Goal: Task Accomplishment & Management: Manage account settings

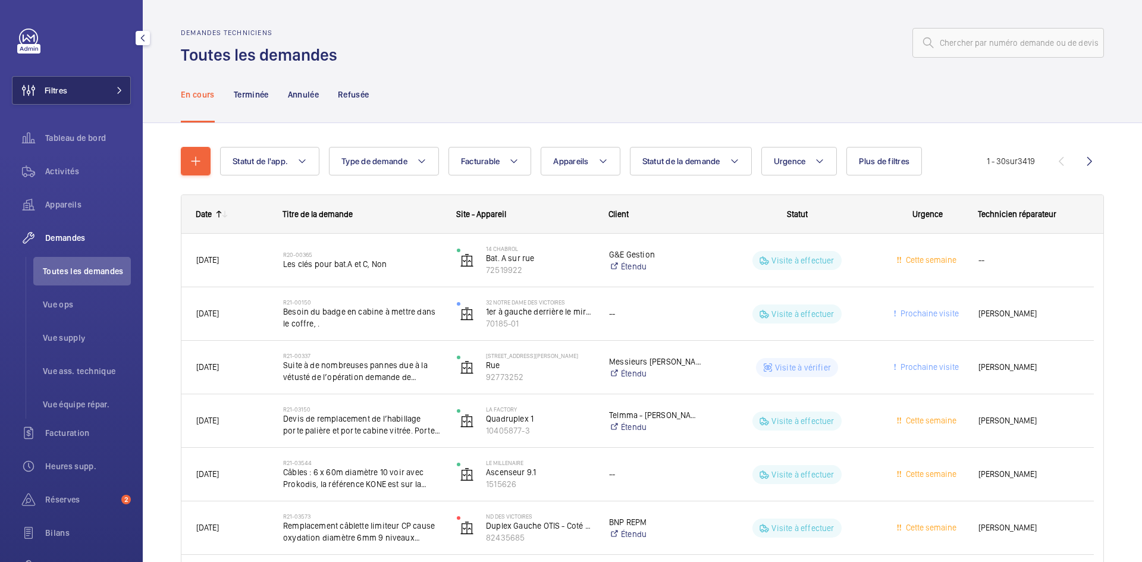
click at [116, 89] on mat-icon at bounding box center [119, 90] width 7 height 7
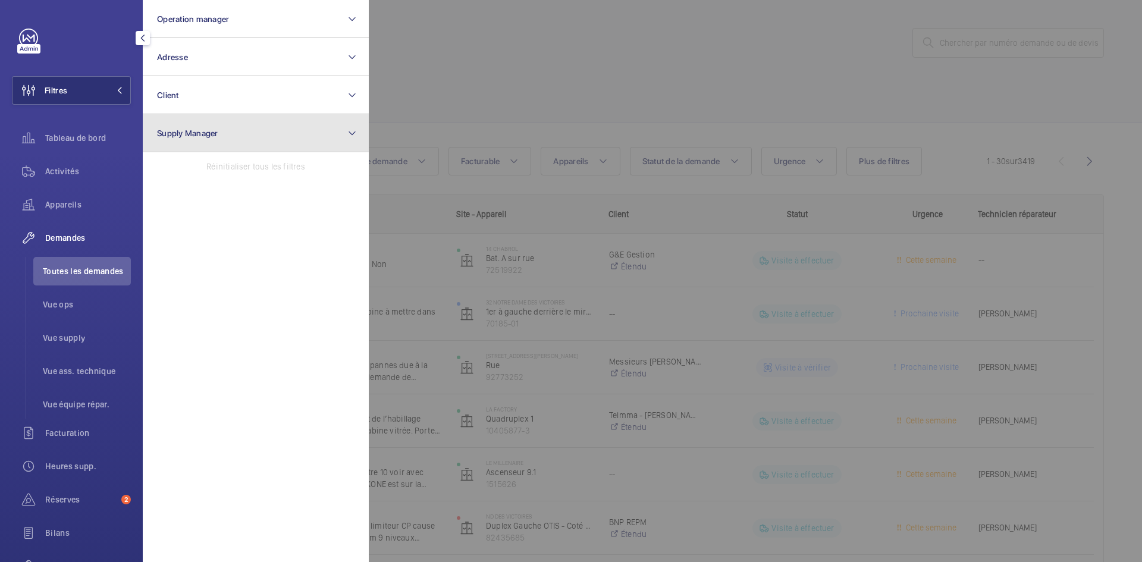
click at [280, 132] on button "Supply Manager" at bounding box center [256, 133] width 226 height 38
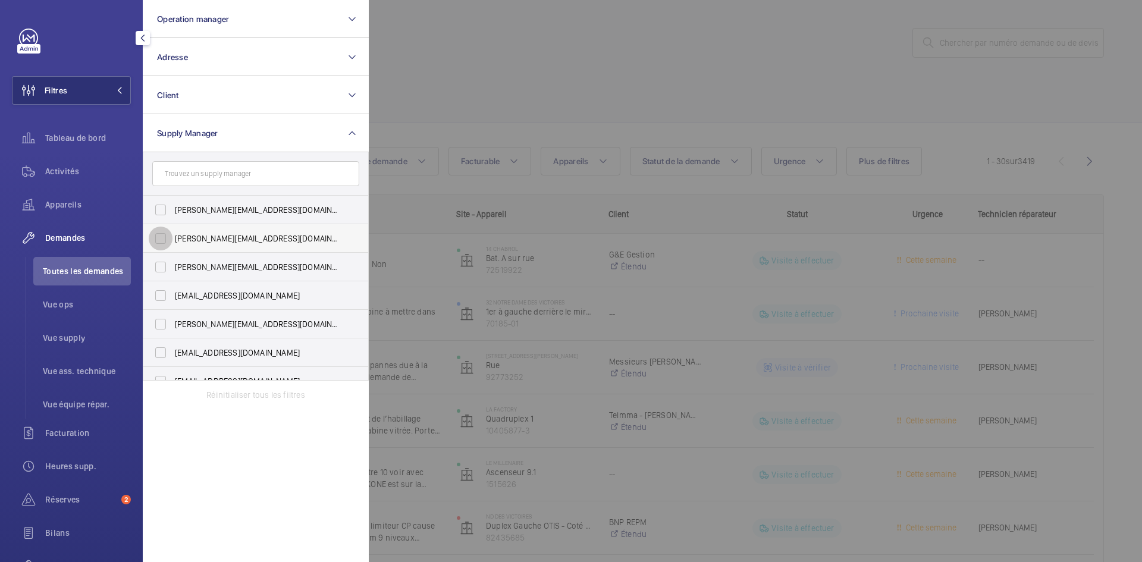
click at [159, 239] on input "diana@wemaintain.com" at bounding box center [161, 239] width 24 height 24
checkbox input "true"
click at [165, 295] on input "fayrouz@wemaintain.com" at bounding box center [161, 296] width 24 height 24
checkbox input "true"
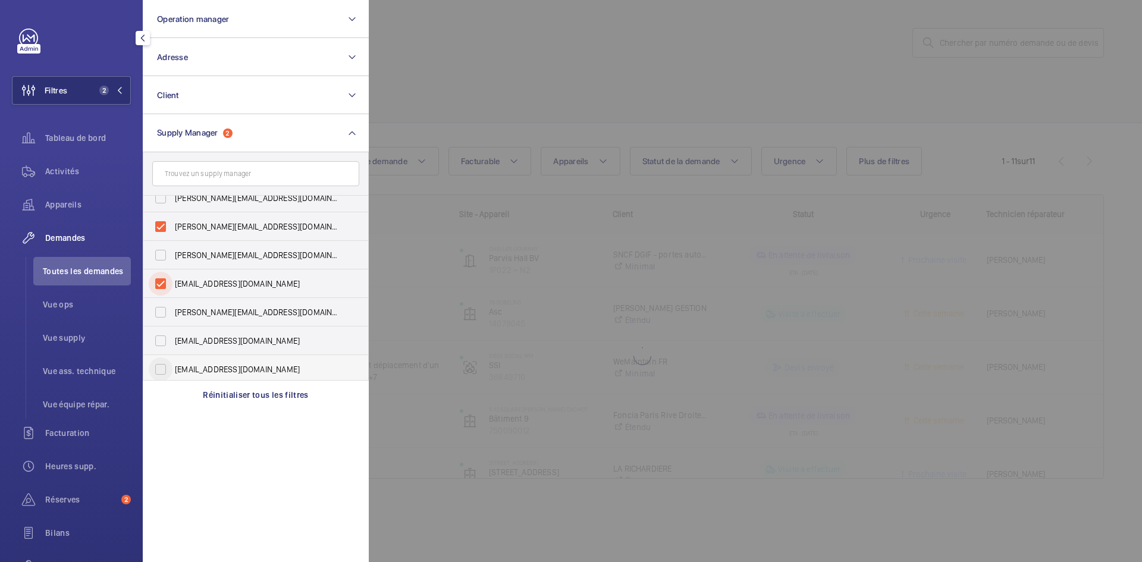
scroll to position [15, 0]
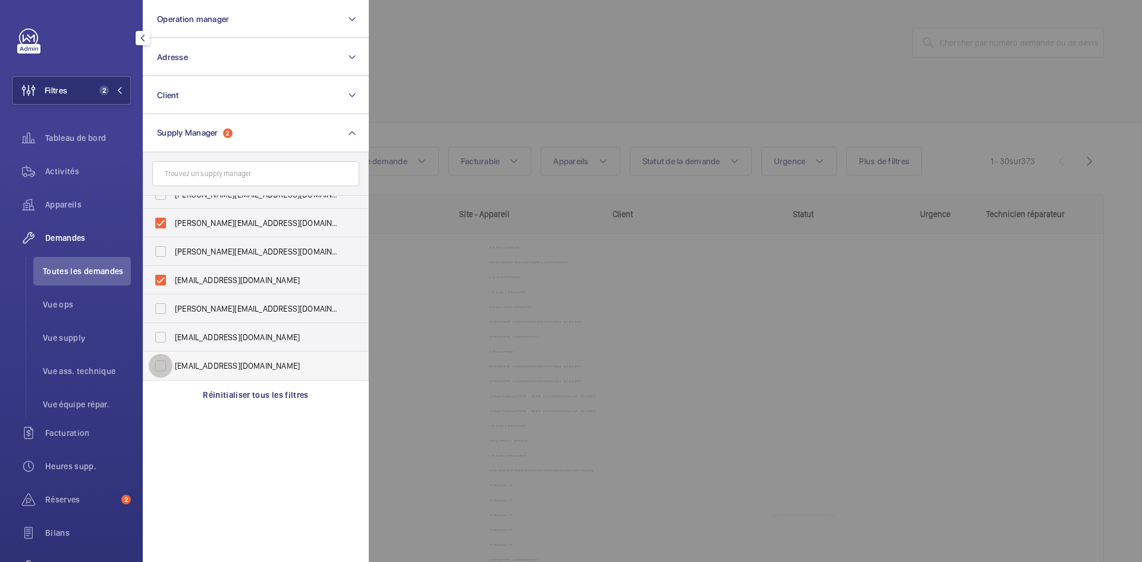
click at [162, 365] on input "[EMAIL_ADDRESS][DOMAIN_NAME]" at bounding box center [161, 366] width 24 height 24
checkbox input "true"
click at [462, 92] on div at bounding box center [940, 281] width 1142 height 562
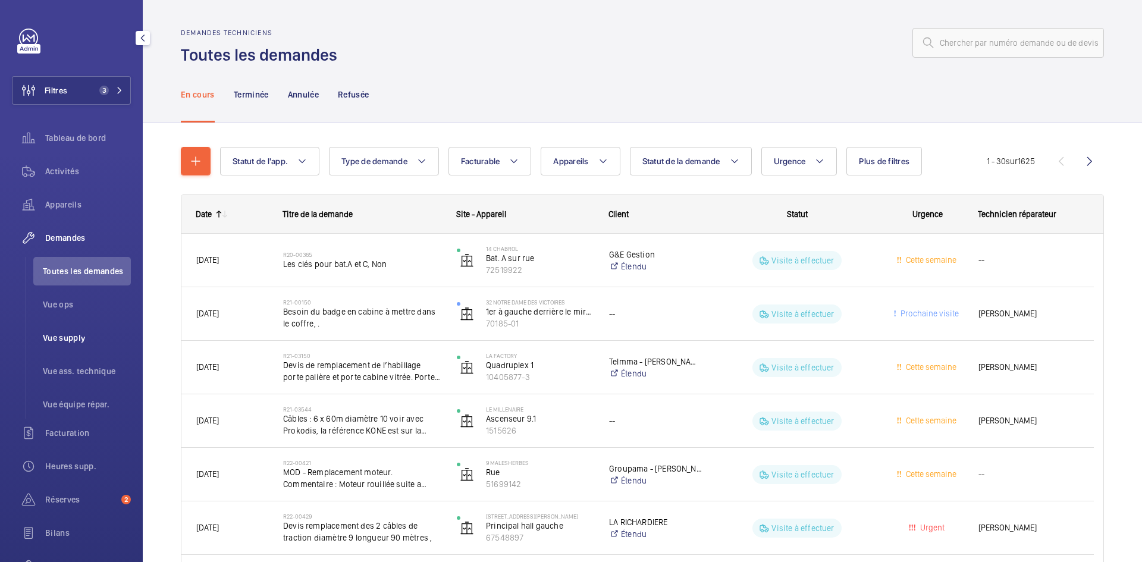
click at [66, 339] on span "Vue supply" at bounding box center [87, 338] width 88 height 12
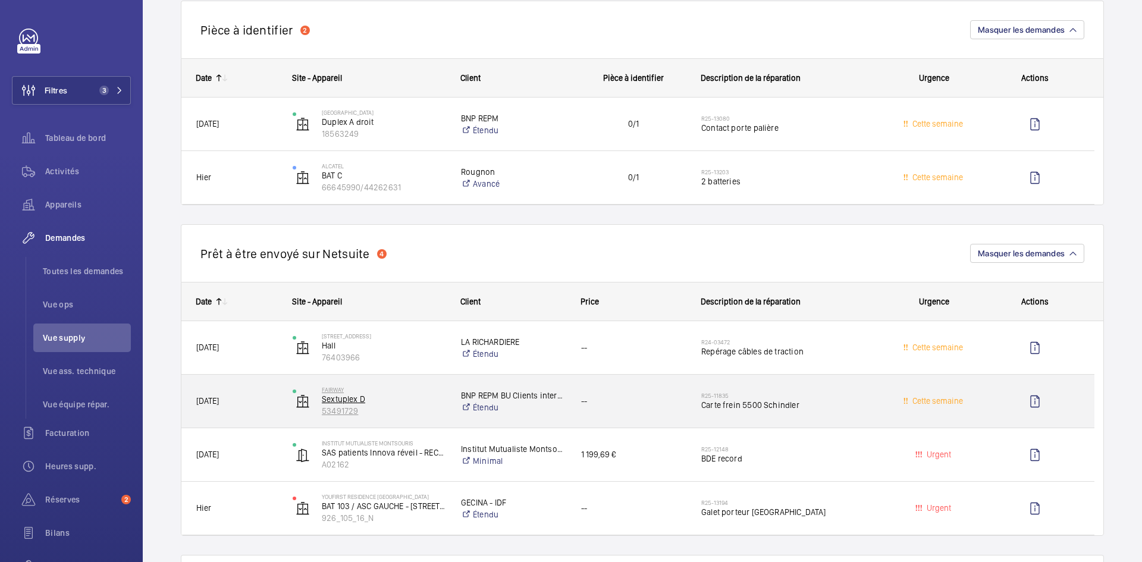
scroll to position [952, 0]
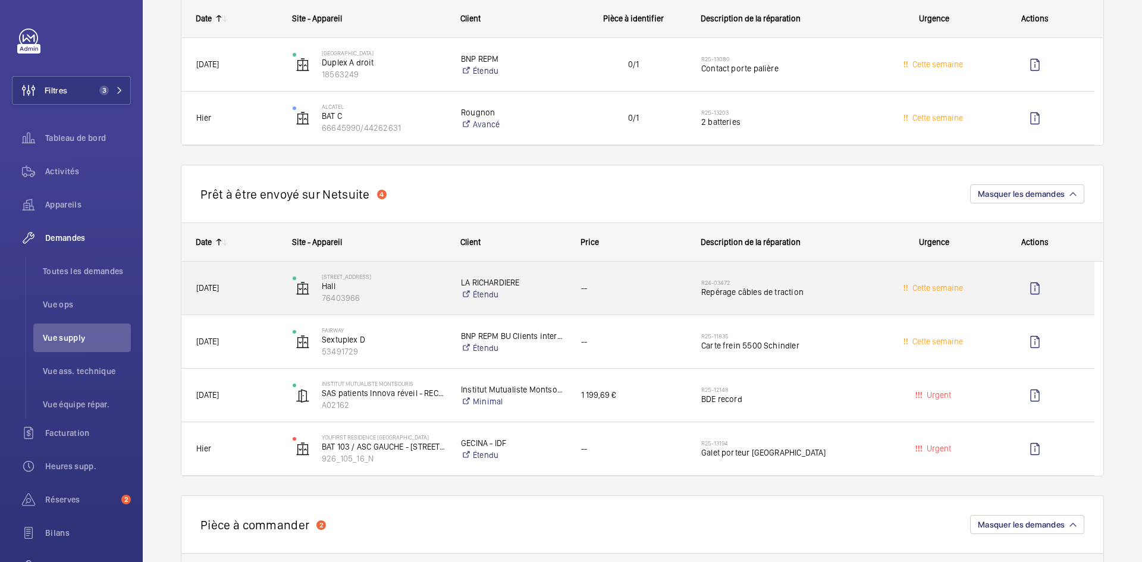
click at [280, 286] on div "2 Rue Largillière Hall 76403966" at bounding box center [361, 288] width 167 height 49
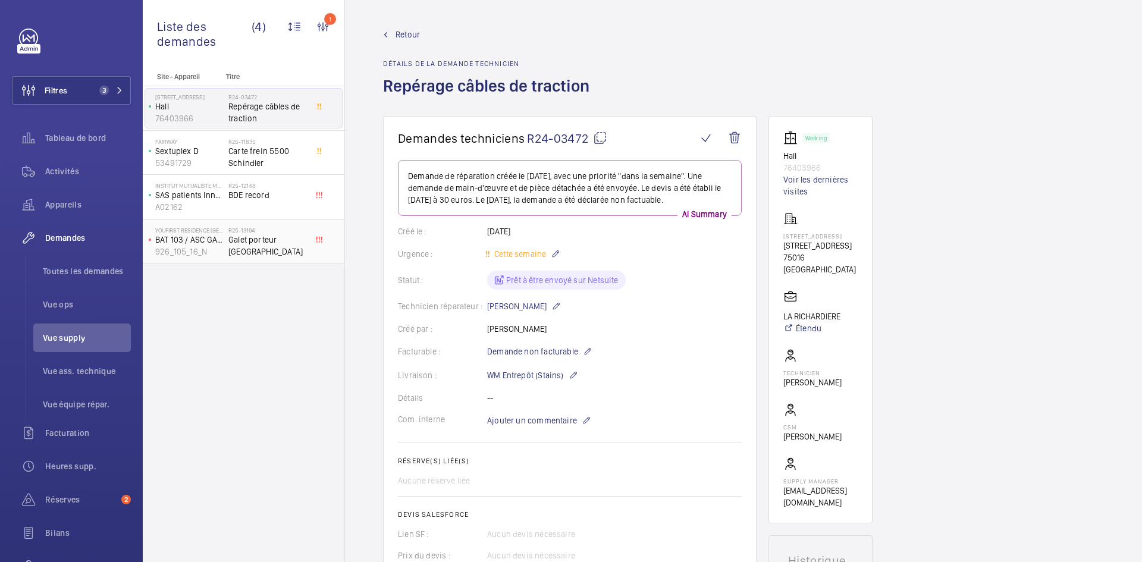
click at [246, 246] on span "Galet porteur Kone Sèvres" at bounding box center [267, 246] width 79 height 24
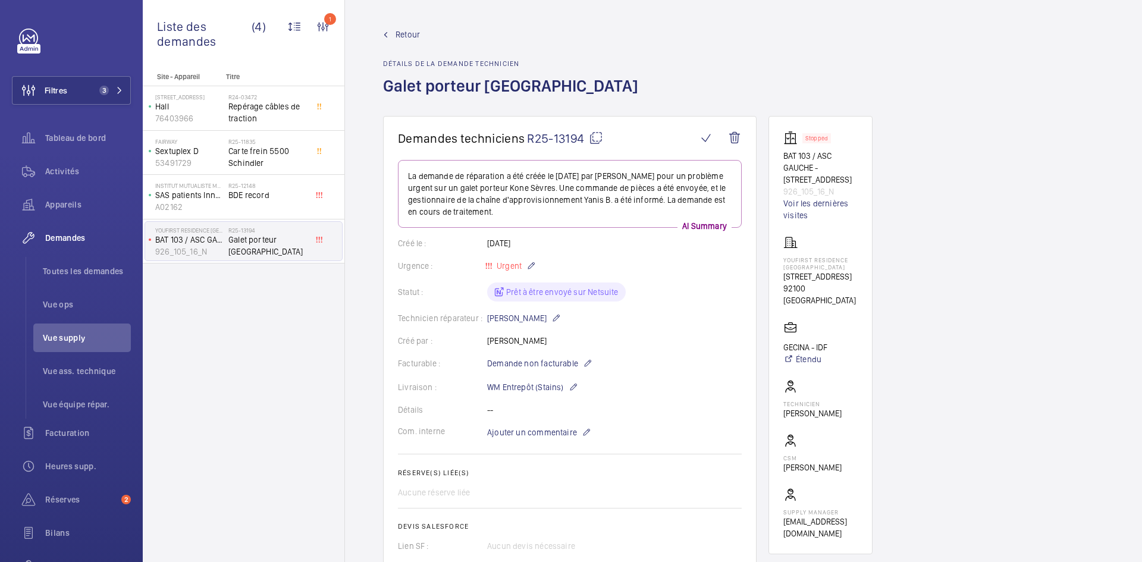
click at [408, 33] on span "Retour" at bounding box center [408, 35] width 24 height 12
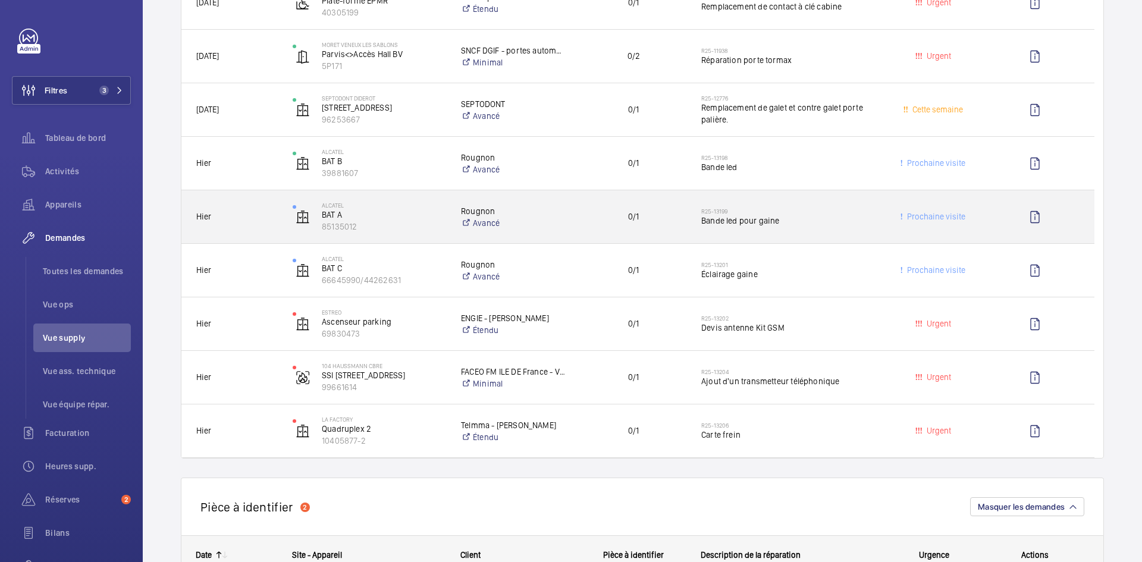
scroll to position [417, 0]
click at [252, 222] on span "Hier" at bounding box center [236, 216] width 81 height 14
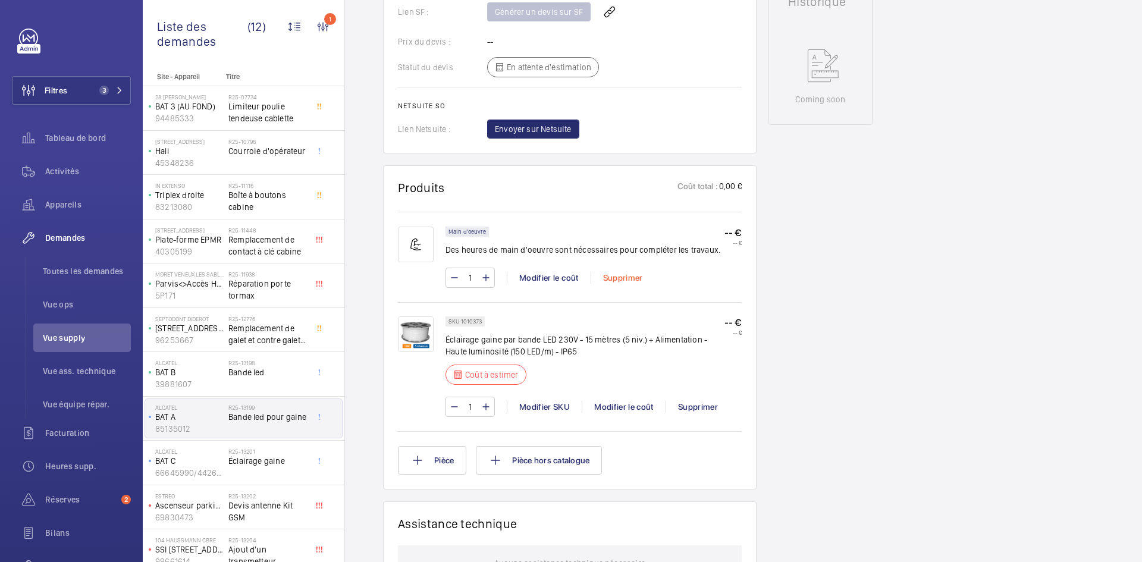
scroll to position [571, 0]
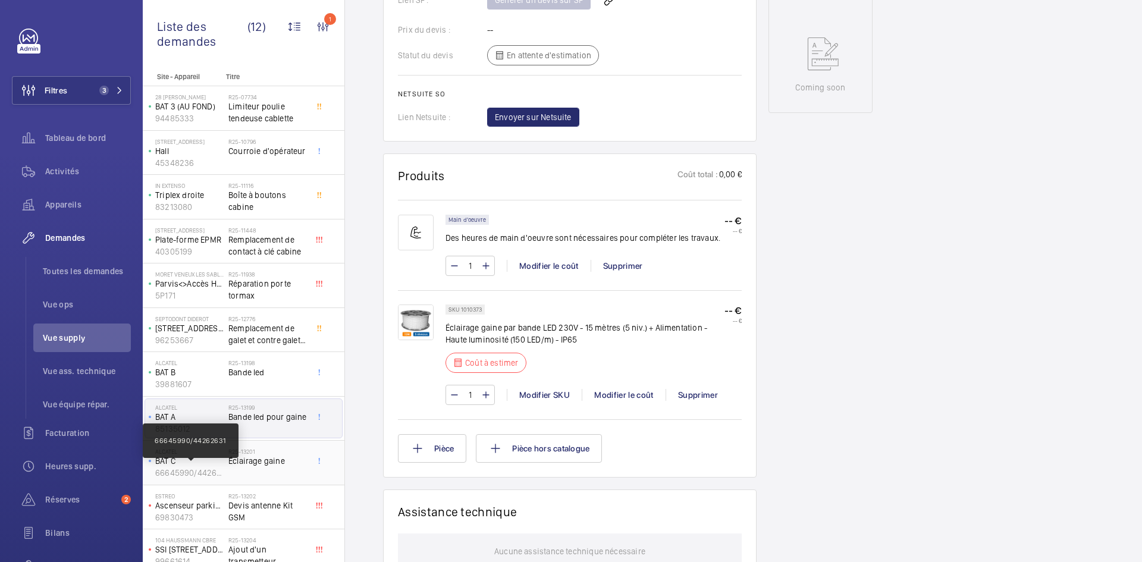
click at [211, 471] on p "66645990/44262631" at bounding box center [189, 473] width 68 height 12
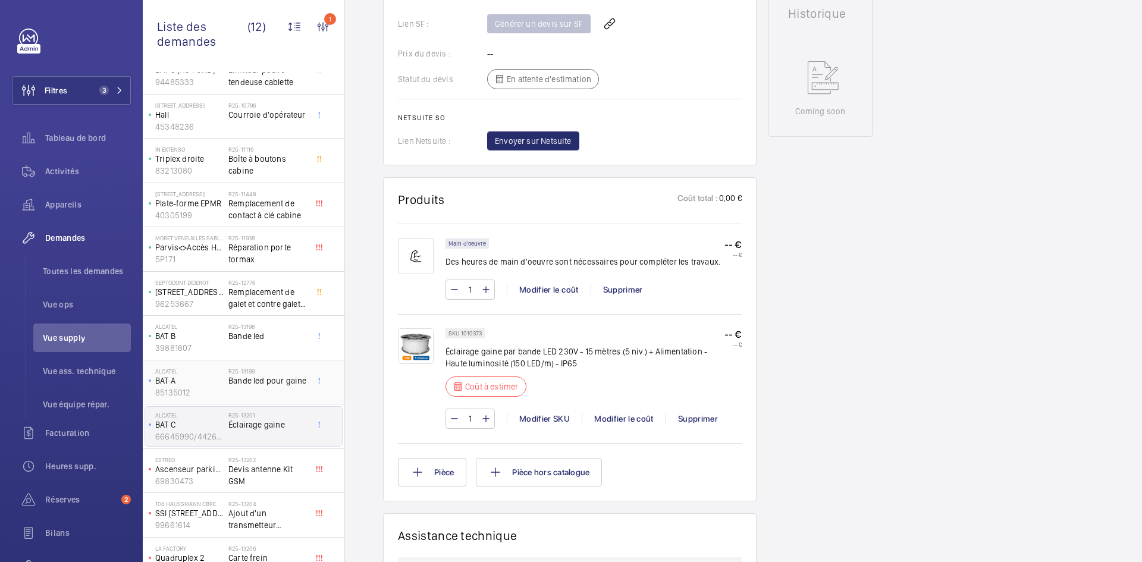
scroll to position [56, 0]
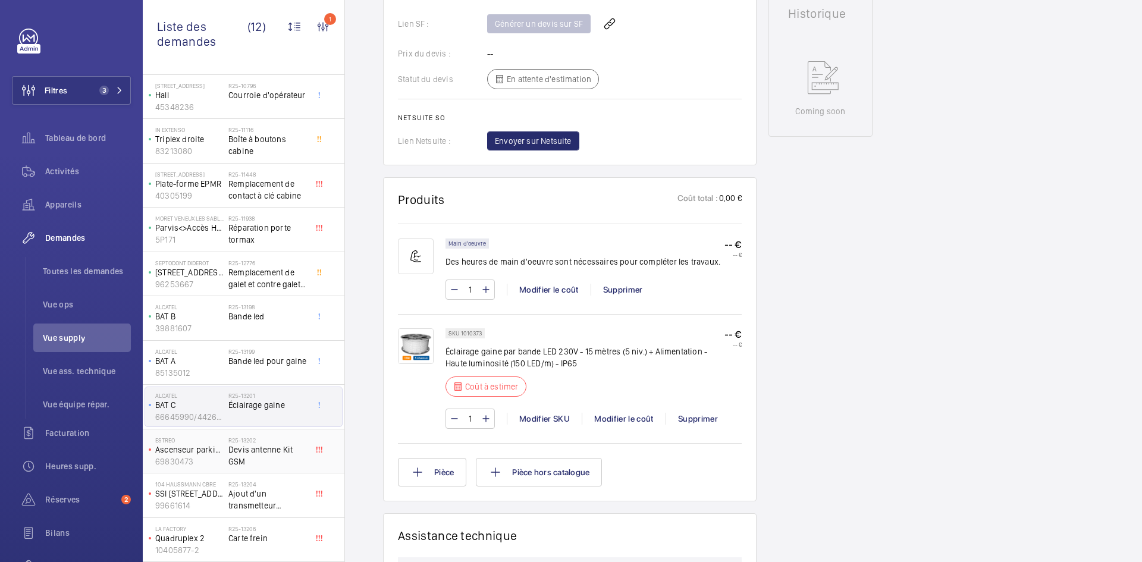
click at [198, 450] on p "Ascenseur parking" at bounding box center [189, 450] width 68 height 12
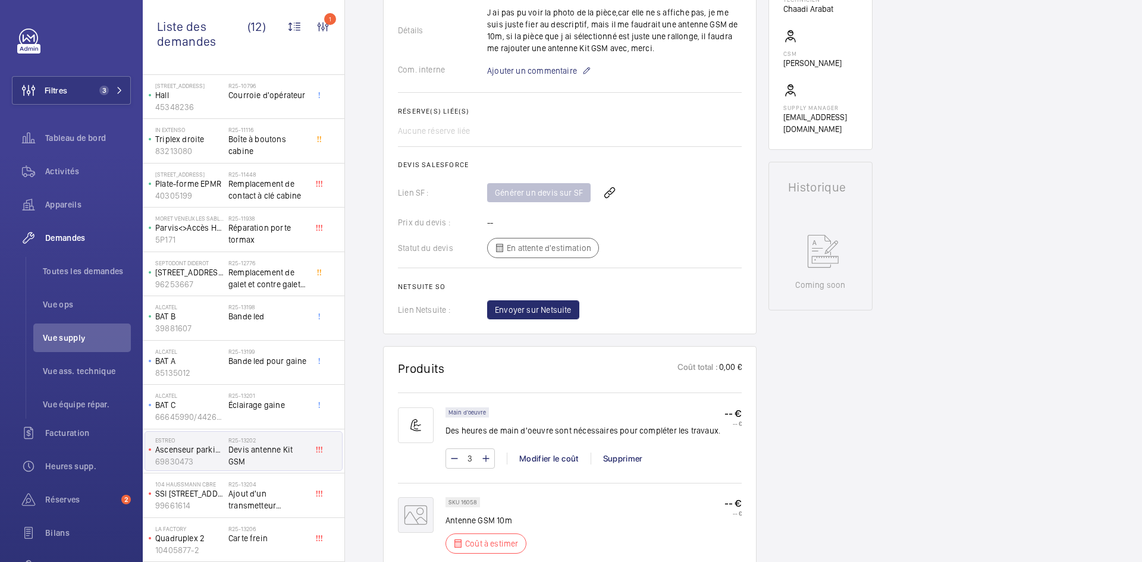
scroll to position [547, 0]
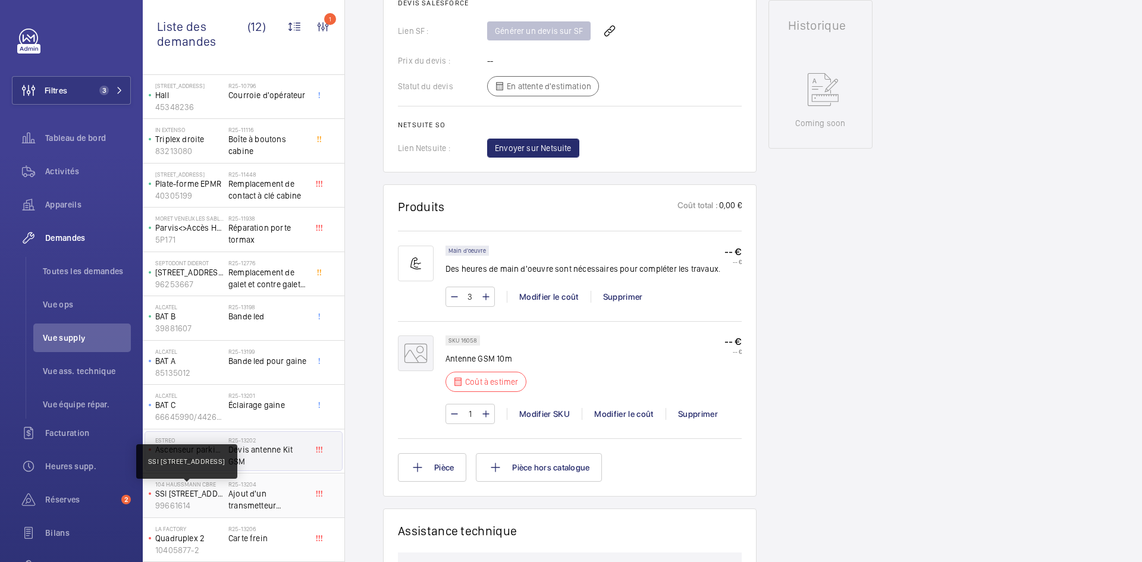
click at [206, 495] on p "SSI 106 boulevard Haussmann" at bounding box center [189, 494] width 68 height 12
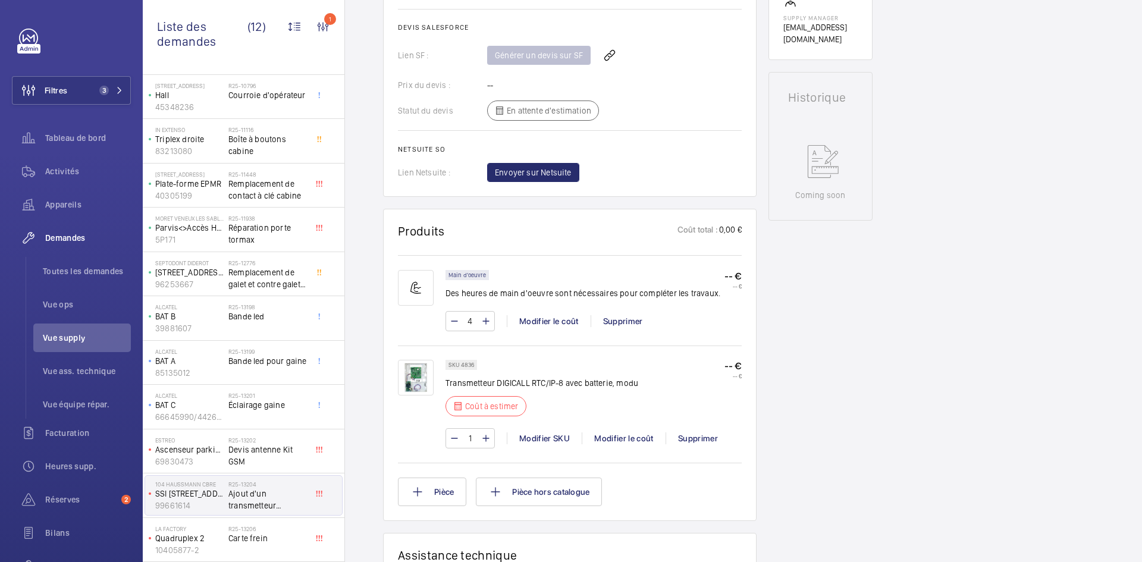
scroll to position [595, 0]
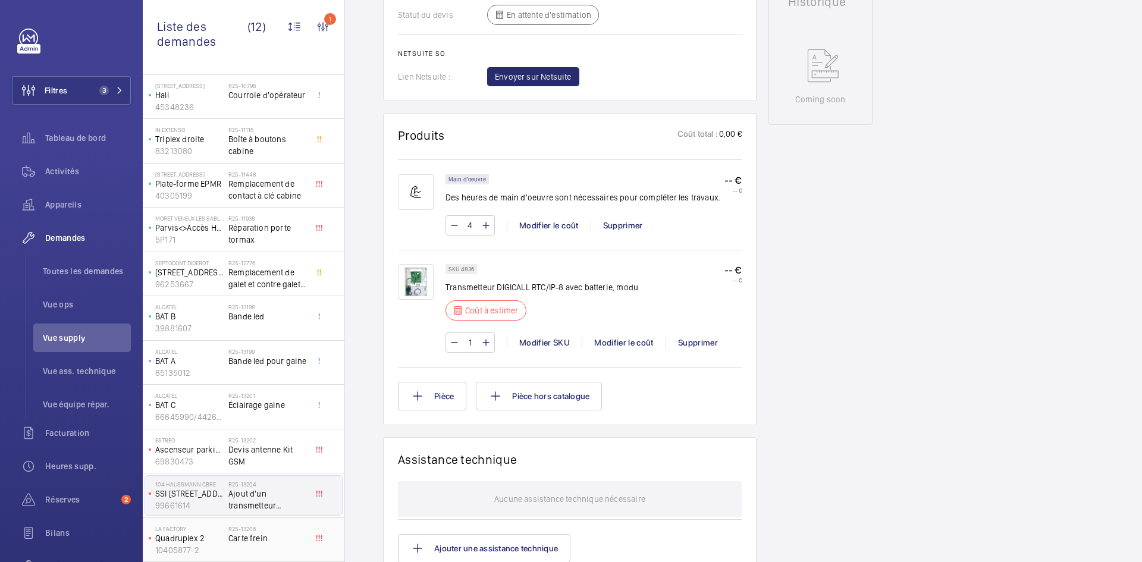
click at [200, 537] on p "Quadruplex 2" at bounding box center [189, 539] width 68 height 12
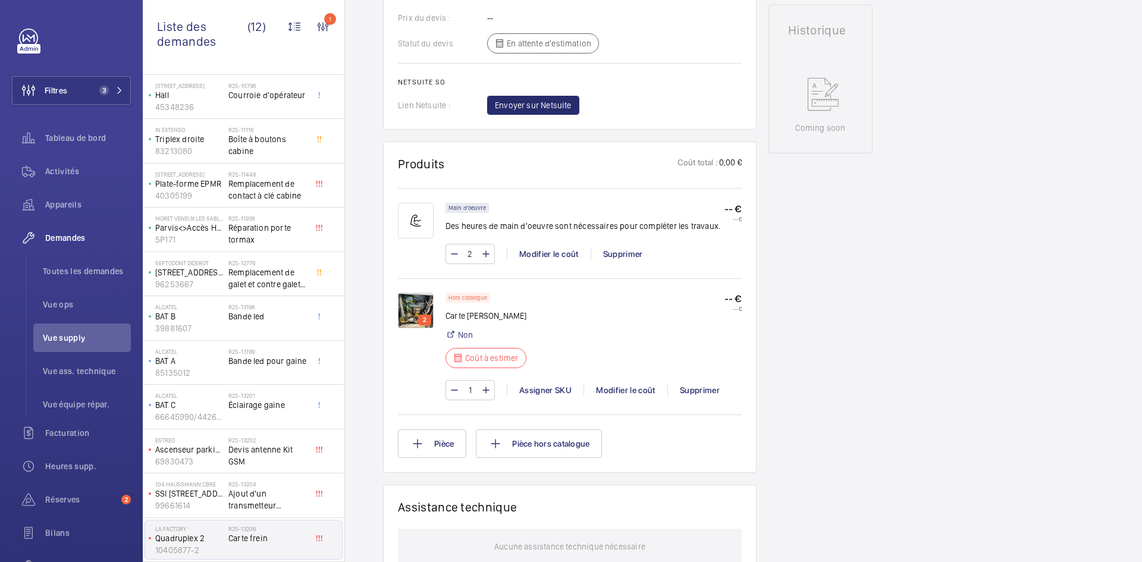
scroll to position [571, 0]
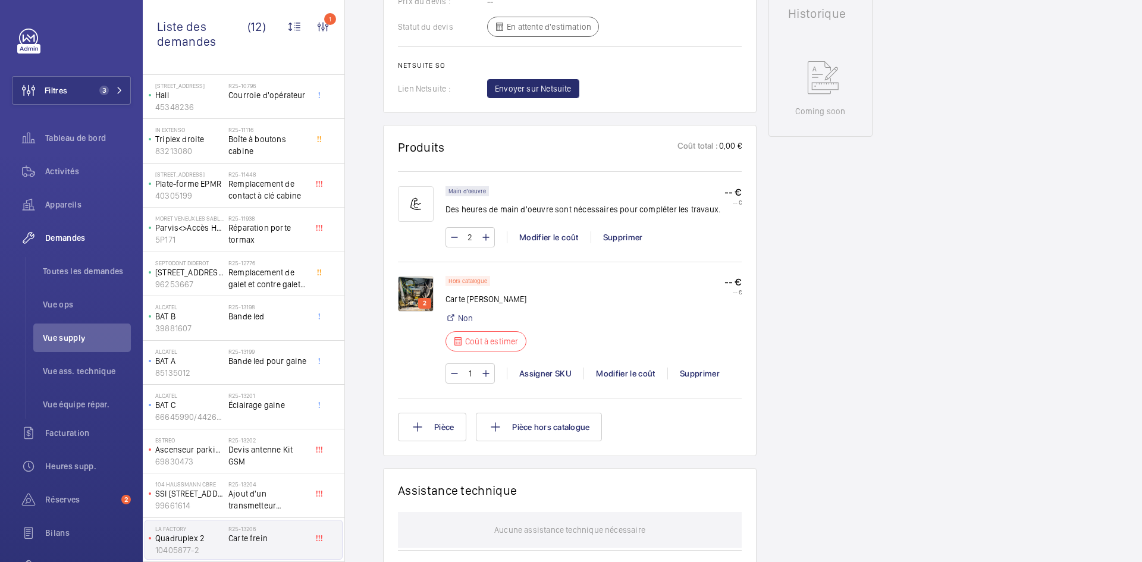
click at [424, 304] on img at bounding box center [416, 294] width 36 height 36
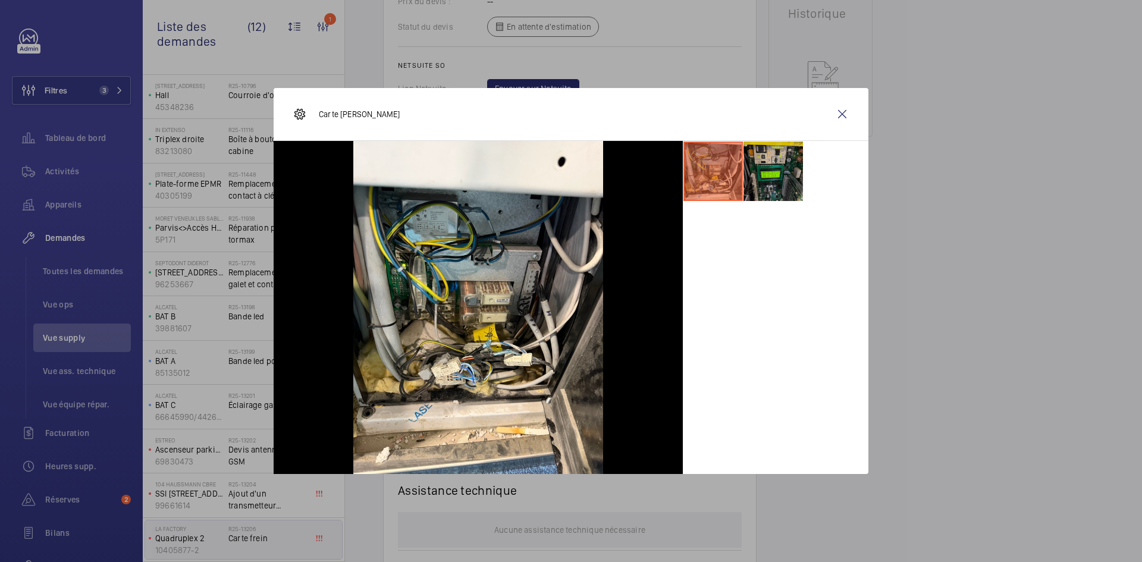
click at [784, 176] on li at bounding box center [774, 172] width 60 height 60
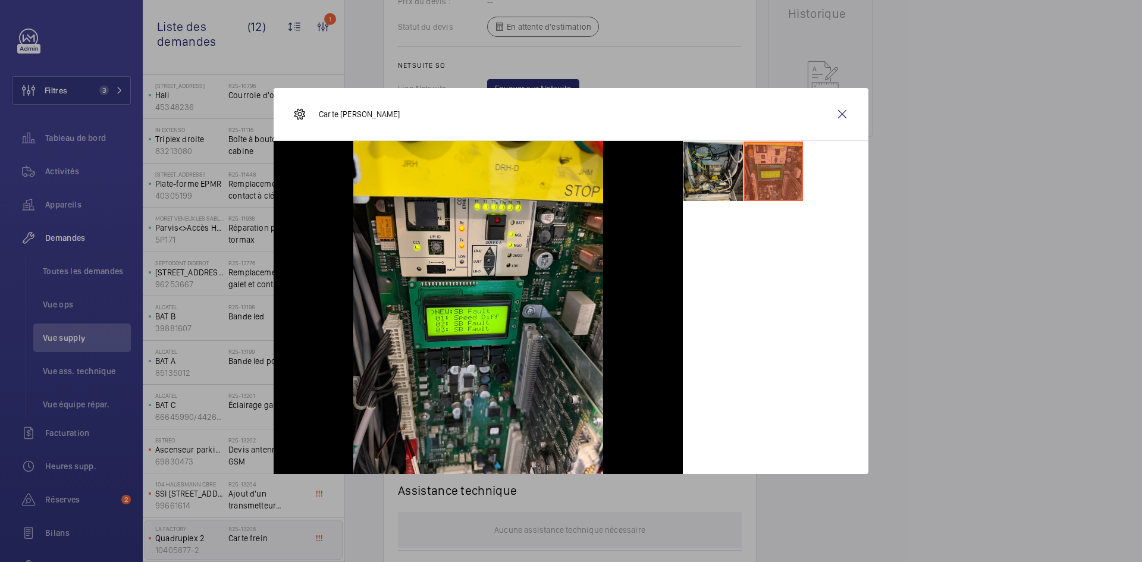
click at [709, 165] on li at bounding box center [714, 172] width 60 height 60
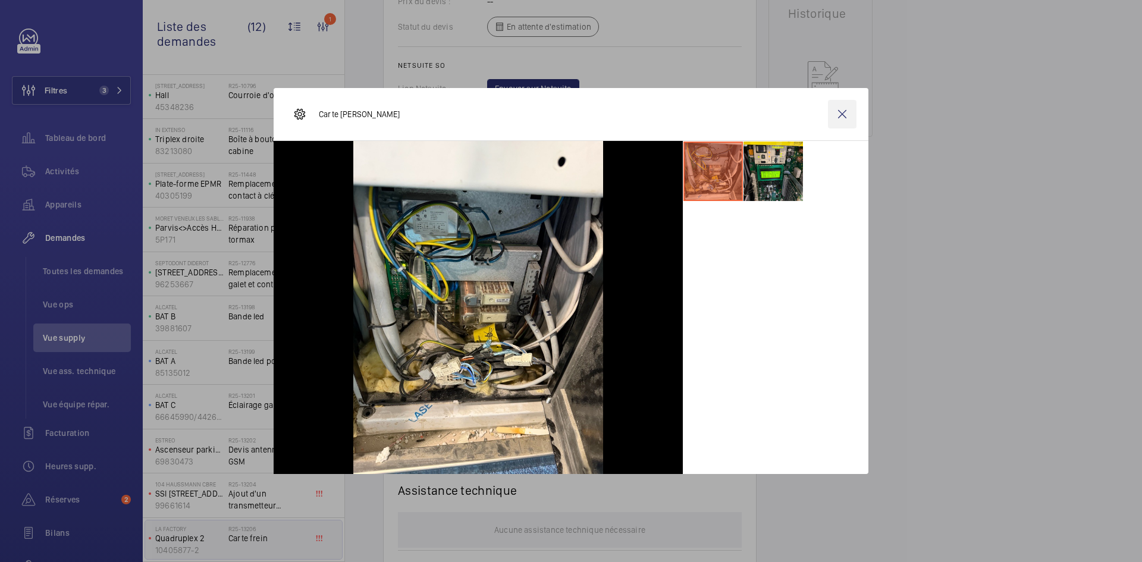
click at [841, 113] on wm-front-icon-button at bounding box center [842, 114] width 29 height 29
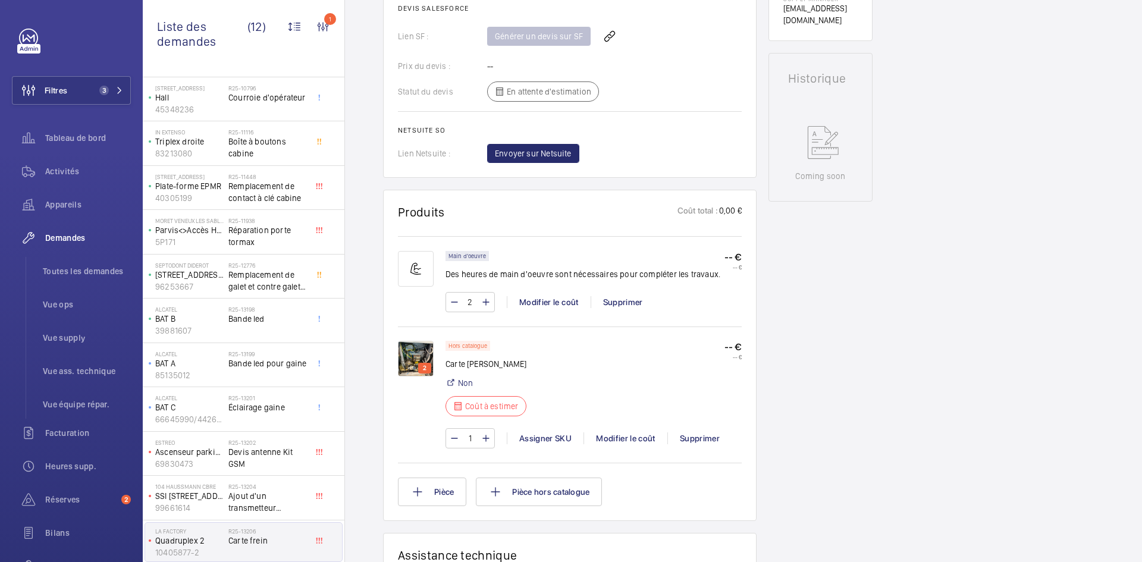
scroll to position [512, 0]
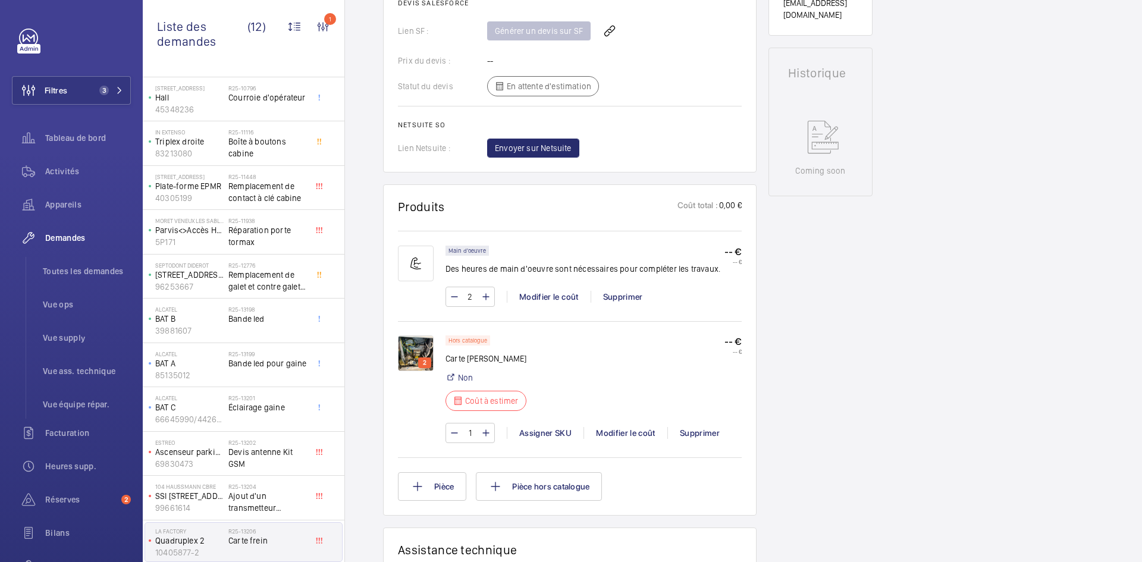
click at [411, 353] on img at bounding box center [416, 354] width 36 height 36
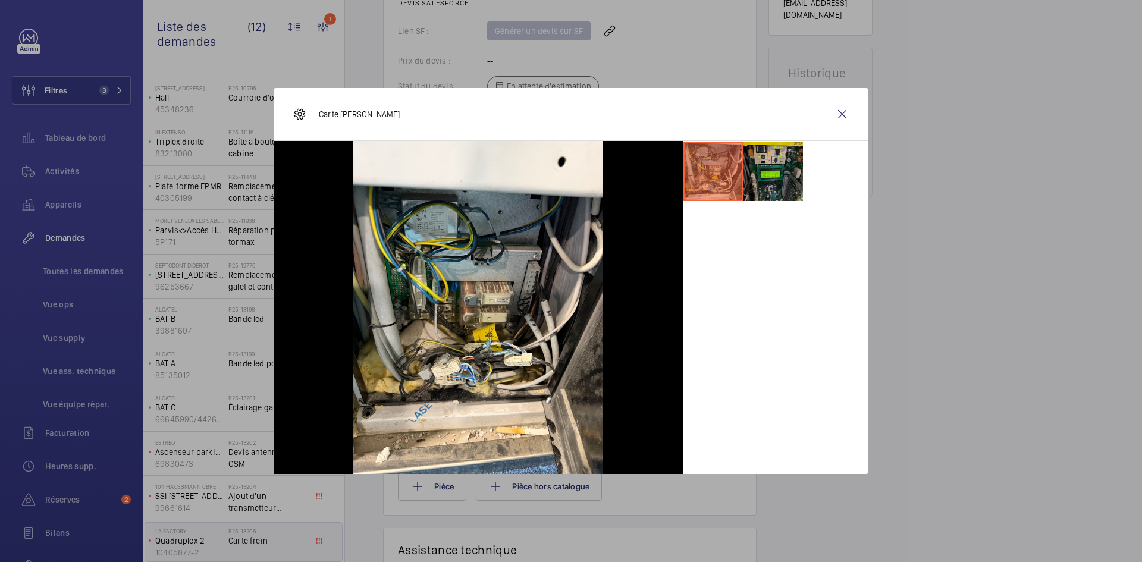
click at [768, 175] on li at bounding box center [774, 172] width 60 height 60
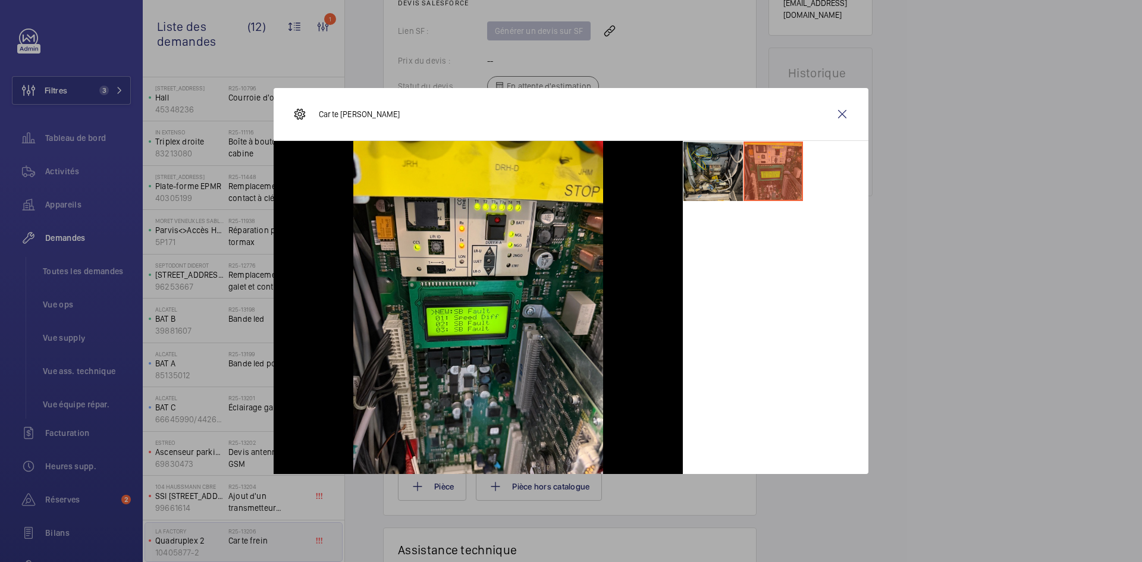
click at [697, 167] on li at bounding box center [714, 172] width 60 height 60
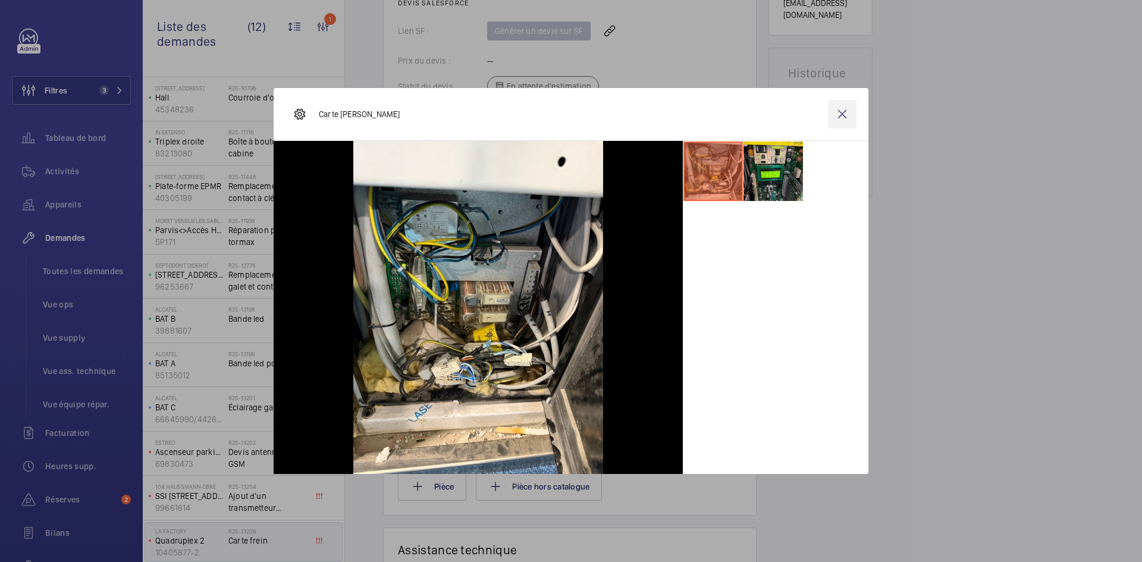
click at [846, 118] on wm-front-icon-button at bounding box center [842, 114] width 29 height 29
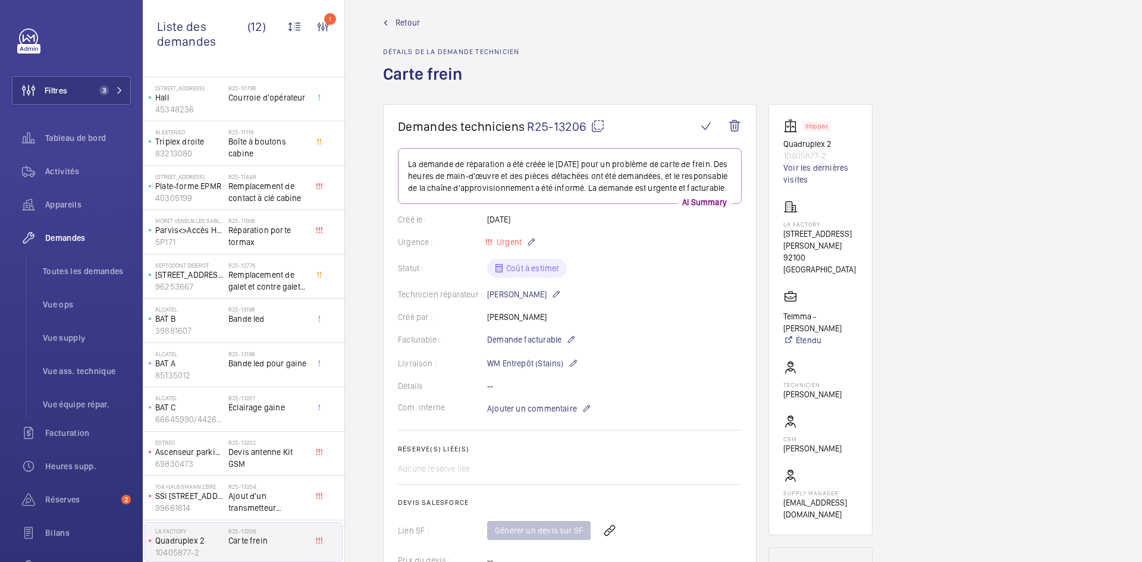
scroll to position [0, 0]
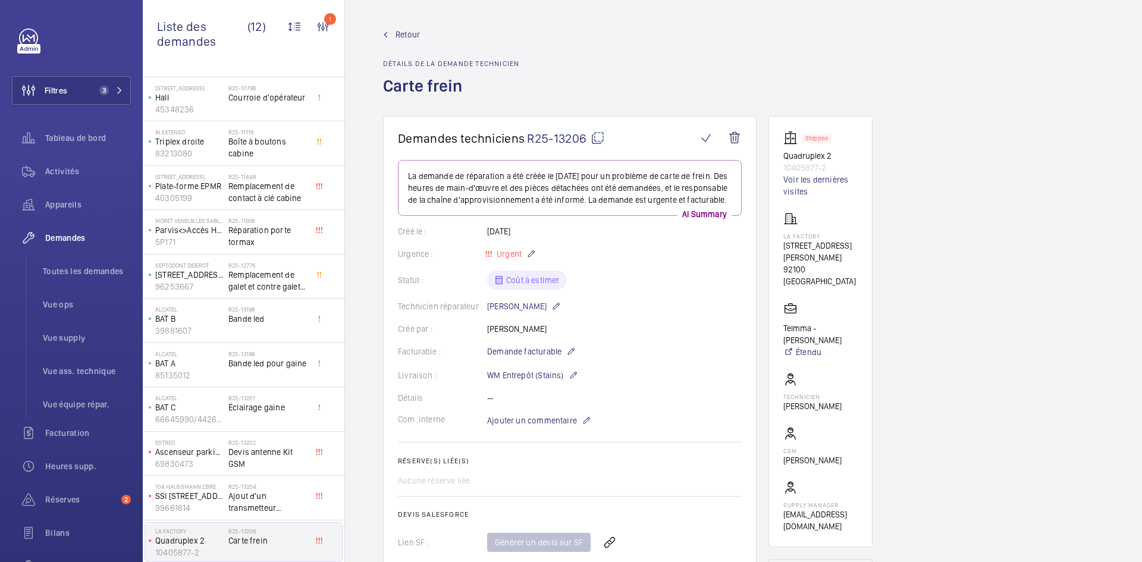
click at [602, 140] on mat-icon at bounding box center [598, 138] width 14 height 14
click at [593, 137] on mat-icon at bounding box center [598, 138] width 14 height 14
click at [409, 34] on span "Retour" at bounding box center [408, 35] width 24 height 12
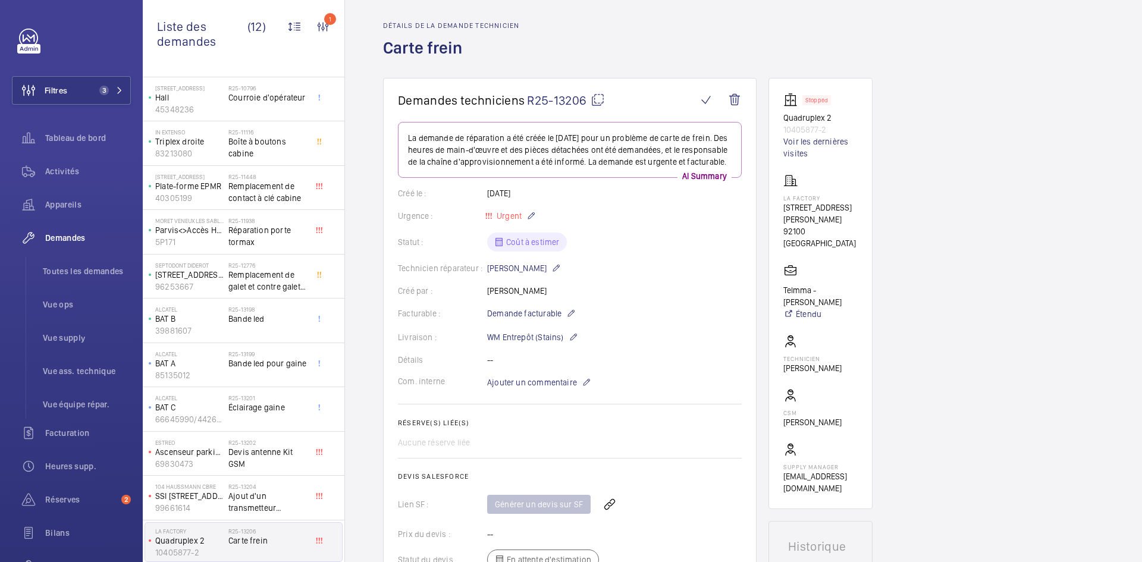
scroll to position [60, 0]
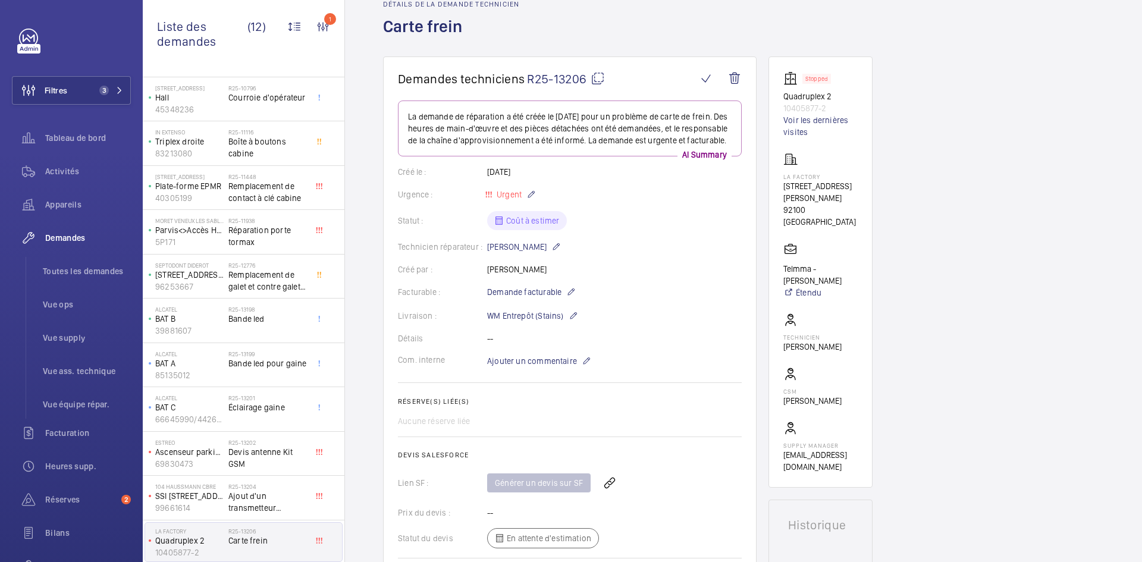
click at [600, 78] on mat-icon at bounding box center [598, 78] width 14 height 14
click at [553, 367] on span "Ajouter un commentaire" at bounding box center [532, 361] width 90 height 12
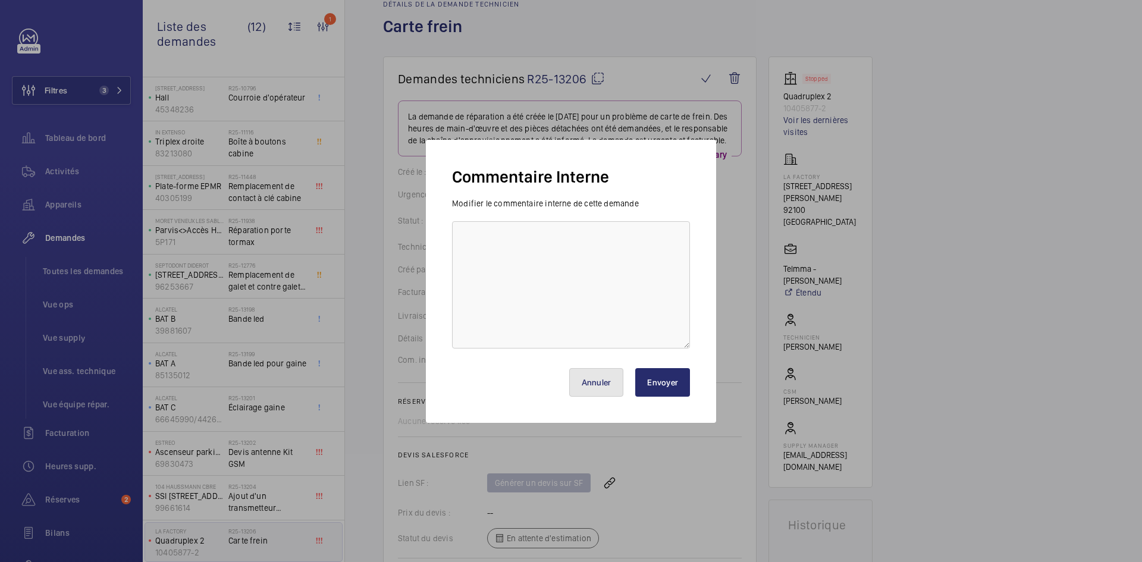
click at [607, 390] on button "Annuler" at bounding box center [596, 382] width 55 height 29
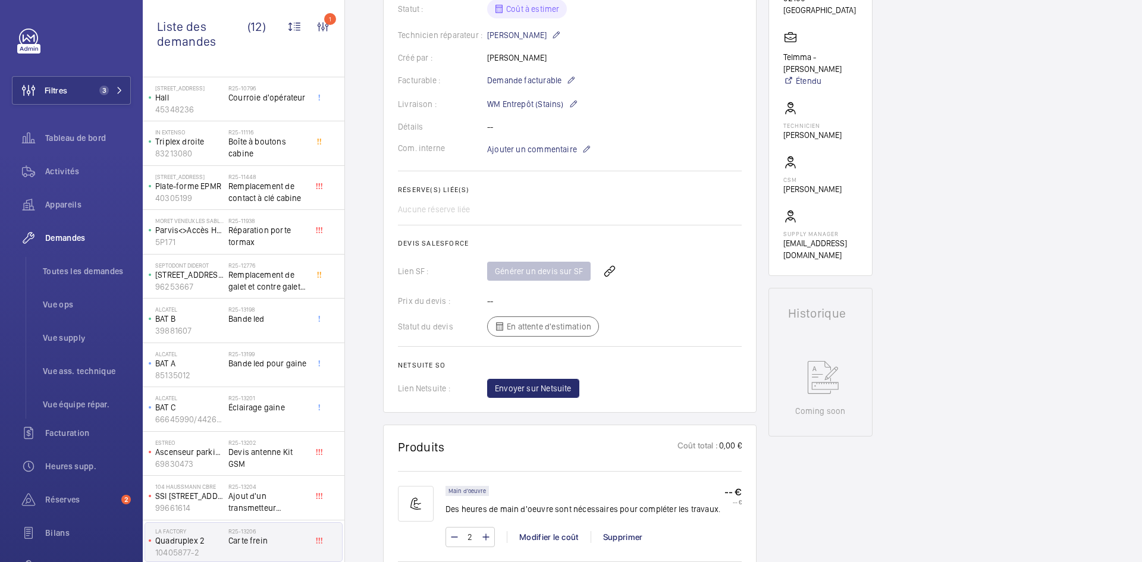
scroll to position [179, 0]
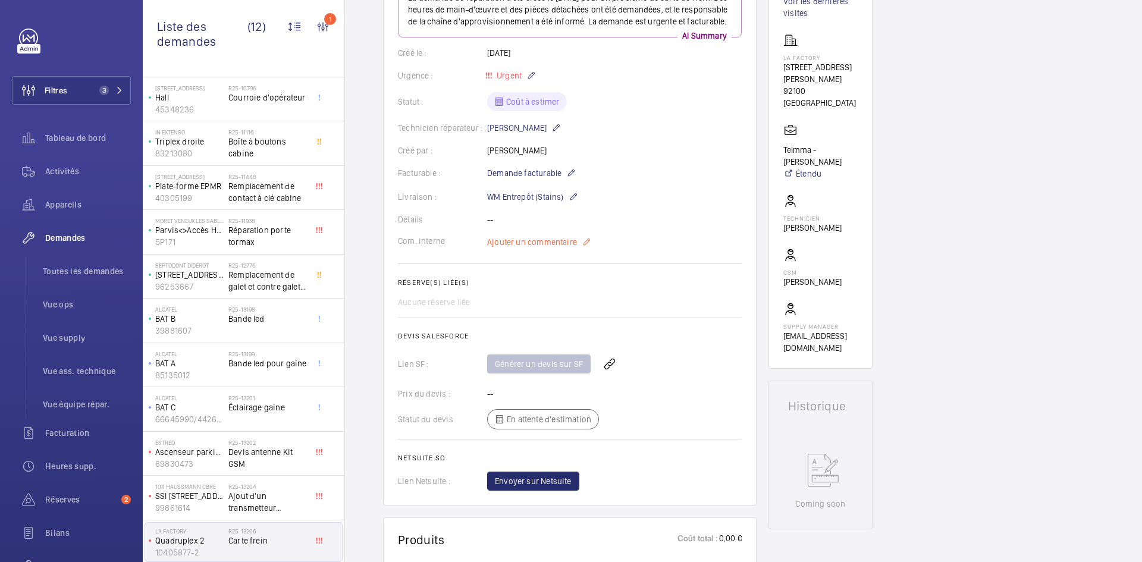
click at [555, 248] on span "Ajouter un commentaire" at bounding box center [532, 242] width 90 height 12
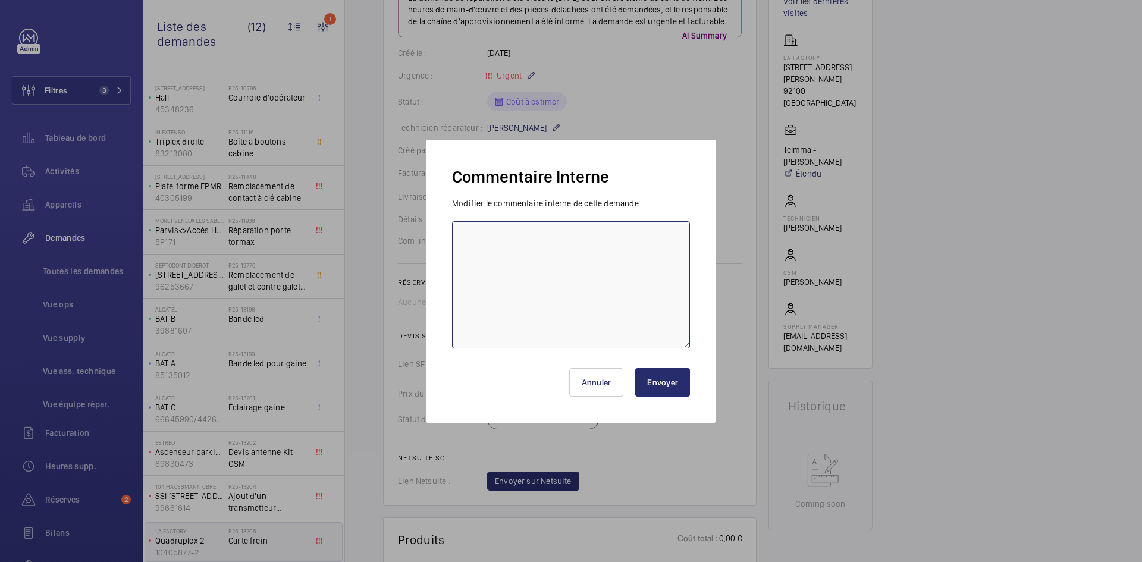
click at [537, 252] on textarea at bounding box center [571, 284] width 238 height 127
type textarea "BY-03/10 demande de devis au fournisseur Schindler & Sail attente de retour."
click at [665, 391] on button "Envoyer" at bounding box center [662, 382] width 55 height 29
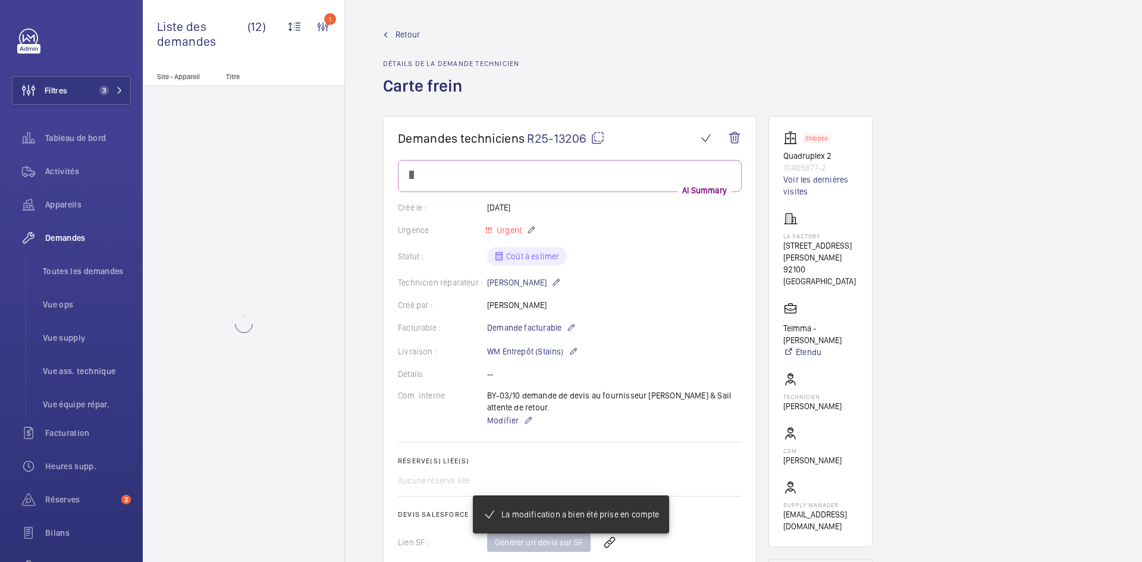
scroll to position [0, 0]
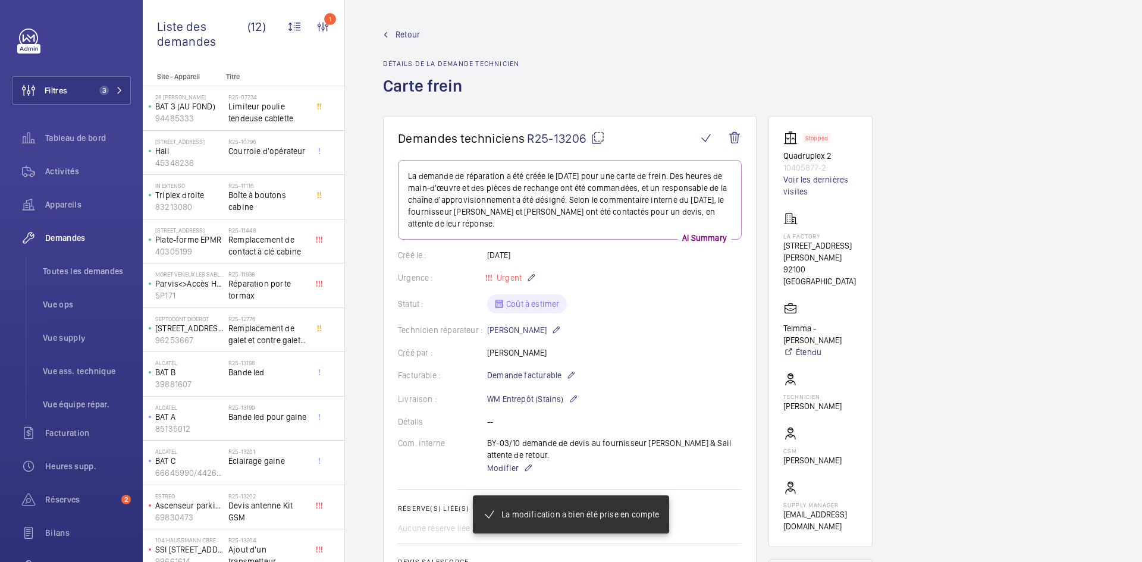
click at [397, 35] on span "Retour" at bounding box center [408, 35] width 24 height 12
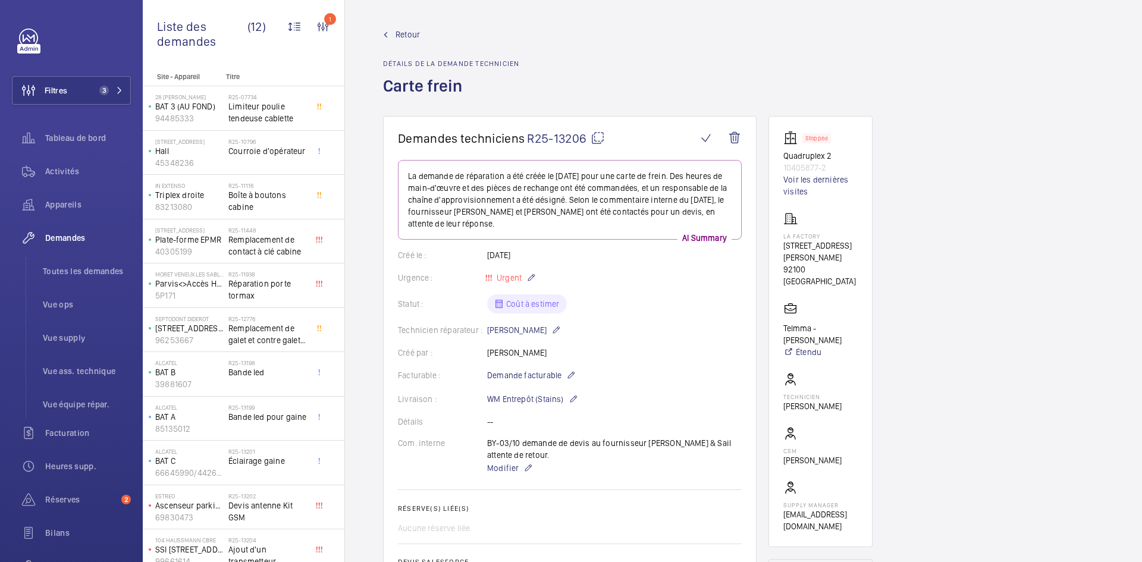
click at [402, 32] on span "Retour" at bounding box center [408, 35] width 24 height 12
click at [403, 32] on span "Retour" at bounding box center [408, 35] width 24 height 12
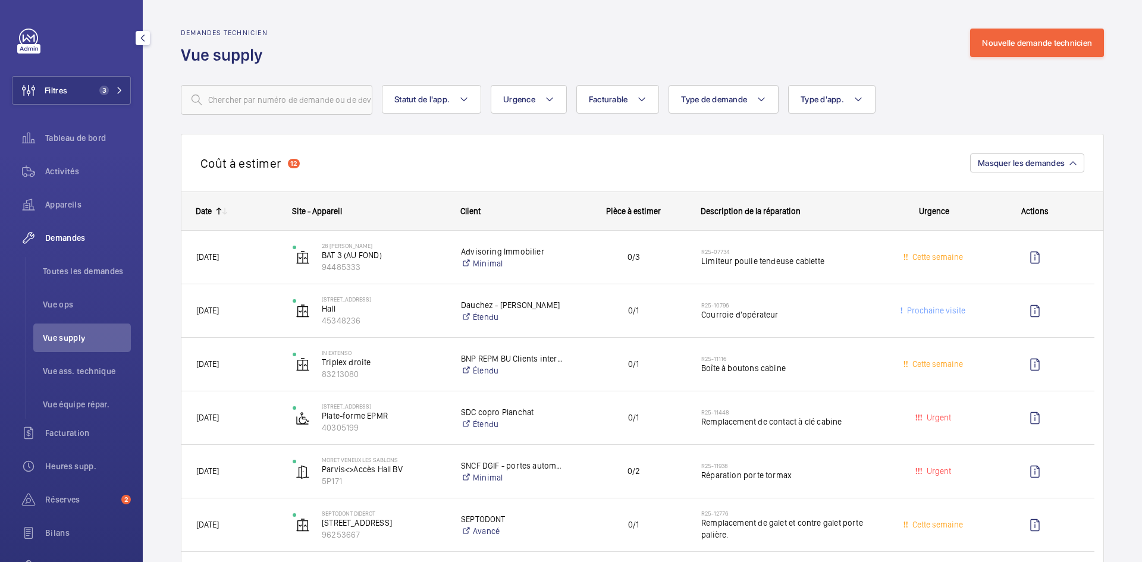
click at [60, 343] on span "Vue supply" at bounding box center [87, 338] width 88 height 12
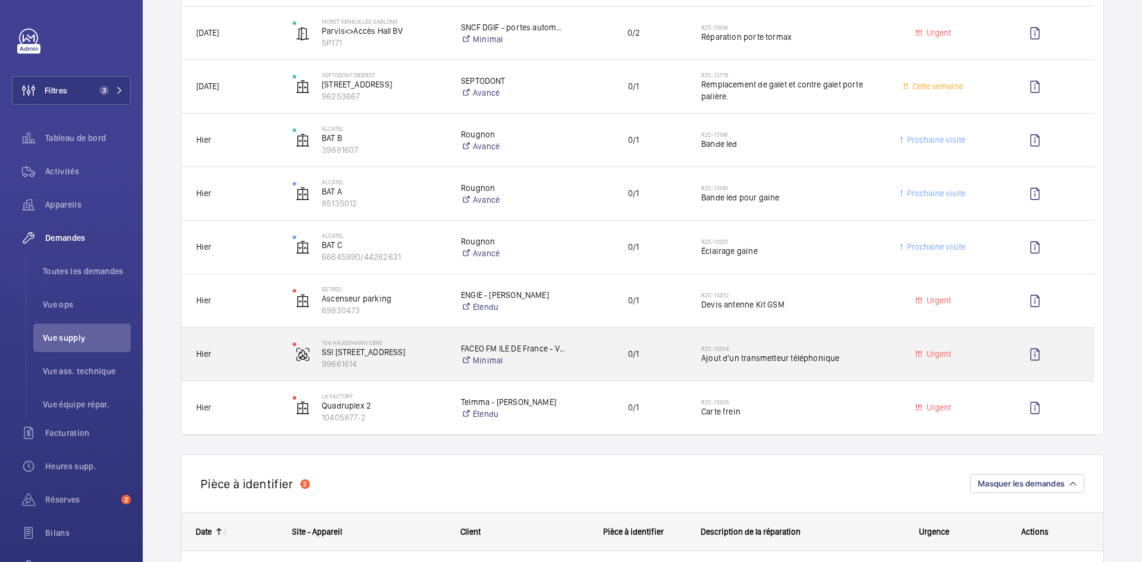
scroll to position [417, 0]
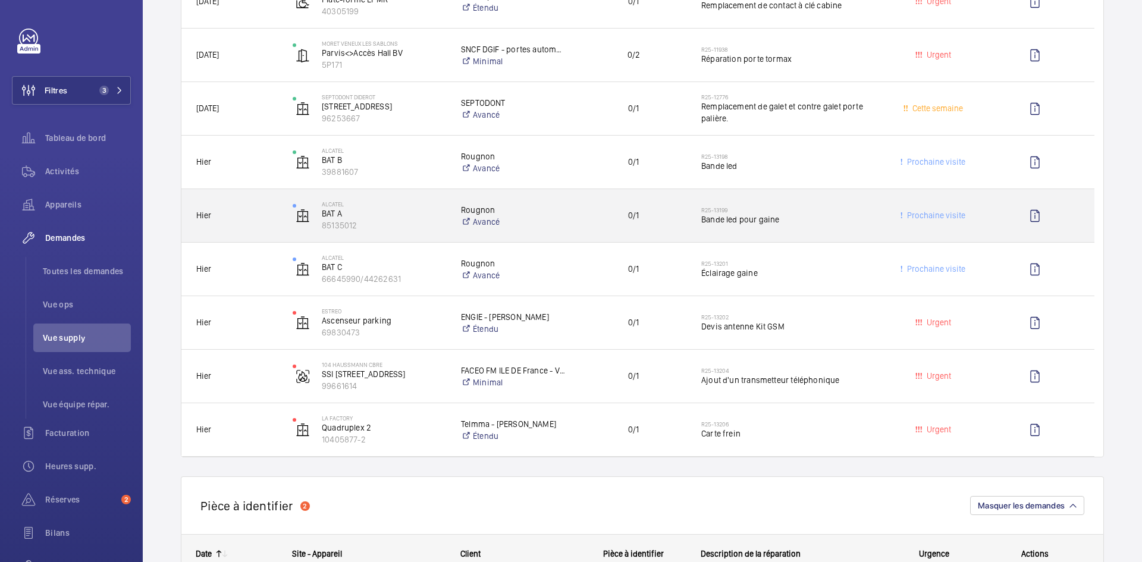
click at [269, 217] on span "Hier" at bounding box center [236, 216] width 81 height 14
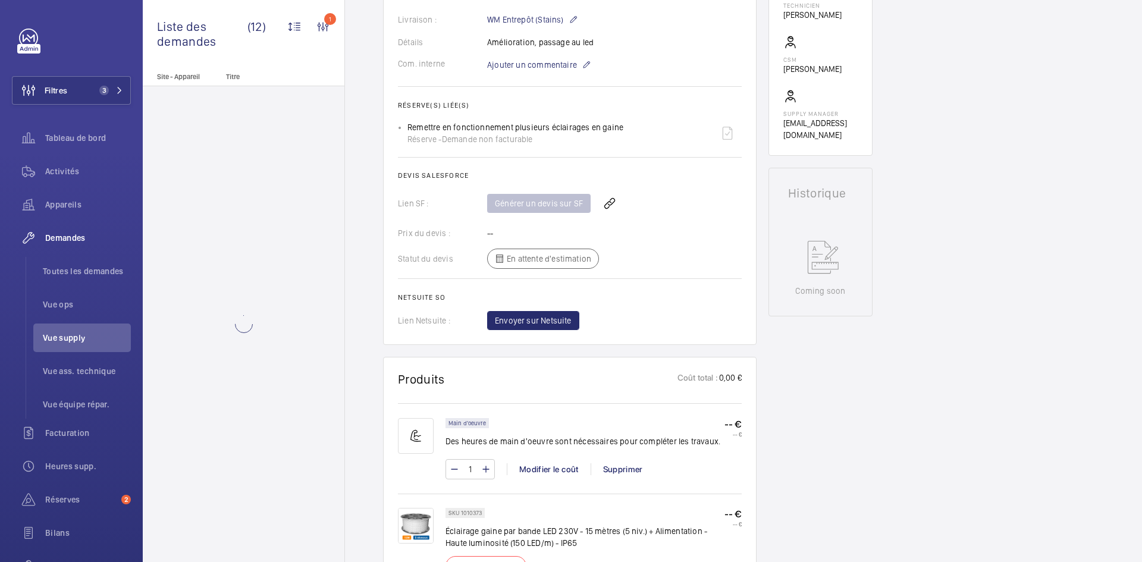
scroll to position [595, 0]
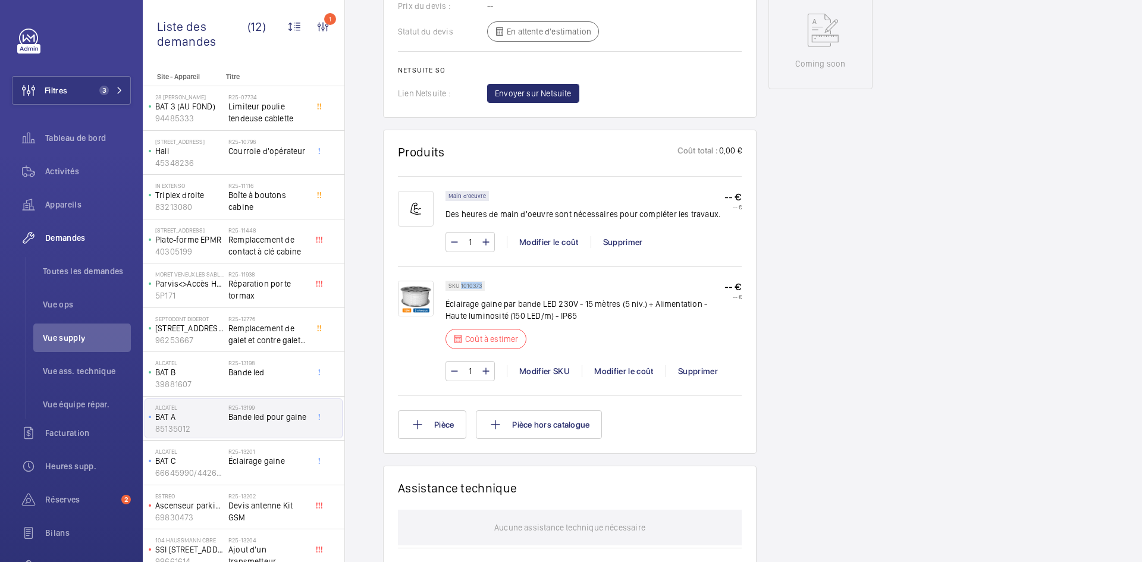
drag, startPoint x: 482, startPoint y: 284, endPoint x: 461, endPoint y: 286, distance: 21.5
click at [461, 286] on p "SKU 1010373" at bounding box center [465, 286] width 33 height 4
copy p "1010373"
click at [549, 370] on div "Modifier SKU" at bounding box center [544, 371] width 75 height 12
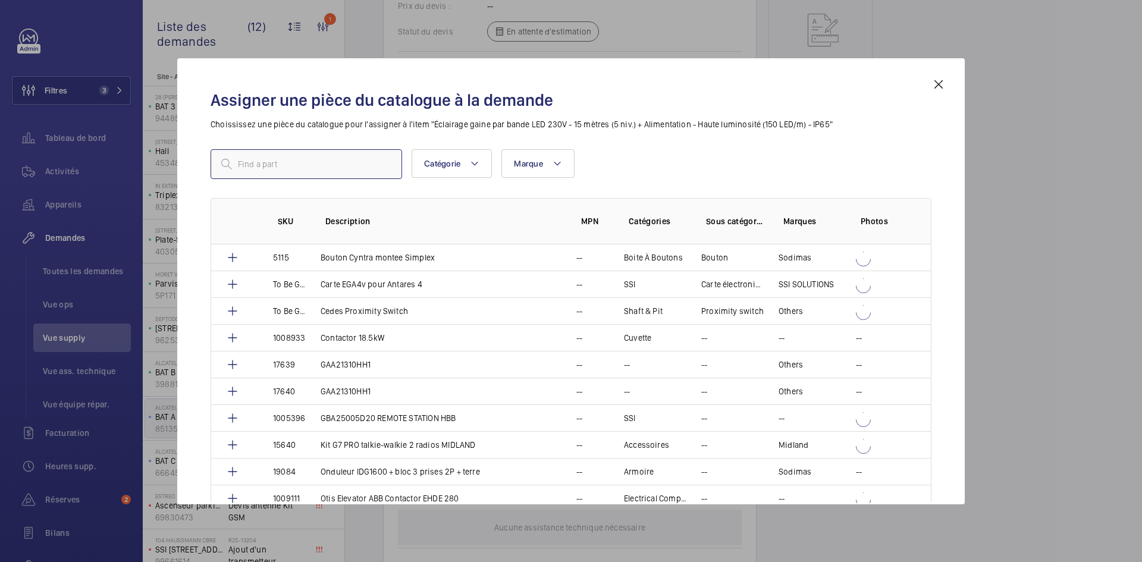
click at [354, 173] on input "text" at bounding box center [307, 164] width 192 height 30
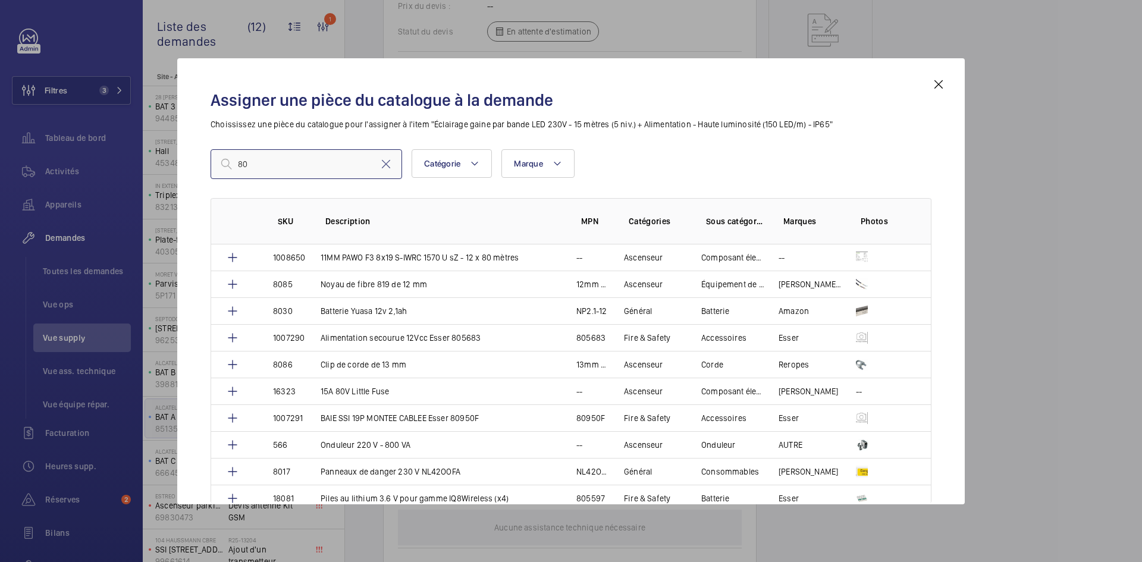
type input "80"
click at [945, 81] on mat-icon at bounding box center [939, 84] width 14 height 14
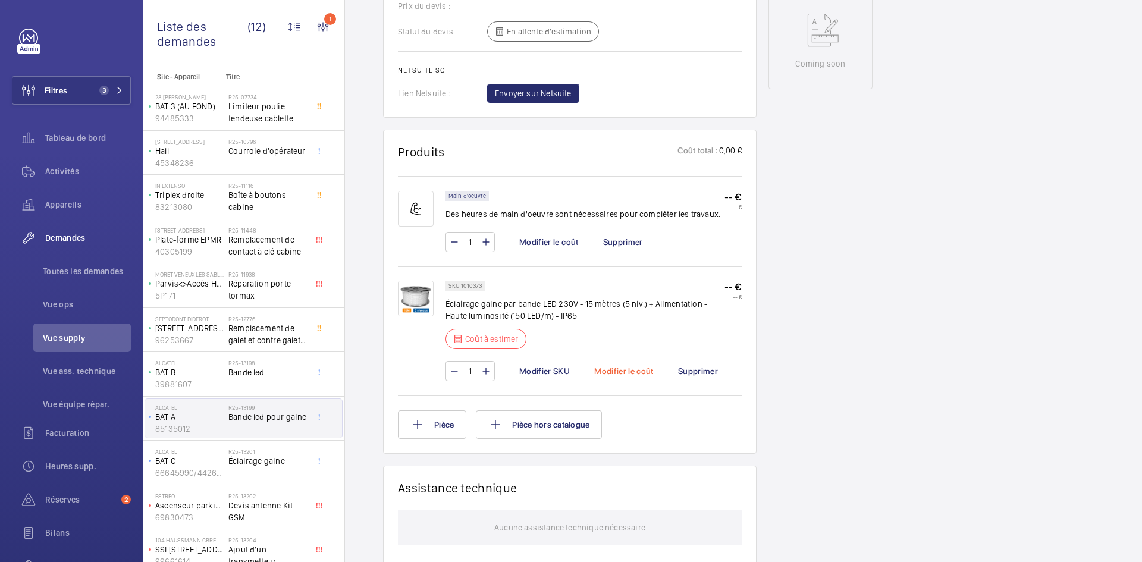
click at [635, 367] on div "Modifier le coût" at bounding box center [624, 371] width 84 height 12
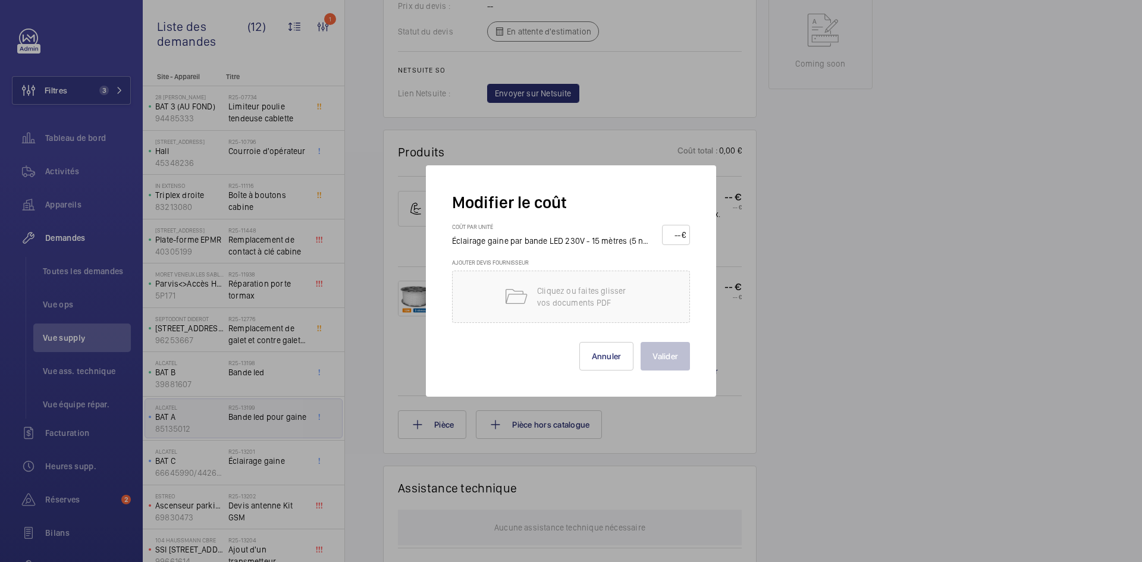
click at [669, 235] on input "number" at bounding box center [673, 235] width 15 height 19
type input "80"
click at [664, 351] on button "Valider" at bounding box center [665, 356] width 49 height 29
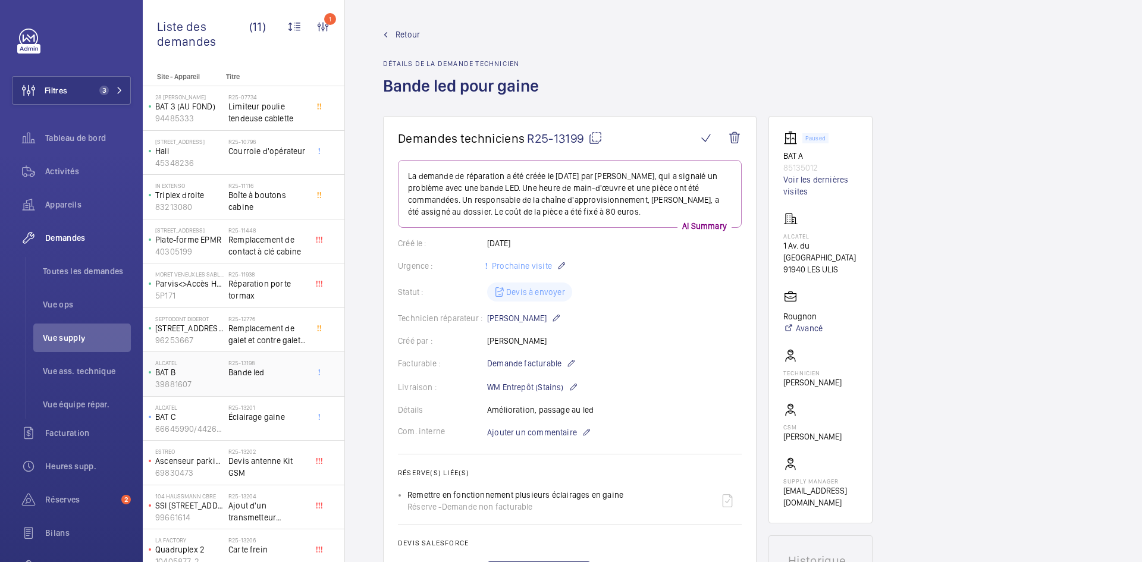
click at [204, 375] on p "BAT B" at bounding box center [189, 373] width 68 height 12
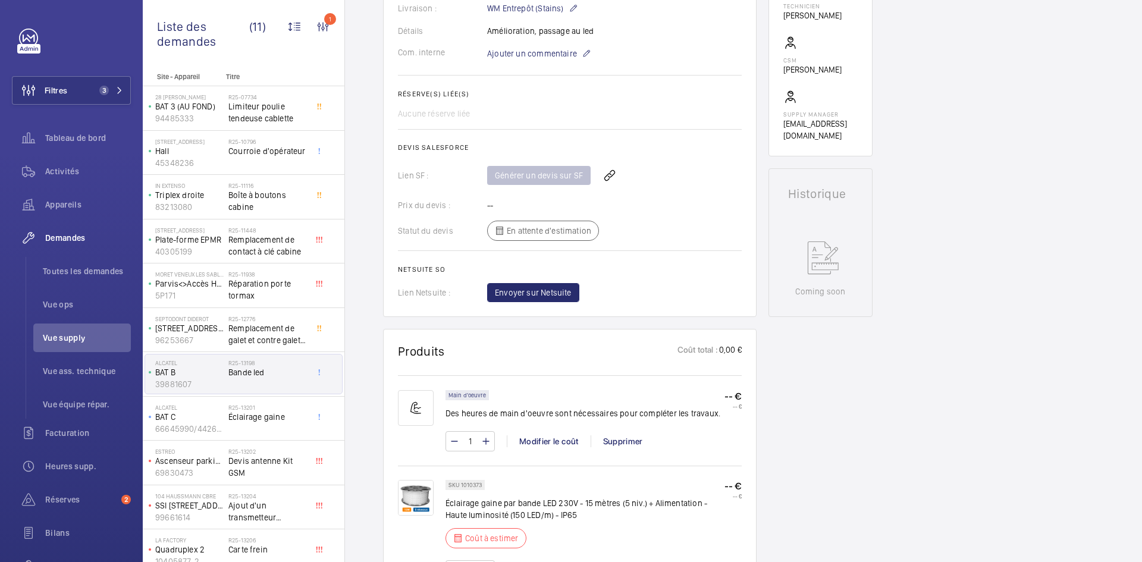
scroll to position [559, 0]
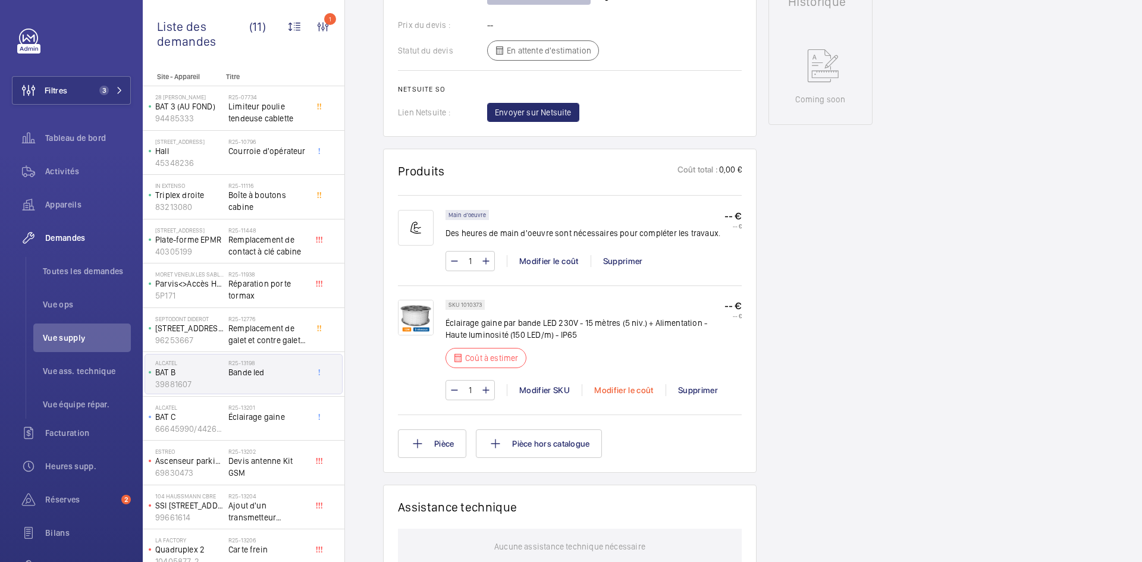
click at [635, 391] on div "Modifier le coût" at bounding box center [624, 390] width 84 height 12
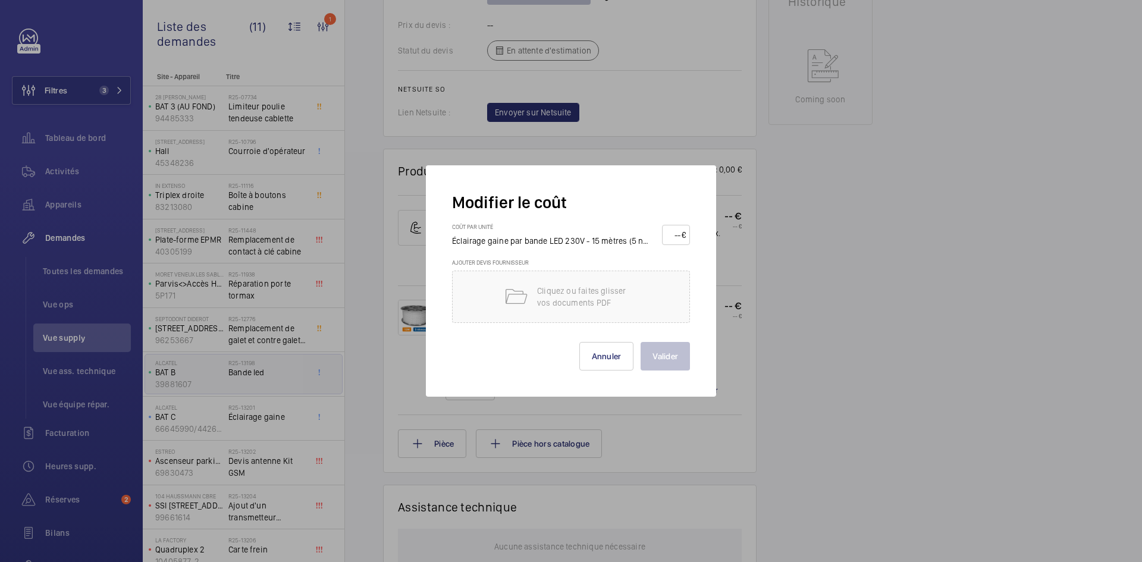
click at [663, 234] on wm-front-input-price "€" at bounding box center [676, 235] width 28 height 20
click at [675, 235] on input "number" at bounding box center [673, 235] width 15 height 19
type input "80"
click at [672, 358] on button "Valider" at bounding box center [665, 356] width 49 height 29
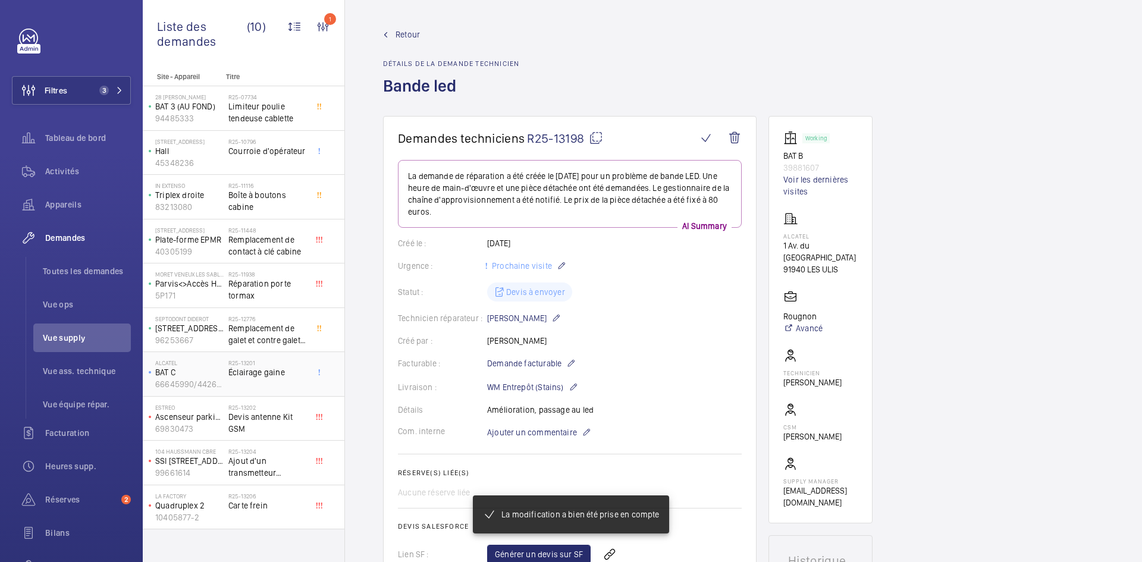
click at [211, 374] on p "BAT C" at bounding box center [189, 373] width 68 height 12
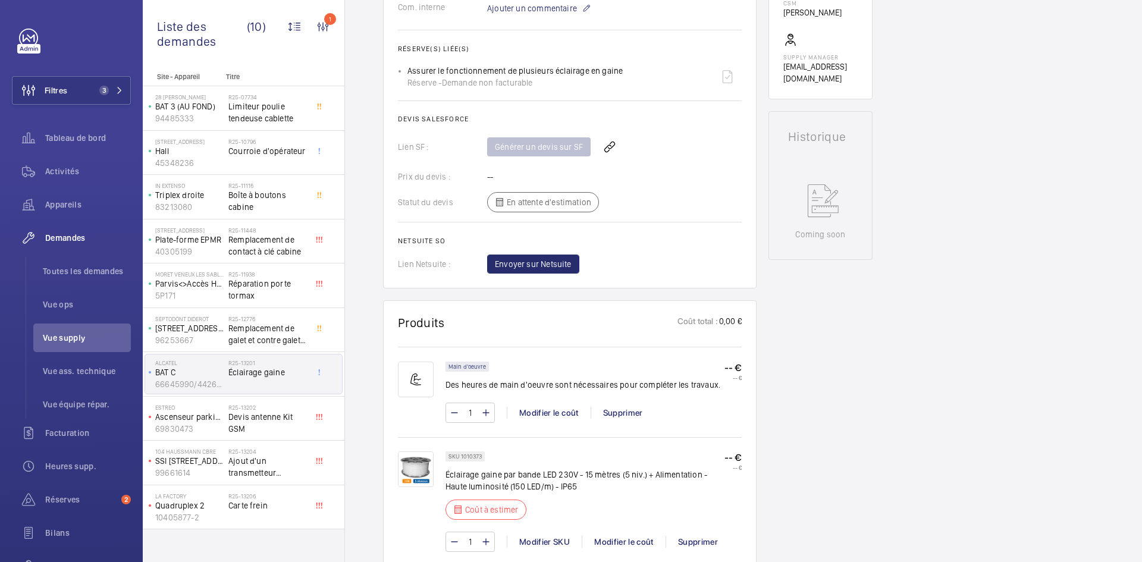
scroll to position [536, 0]
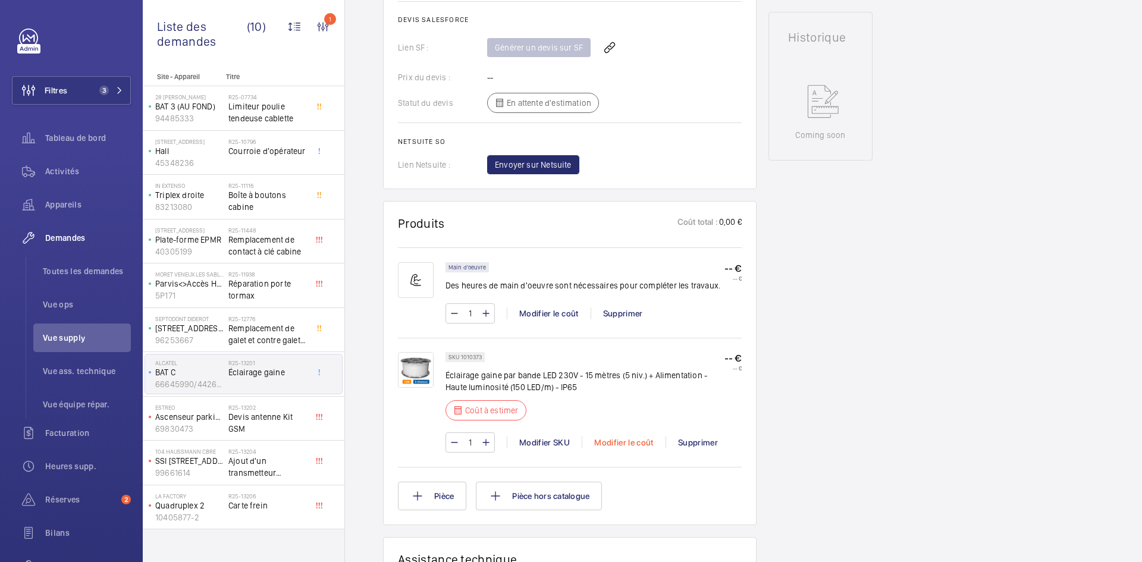
click at [637, 441] on div "Modifier le coût" at bounding box center [624, 443] width 84 height 12
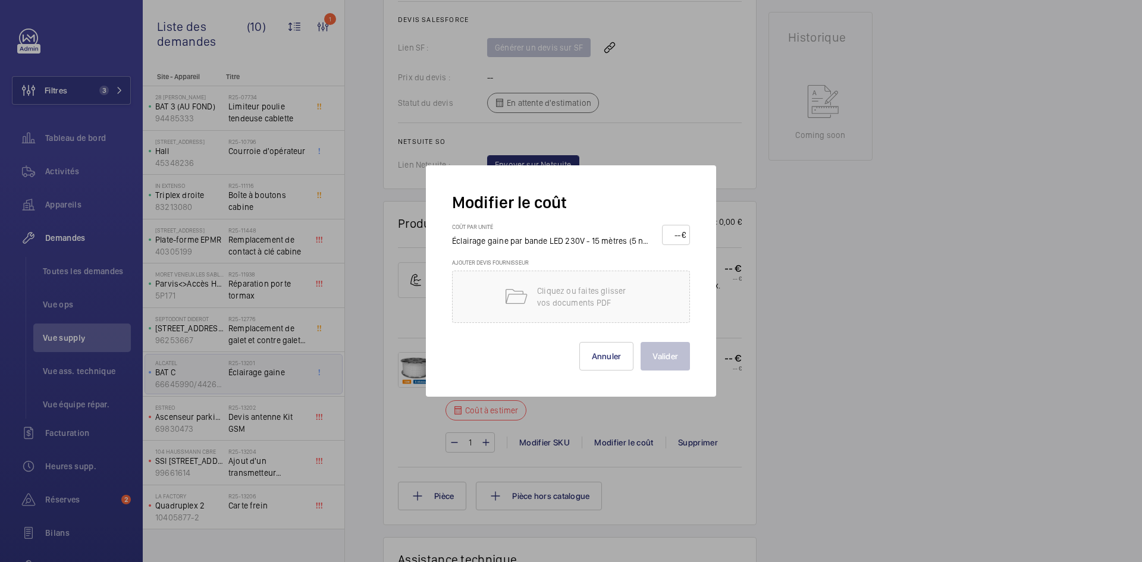
click at [673, 230] on input "number" at bounding box center [673, 235] width 15 height 19
type input "80"
click at [662, 353] on button "Valider" at bounding box center [665, 356] width 49 height 29
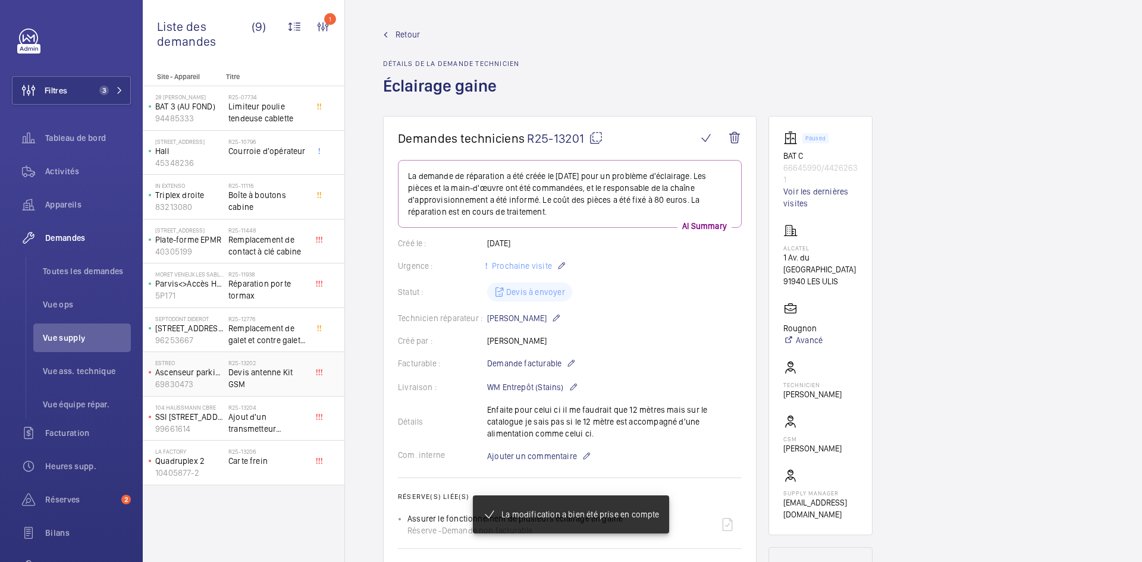
click at [218, 376] on p "Ascenseur parking" at bounding box center [189, 373] width 68 height 12
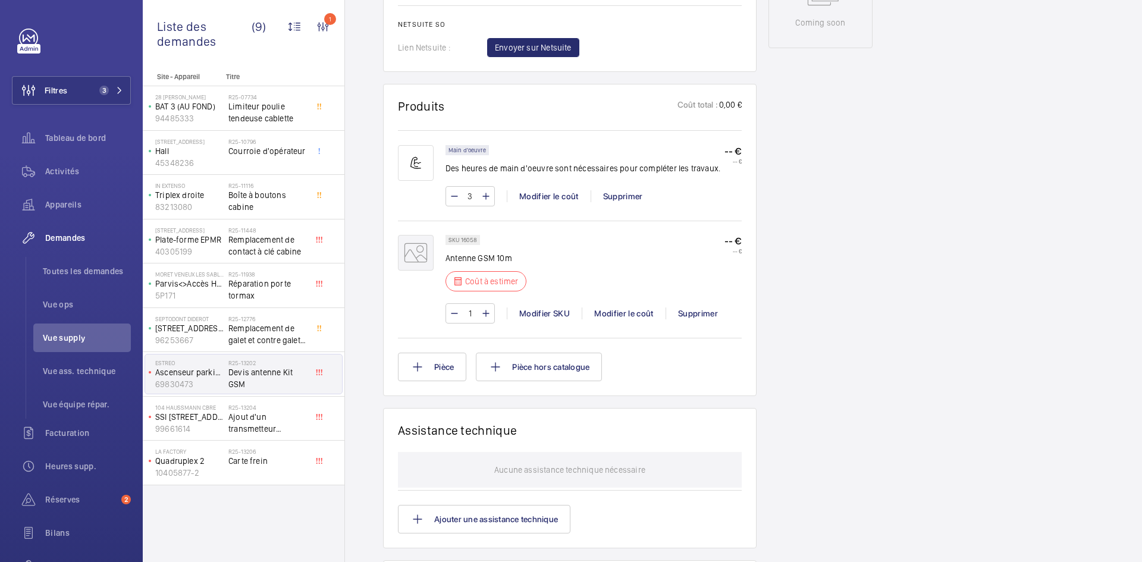
scroll to position [655, 0]
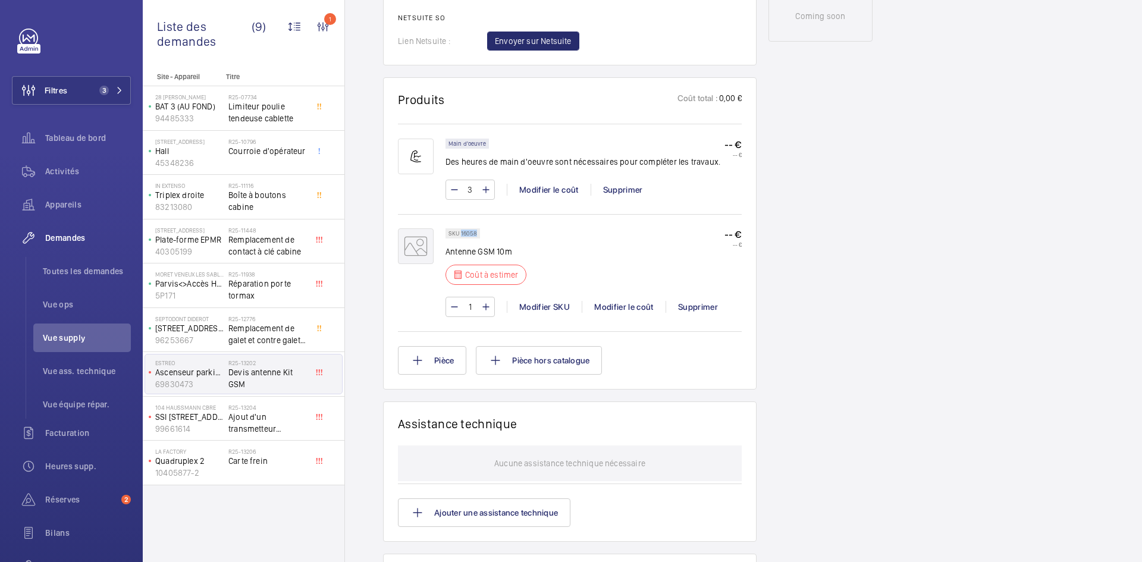
drag, startPoint x: 478, startPoint y: 230, endPoint x: 461, endPoint y: 230, distance: 17.9
click at [461, 230] on div "SKU 16058" at bounding box center [463, 233] width 35 height 10
copy p "16058"
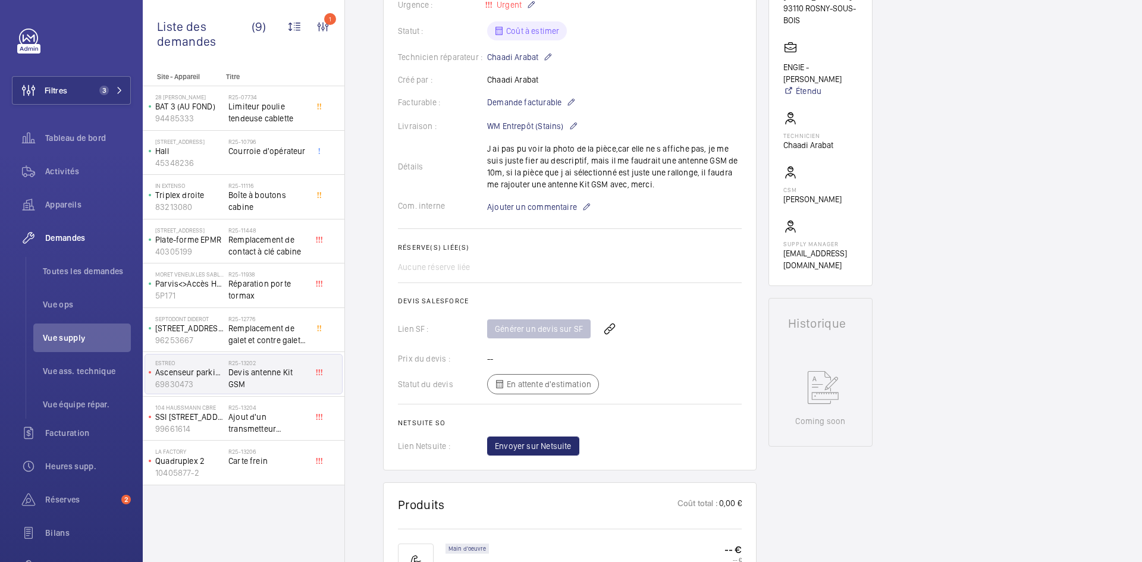
scroll to position [238, 0]
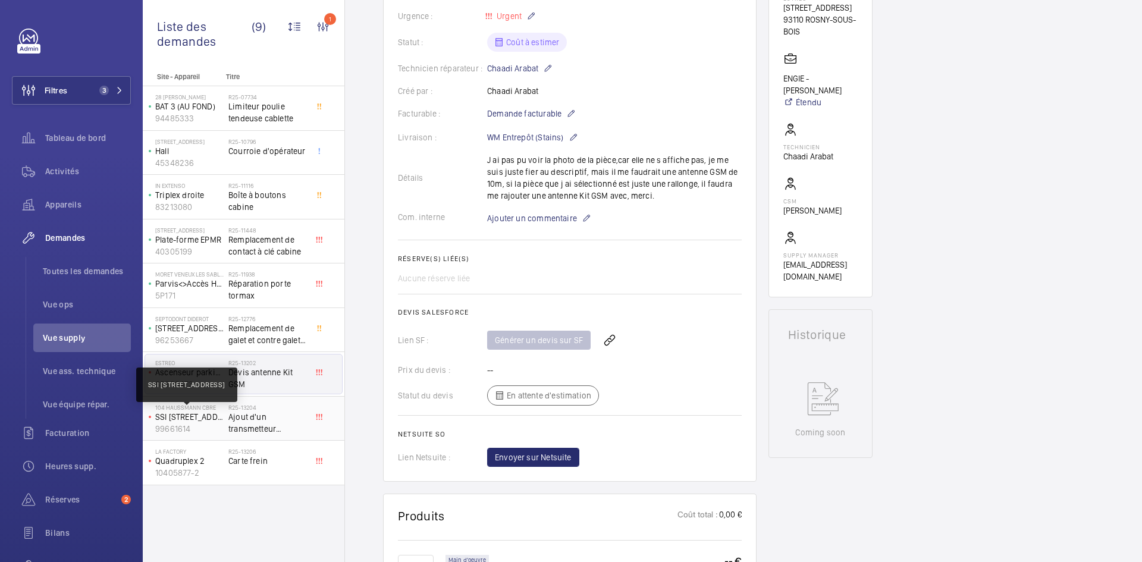
click at [203, 415] on p "SSI 106 boulevard Haussmann" at bounding box center [189, 417] width 68 height 12
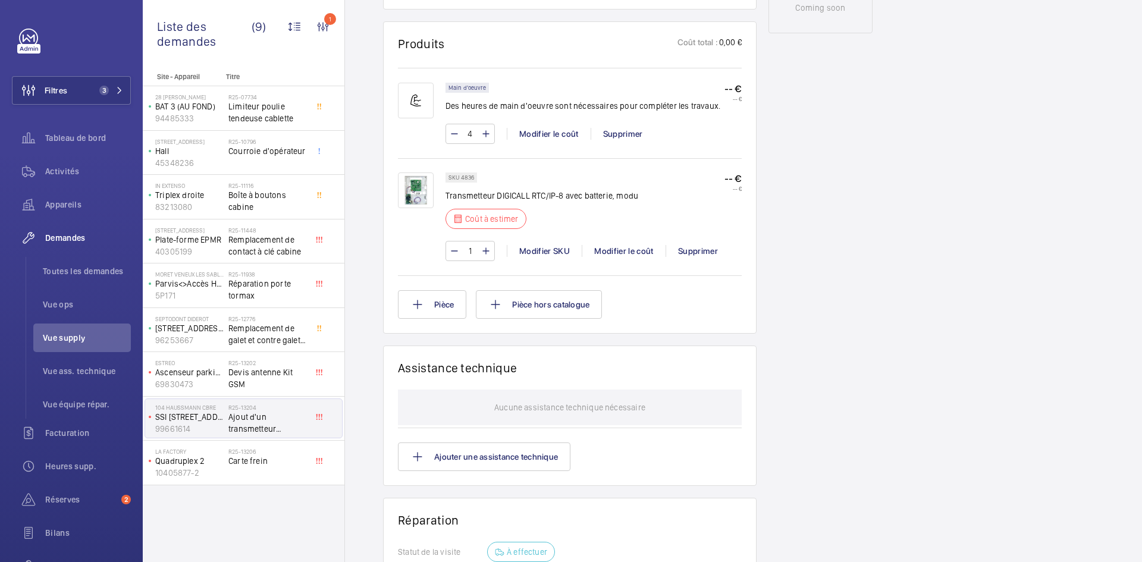
scroll to position [714, 0]
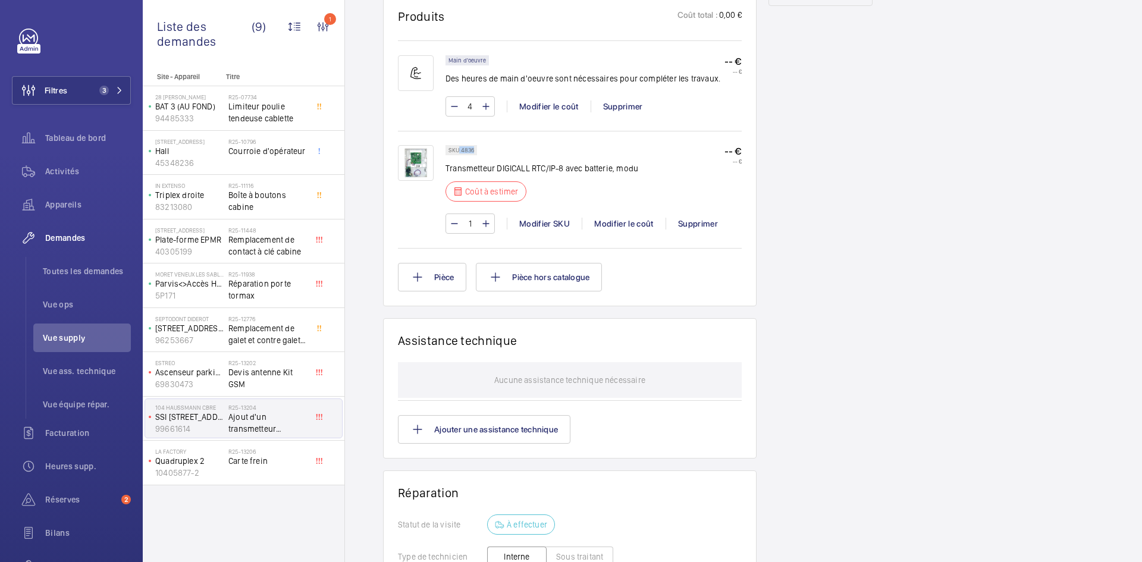
drag, startPoint x: 474, startPoint y: 150, endPoint x: 460, endPoint y: 150, distance: 14.3
click at [460, 150] on p "SKU 4836" at bounding box center [462, 150] width 26 height 4
copy p "4836"
click at [629, 223] on div "Modifier le coût" at bounding box center [624, 224] width 84 height 12
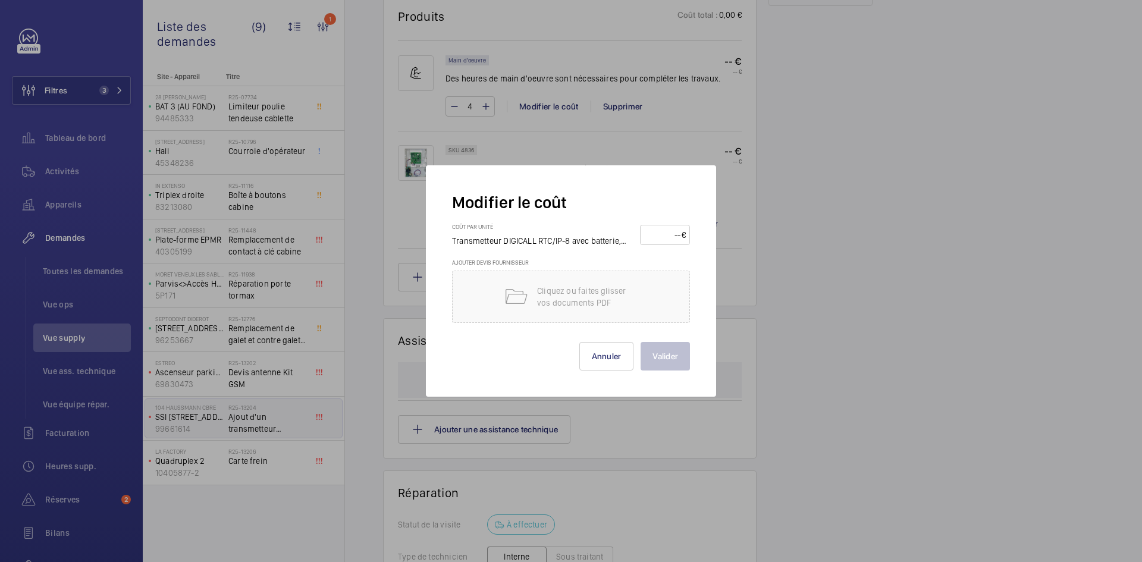
click at [665, 233] on input "number" at bounding box center [662, 235] width 37 height 19
type input "460"
click at [671, 353] on button "Valider" at bounding box center [665, 356] width 49 height 29
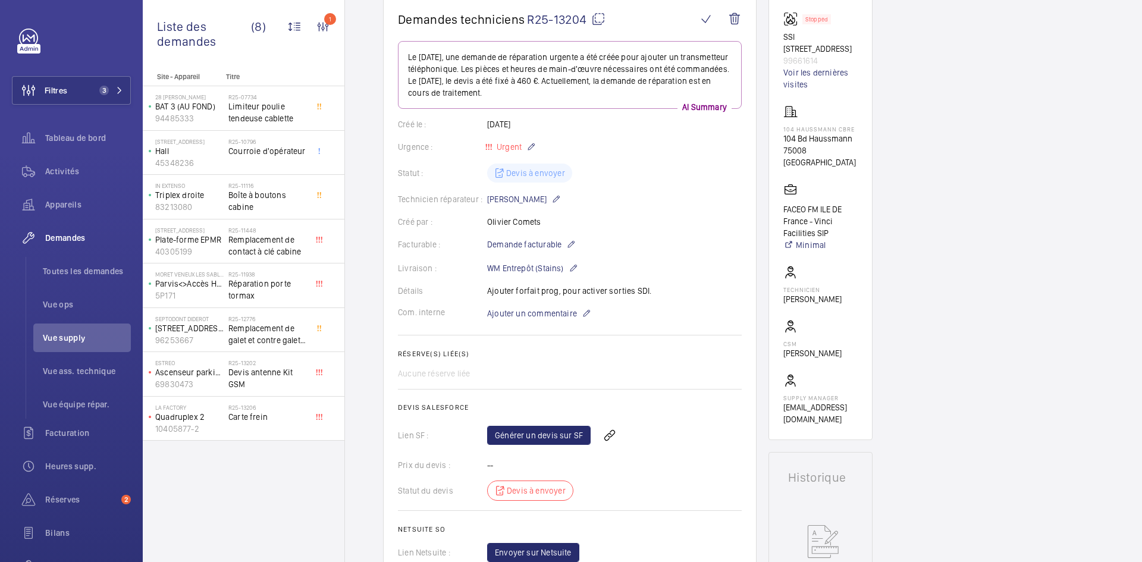
scroll to position [298, 0]
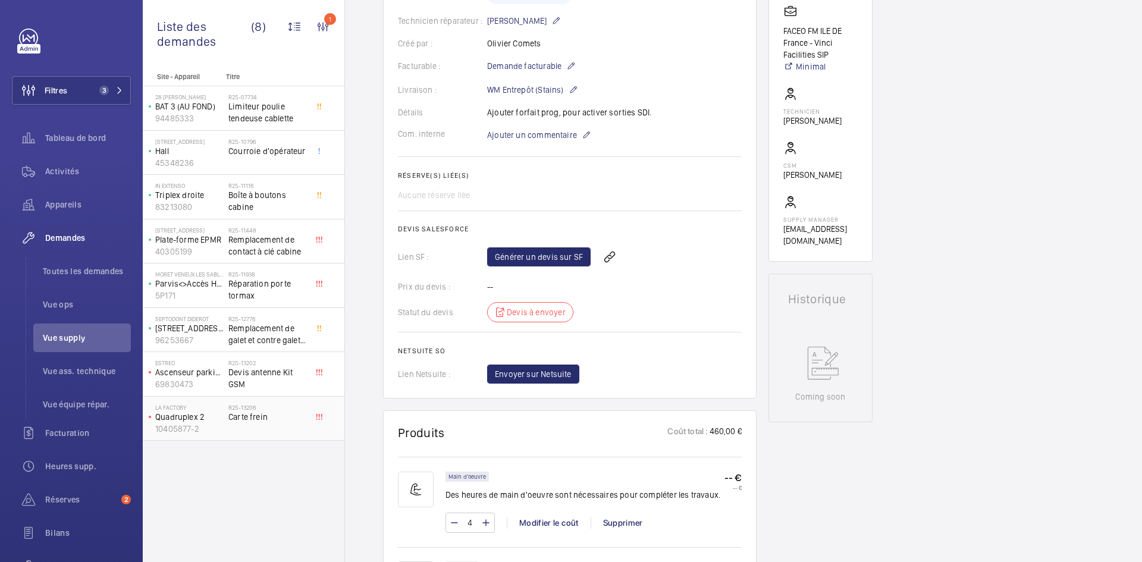
click at [213, 413] on p "Quadruplex 2" at bounding box center [189, 417] width 68 height 12
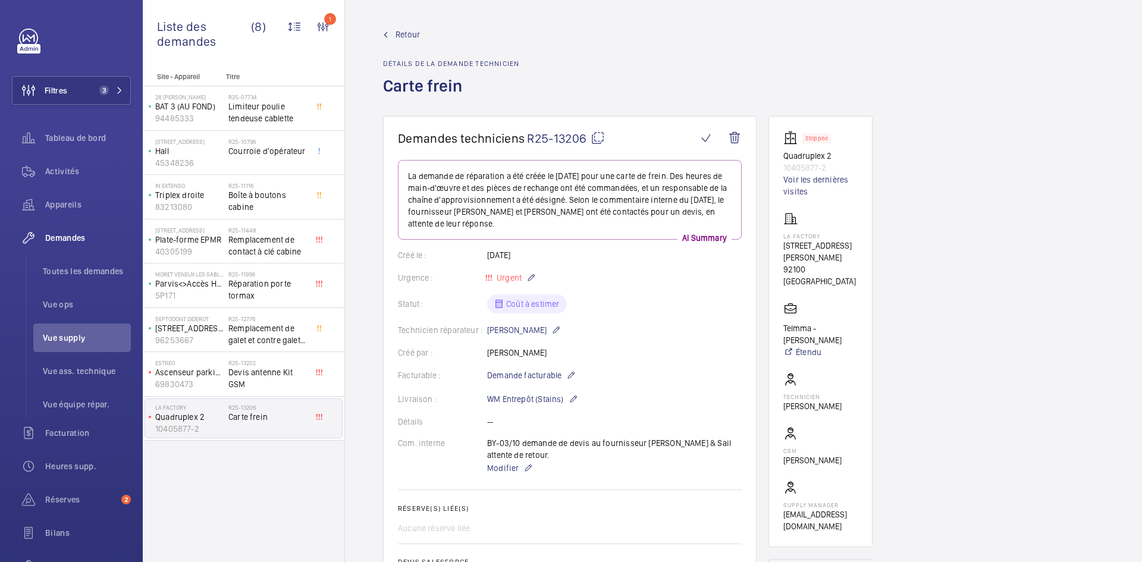
click at [409, 33] on span "Retour" at bounding box center [408, 35] width 24 height 12
click at [409, 32] on span "Retour" at bounding box center [408, 35] width 24 height 12
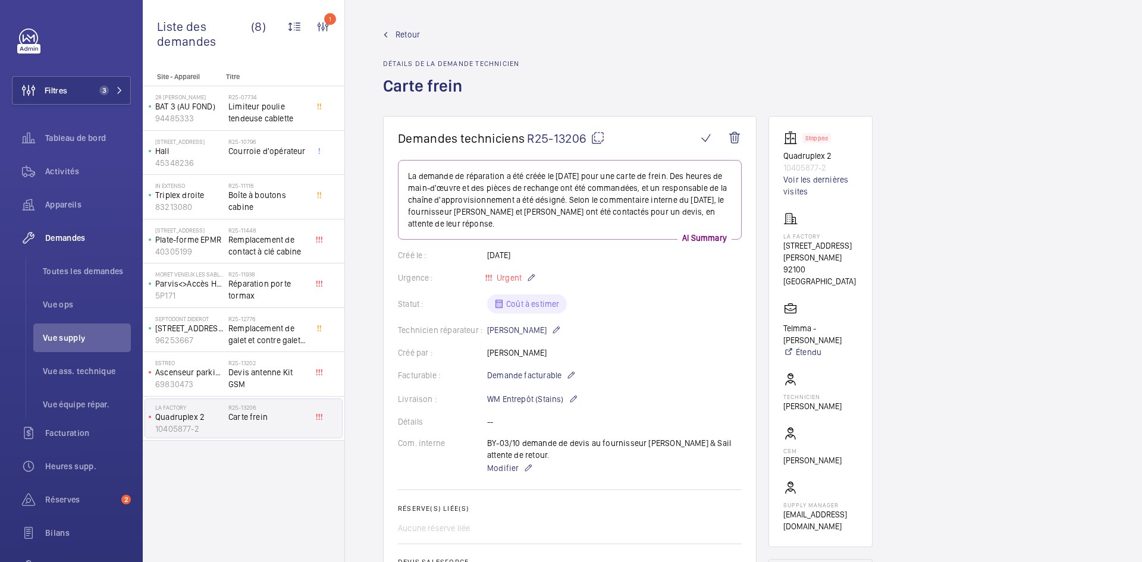
click at [392, 29] on link "Retour" at bounding box center [451, 35] width 136 height 12
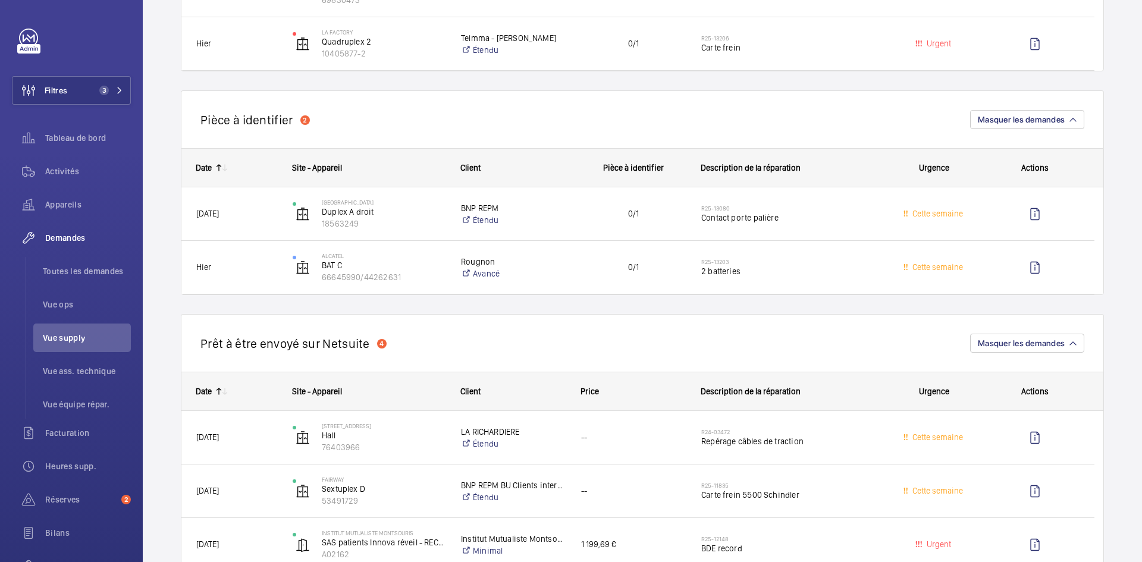
scroll to position [595, 0]
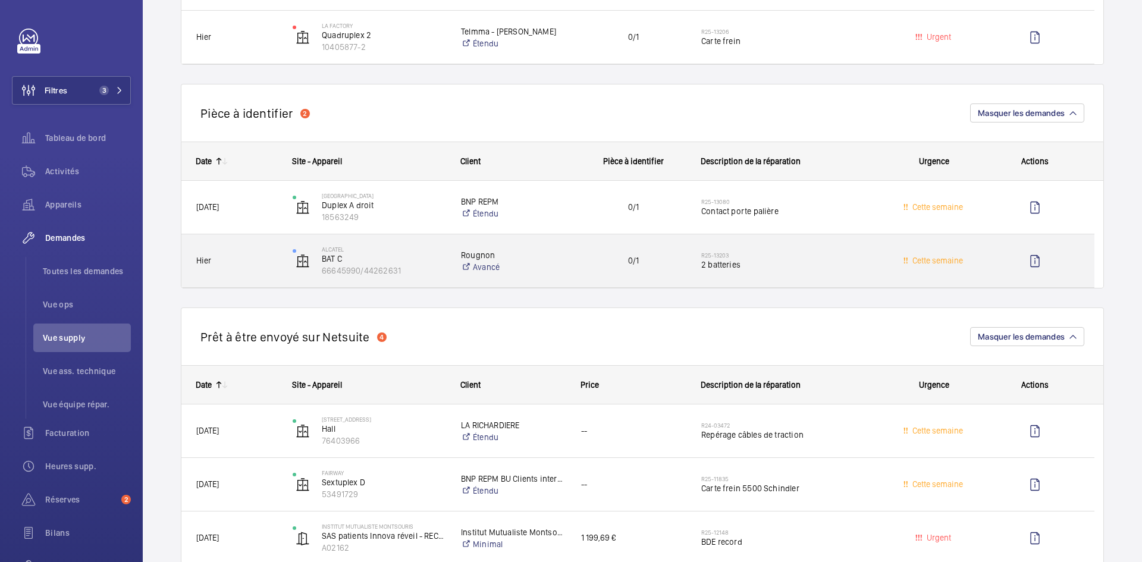
click at [258, 258] on span "Hier" at bounding box center [236, 261] width 81 height 14
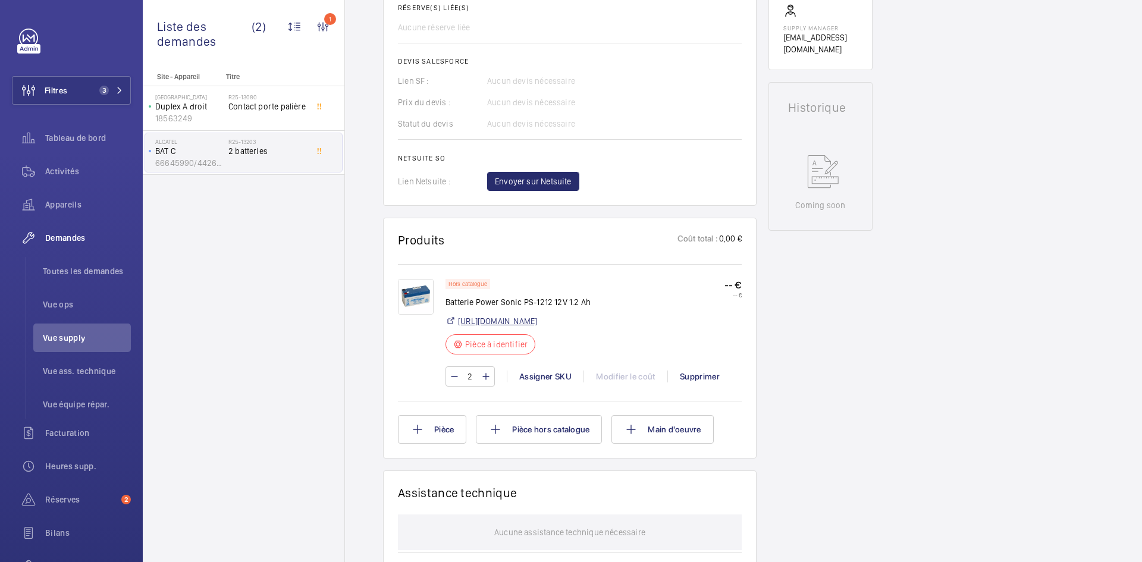
scroll to position [476, 0]
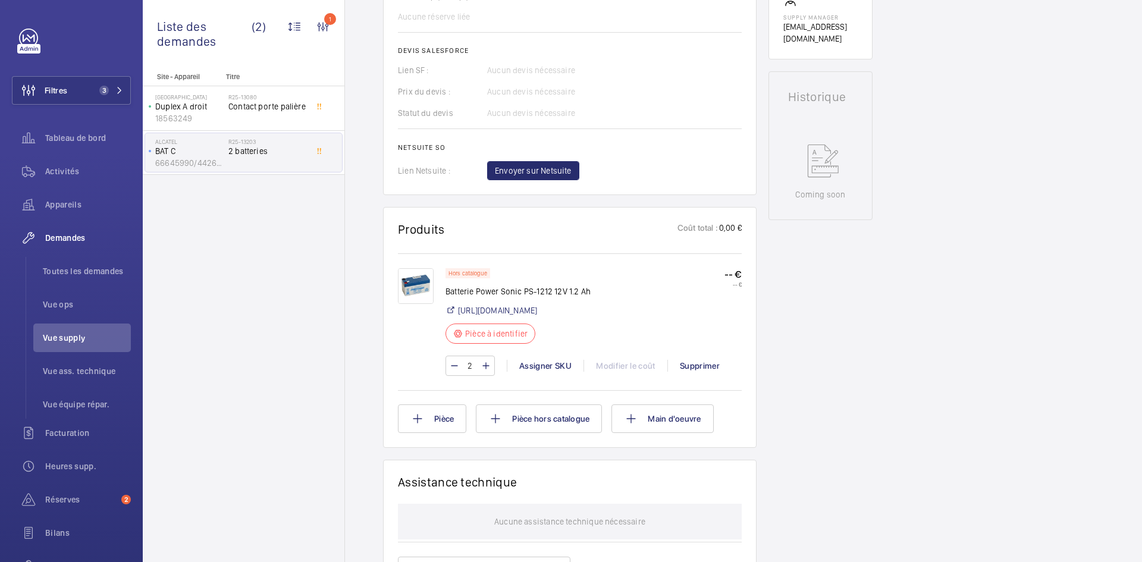
click at [420, 286] on img at bounding box center [416, 286] width 36 height 36
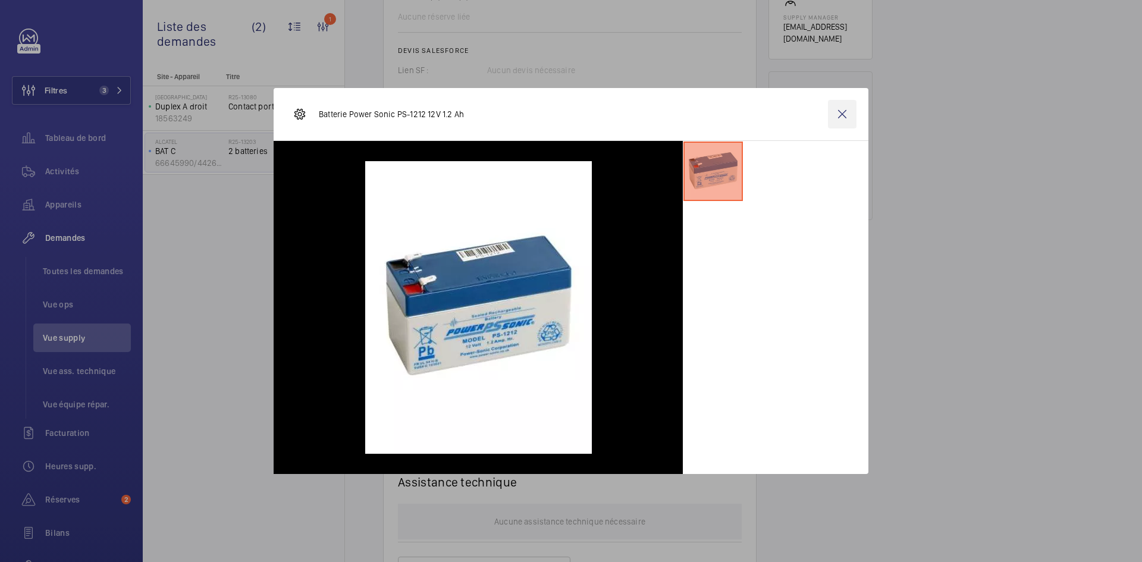
click at [840, 113] on wm-front-icon-button at bounding box center [842, 114] width 29 height 29
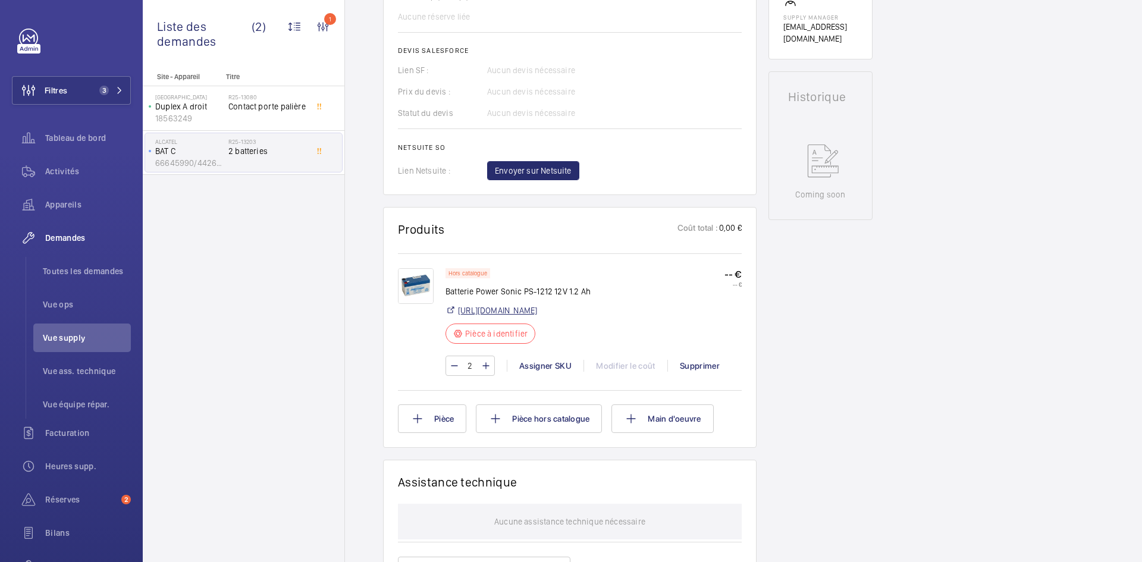
click at [537, 315] on link "https://www.batterie-solaire.com/batterie-agm-power-sonic/24390624-batterie-pow…" at bounding box center [497, 311] width 79 height 12
click at [417, 296] on img at bounding box center [416, 286] width 36 height 36
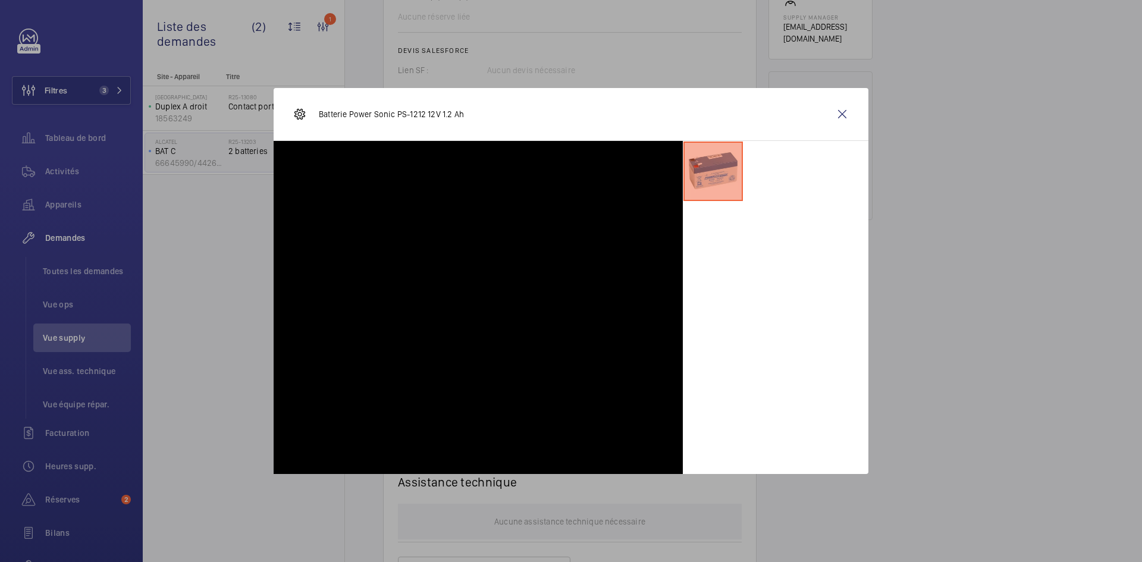
click at [478, 308] on img at bounding box center [591, 454] width 227 height 293
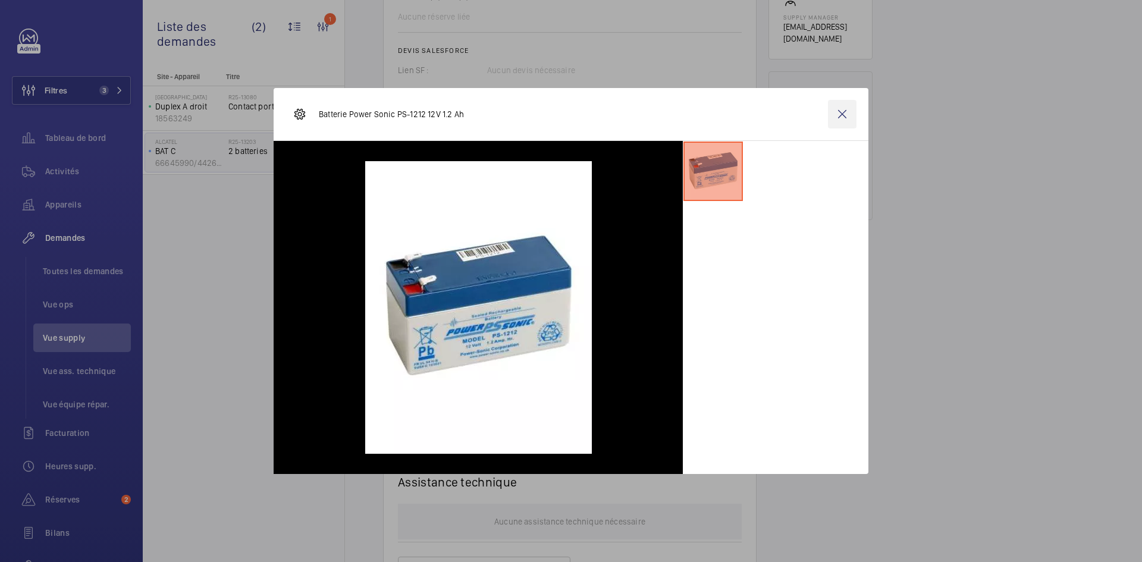
click at [845, 114] on wm-front-icon-button at bounding box center [842, 114] width 29 height 29
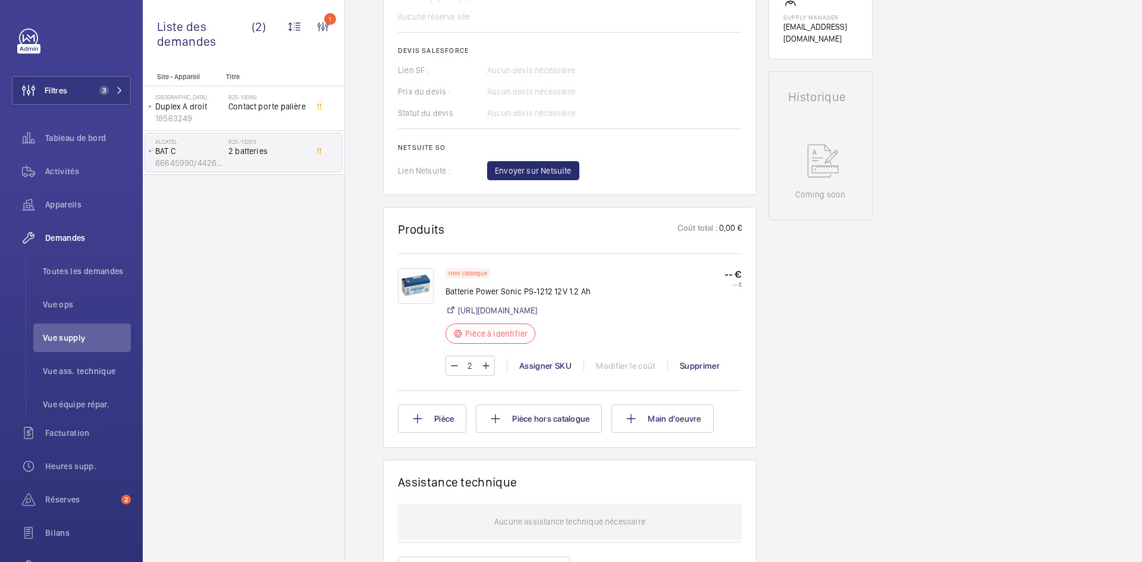
click at [425, 287] on img at bounding box center [416, 286] width 36 height 36
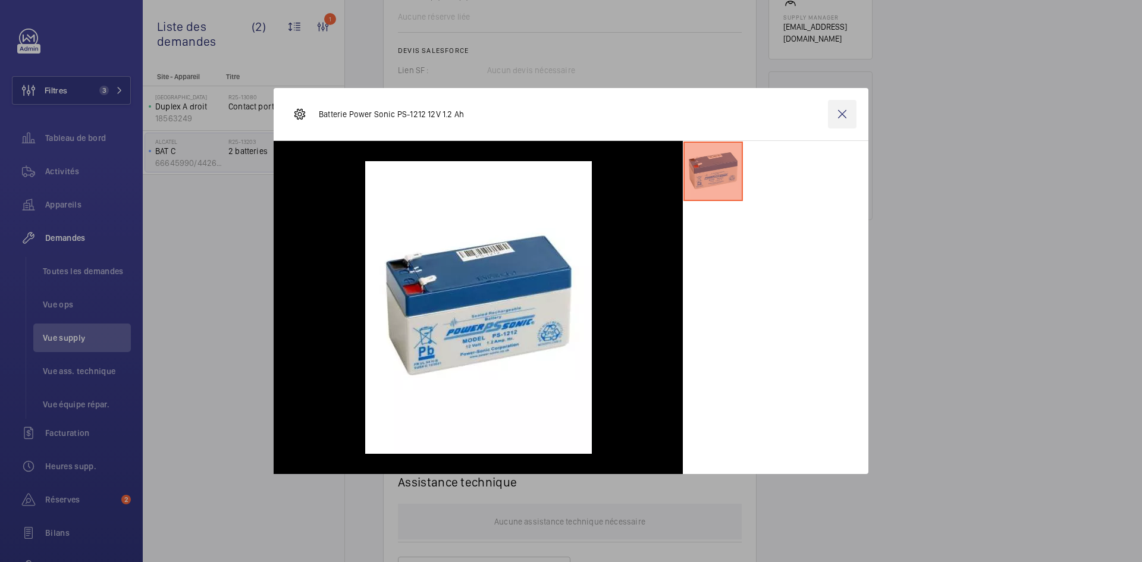
click at [839, 111] on wm-front-icon-button at bounding box center [842, 114] width 29 height 29
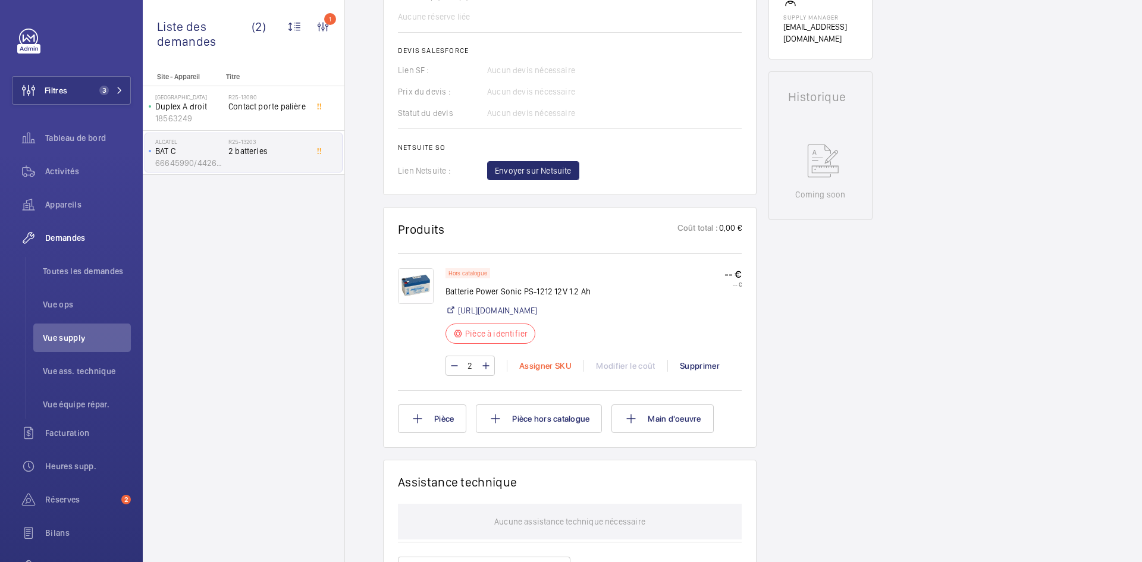
click at [534, 372] on div "Assigner SKU" at bounding box center [545, 366] width 77 height 12
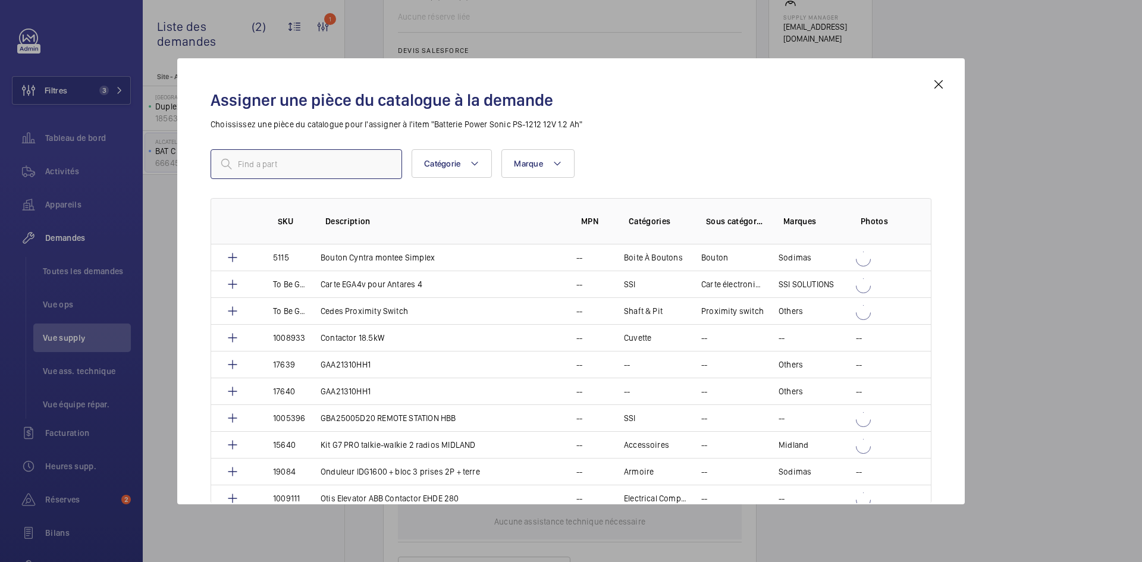
click at [327, 167] on input "text" at bounding box center [307, 164] width 192 height 30
click at [938, 84] on mat-icon at bounding box center [939, 84] width 14 height 14
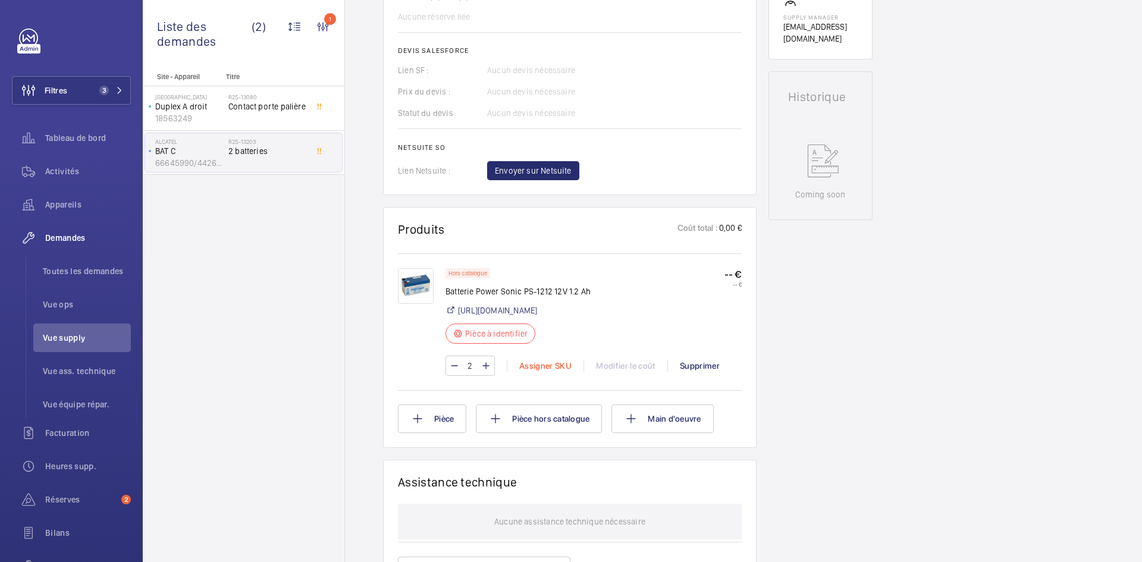
click at [542, 372] on div "Assigner SKU" at bounding box center [545, 366] width 77 height 12
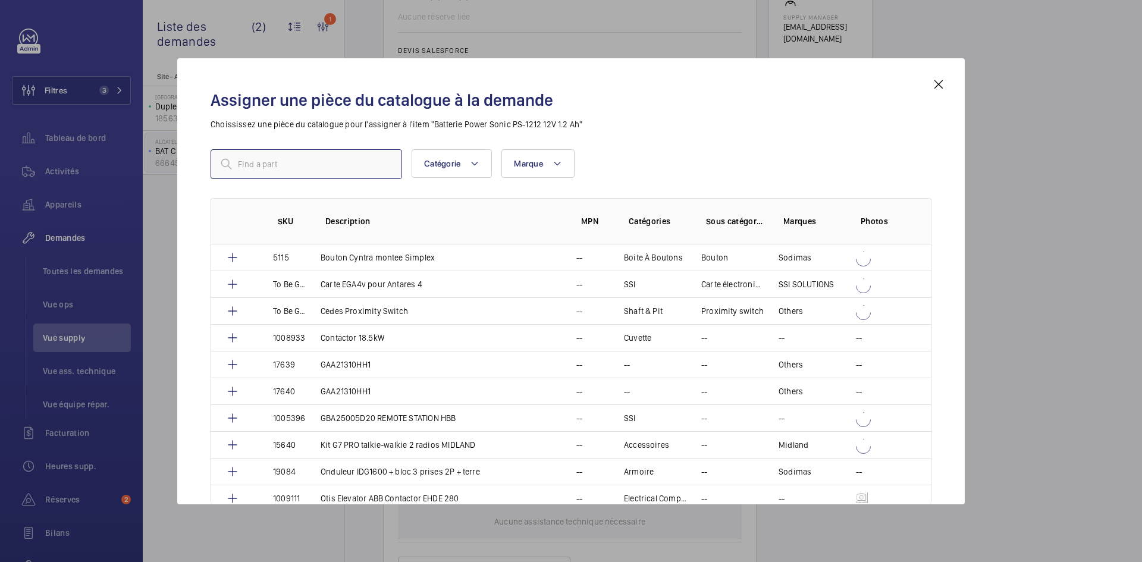
click at [302, 165] on input "text" at bounding box center [307, 164] width 192 height 30
paste input "1005334"
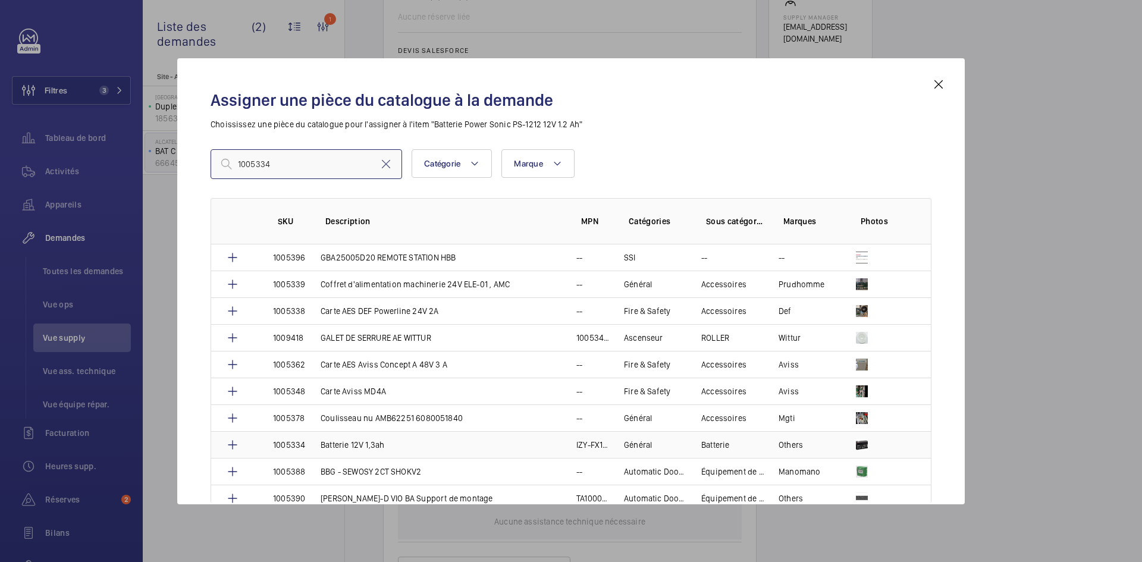
type input "1005334"
click at [317, 446] on td "Batterie 12V 1,3ah" at bounding box center [434, 444] width 256 height 27
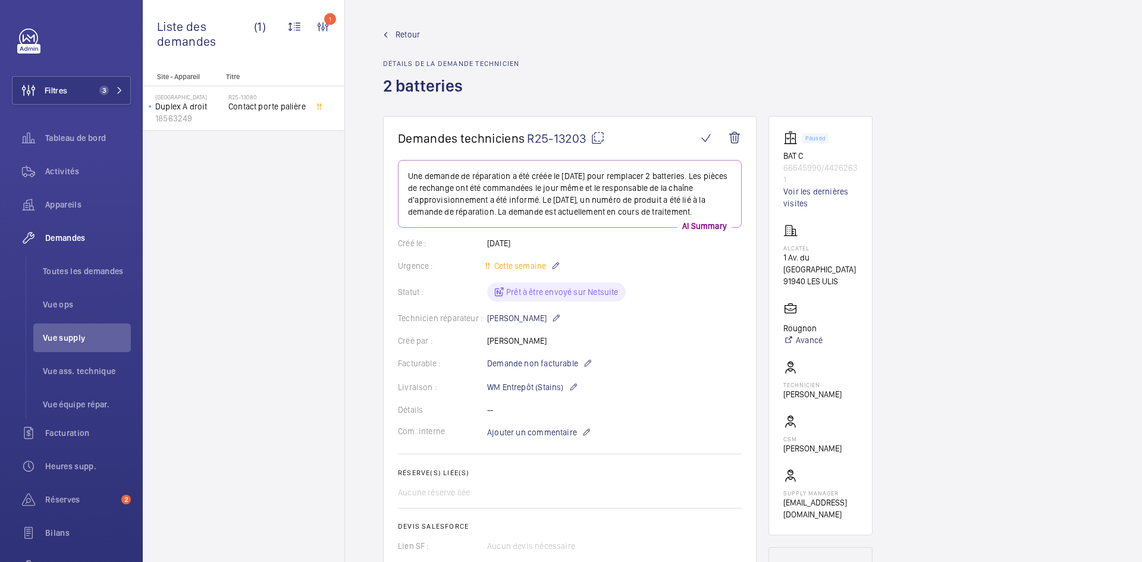
scroll to position [357, 0]
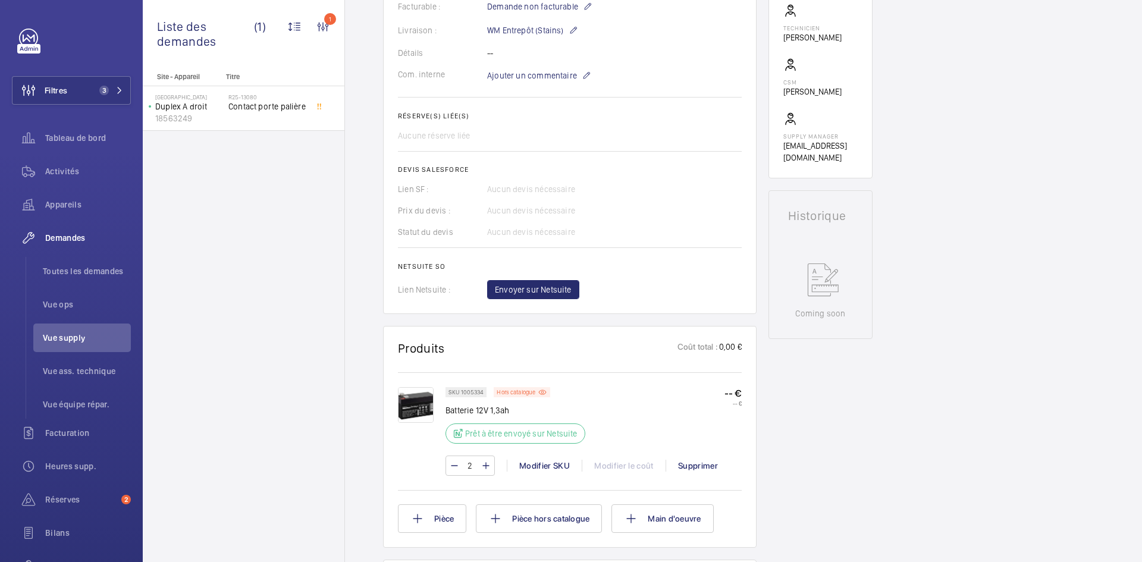
click at [406, 406] on img at bounding box center [416, 405] width 36 height 36
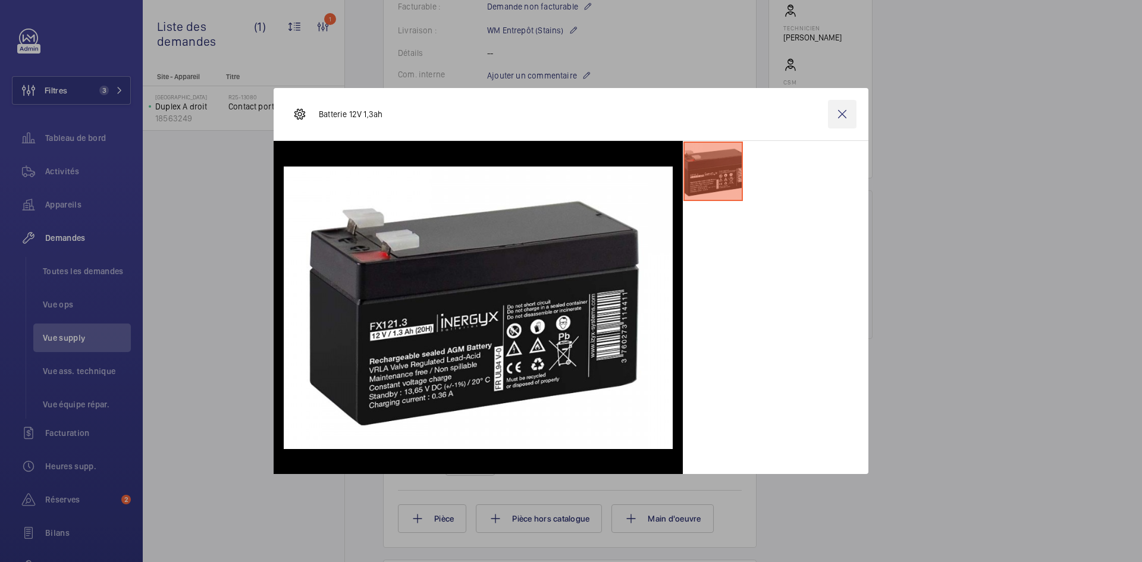
click at [847, 115] on wm-front-icon-button at bounding box center [842, 114] width 29 height 29
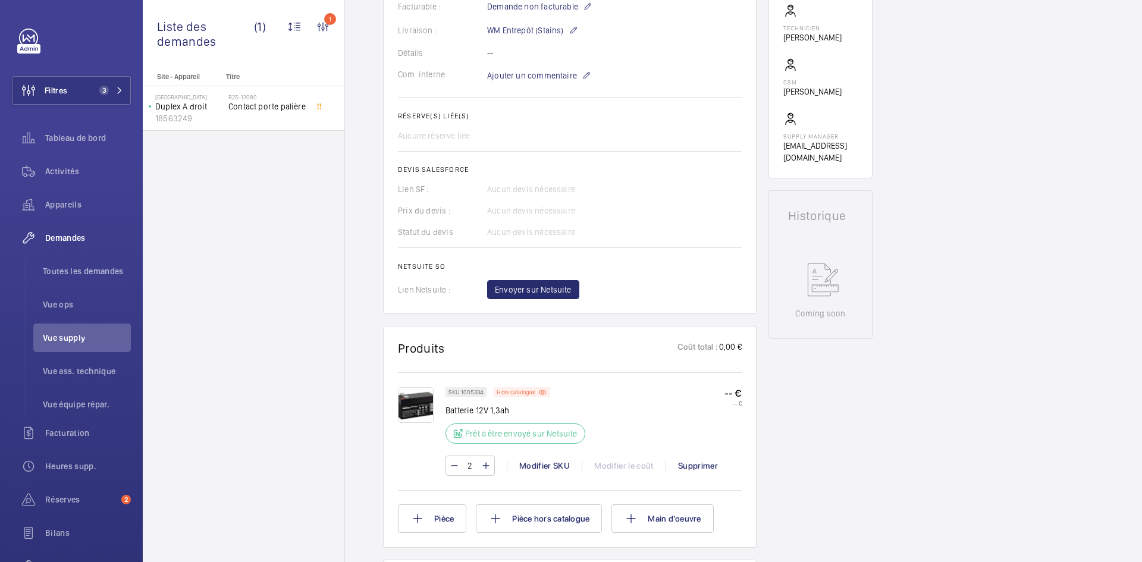
click at [841, 112] on wm-front-icon-button at bounding box center [842, 114] width 29 height 29
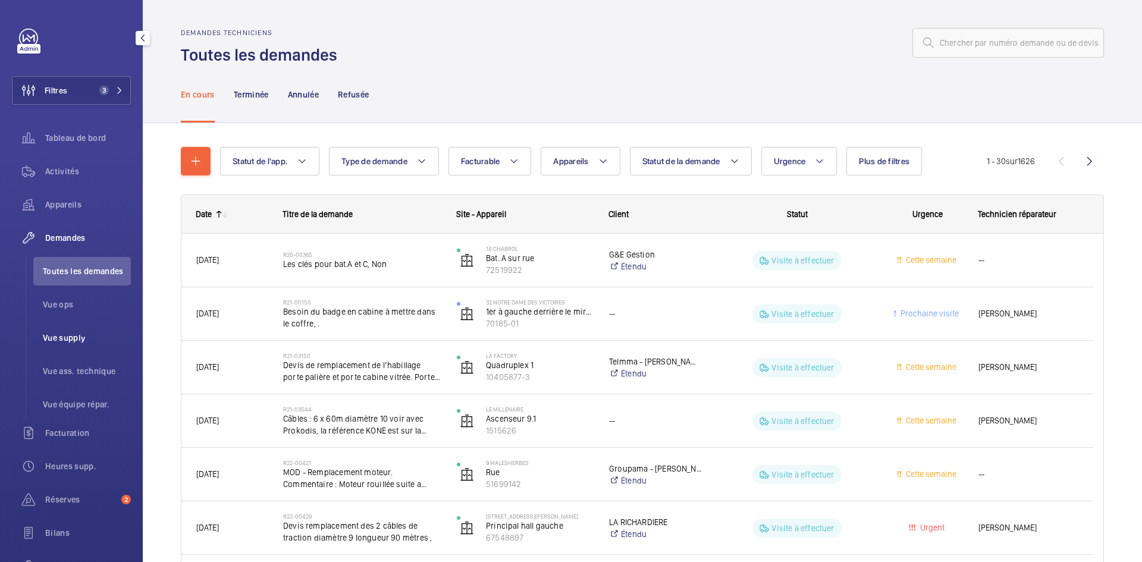
click at [74, 337] on span "Vue supply" at bounding box center [87, 338] width 88 height 12
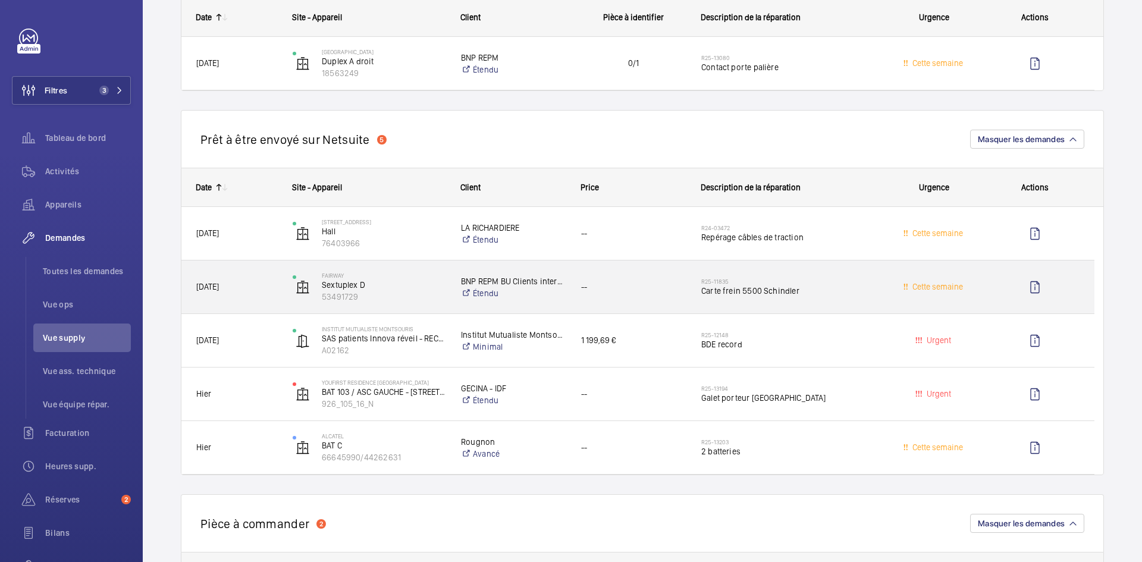
scroll to position [833, 0]
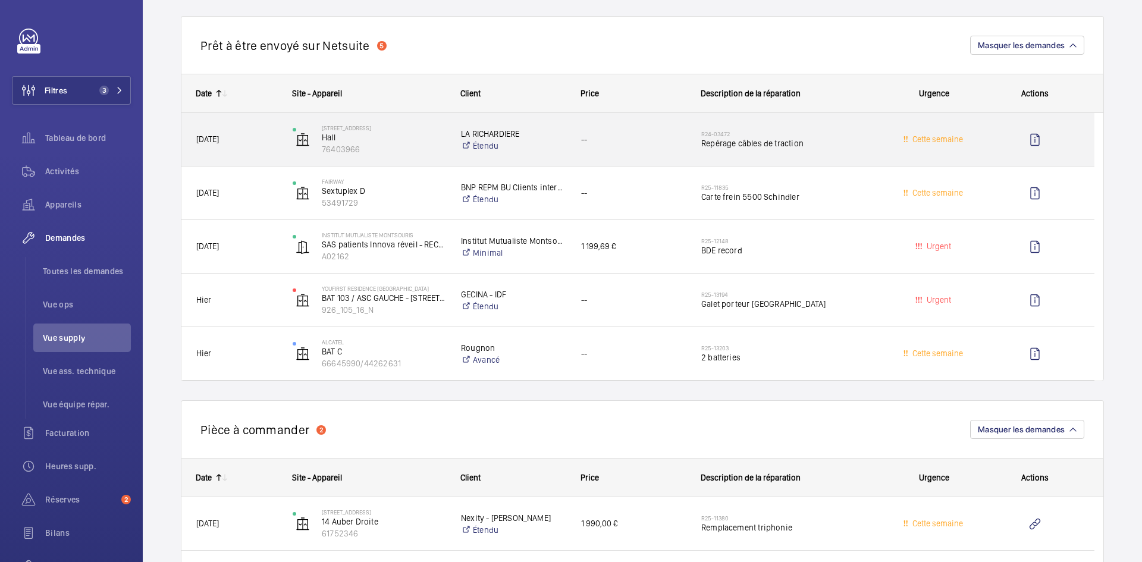
click at [281, 133] on div "2 Rue Largillière Hall 76403966" at bounding box center [361, 139] width 167 height 49
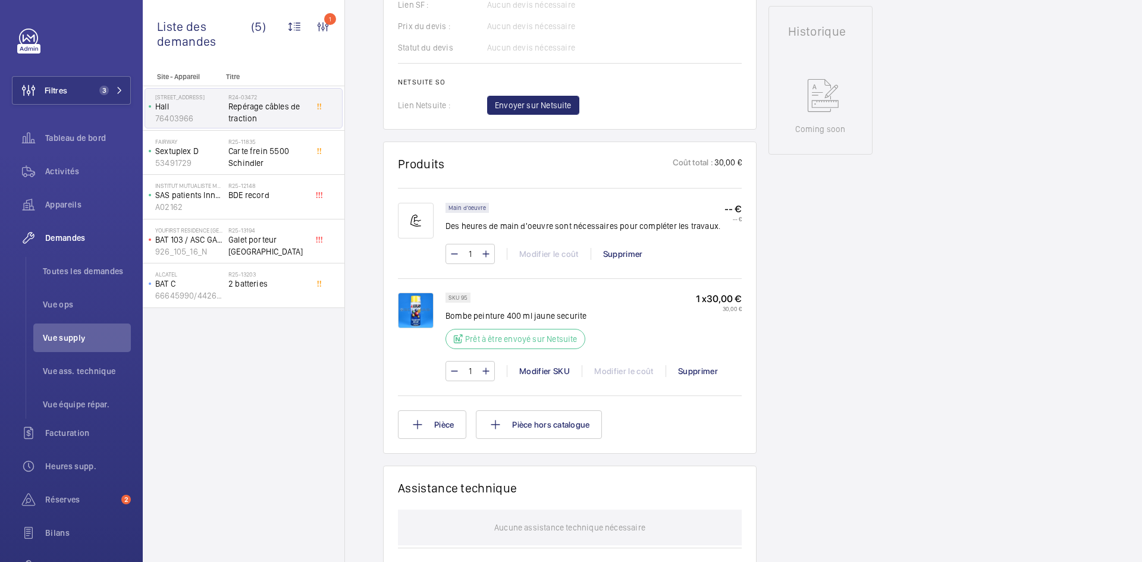
scroll to position [536, 0]
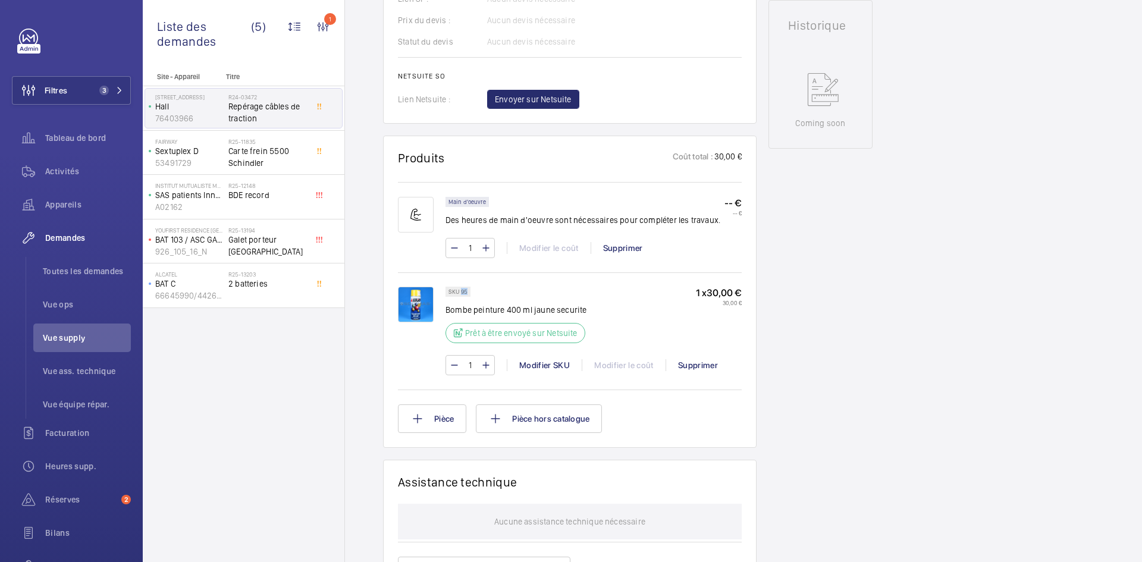
drag, startPoint x: 468, startPoint y: 290, endPoint x: 461, endPoint y: 290, distance: 7.2
click at [461, 290] on div "SKU 95" at bounding box center [458, 292] width 25 height 10
copy p "95"
click at [542, 92] on button "Envoyer sur Netsuite" at bounding box center [533, 99] width 92 height 19
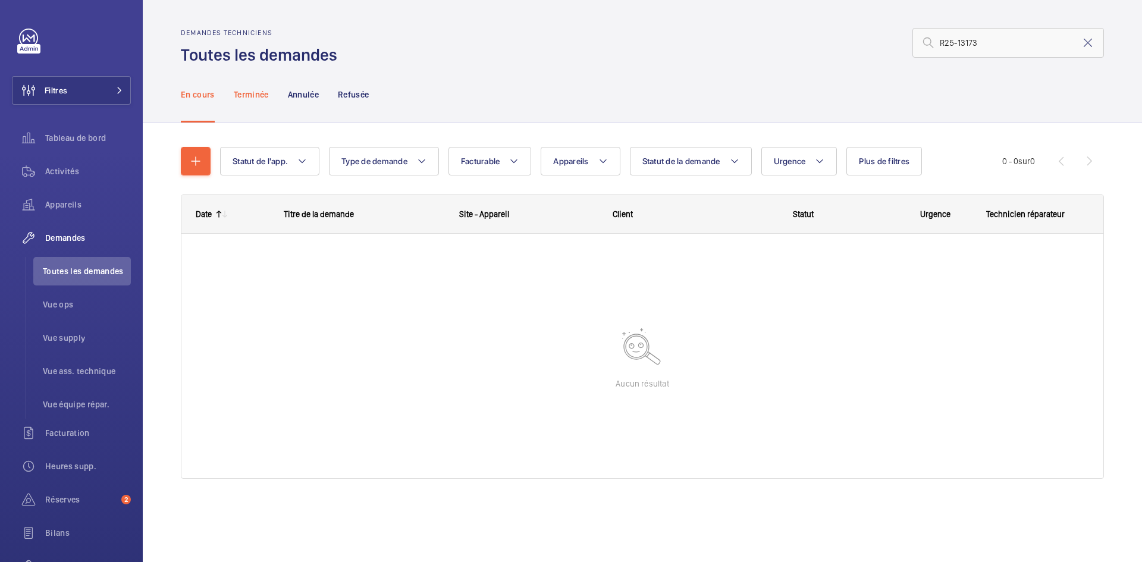
click at [261, 99] on p "Terminée" at bounding box center [251, 95] width 35 height 12
click at [943, 39] on input "R25-13173" at bounding box center [1009, 43] width 192 height 30
type input "R25-13173"
click at [205, 99] on p "En cours" at bounding box center [198, 95] width 34 height 12
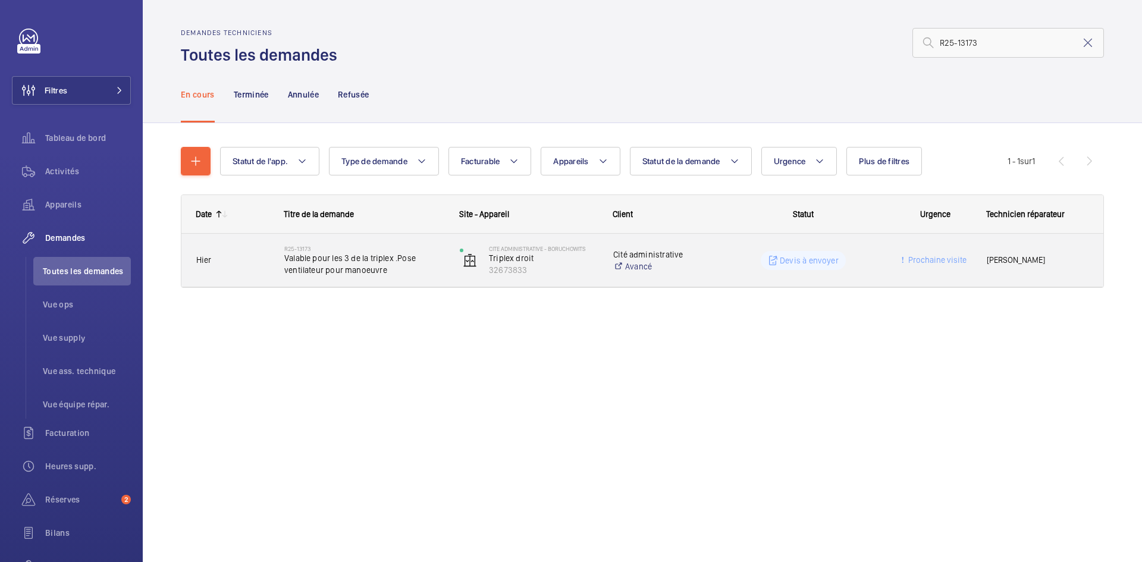
click at [256, 251] on div "Hier" at bounding box center [225, 260] width 87 height 37
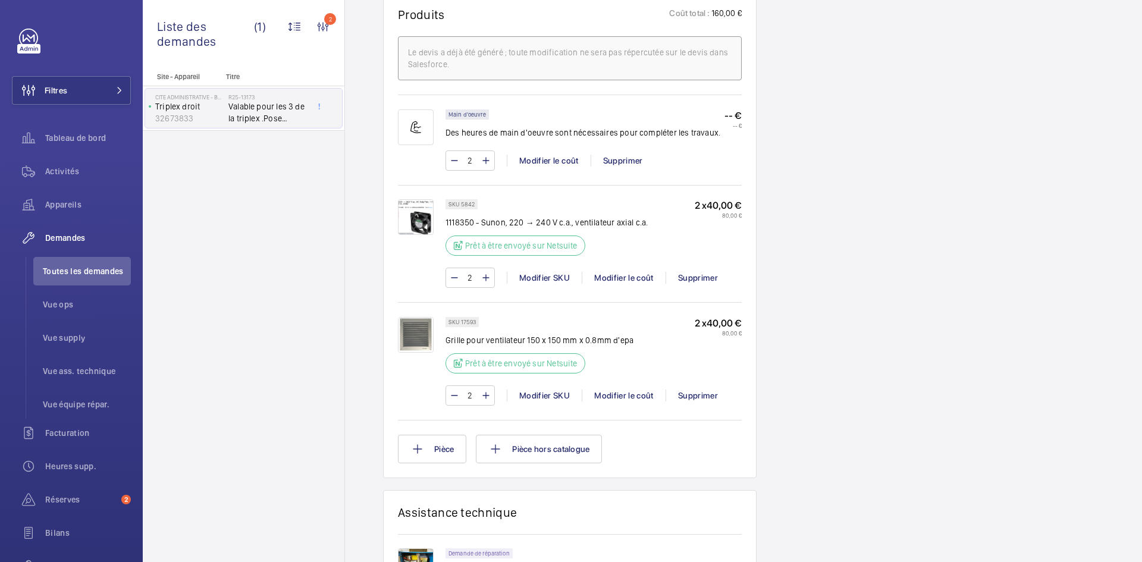
scroll to position [750, 0]
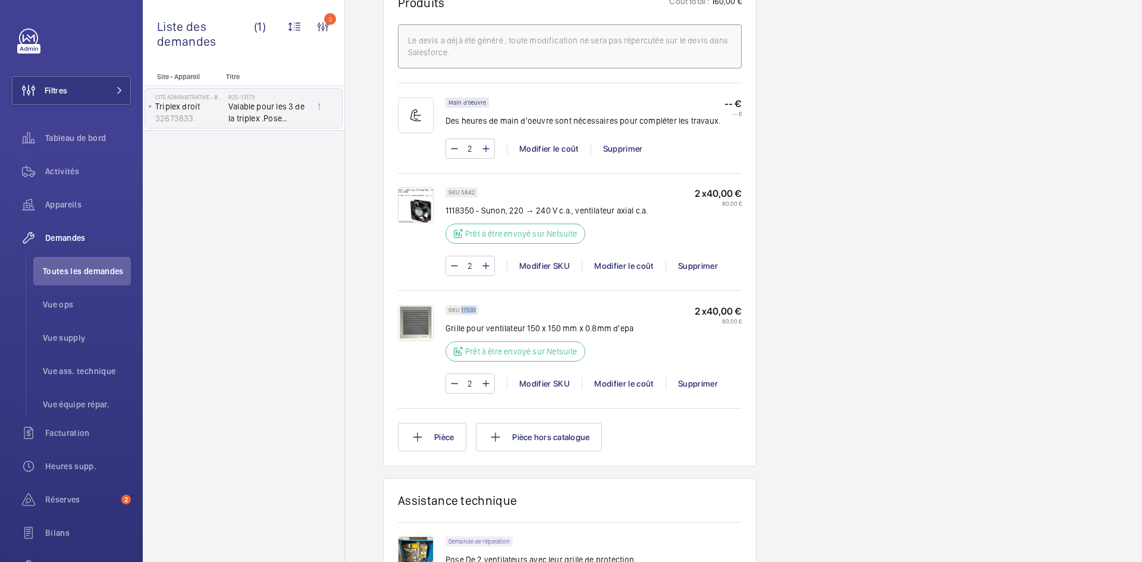
drag, startPoint x: 477, startPoint y: 321, endPoint x: 461, endPoint y: 324, distance: 15.8
click at [461, 315] on div "SKU 17593" at bounding box center [462, 310] width 33 height 10
copy p "17593"
click at [421, 221] on img at bounding box center [416, 205] width 36 height 36
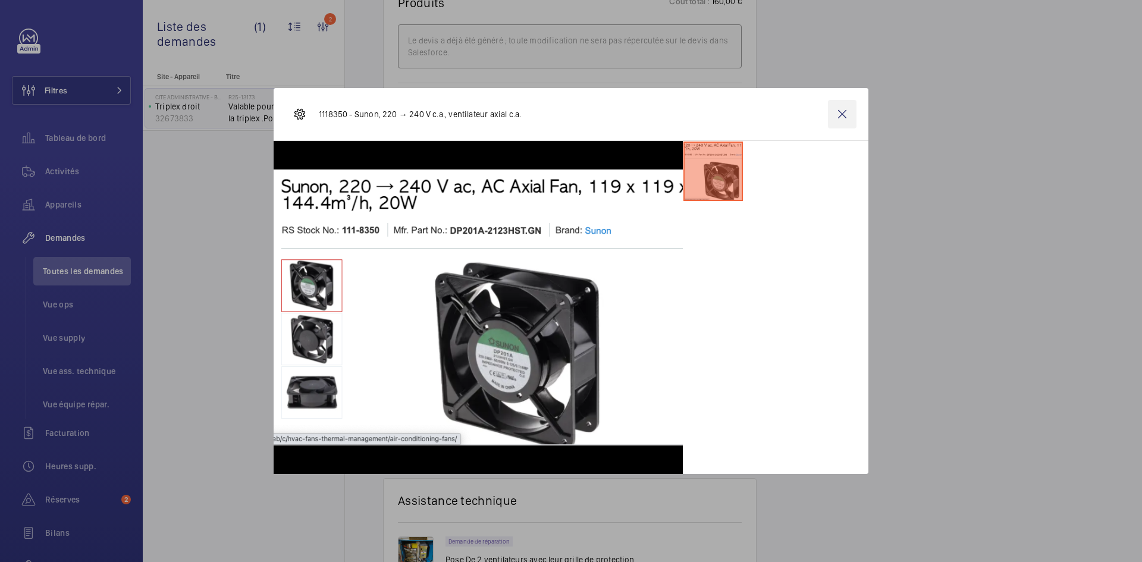
click at [835, 110] on wm-front-icon-button at bounding box center [842, 114] width 29 height 29
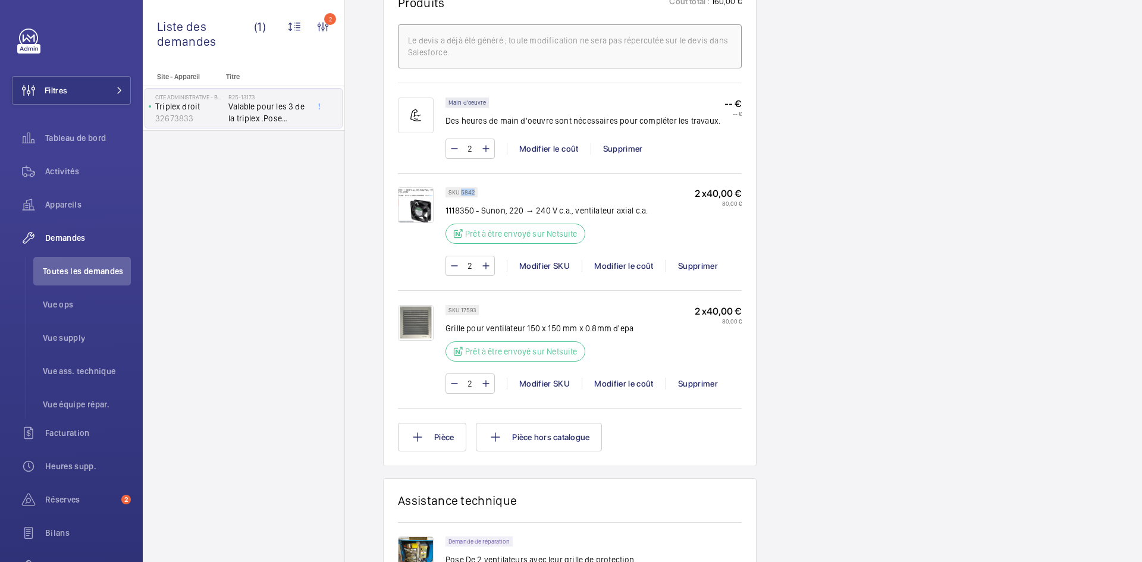
drag, startPoint x: 477, startPoint y: 202, endPoint x: 470, endPoint y: 199, distance: 7.0
click at [462, 198] on div "SKU 5842" at bounding box center [462, 192] width 32 height 10
copy p "5842"
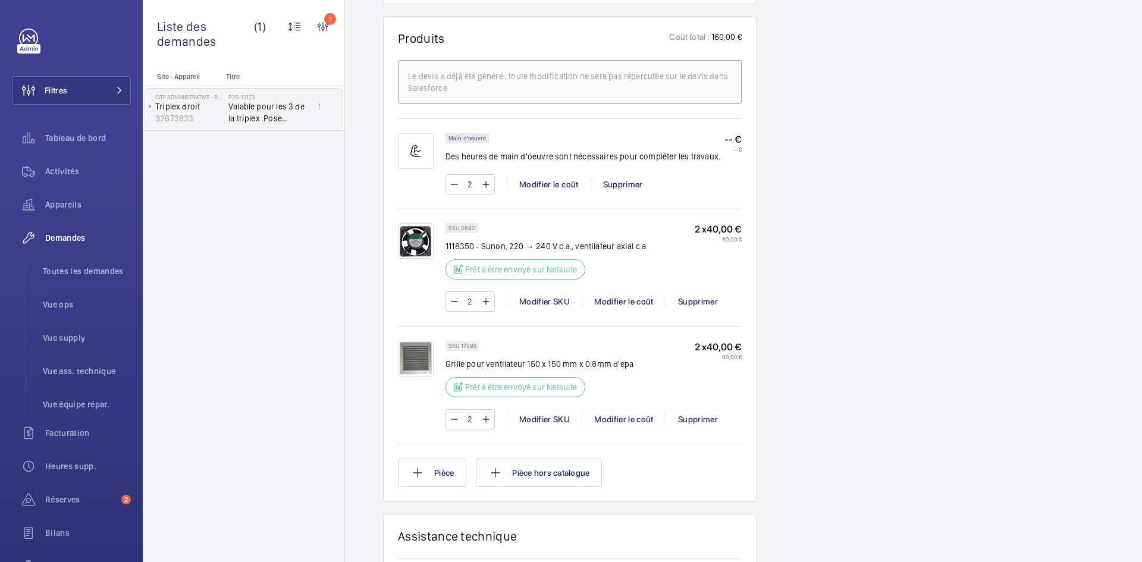
scroll to position [536, 0]
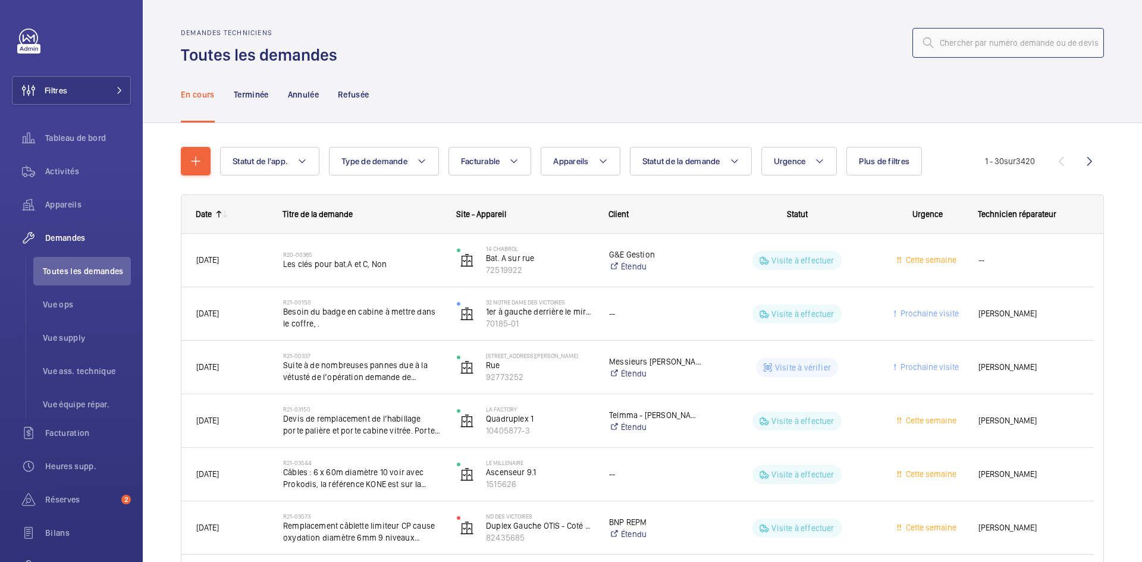
click at [960, 36] on input "text" at bounding box center [1009, 43] width 192 height 30
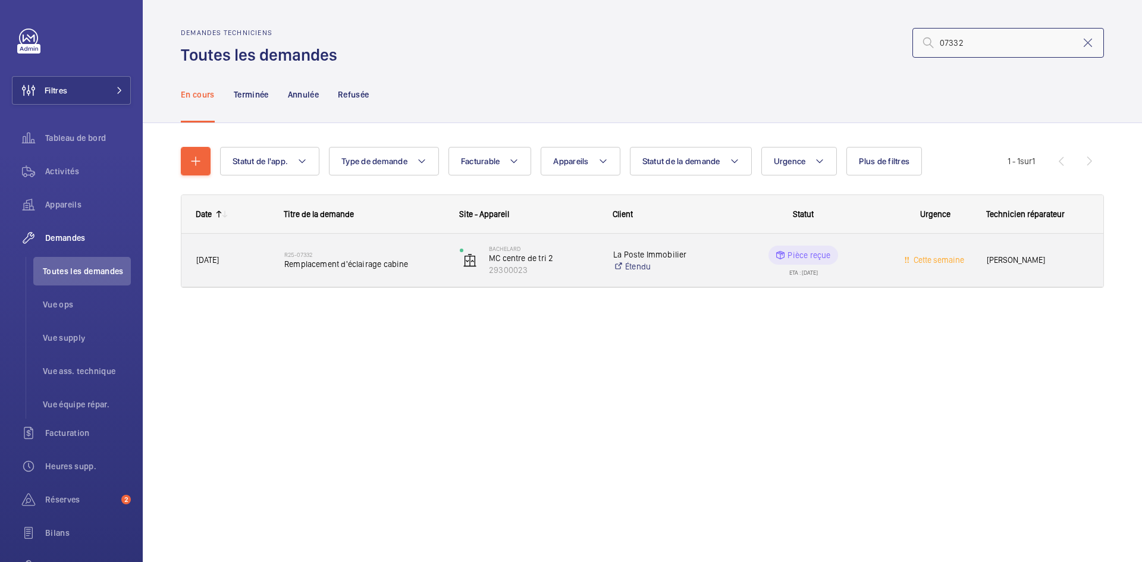
type input "07332"
click at [251, 262] on span "[DATE]" at bounding box center [232, 260] width 73 height 14
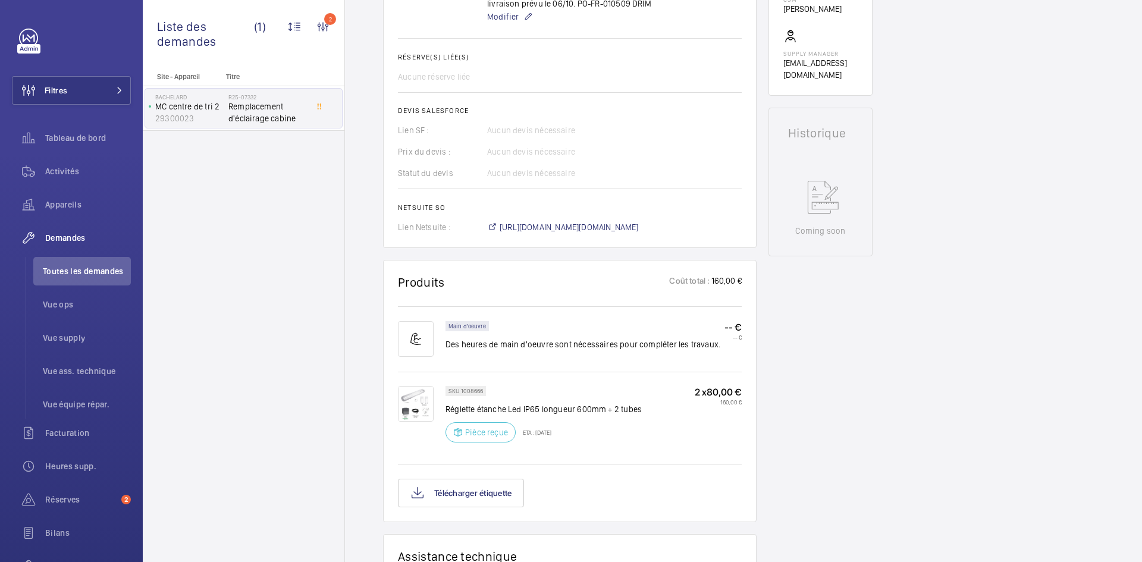
scroll to position [417, 0]
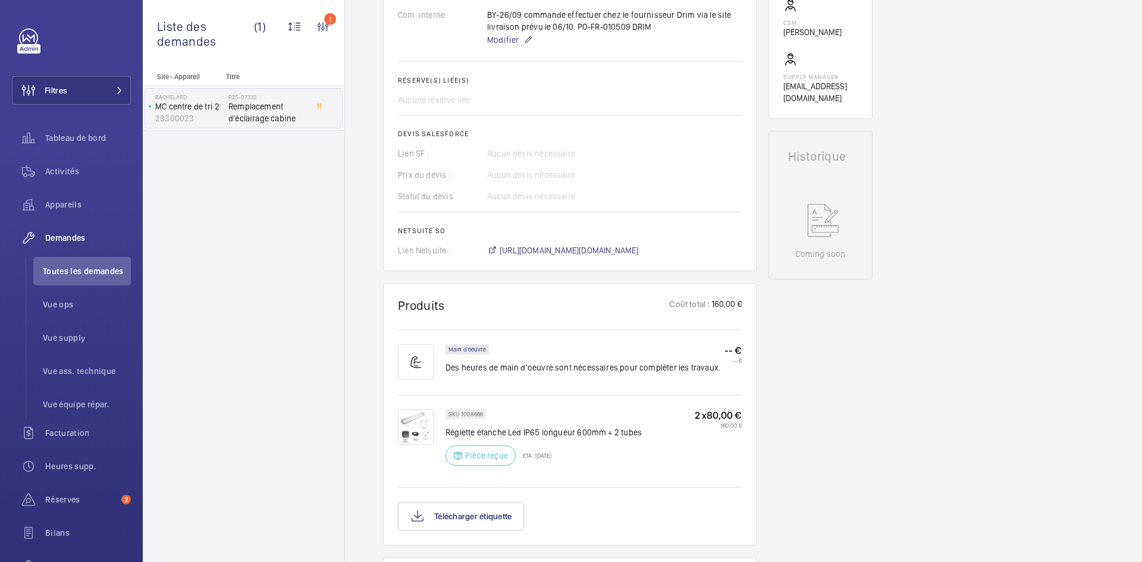
click at [429, 426] on img at bounding box center [416, 427] width 36 height 36
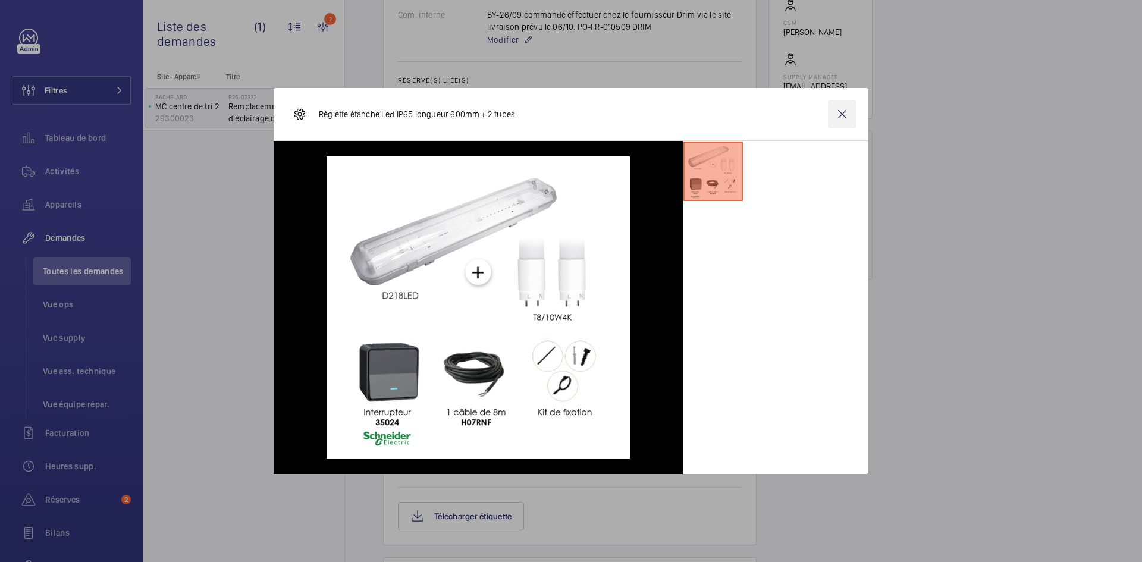
click at [839, 116] on wm-front-icon-button at bounding box center [842, 114] width 29 height 29
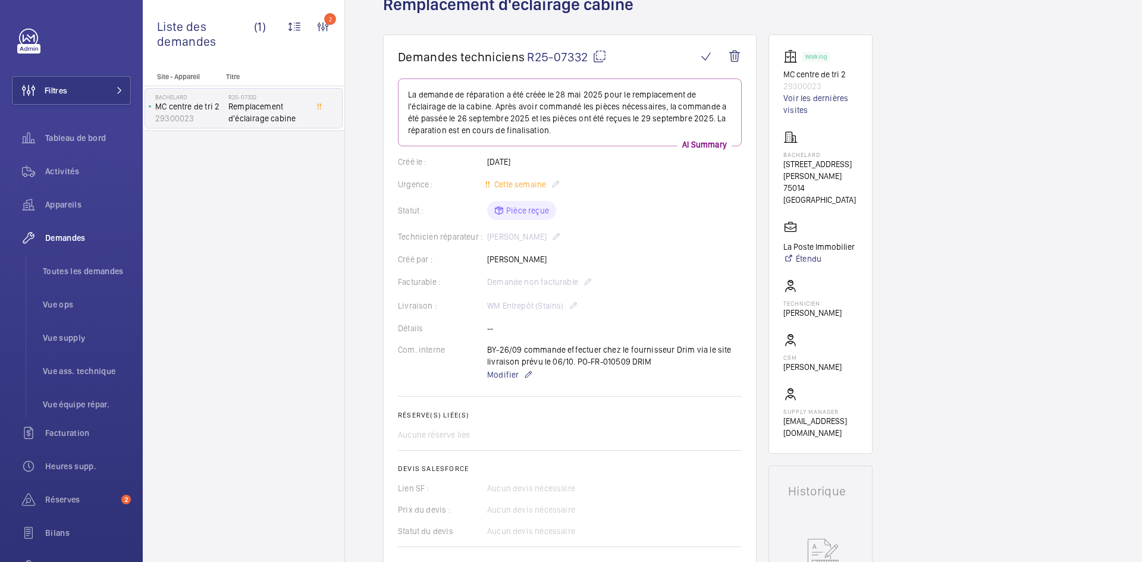
scroll to position [0, 0]
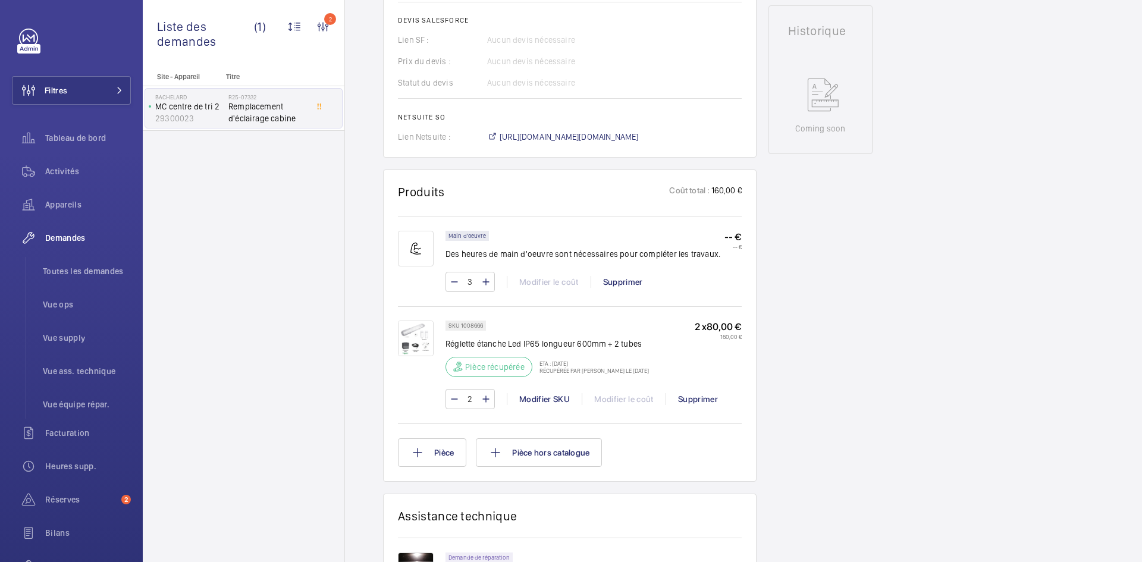
scroll to position [417, 0]
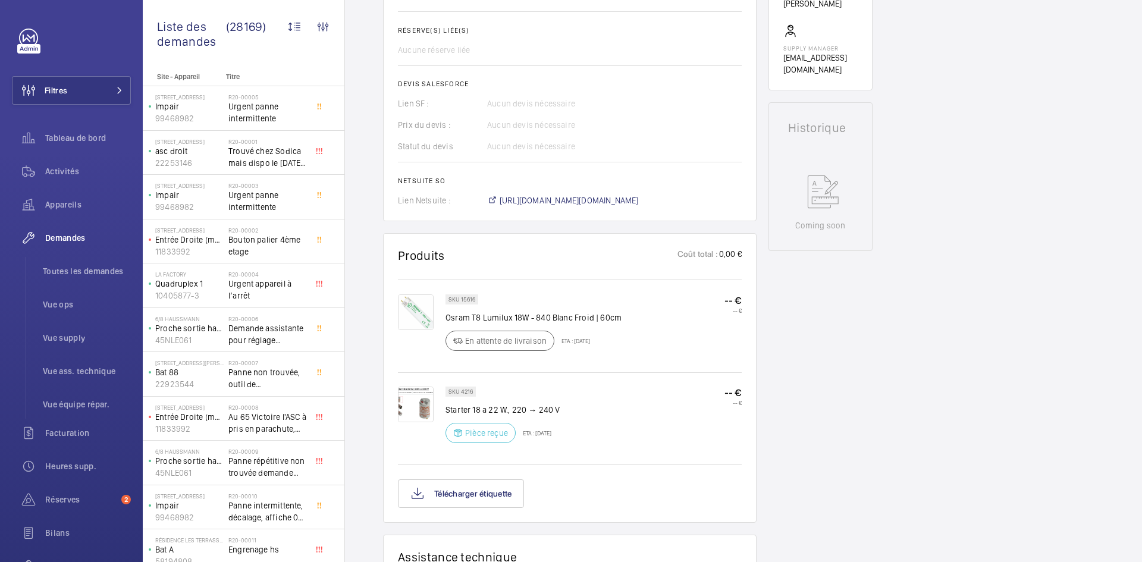
scroll to position [655, 0]
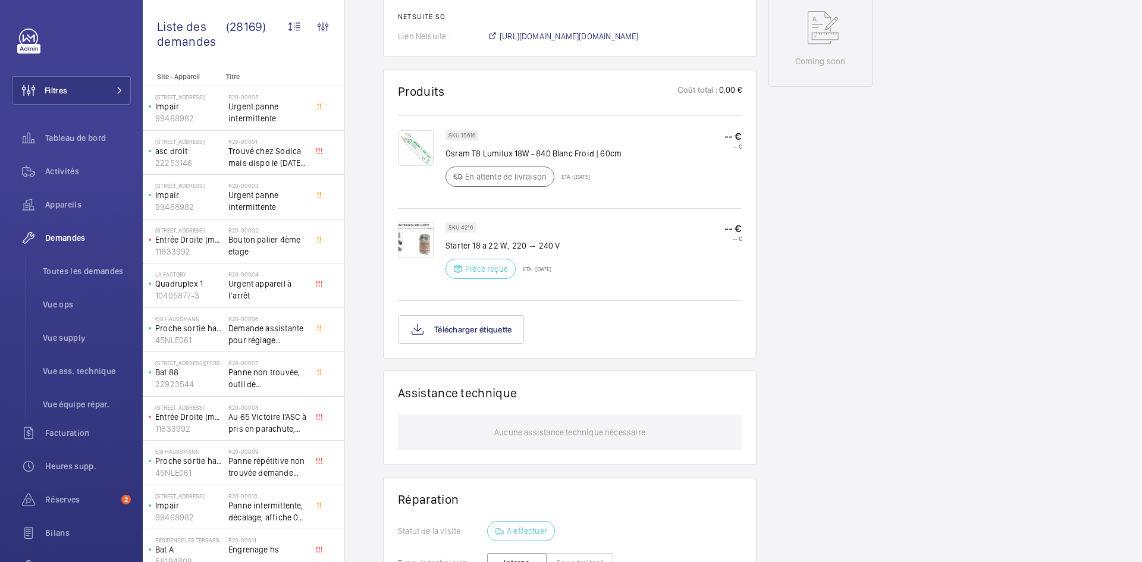
click at [425, 248] on img at bounding box center [416, 241] width 36 height 36
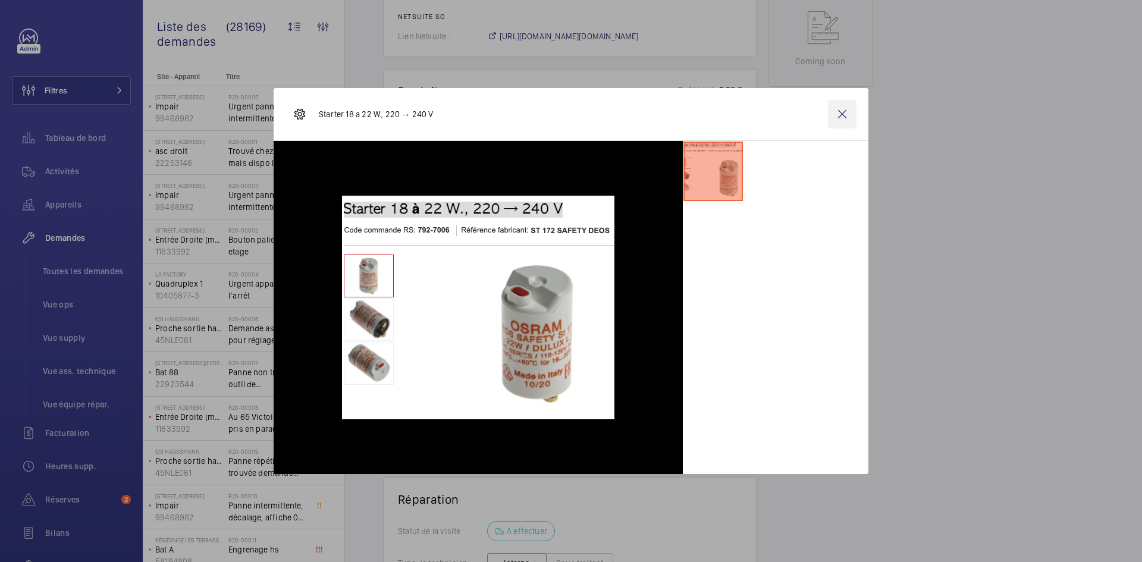
click at [844, 116] on wm-front-icon-button at bounding box center [842, 114] width 29 height 29
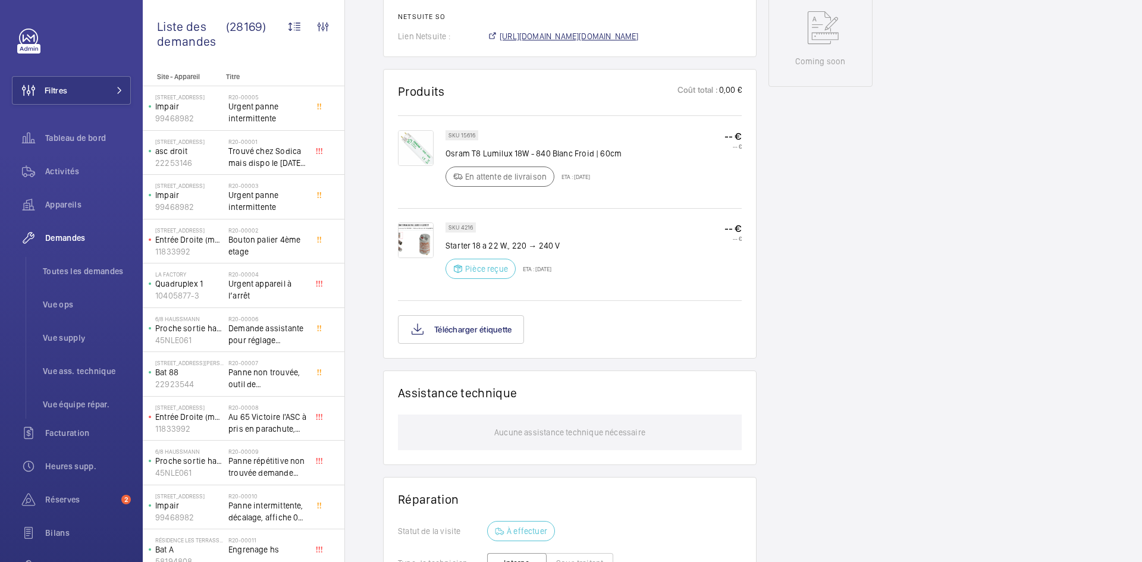
click at [633, 37] on span "https://6461500.app.netsuite.com/app/accounting/transactions/salesord.nl?id=304…" at bounding box center [569, 36] width 139 height 12
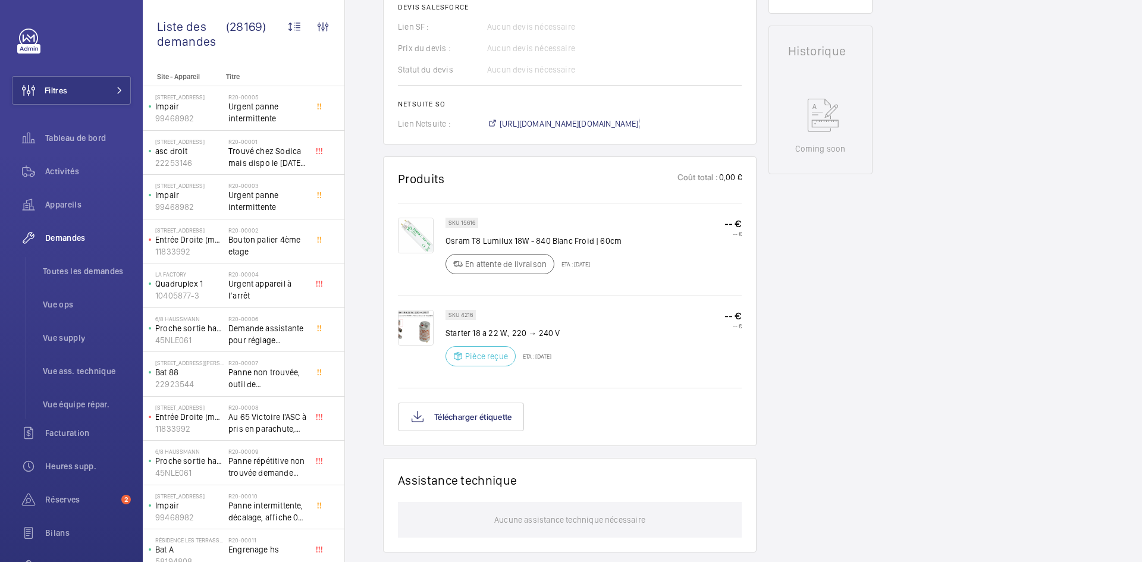
scroll to position [536, 0]
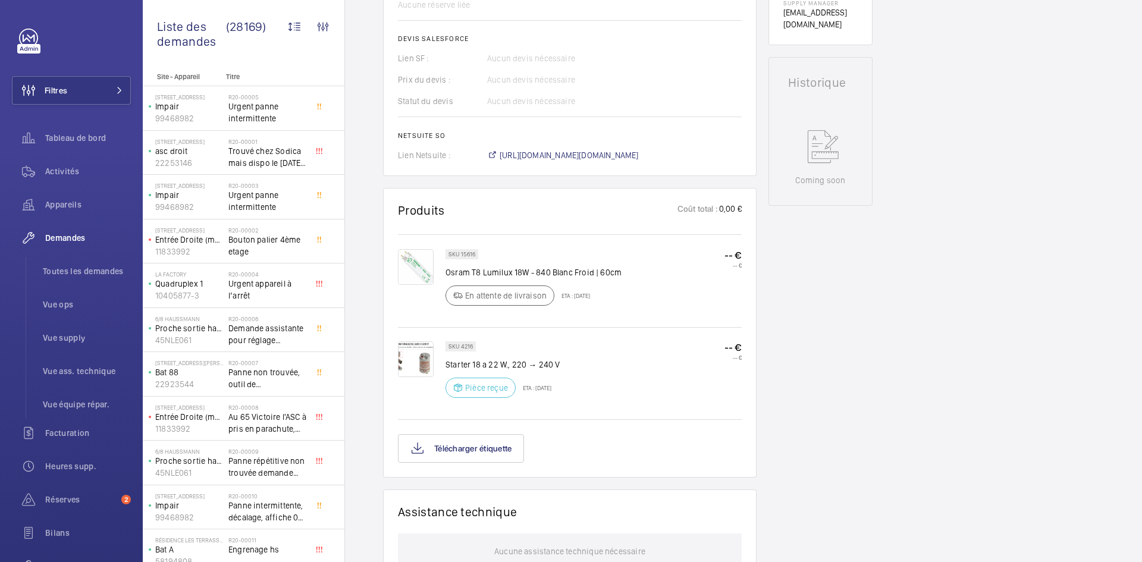
click at [419, 353] on img at bounding box center [416, 360] width 36 height 36
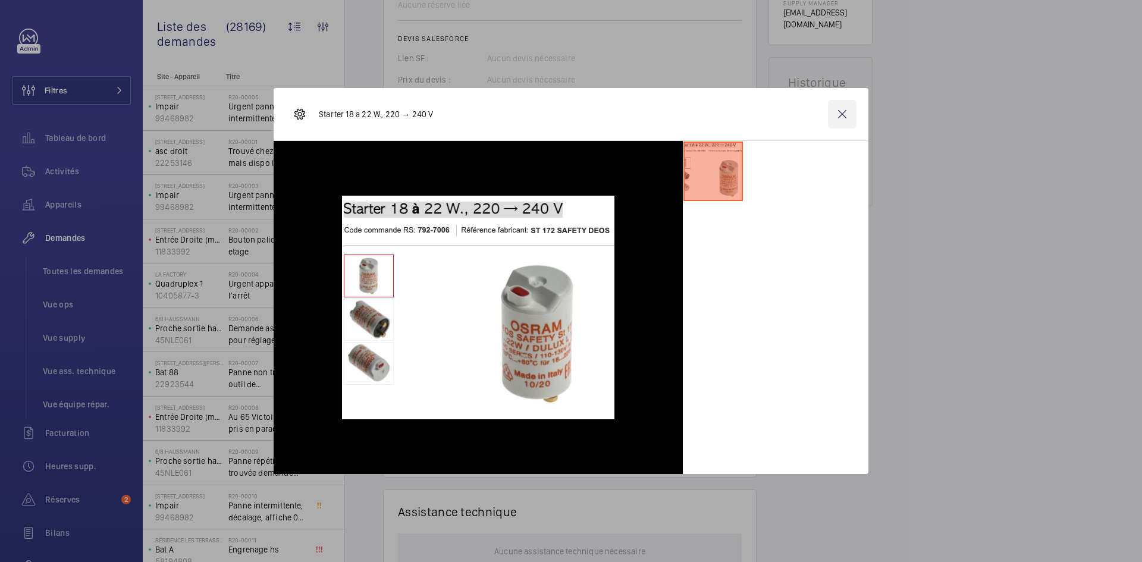
click at [847, 109] on wm-front-icon-button at bounding box center [842, 114] width 29 height 29
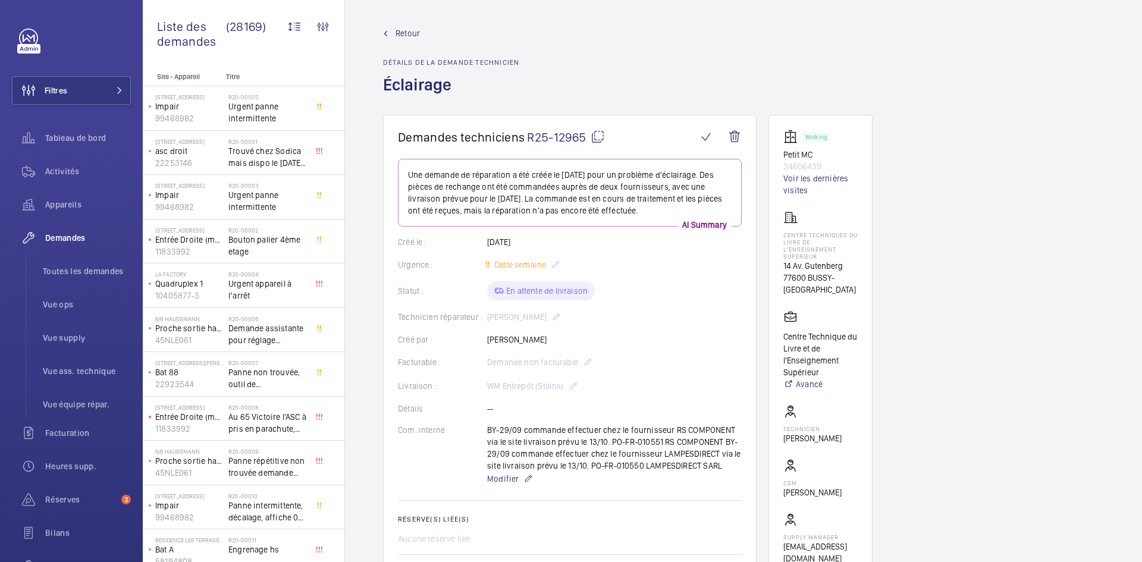
scroll to position [0, 0]
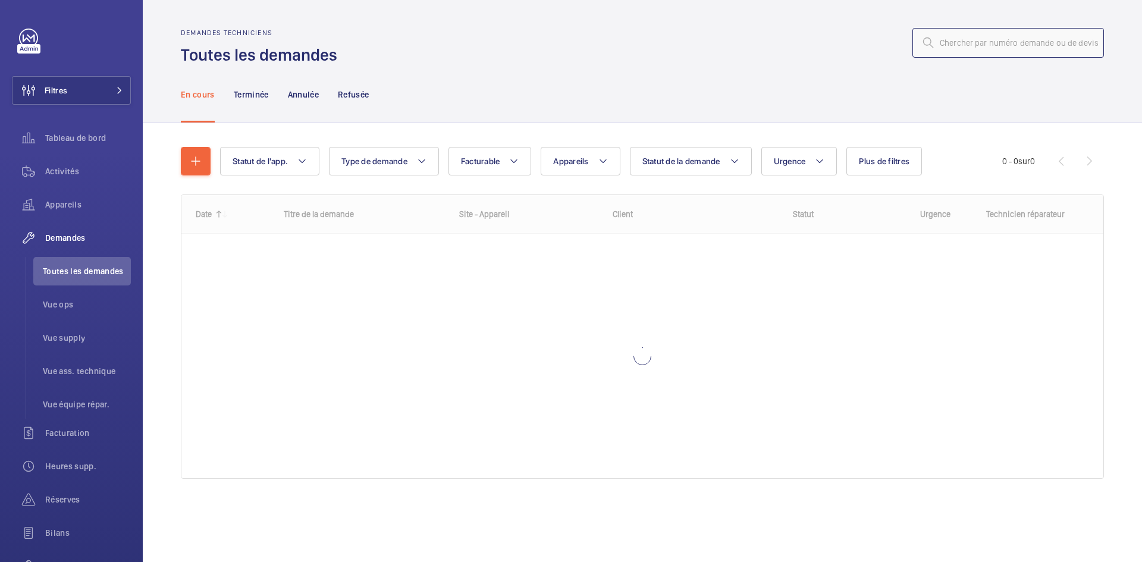
click at [1041, 48] on input "text" at bounding box center [1009, 43] width 192 height 30
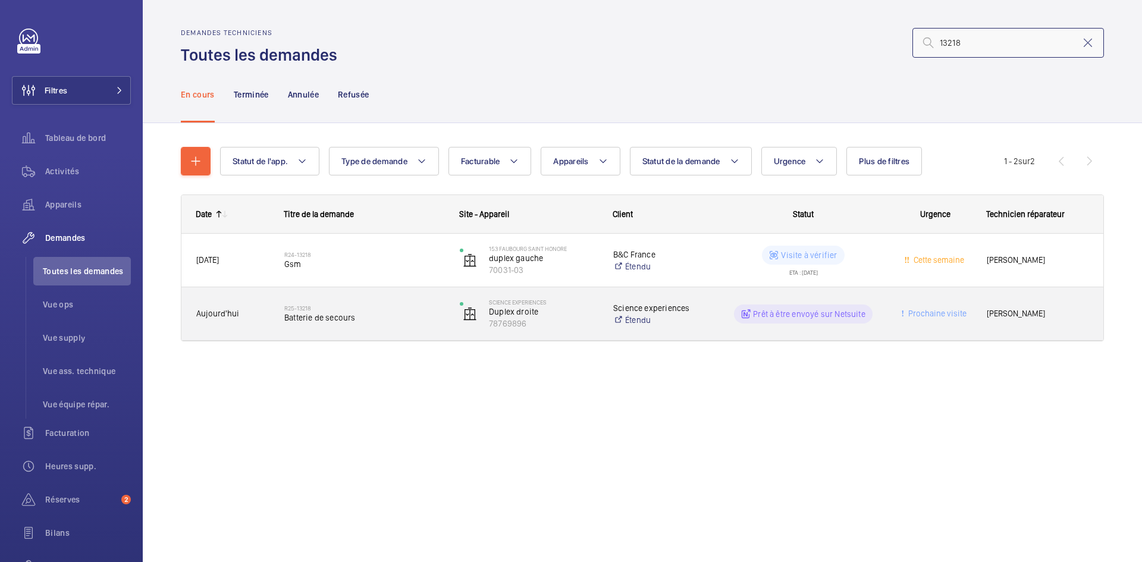
type input "13218"
click at [251, 317] on span "Aujourd'hui" at bounding box center [232, 314] width 73 height 14
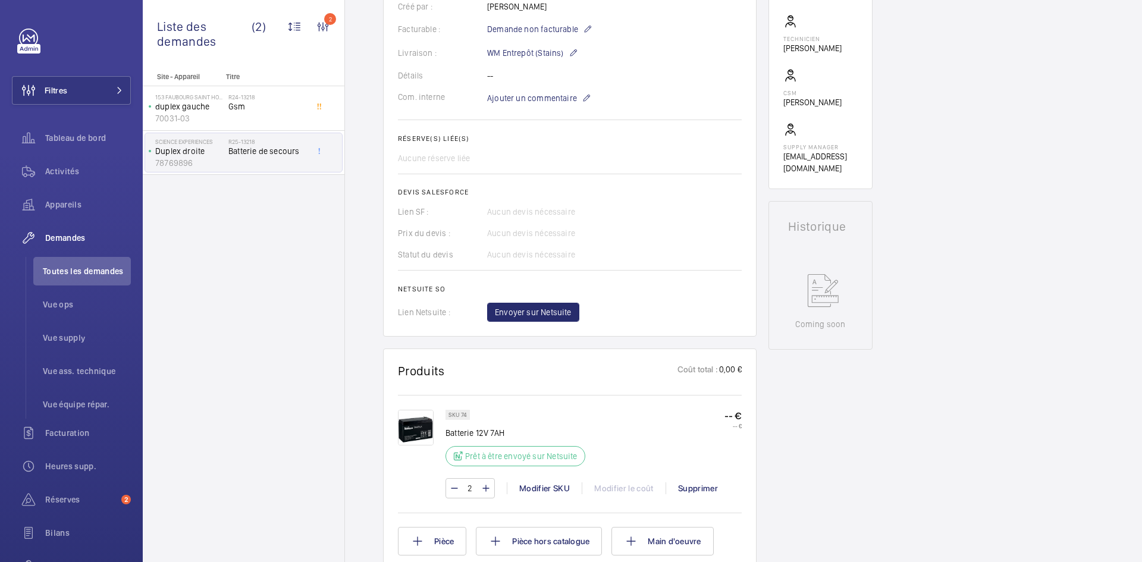
scroll to position [333, 0]
click at [425, 433] on img at bounding box center [416, 429] width 36 height 36
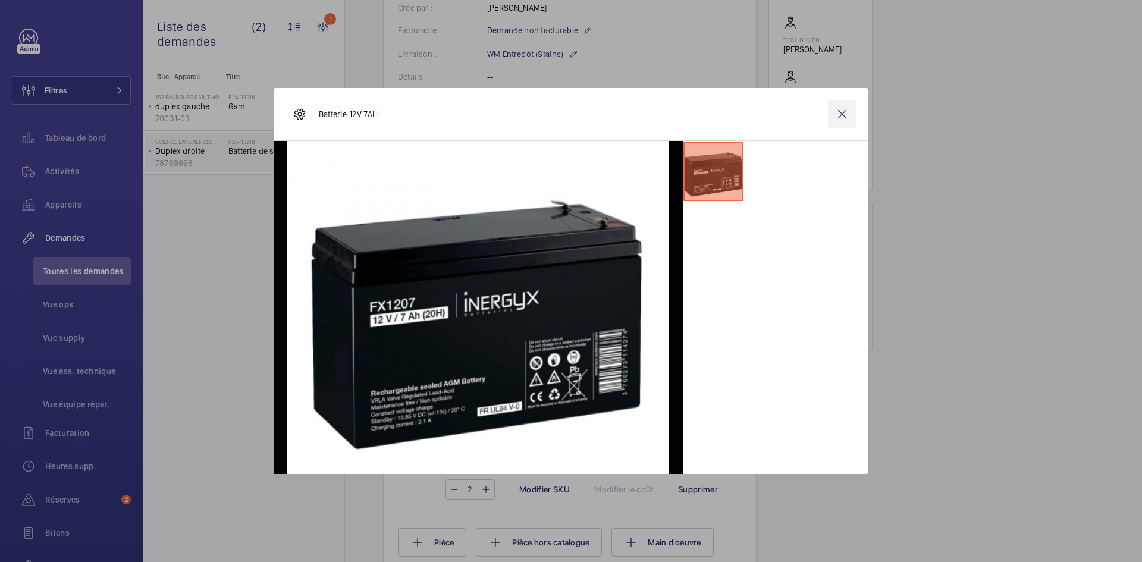
click at [852, 111] on wm-front-icon-button at bounding box center [842, 114] width 29 height 29
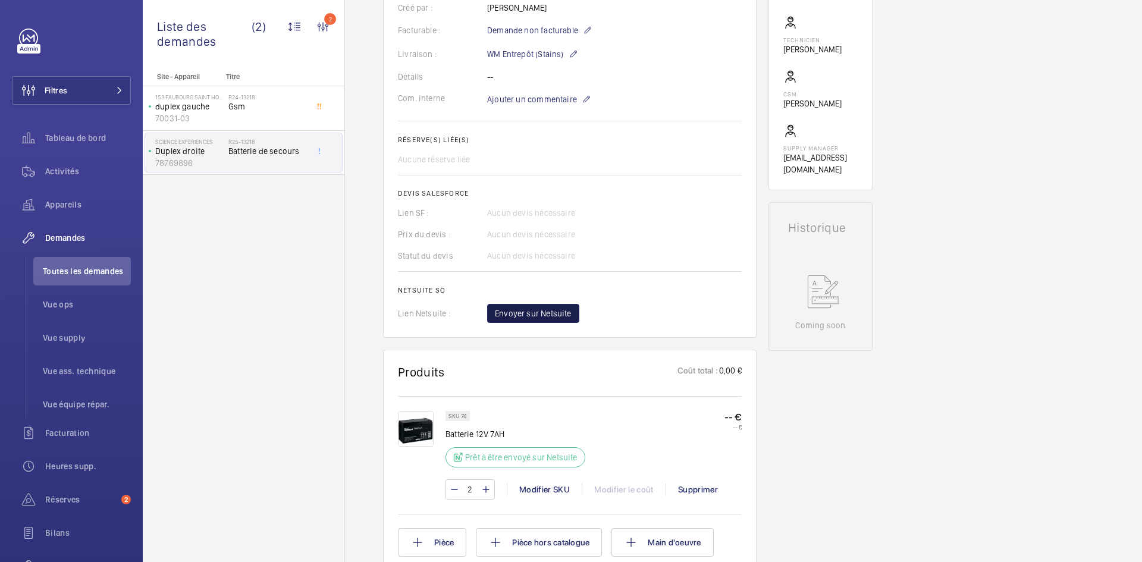
click at [560, 314] on span "Envoyer sur Netsuite" at bounding box center [533, 314] width 77 height 12
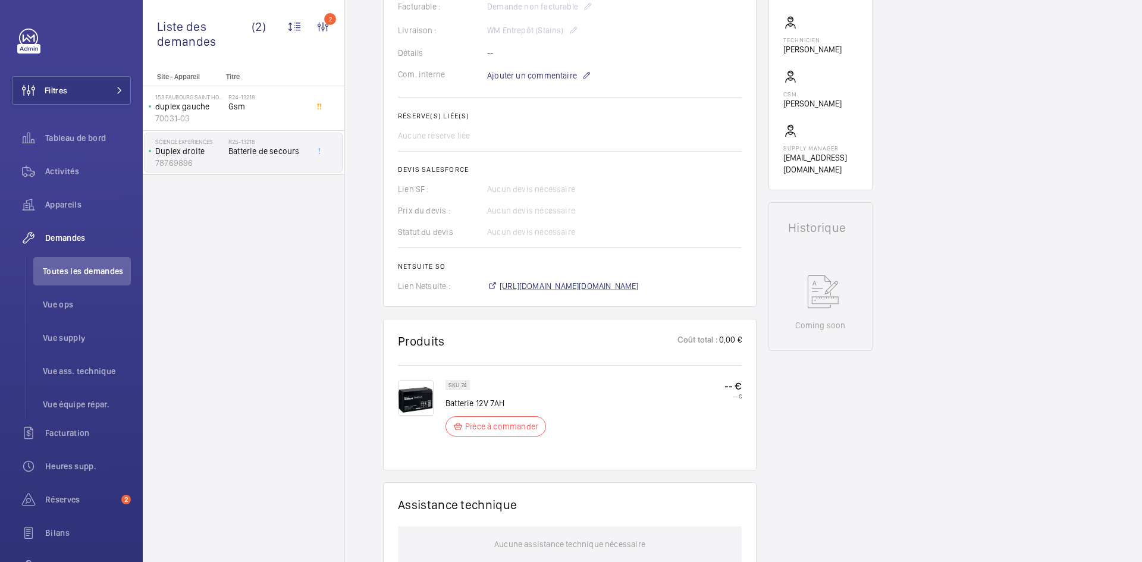
scroll to position [345, 0]
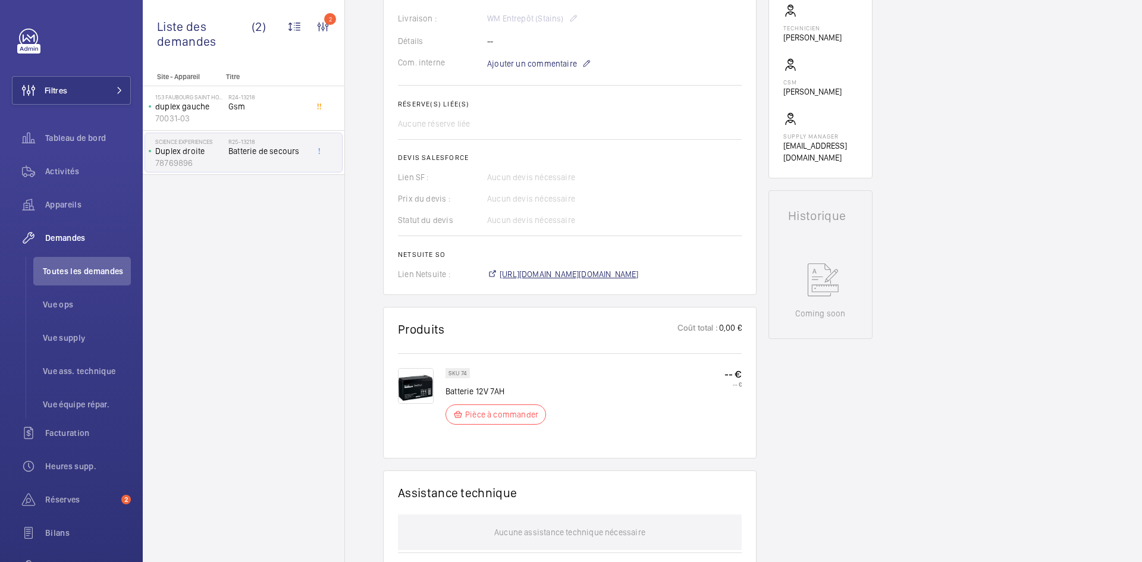
click at [611, 276] on span "https://6461500.app.netsuite.com/app/accounting/transactions/salesord.nl?id=306…" at bounding box center [569, 274] width 139 height 12
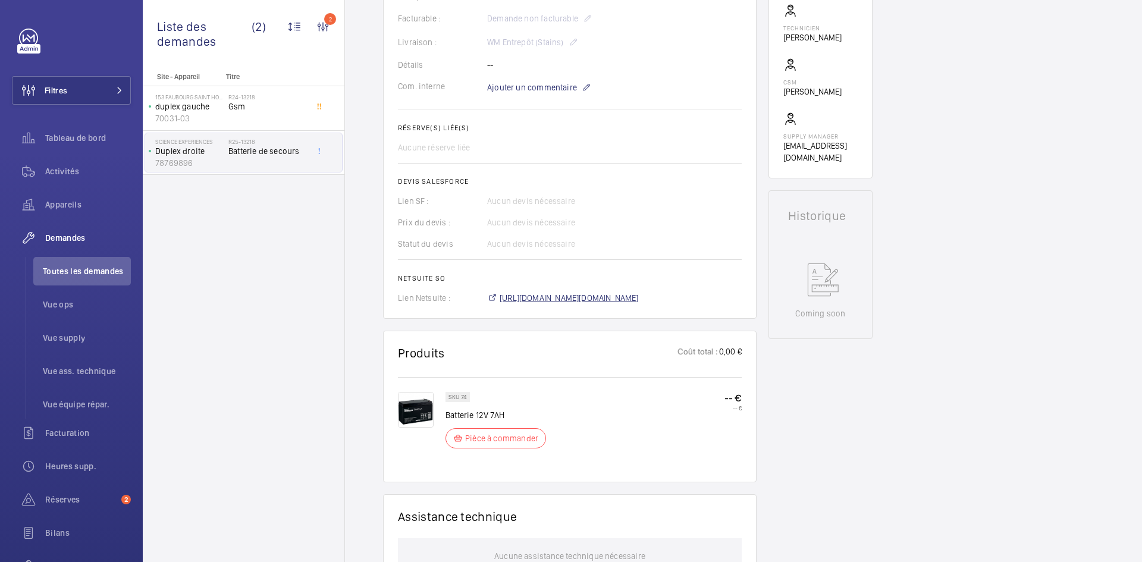
scroll to position [369, 0]
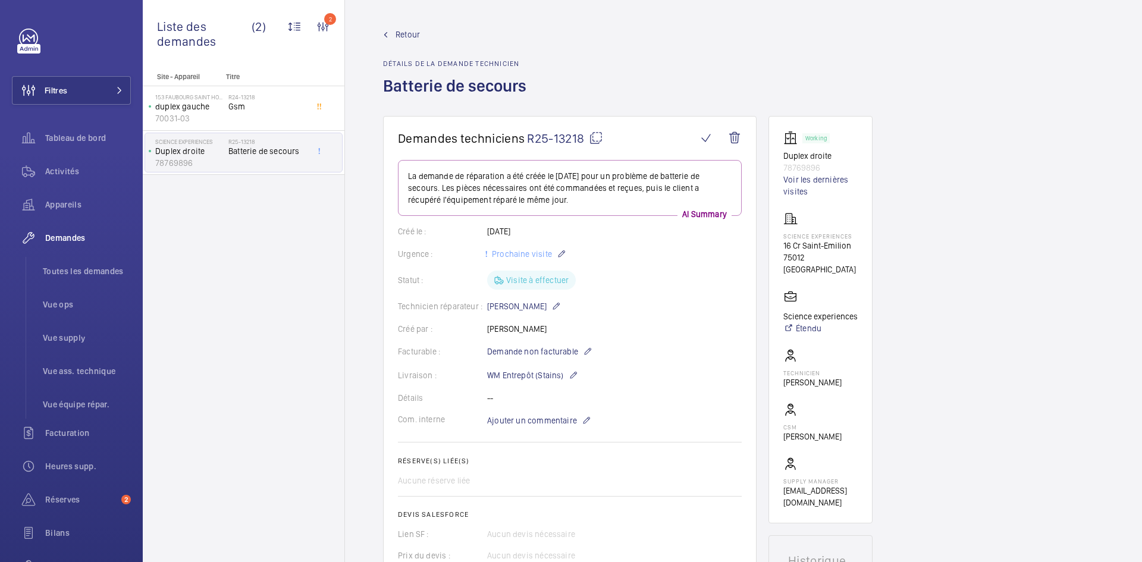
click at [397, 33] on span "Retour" at bounding box center [408, 35] width 24 height 12
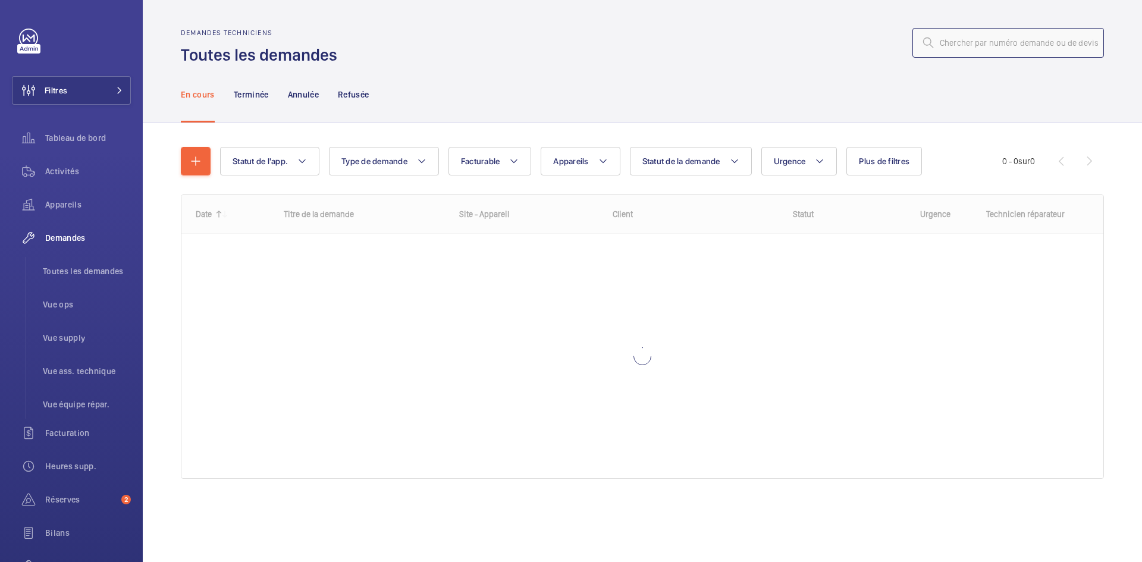
click at [1006, 34] on input "text" at bounding box center [1009, 43] width 192 height 30
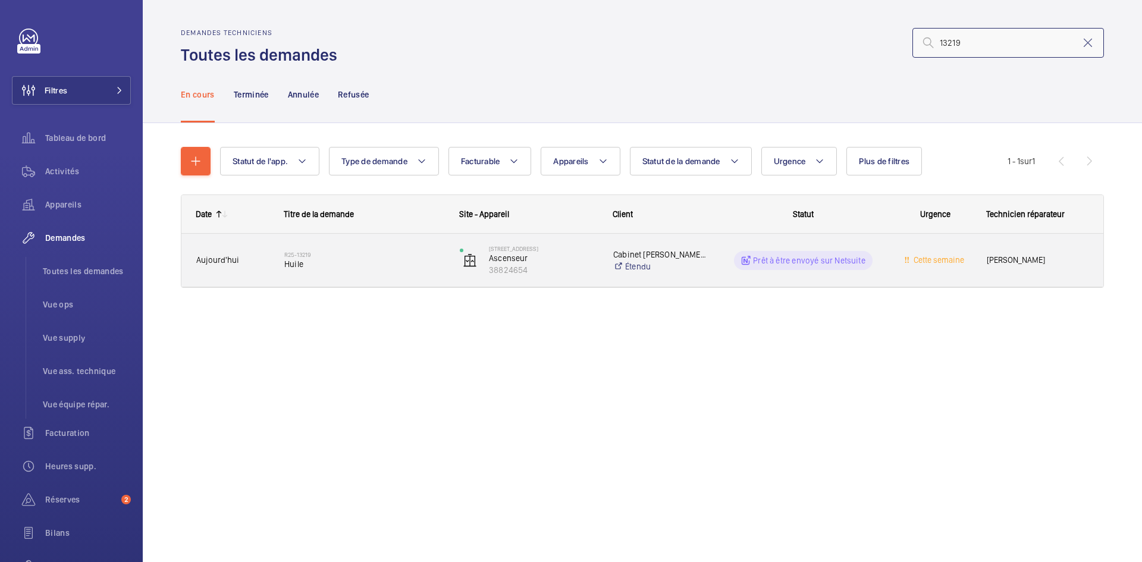
type input "13219"
click at [278, 252] on div "R25-13219 Huile" at bounding box center [357, 261] width 174 height 54
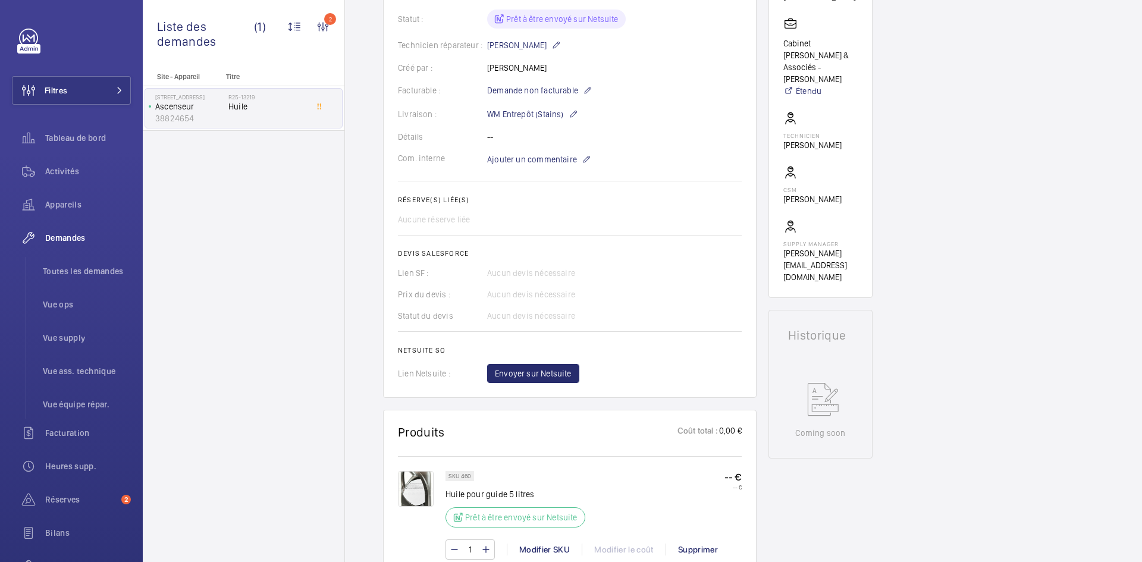
scroll to position [274, 0]
click at [566, 371] on span "Envoyer sur Netsuite" at bounding box center [533, 373] width 77 height 12
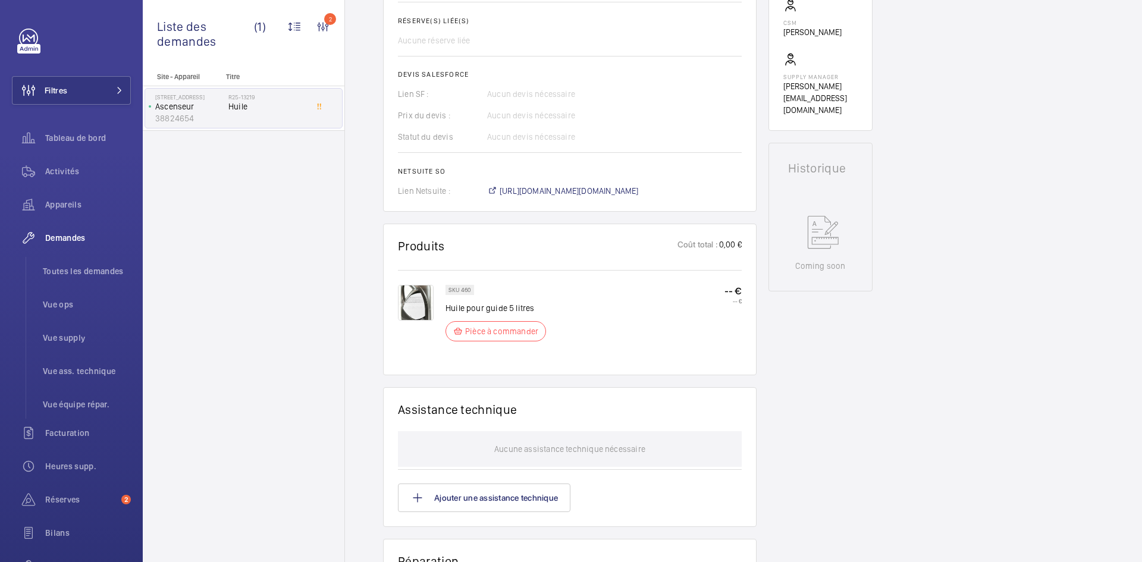
scroll to position [452, 0]
click at [637, 189] on span "https://6461500.app.netsuite.com/app/accounting/transactions/salesord.nl?id=306…" at bounding box center [569, 191] width 139 height 12
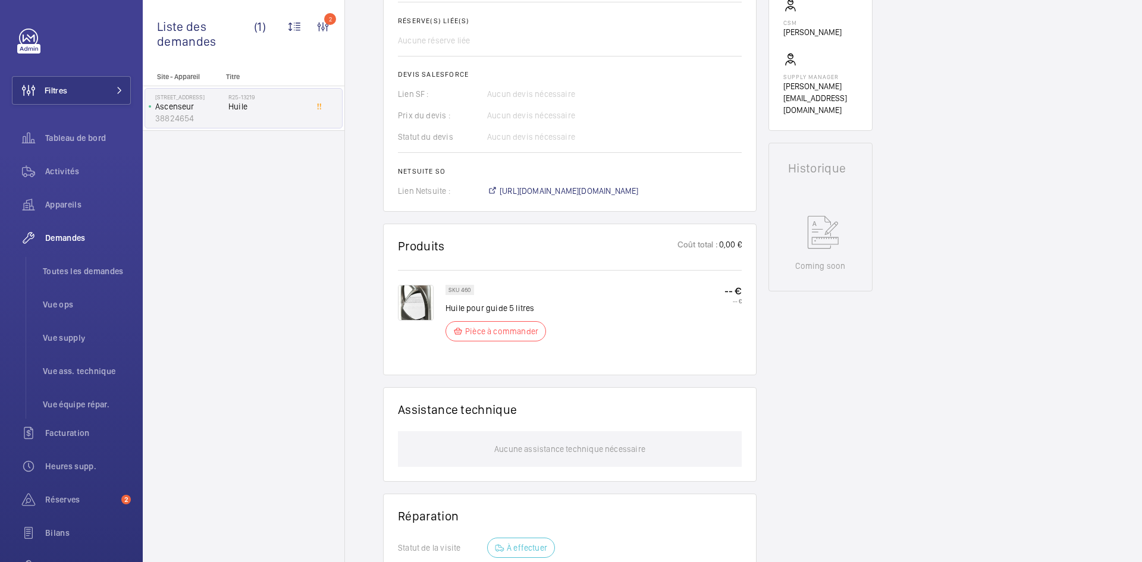
scroll to position [452, 0]
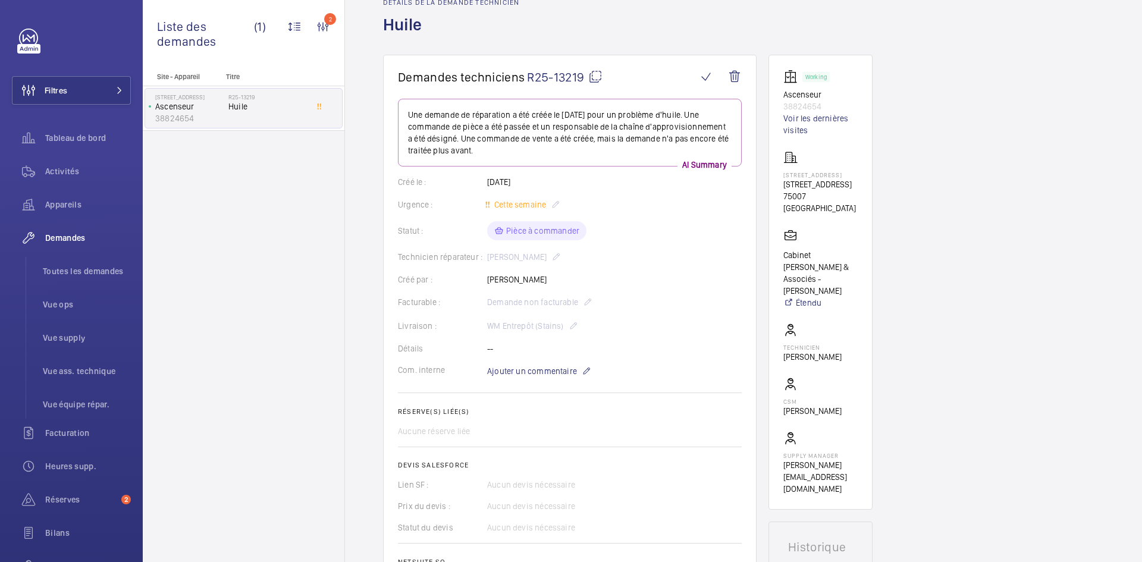
scroll to position [298, 0]
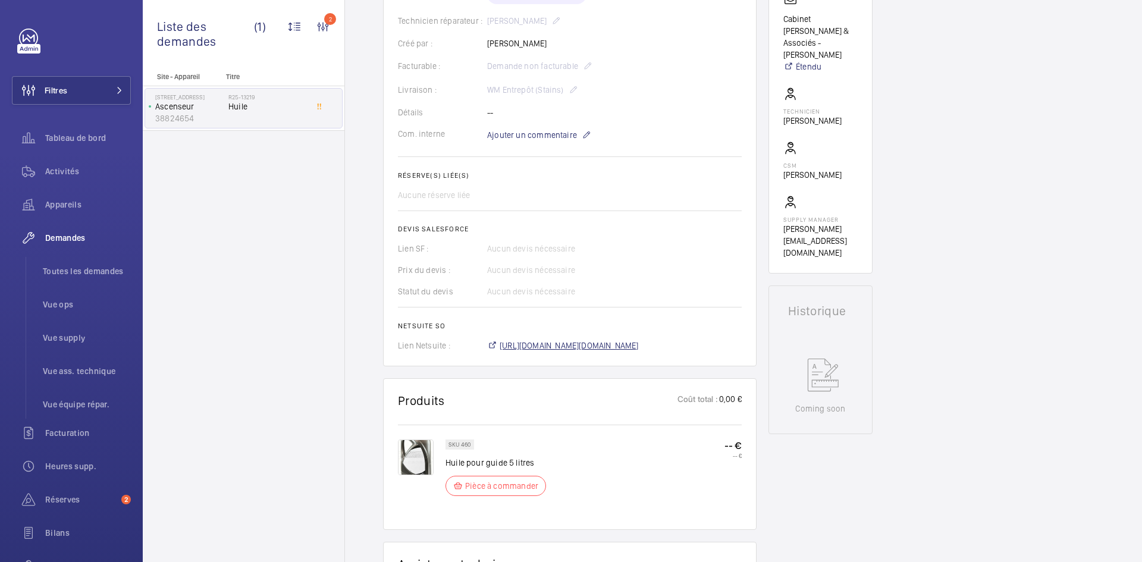
click at [577, 345] on span "[URL][DOMAIN_NAME][DOMAIN_NAME]" at bounding box center [569, 346] width 139 height 12
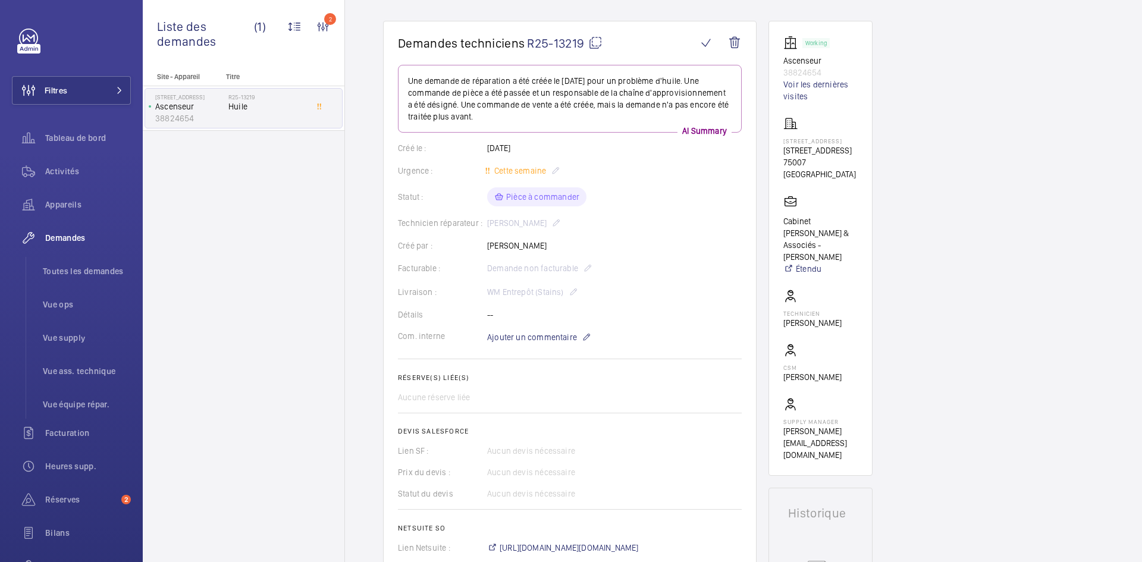
scroll to position [60, 0]
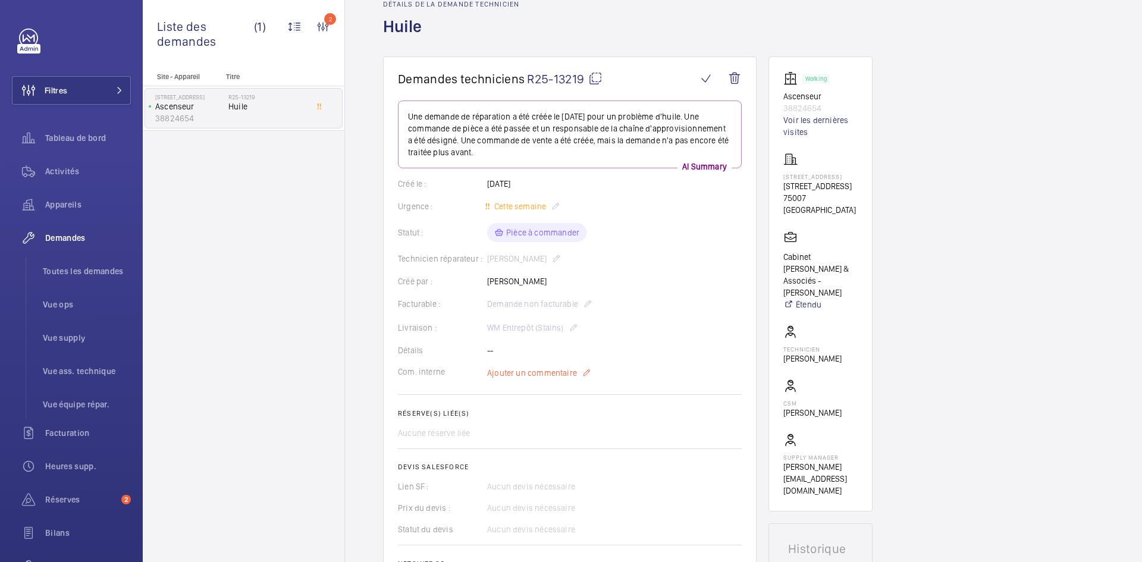
click at [550, 375] on span "Ajouter un commentaire" at bounding box center [532, 373] width 90 height 12
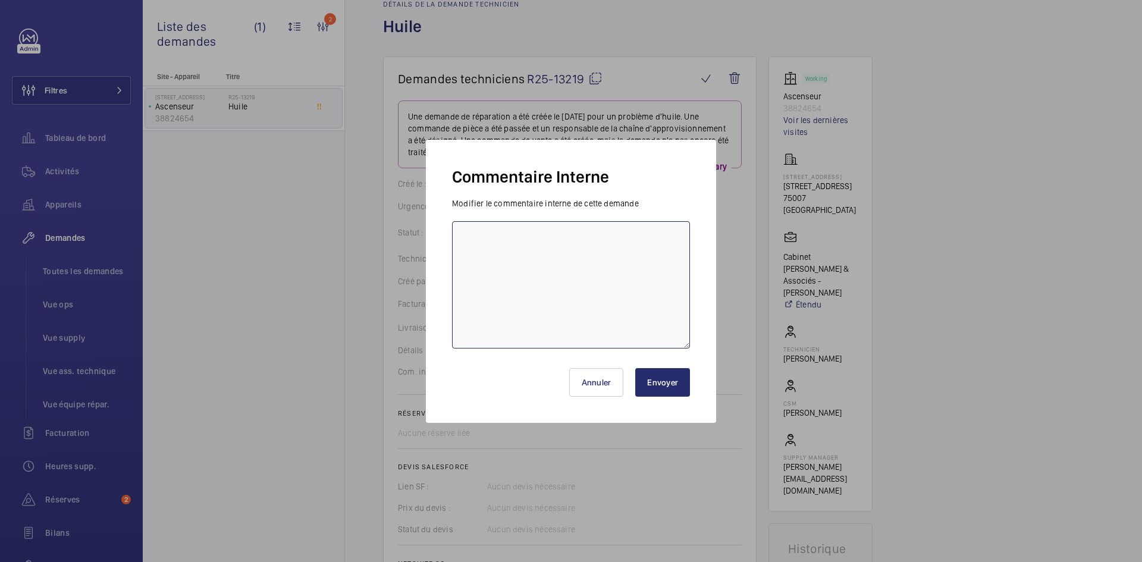
click at [515, 245] on textarea at bounding box center [571, 284] width 238 height 127
click at [565, 238] on textarea "BY-03/10 déjà récupérer" at bounding box center [571, 284] width 238 height 127
type textarea "BY-03/10 déjà récupérer par [PERSON_NAME] obligé de faire un ajustement sur la …"
click at [669, 379] on button "Envoyer" at bounding box center [662, 382] width 55 height 29
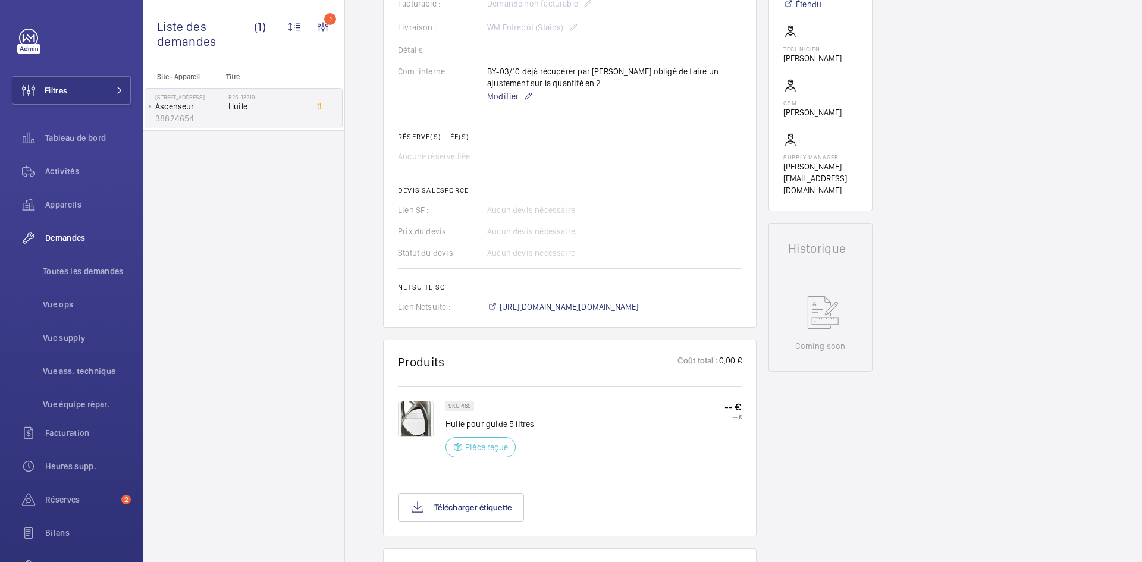
scroll to position [357, 0]
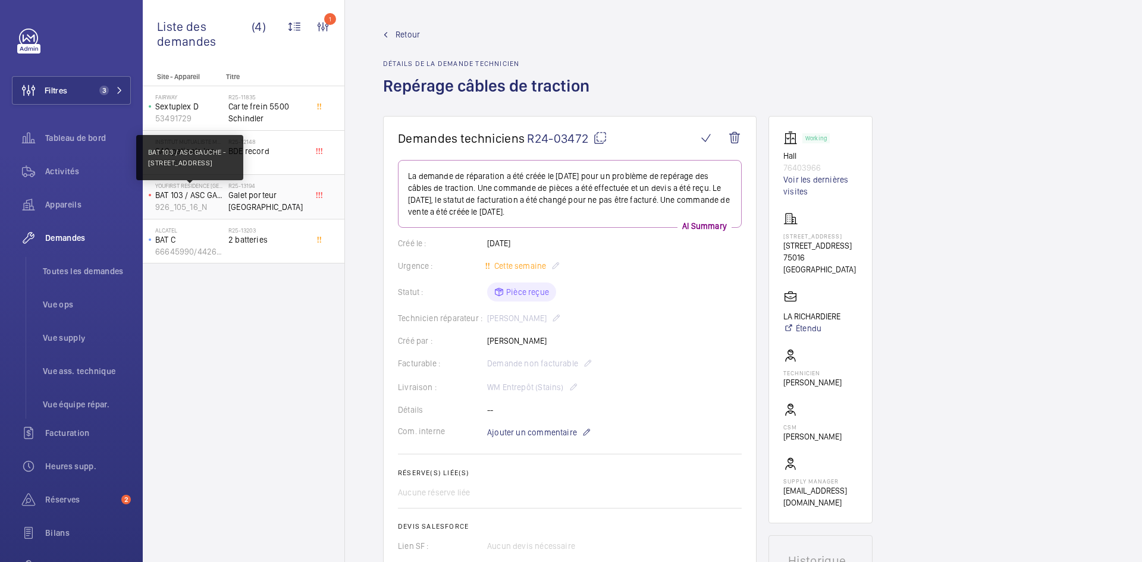
click at [208, 198] on p "BAT 103 / ASC GAUCHE - [STREET_ADDRESS]" at bounding box center [189, 195] width 68 height 12
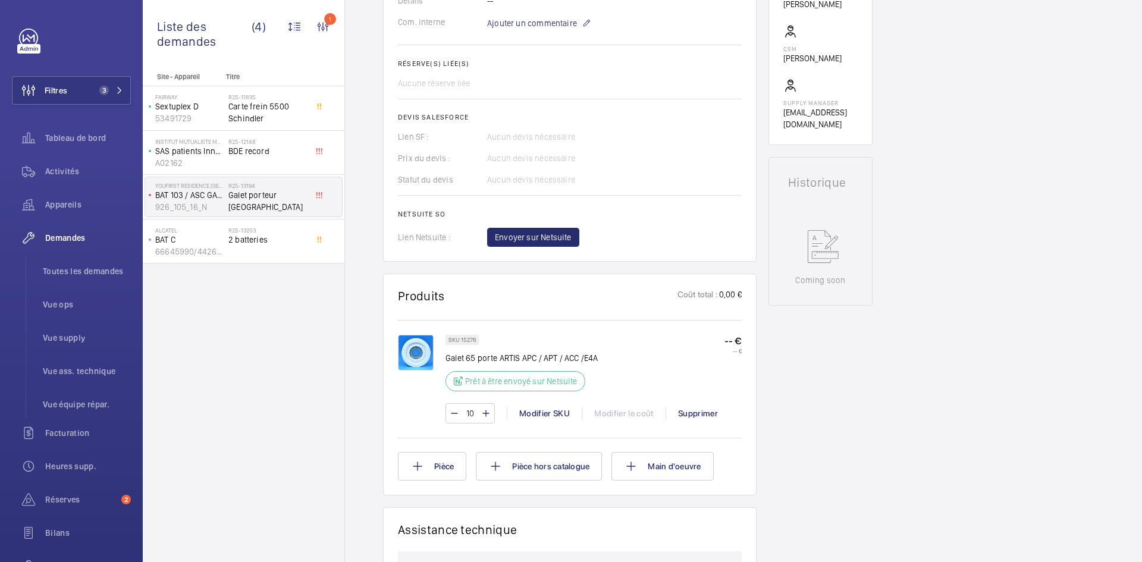
scroll to position [417, 0]
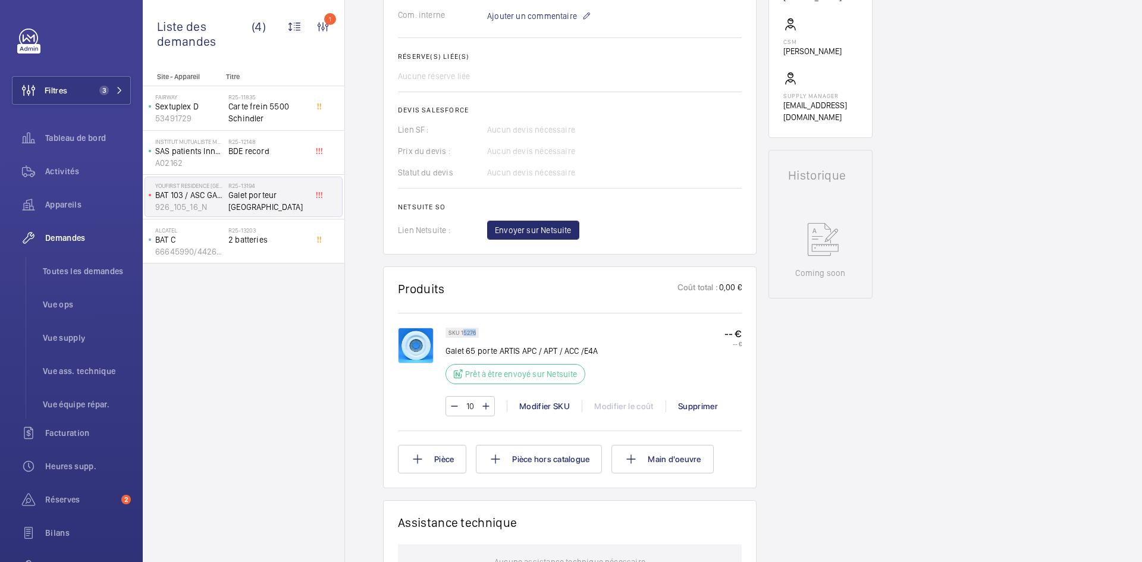
drag, startPoint x: 478, startPoint y: 333, endPoint x: 462, endPoint y: 333, distance: 15.5
click at [462, 333] on div "SKU 15276" at bounding box center [462, 333] width 33 height 10
click at [476, 331] on p "SKU 15276" at bounding box center [462, 333] width 27 height 4
drag, startPoint x: 476, startPoint y: 331, endPoint x: 460, endPoint y: 332, distance: 16.1
click at [460, 332] on p "SKU 15276" at bounding box center [462, 333] width 27 height 4
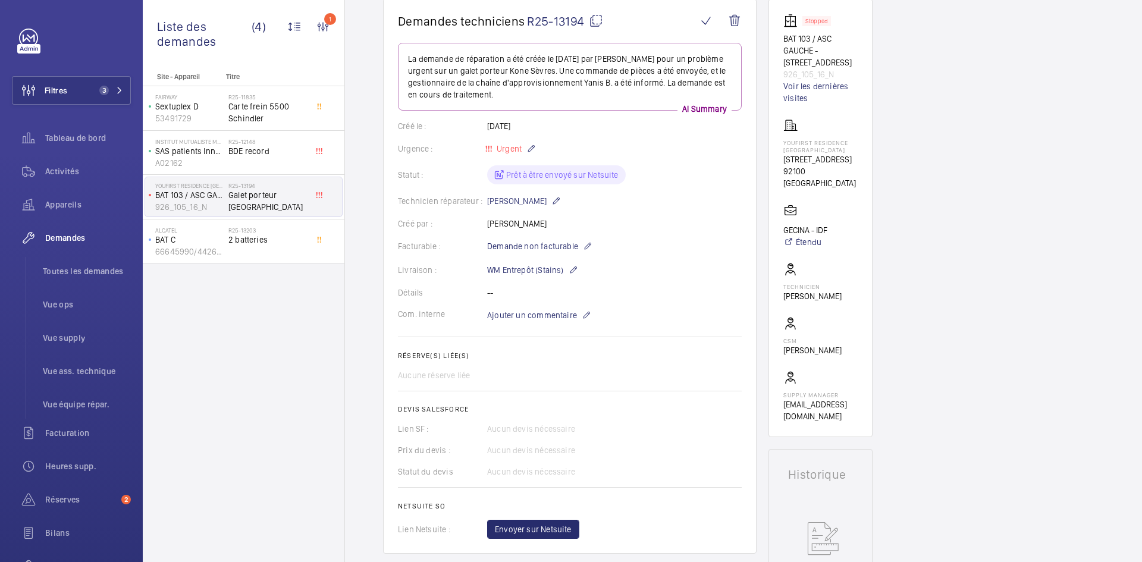
scroll to position [60, 0]
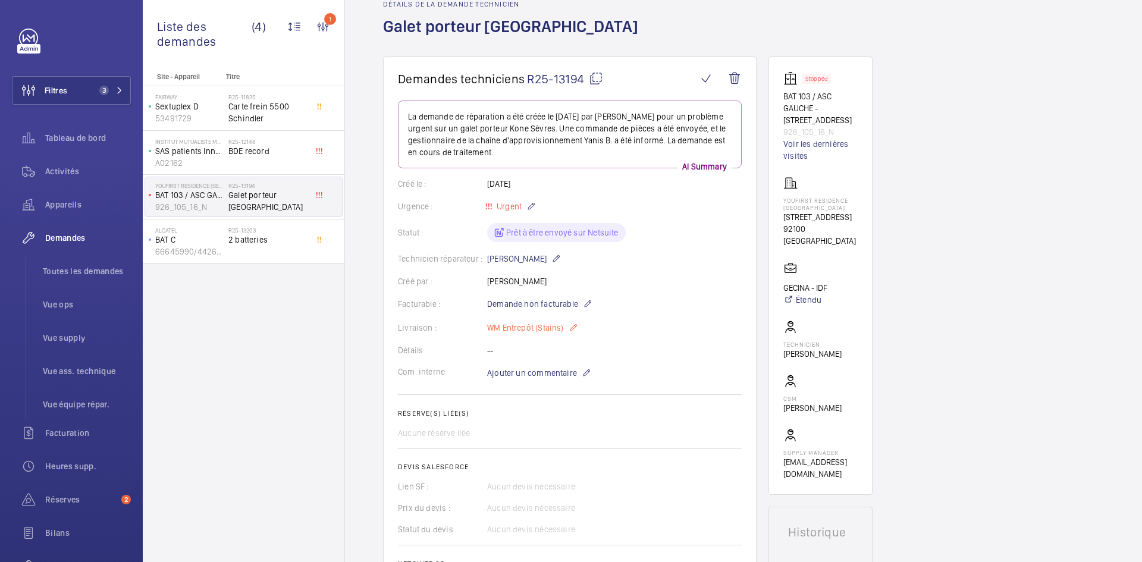
click at [571, 327] on mat-icon at bounding box center [574, 328] width 10 height 14
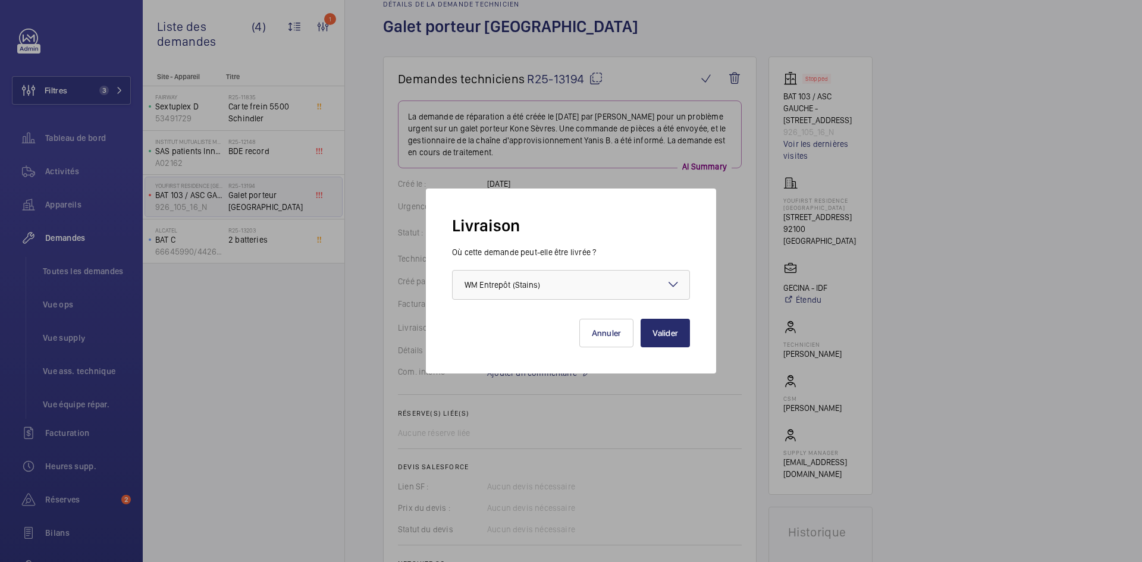
click at [674, 284] on mat-icon at bounding box center [673, 284] width 14 height 14
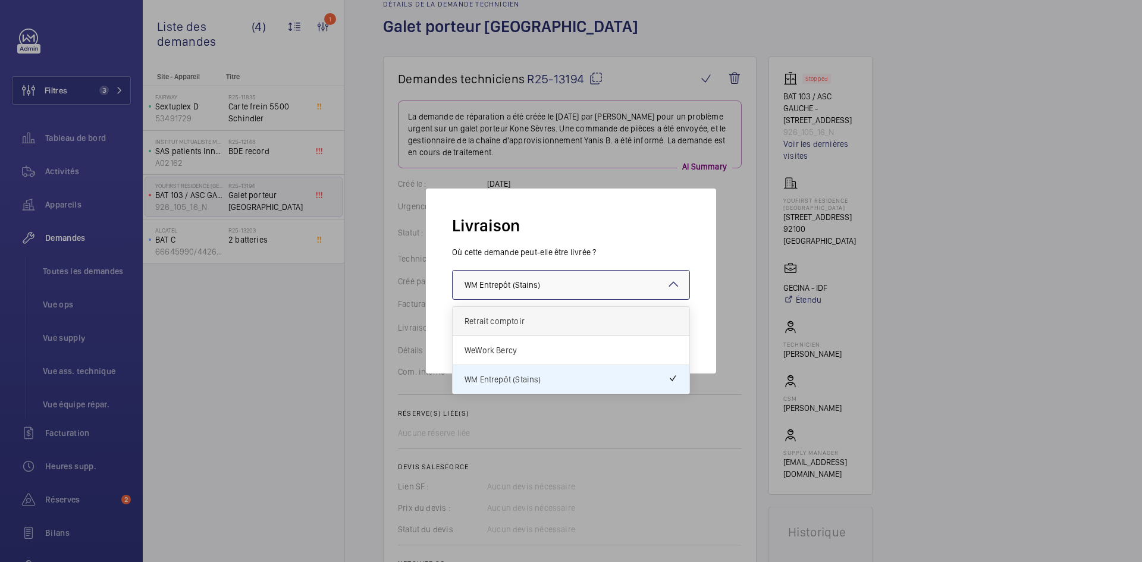
click at [505, 321] on span "Retrait comptoir" at bounding box center [571, 321] width 213 height 12
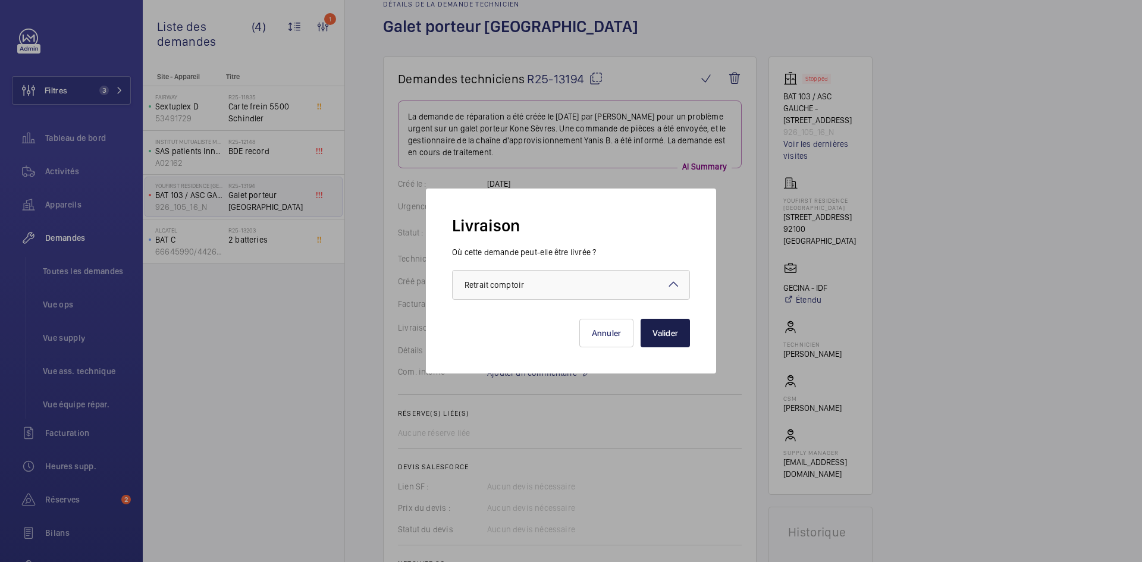
click at [671, 327] on button "Valider" at bounding box center [665, 333] width 49 height 29
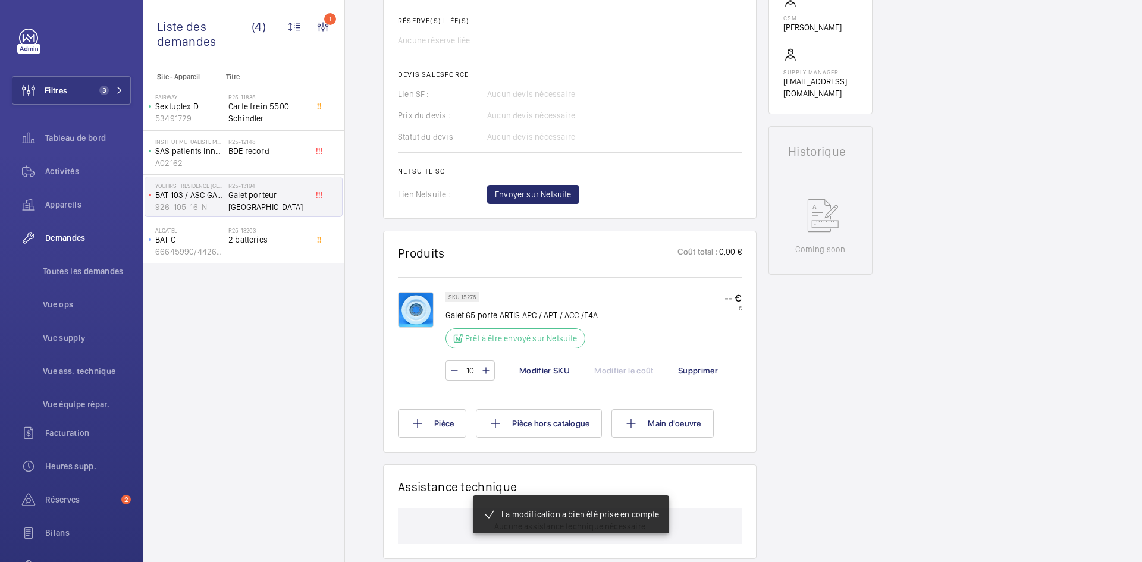
scroll to position [452, 0]
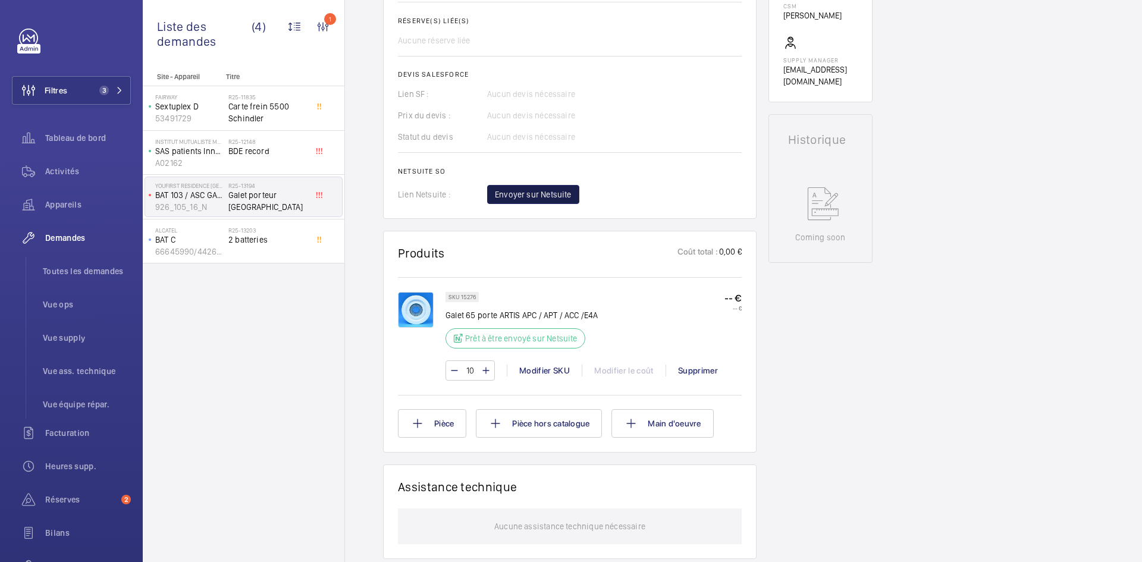
click at [541, 193] on span "Envoyer sur Netsuite" at bounding box center [533, 195] width 77 height 12
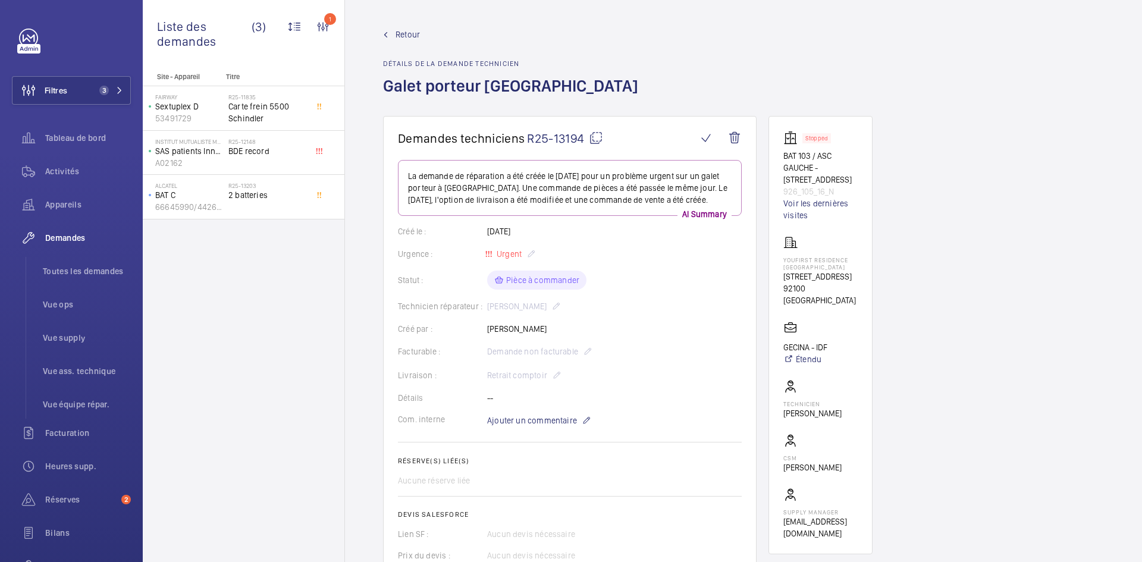
scroll to position [476, 0]
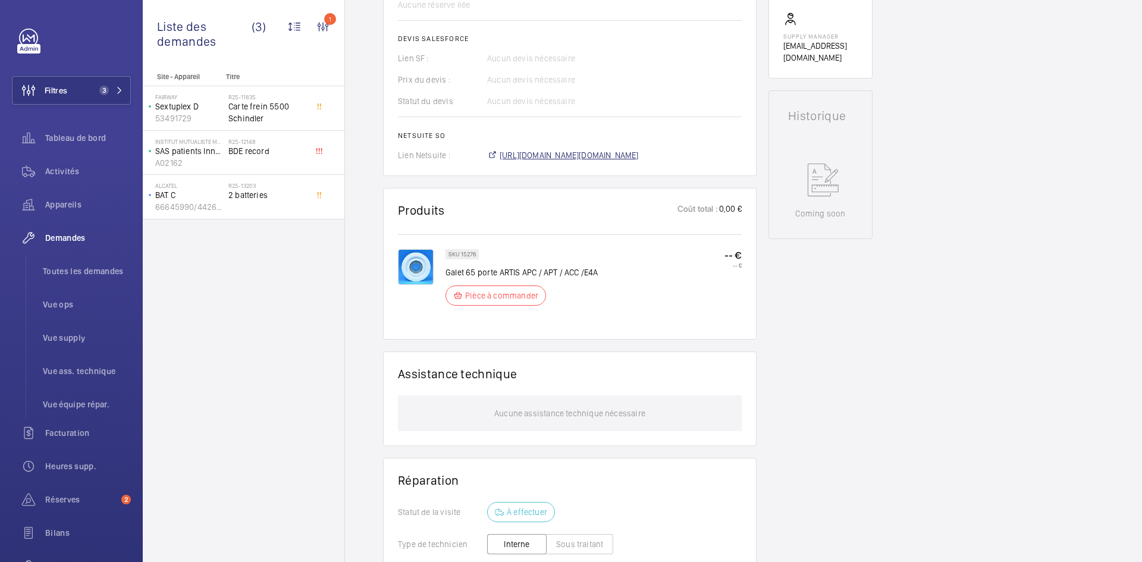
click at [639, 158] on span "https://6461500.app.netsuite.com/app/accounting/transactions/salesord.nl?id=306…" at bounding box center [569, 155] width 139 height 12
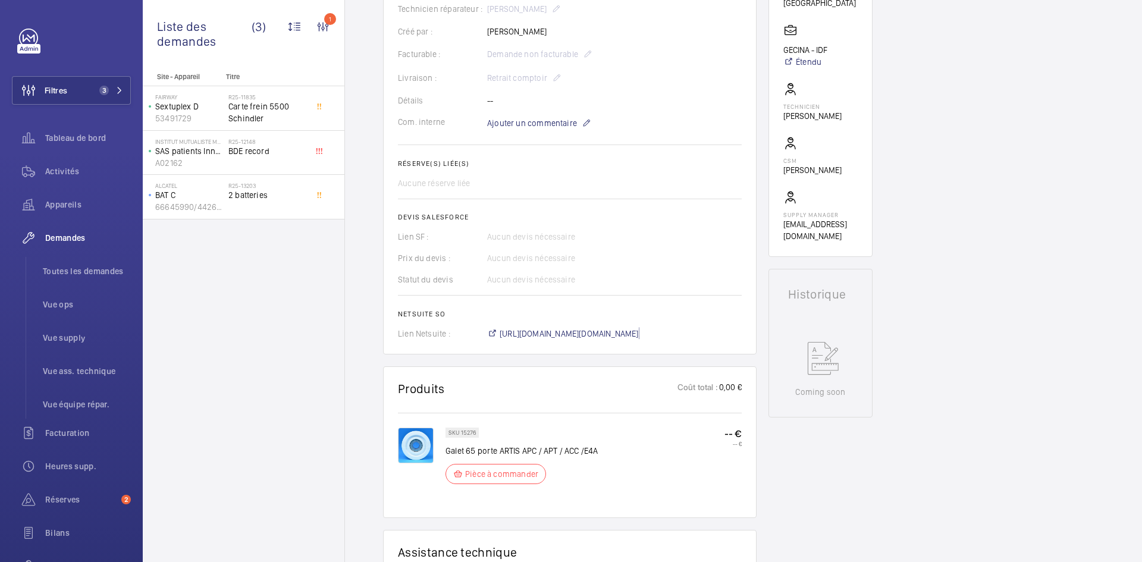
scroll to position [119, 0]
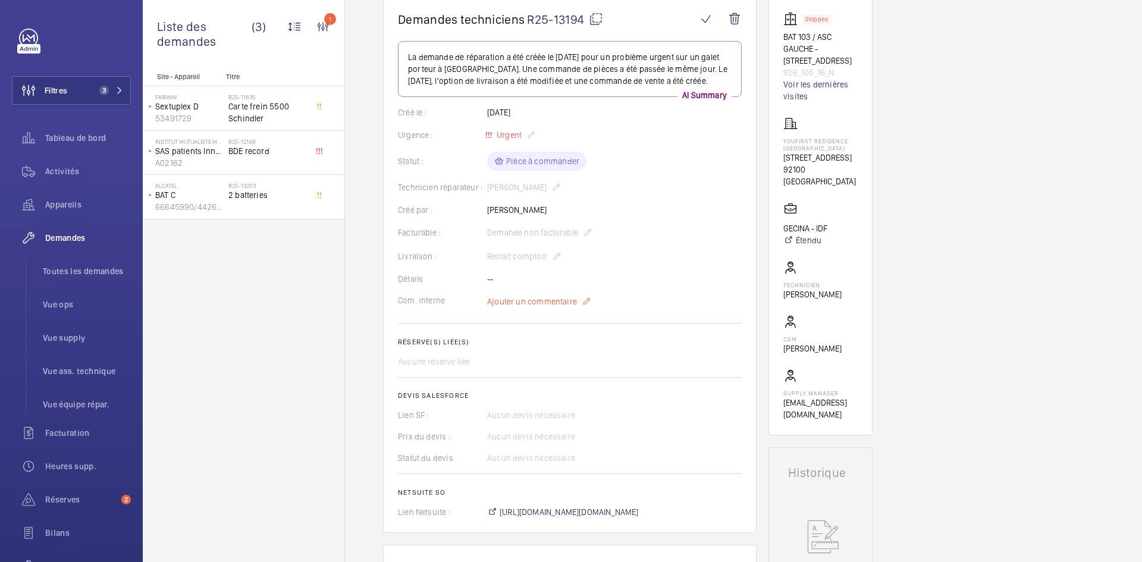
click at [545, 303] on span "Ajouter un commentaire" at bounding box center [532, 302] width 90 height 12
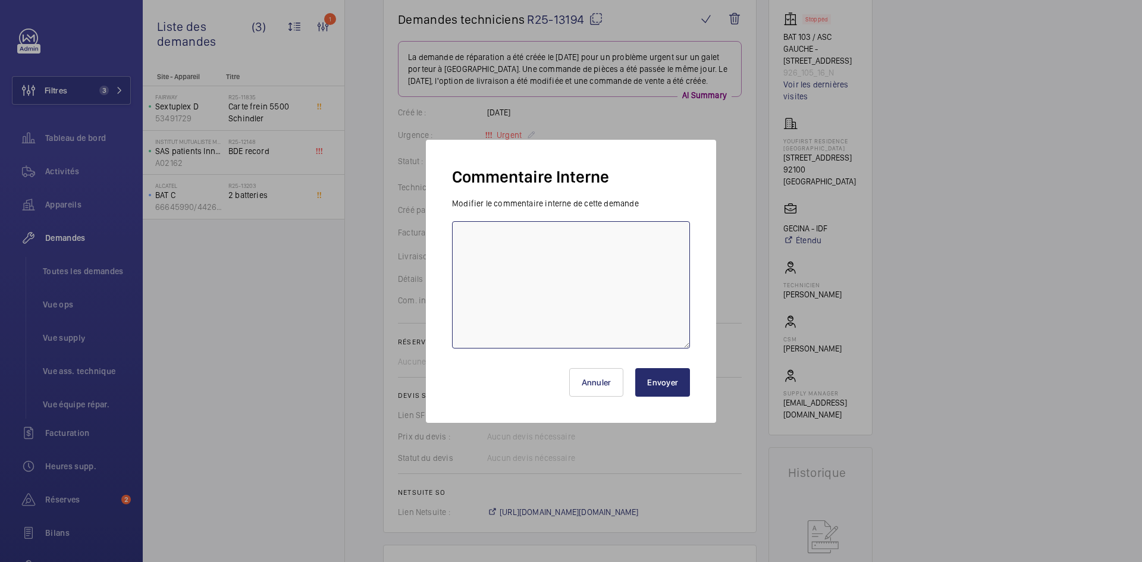
click at [501, 250] on textarea at bounding box center [571, 284] width 238 height 127
paste textarea "BY-03/10 commande effectuer chez le fournisseur Sodimas via le site livraison p…"
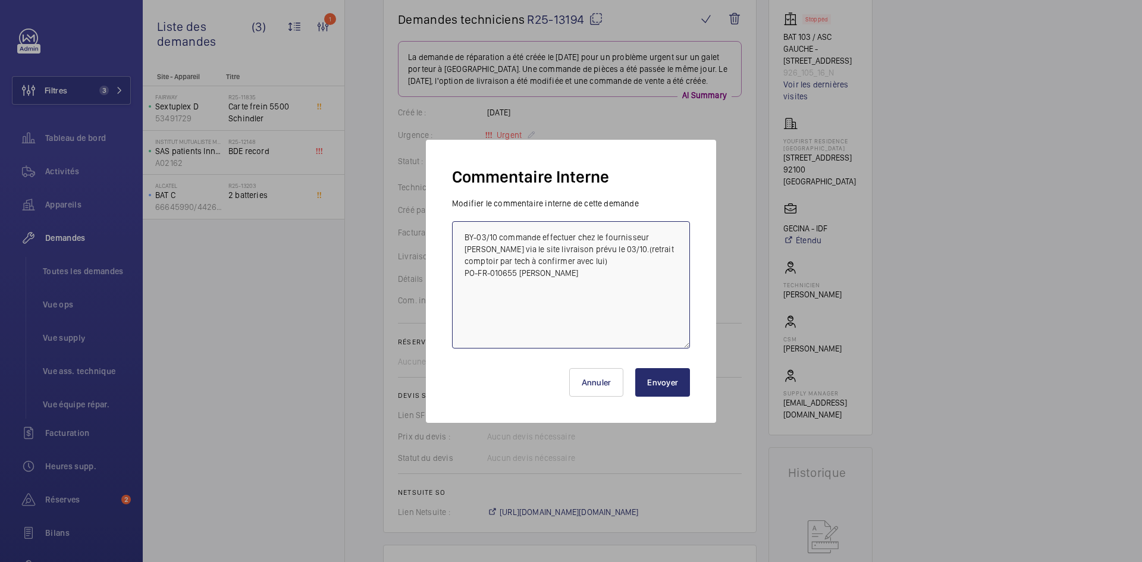
type textarea "BY-03/10 commande effectuer chez le fournisseur Sodimas via le site livraison p…"
click at [658, 378] on button "Envoyer" at bounding box center [662, 382] width 55 height 29
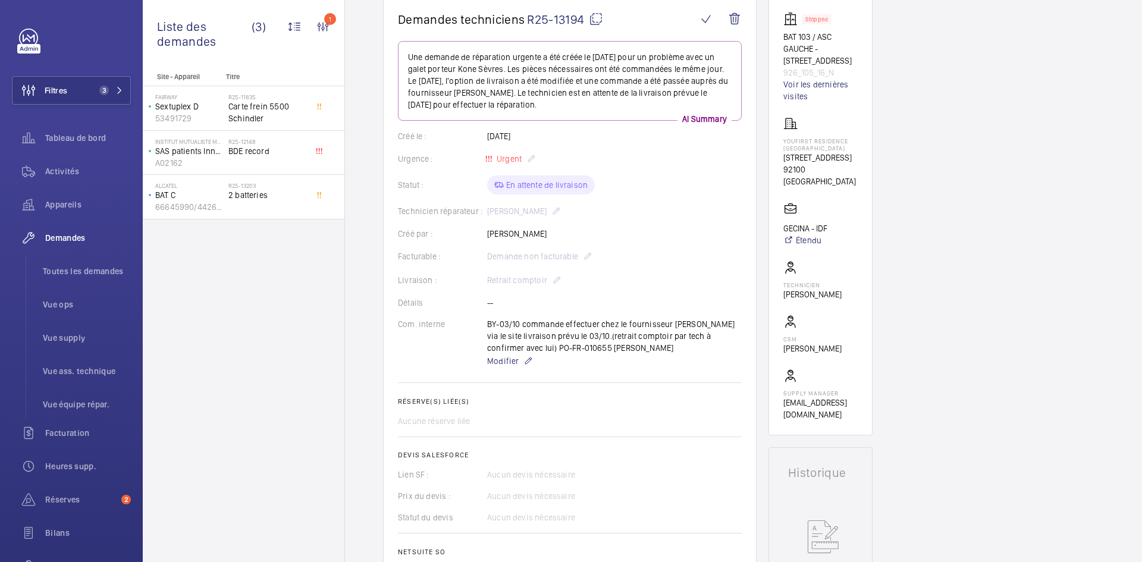
click at [599, 17] on mat-icon at bounding box center [596, 19] width 14 height 14
drag, startPoint x: 831, startPoint y: 193, endPoint x: 795, endPoint y: 155, distance: 52.6
click at [784, 155] on div "YouFirst Residence Boulogne Sèvres 105 Rue de Sevres 92100 BOULOGNE-BILLANCOURT" at bounding box center [821, 152] width 74 height 71
copy div "YouFirst Residence Boulogne Sèvres 105 Rue de Sevres 92100 BOULOGNE-BILLANCOURT"
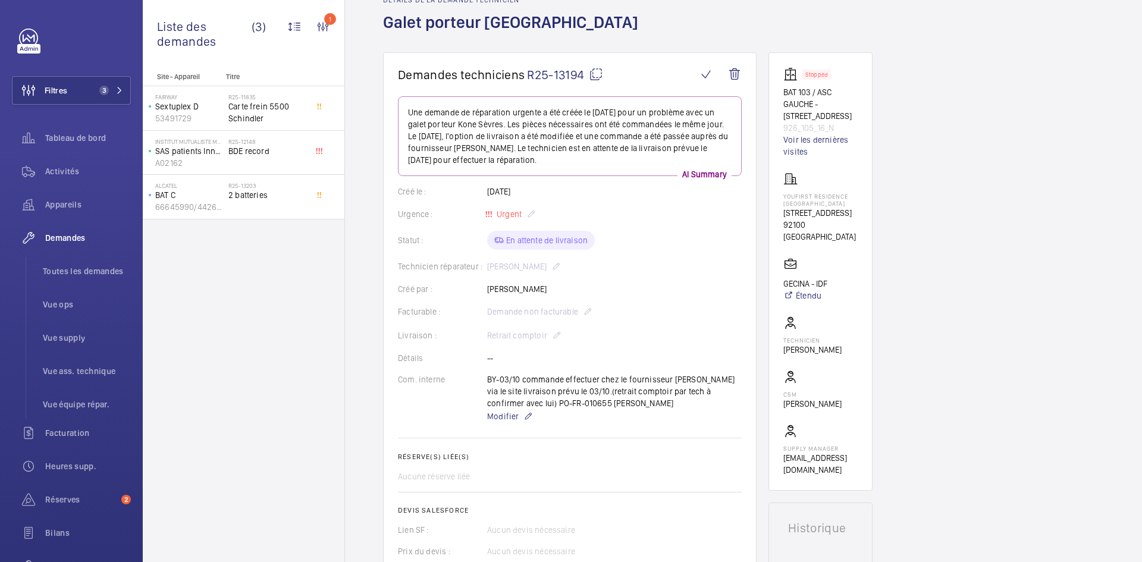
scroll to position [0, 0]
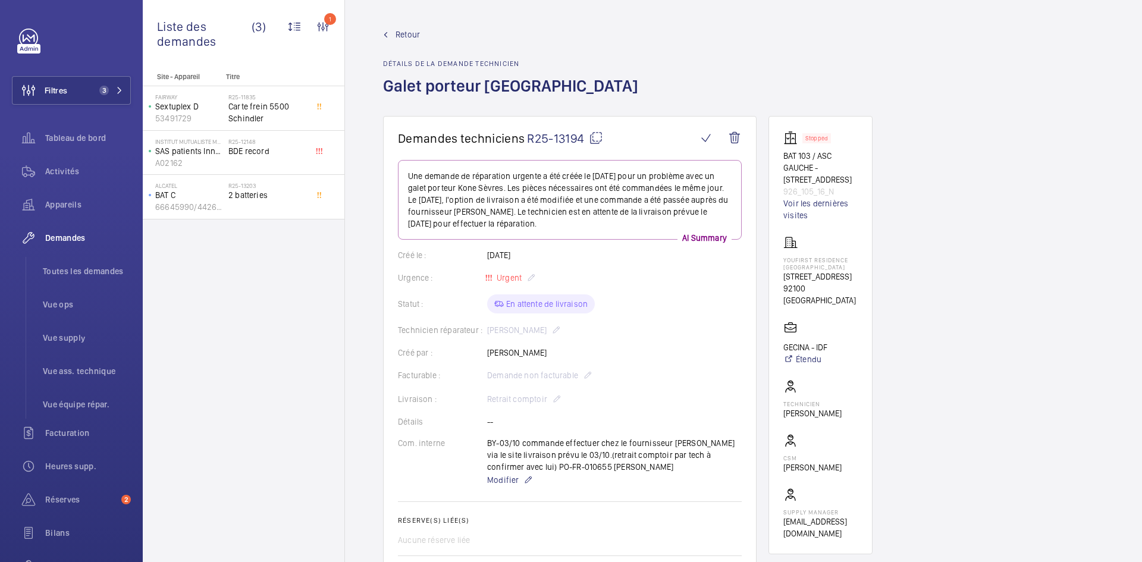
click at [405, 32] on span "Retour" at bounding box center [408, 35] width 24 height 12
click at [405, 33] on span "Retour" at bounding box center [408, 35] width 24 height 12
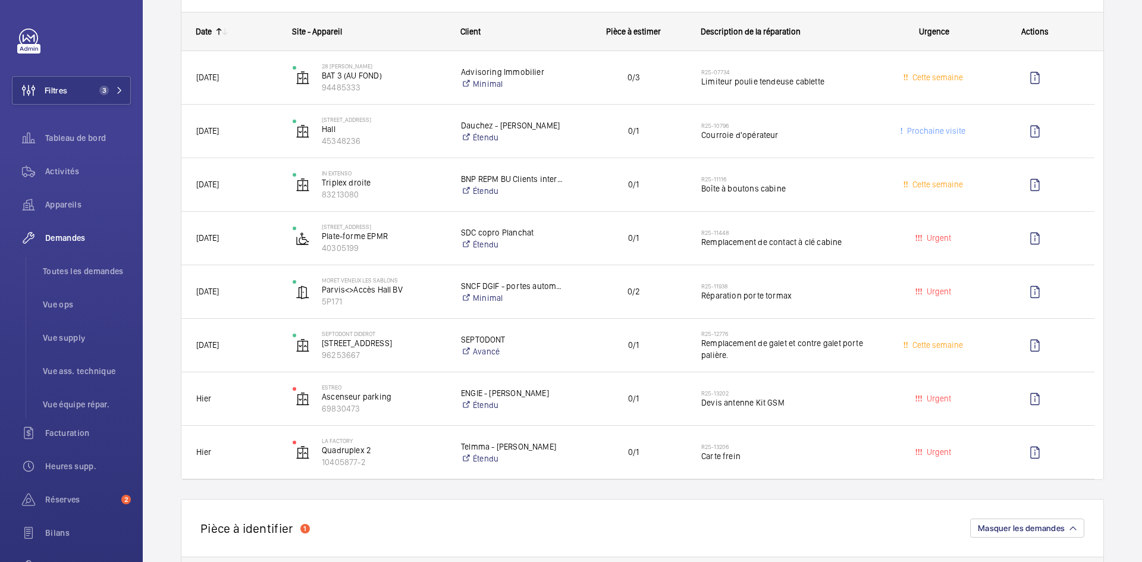
scroll to position [179, 0]
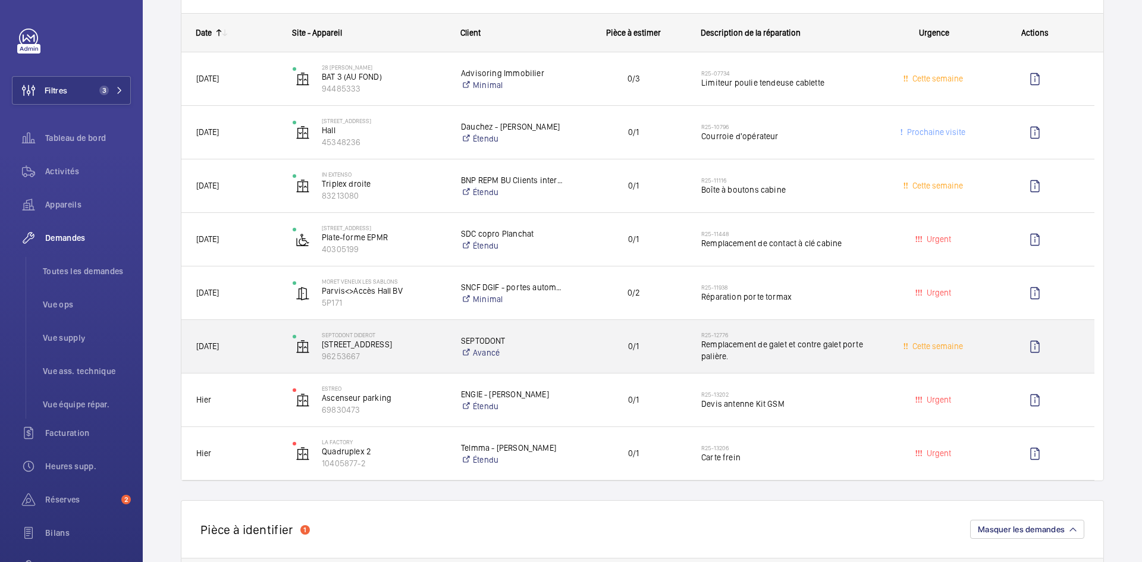
click at [280, 339] on div "Septodont DIDEROT 127 boulevard Diderot 96253667" at bounding box center [361, 347] width 167 height 49
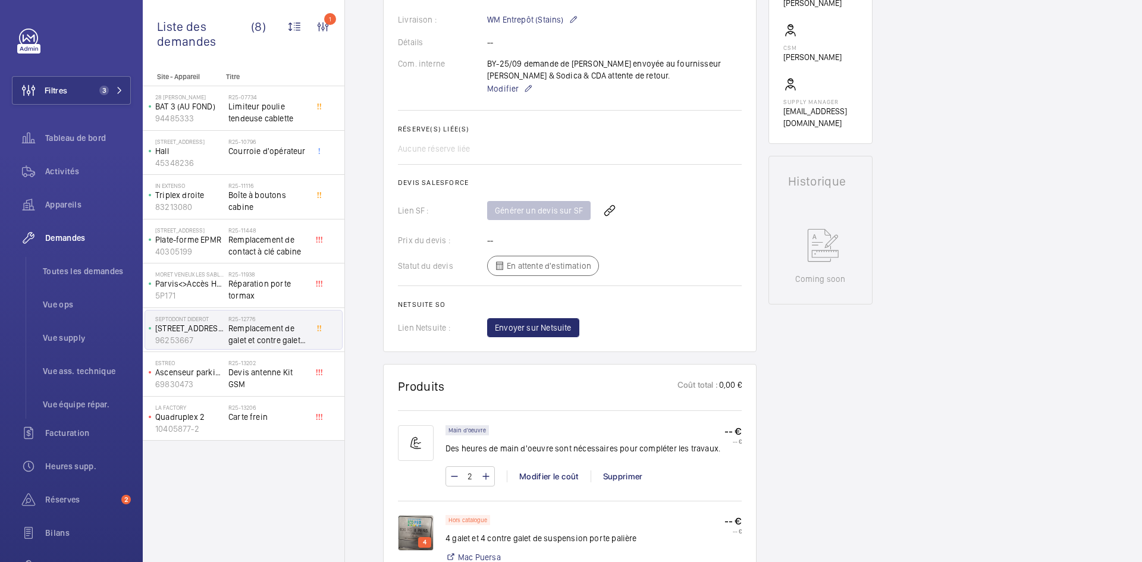
scroll to position [536, 0]
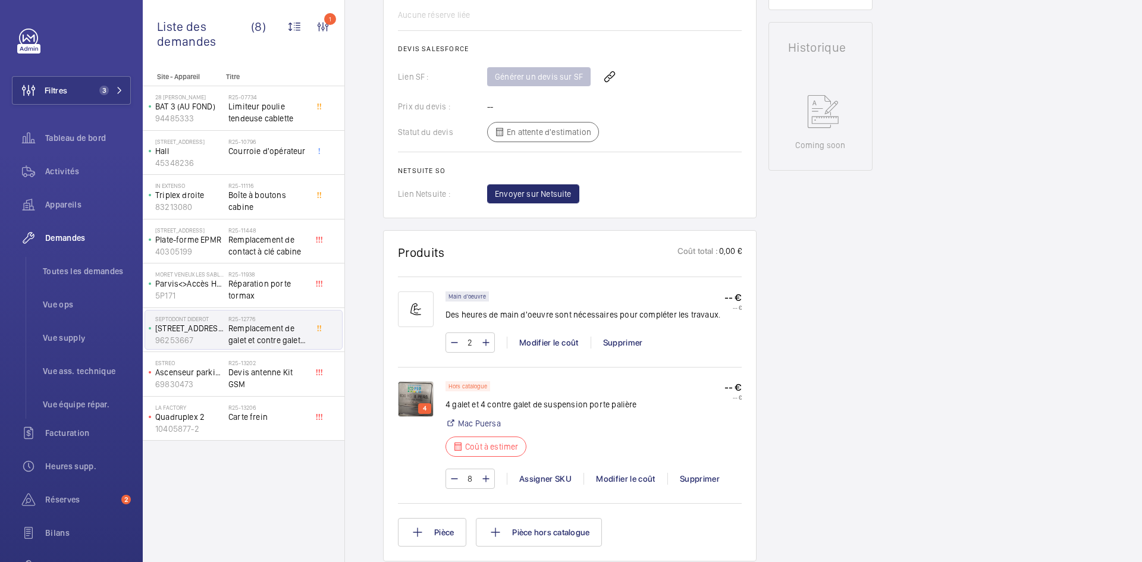
click at [409, 397] on img at bounding box center [416, 399] width 36 height 36
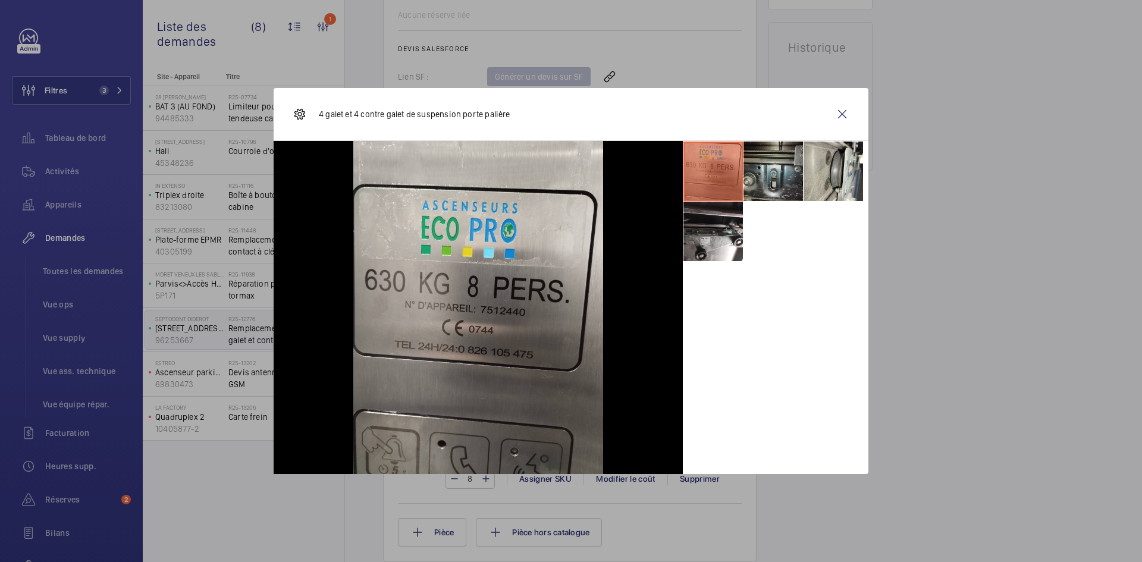
click at [775, 173] on li at bounding box center [774, 172] width 60 height 60
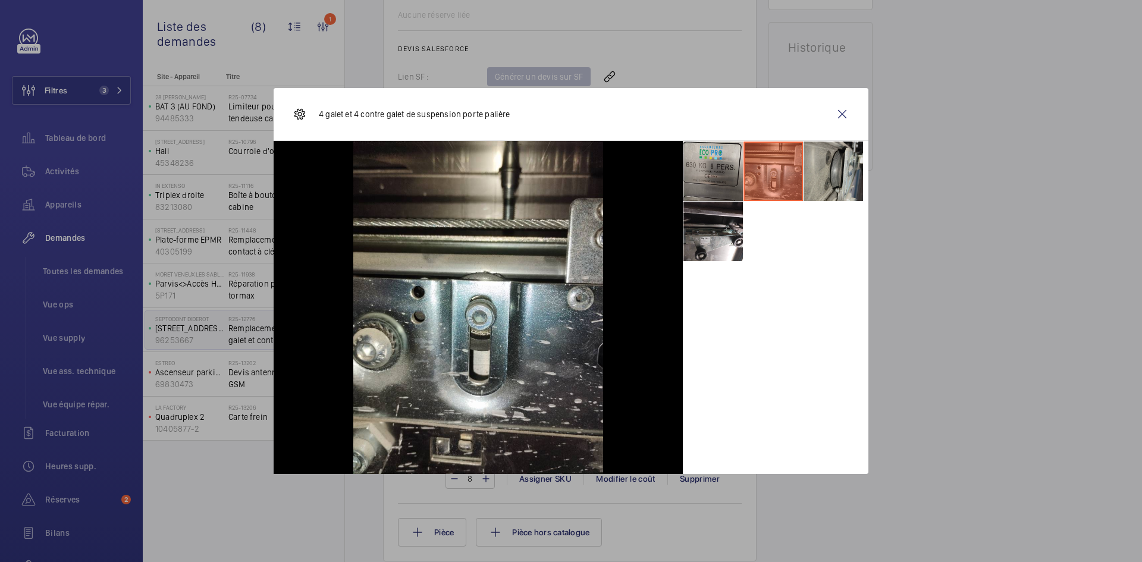
click at [843, 170] on li at bounding box center [834, 172] width 60 height 60
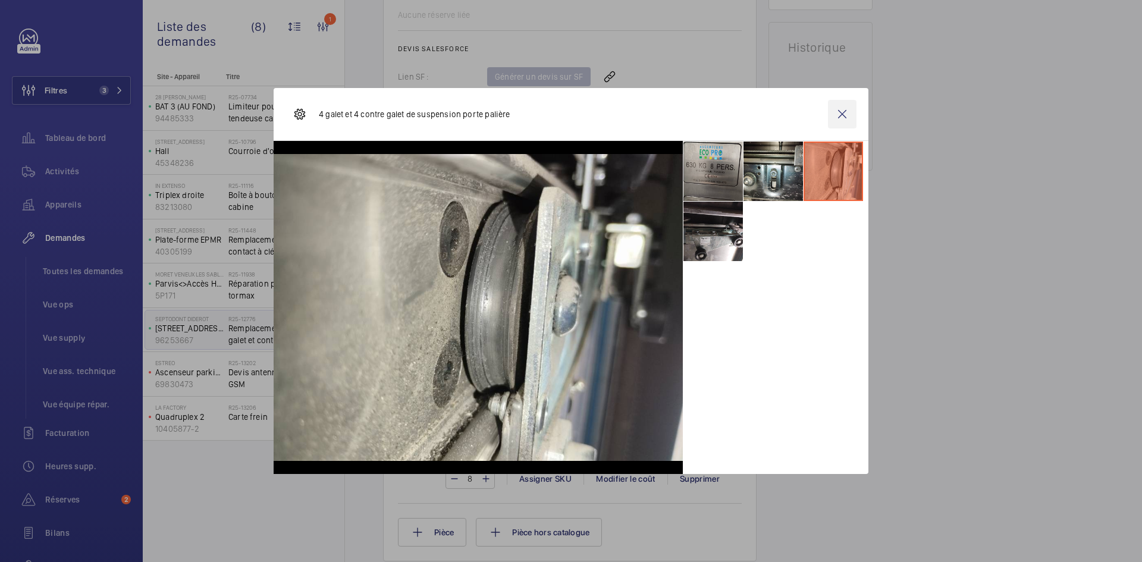
click at [847, 112] on wm-front-icon-button at bounding box center [842, 114] width 29 height 29
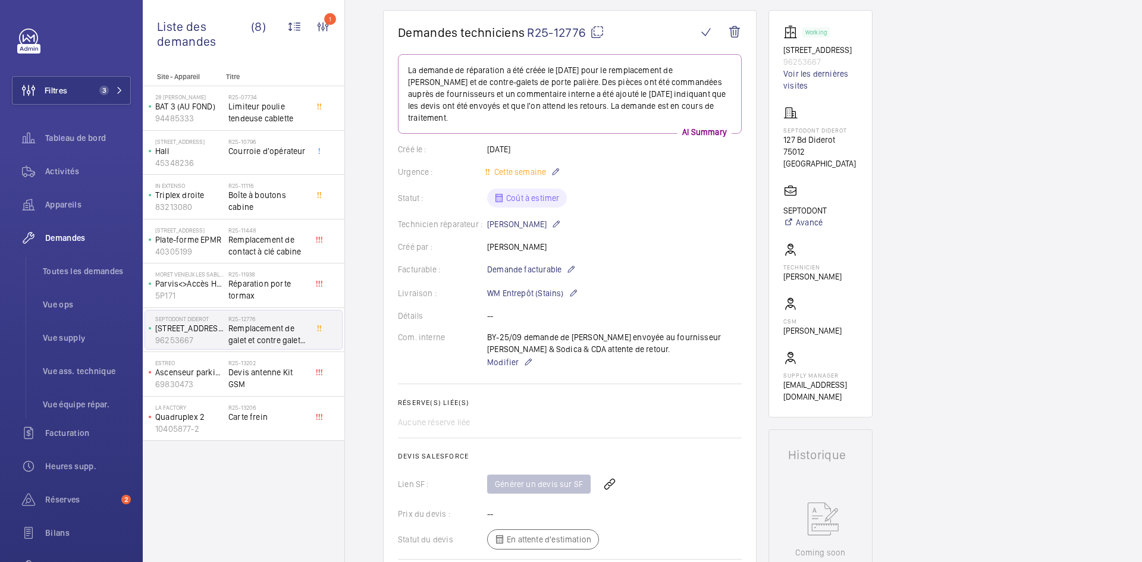
scroll to position [119, 0]
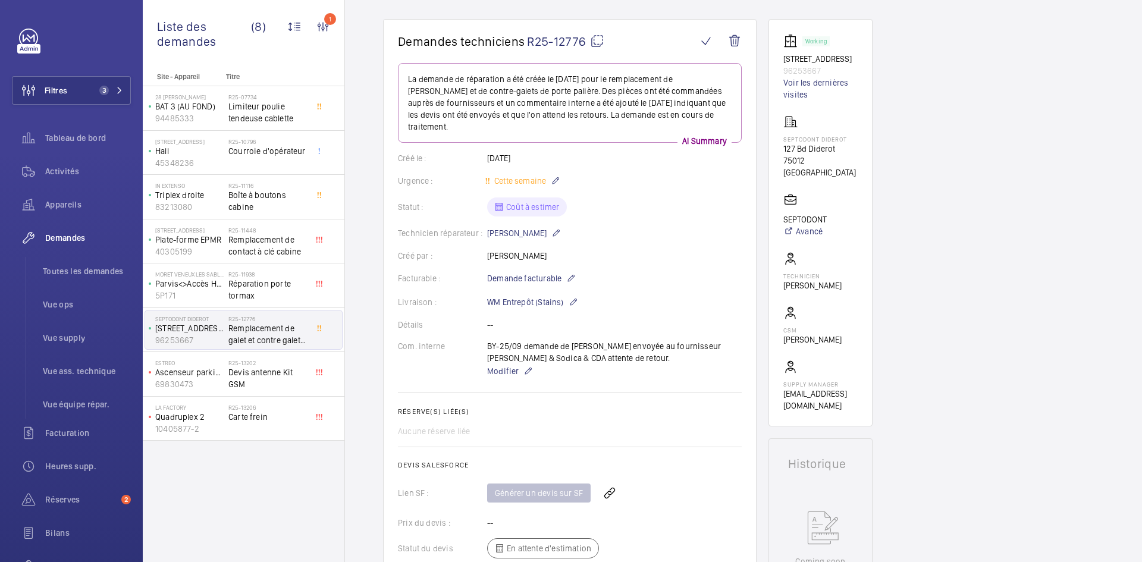
click at [601, 37] on mat-icon at bounding box center [597, 41] width 14 height 14
click at [211, 378] on p "69830473" at bounding box center [189, 384] width 68 height 12
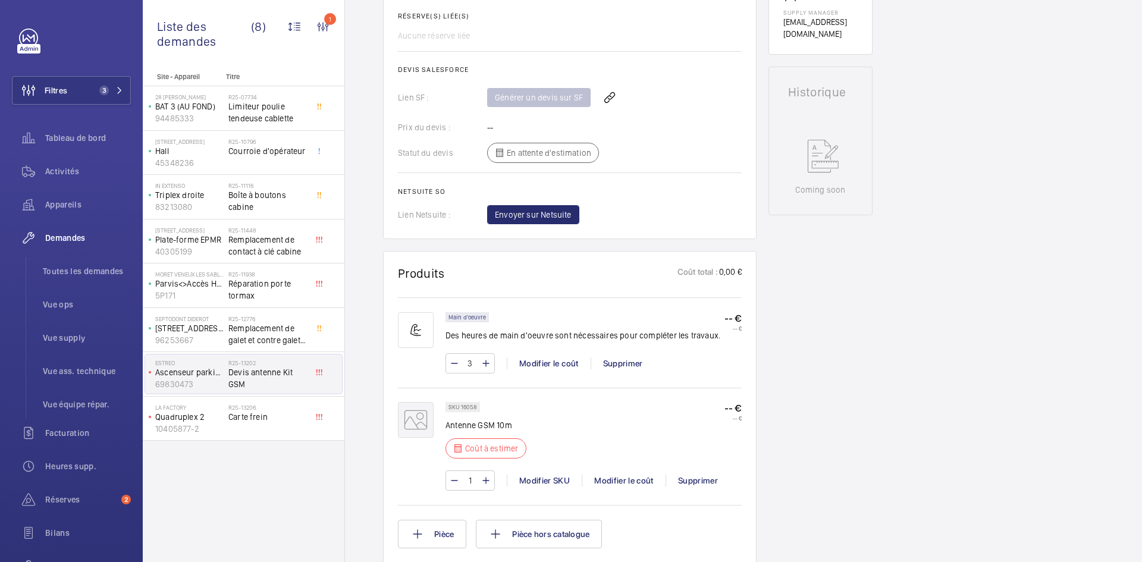
scroll to position [655, 0]
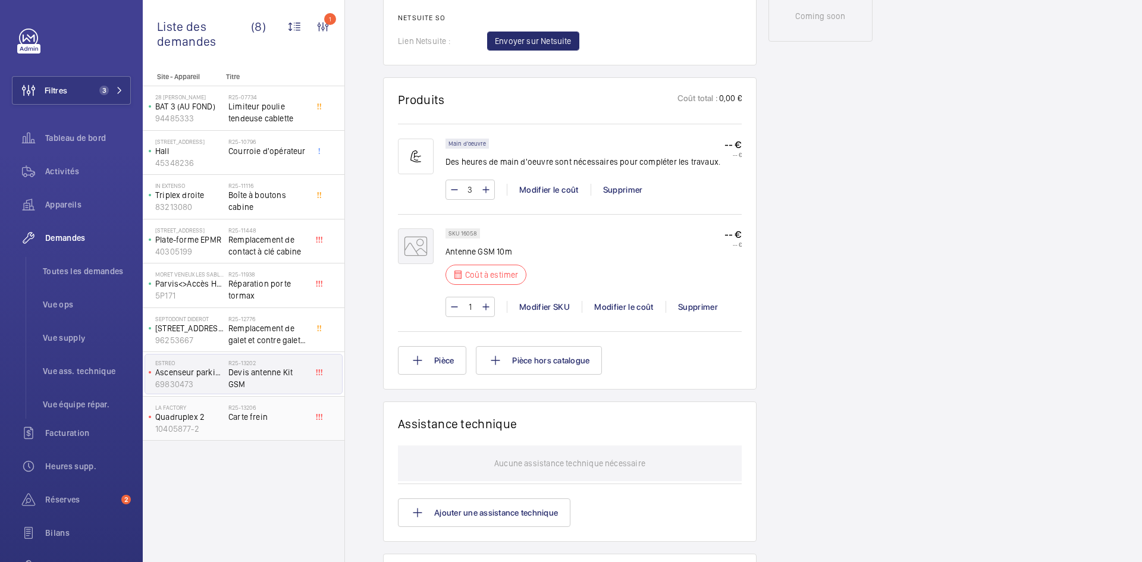
click at [231, 420] on span "Carte frein" at bounding box center [267, 417] width 79 height 12
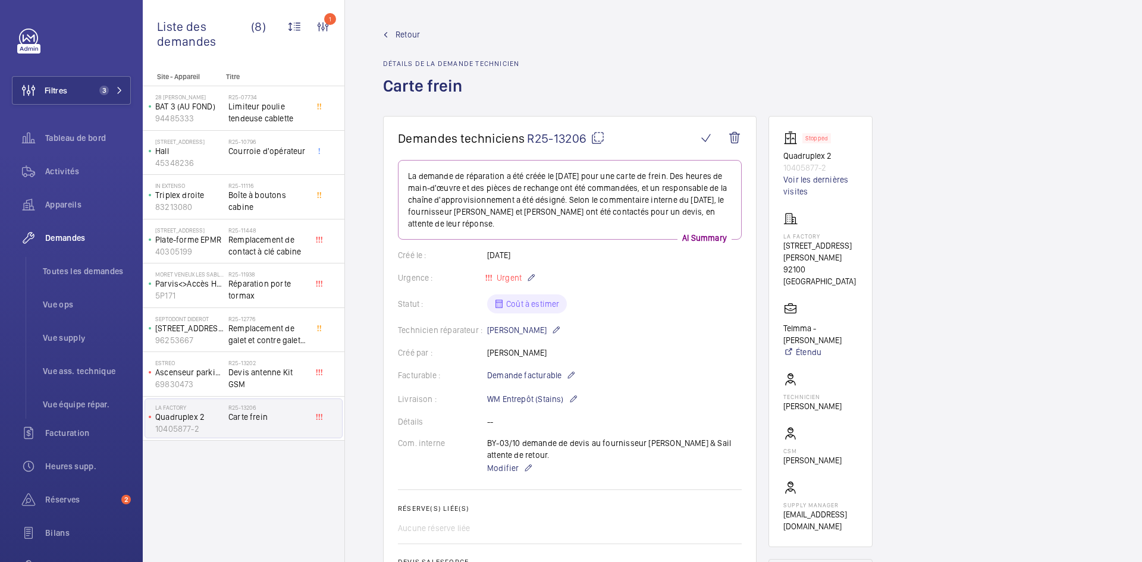
click at [409, 37] on span "Retour" at bounding box center [408, 35] width 24 height 12
click at [411, 38] on span "Retour" at bounding box center [408, 35] width 24 height 12
click at [409, 37] on span "Retour" at bounding box center [408, 35] width 24 height 12
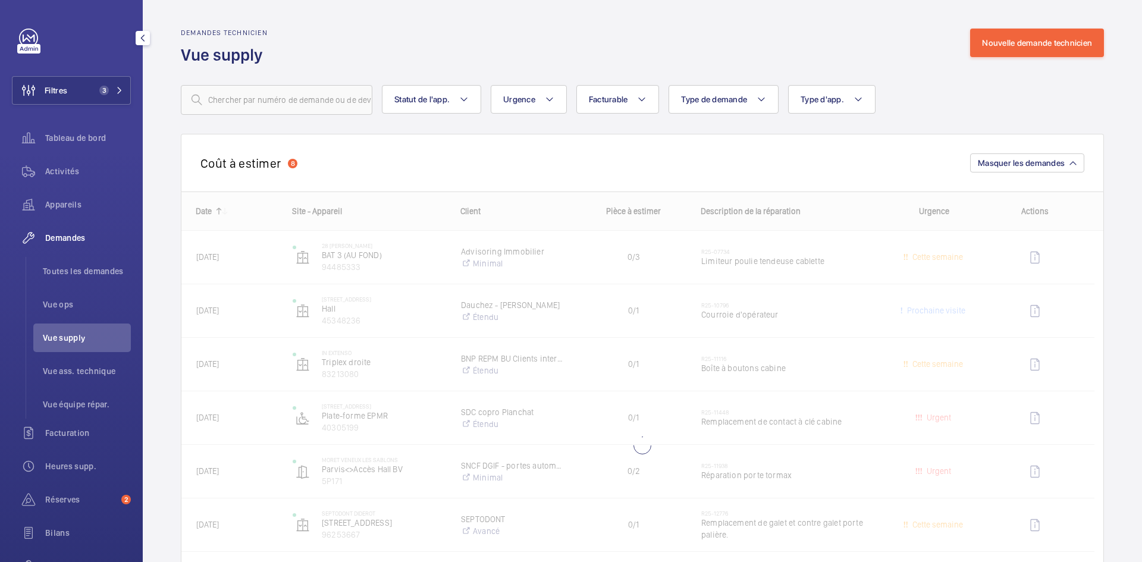
click at [65, 341] on span "Vue supply" at bounding box center [87, 338] width 88 height 12
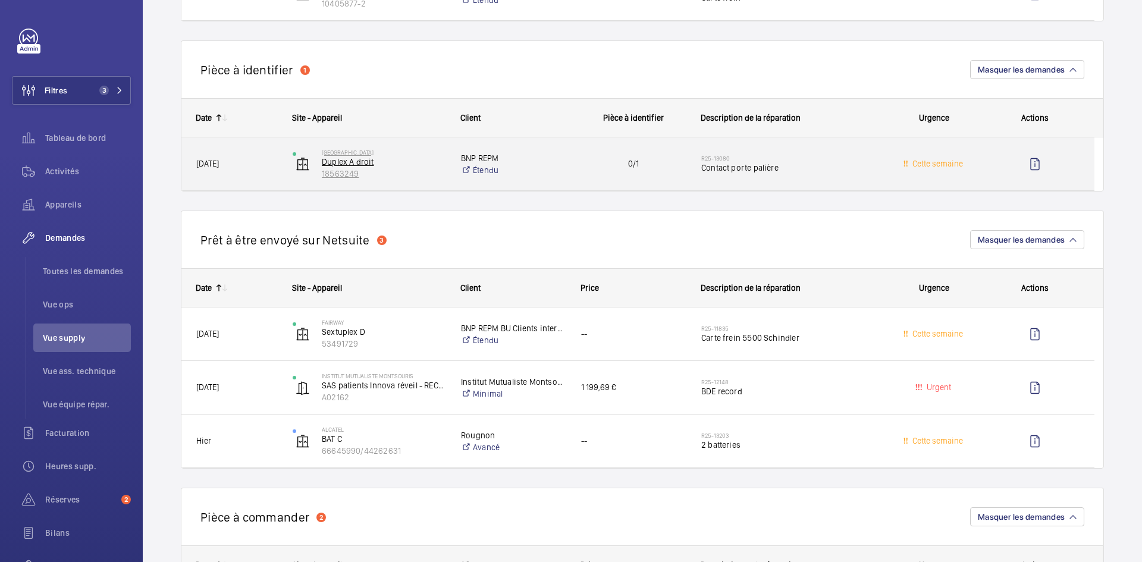
scroll to position [655, 0]
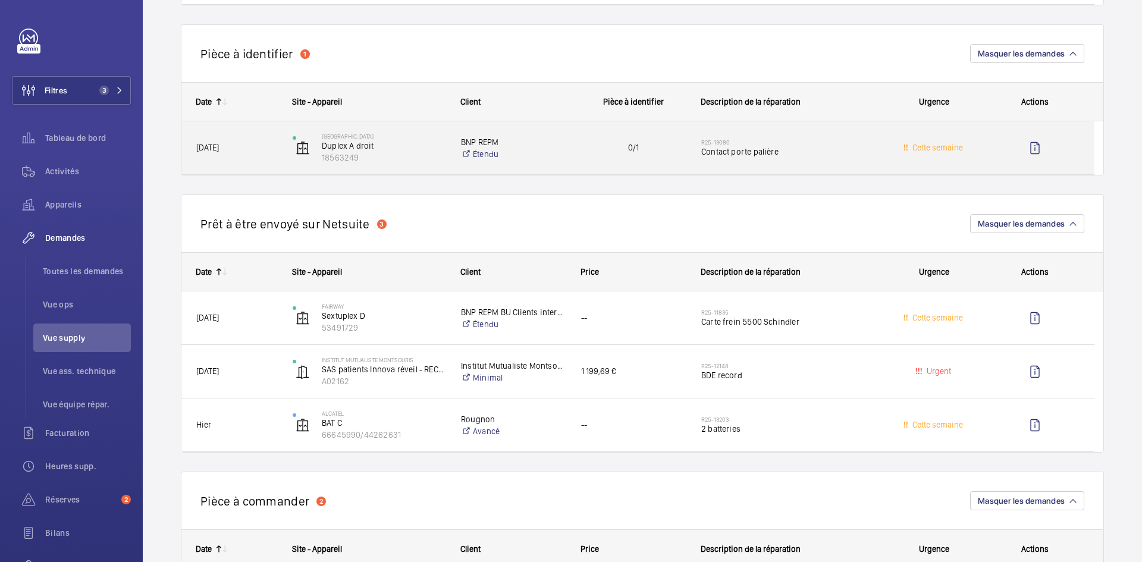
click at [264, 150] on span "[DATE]" at bounding box center [236, 148] width 81 height 14
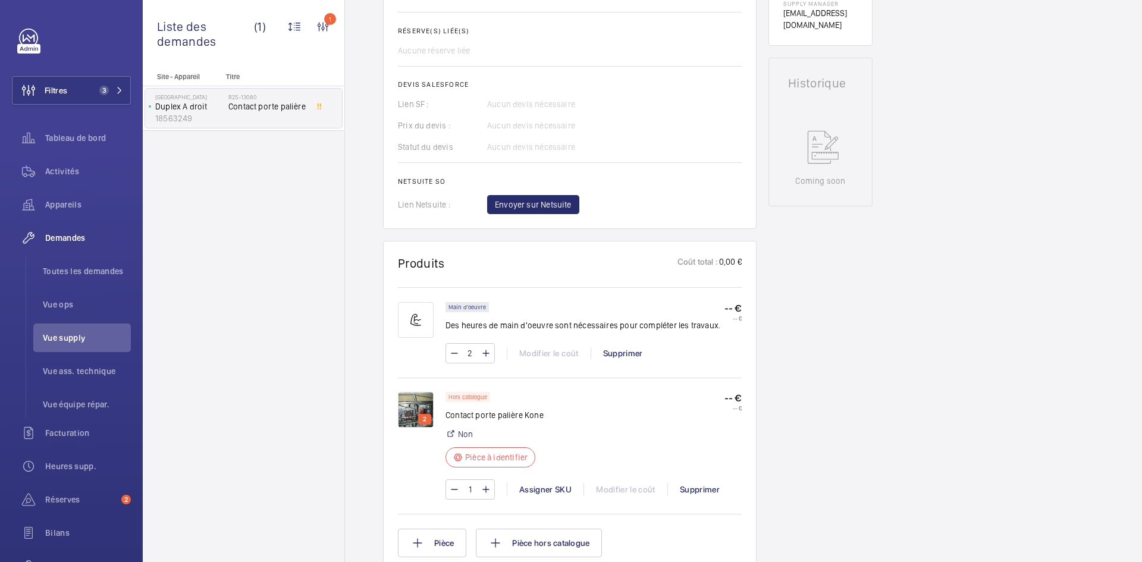
scroll to position [536, 0]
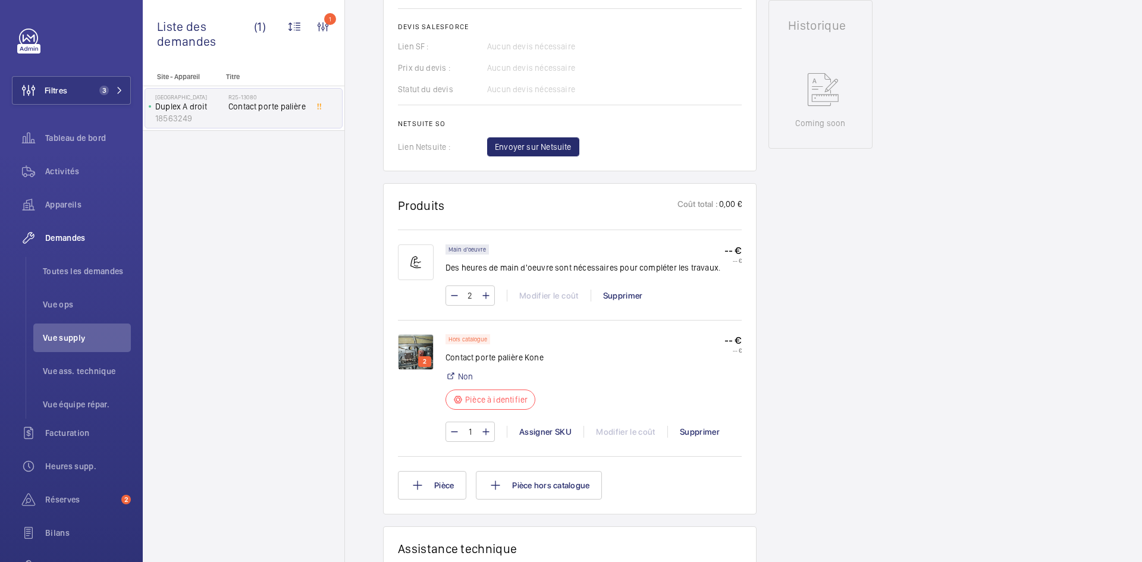
click at [427, 340] on img at bounding box center [416, 352] width 36 height 36
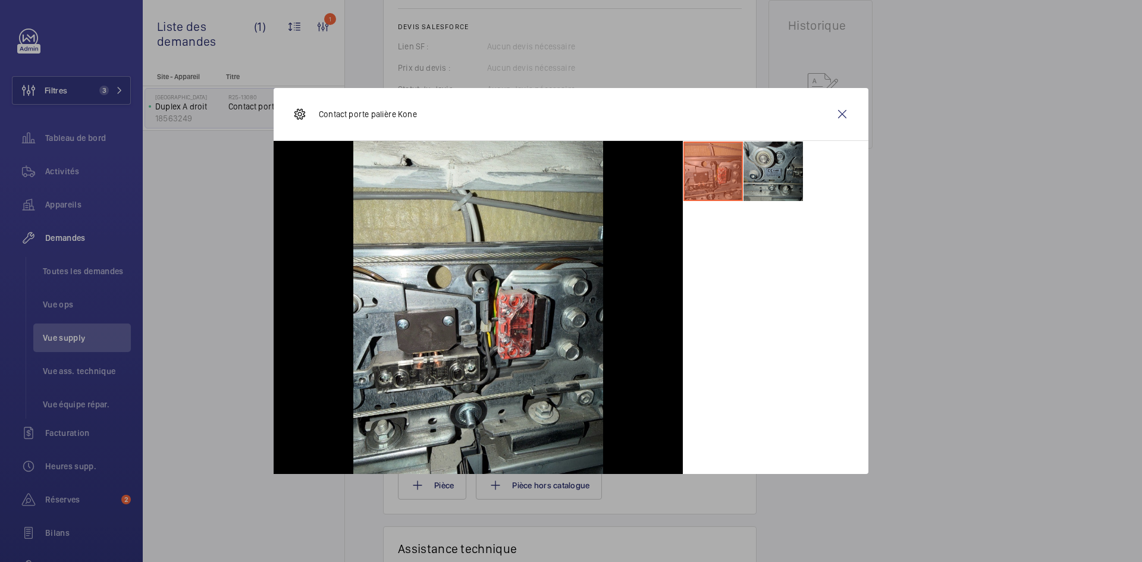
click at [781, 170] on li at bounding box center [774, 172] width 60 height 60
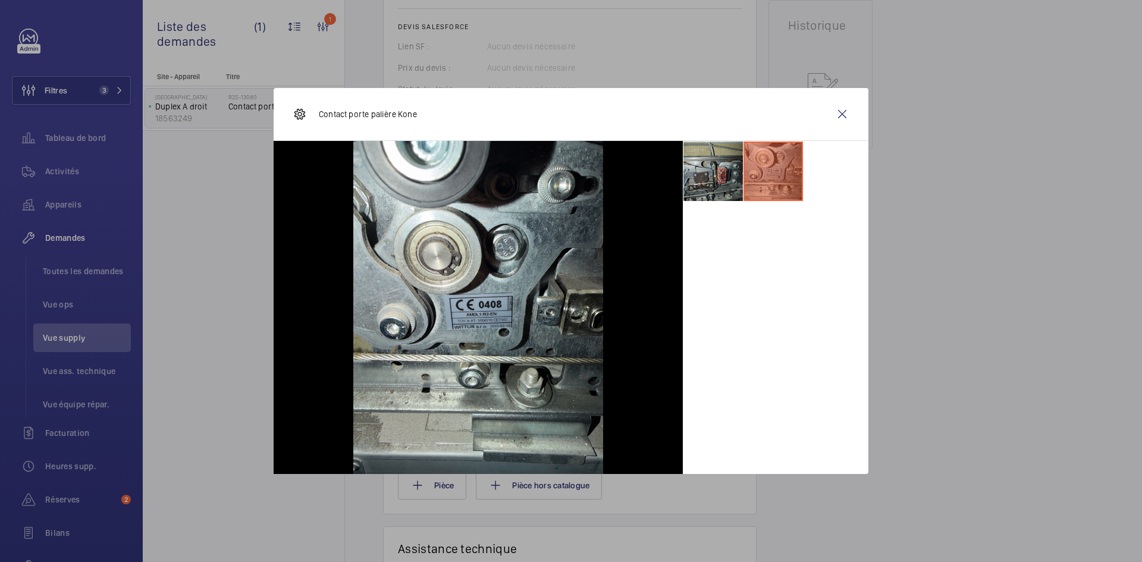
click at [709, 173] on li at bounding box center [714, 172] width 60 height 60
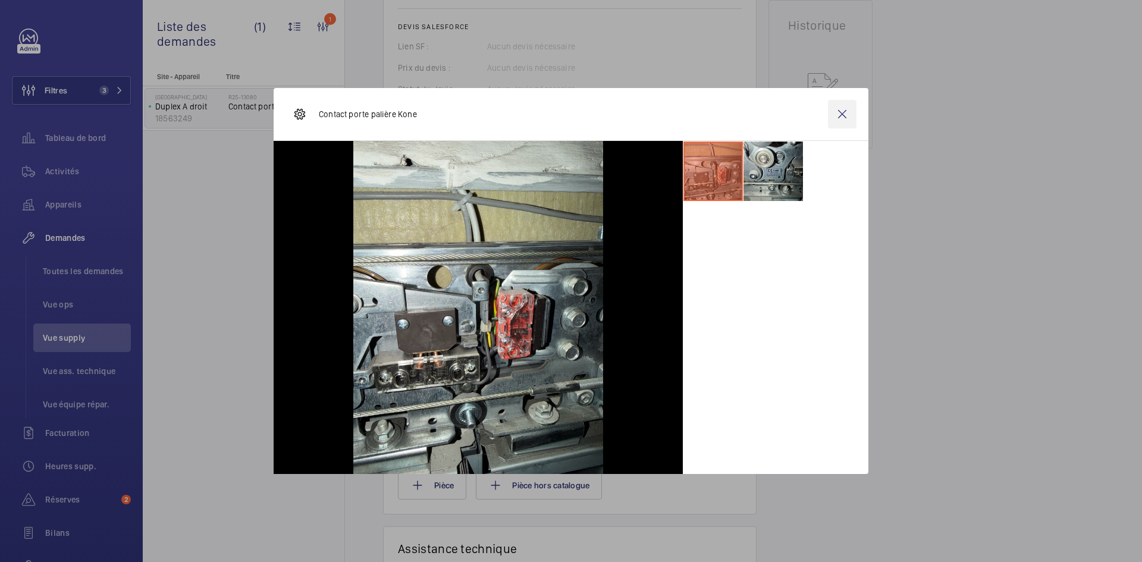
click at [850, 112] on wm-front-icon-button at bounding box center [842, 114] width 29 height 29
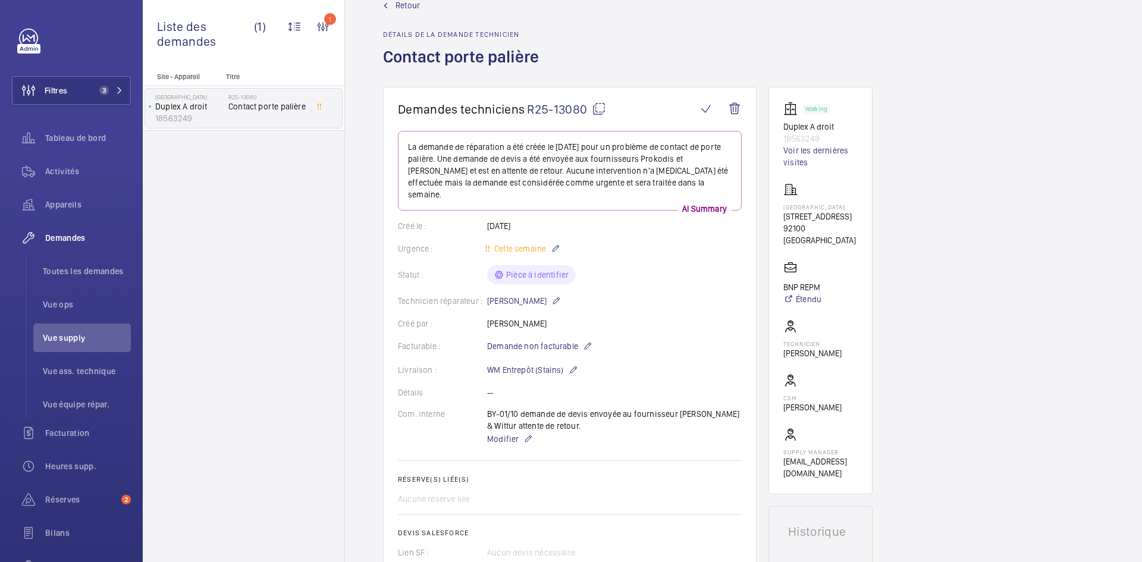
scroll to position [0, 0]
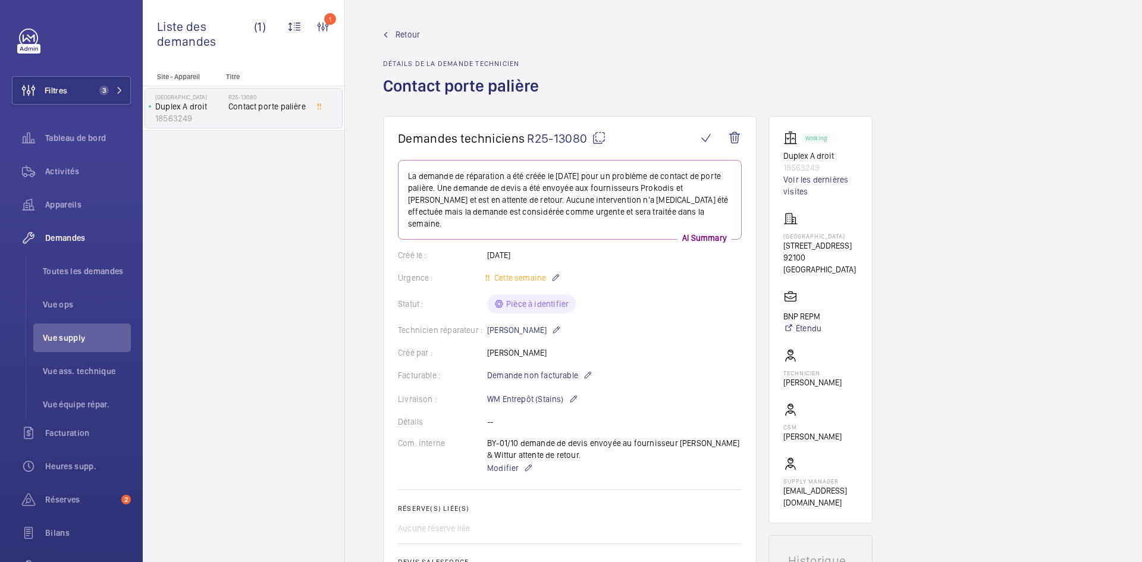
click at [600, 138] on mat-icon at bounding box center [599, 138] width 14 height 14
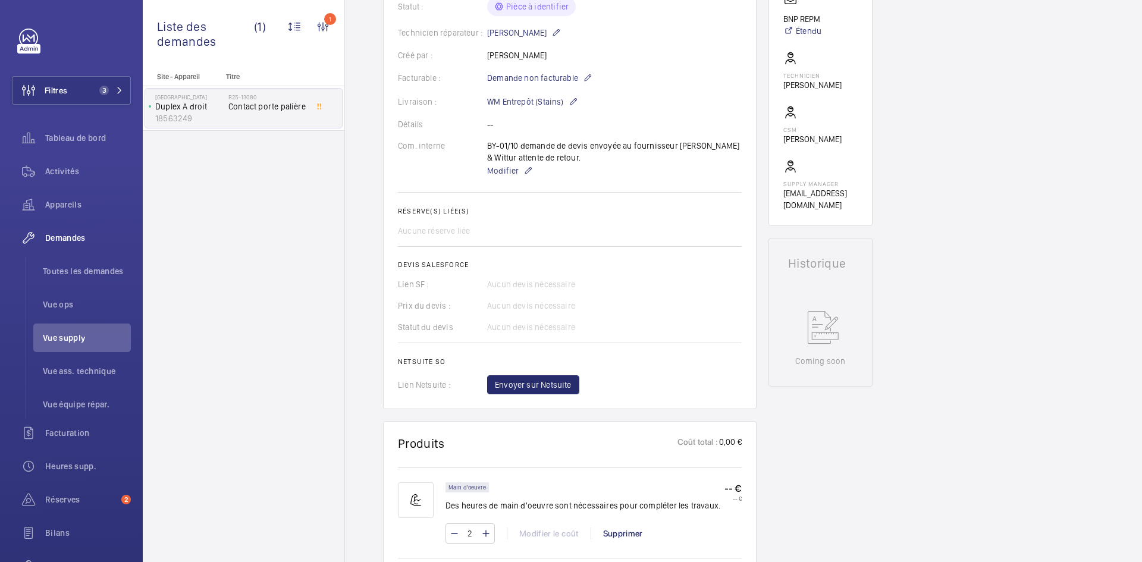
scroll to position [536, 0]
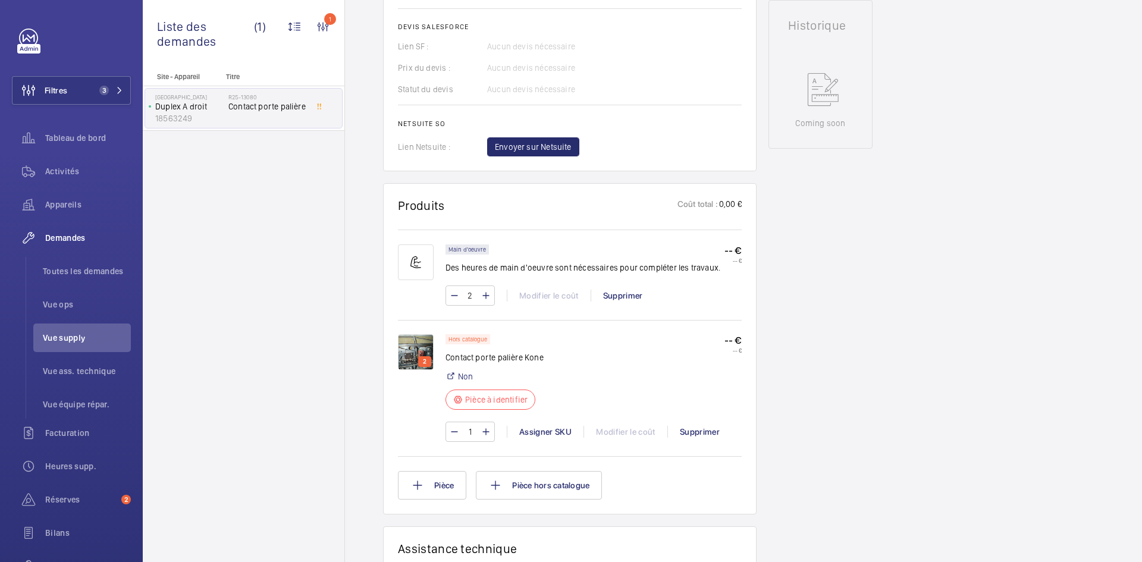
click at [419, 334] on img at bounding box center [416, 352] width 36 height 36
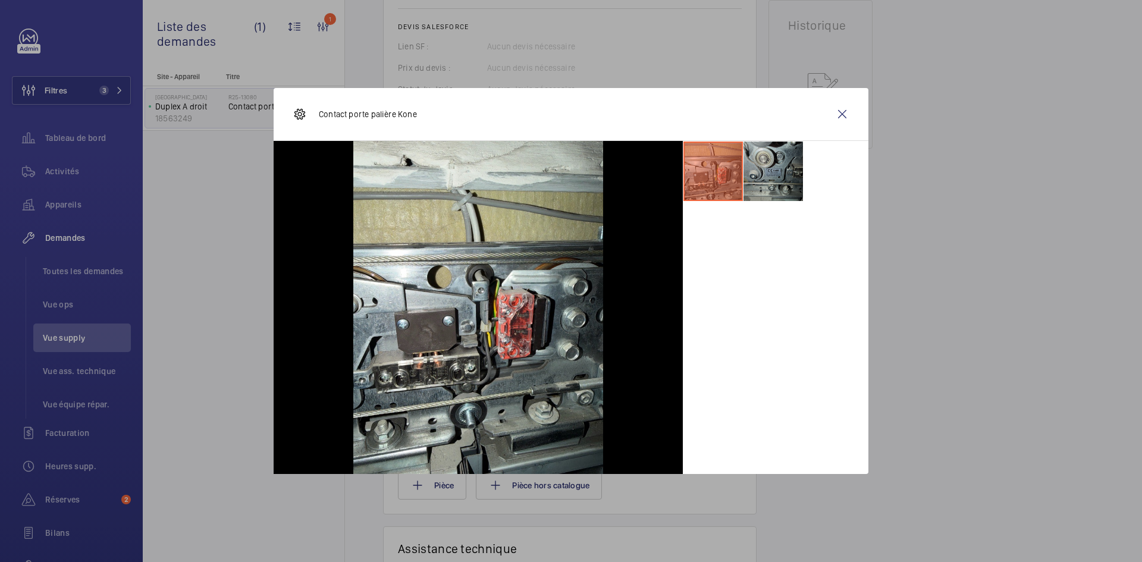
click at [765, 162] on li at bounding box center [774, 172] width 60 height 60
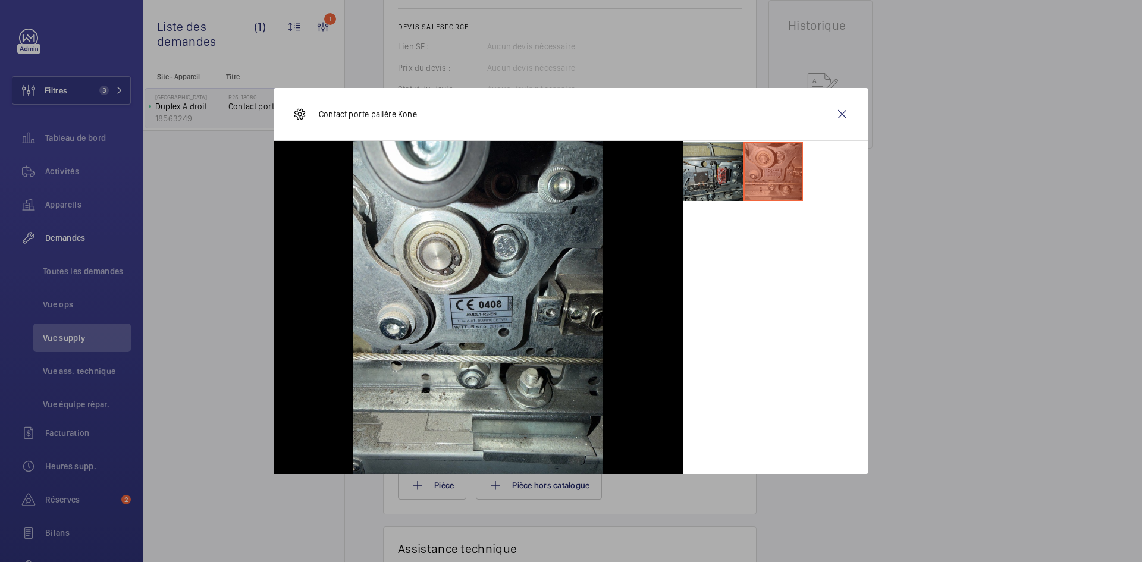
click at [720, 170] on li at bounding box center [714, 172] width 60 height 60
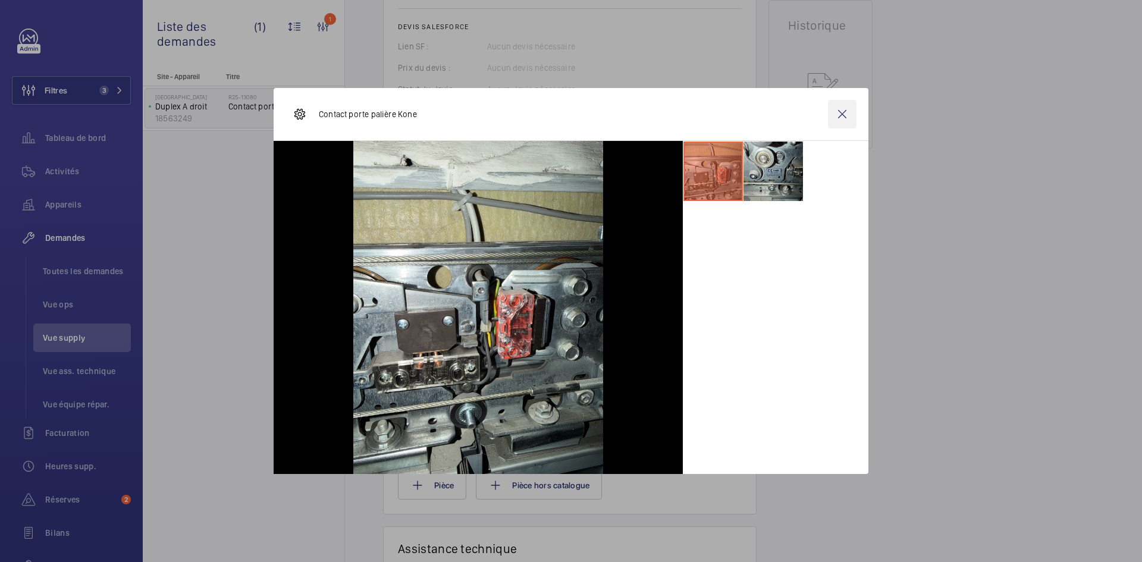
click at [847, 111] on wm-front-icon-button at bounding box center [842, 114] width 29 height 29
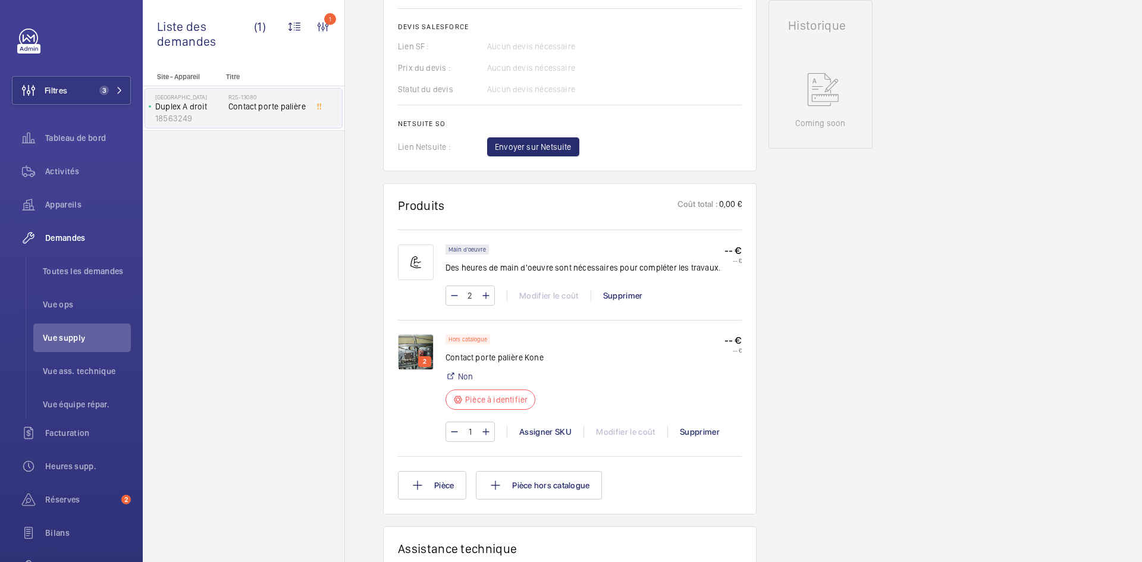
click at [416, 334] on img at bounding box center [416, 352] width 36 height 36
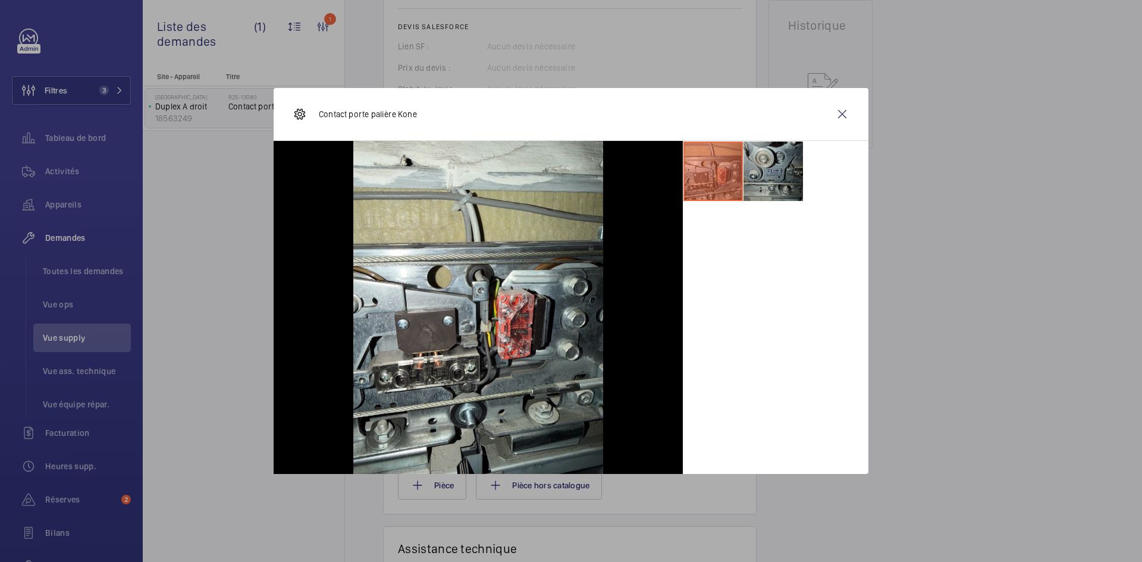
click at [766, 153] on li at bounding box center [774, 172] width 60 height 60
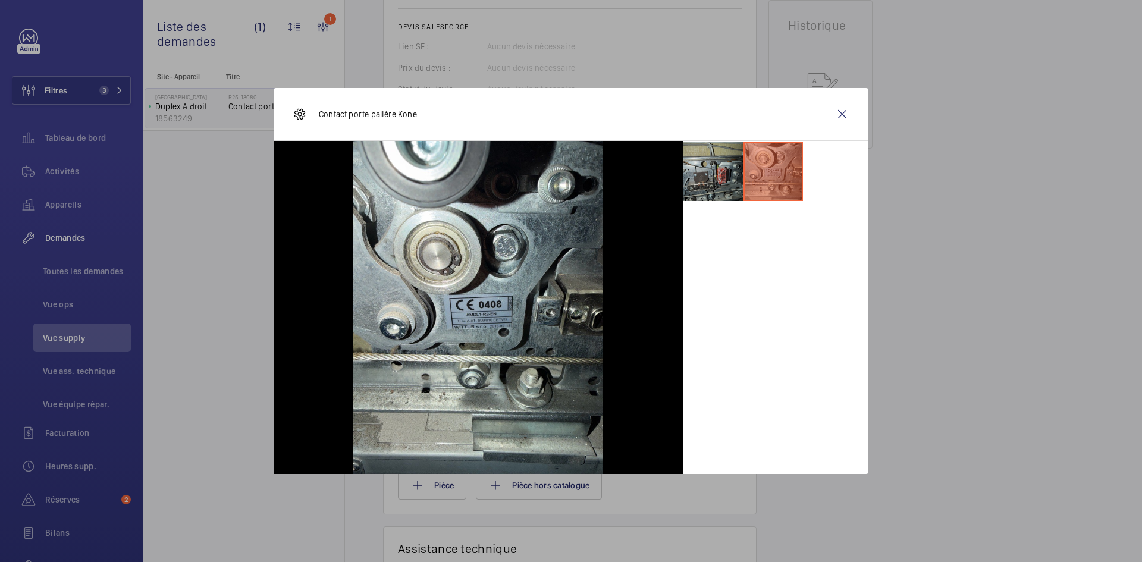
click at [702, 177] on li at bounding box center [714, 172] width 60 height 60
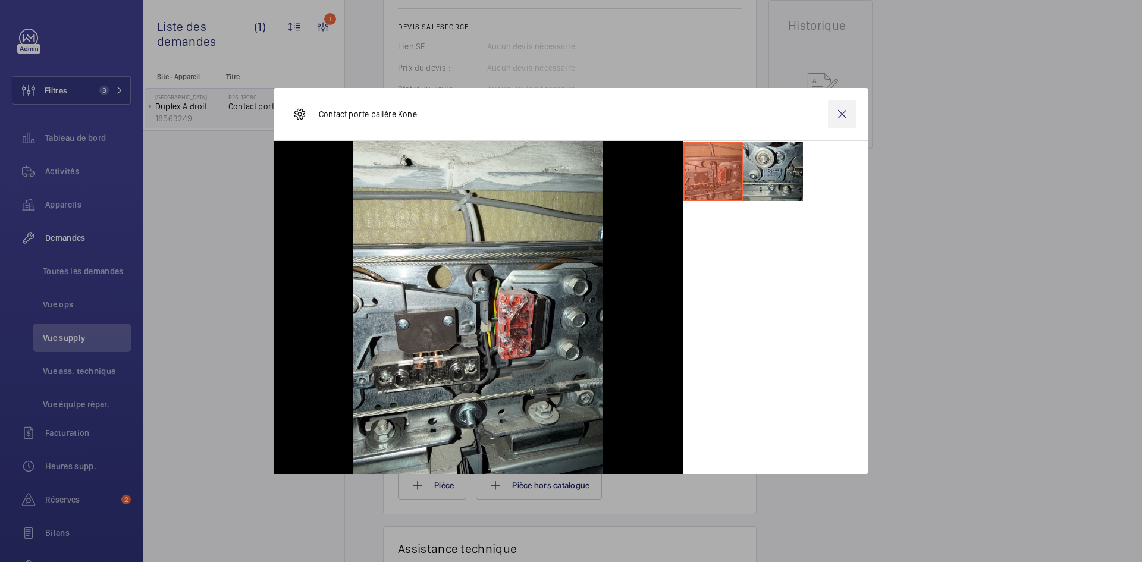
click at [841, 117] on wm-front-icon-button at bounding box center [842, 114] width 29 height 29
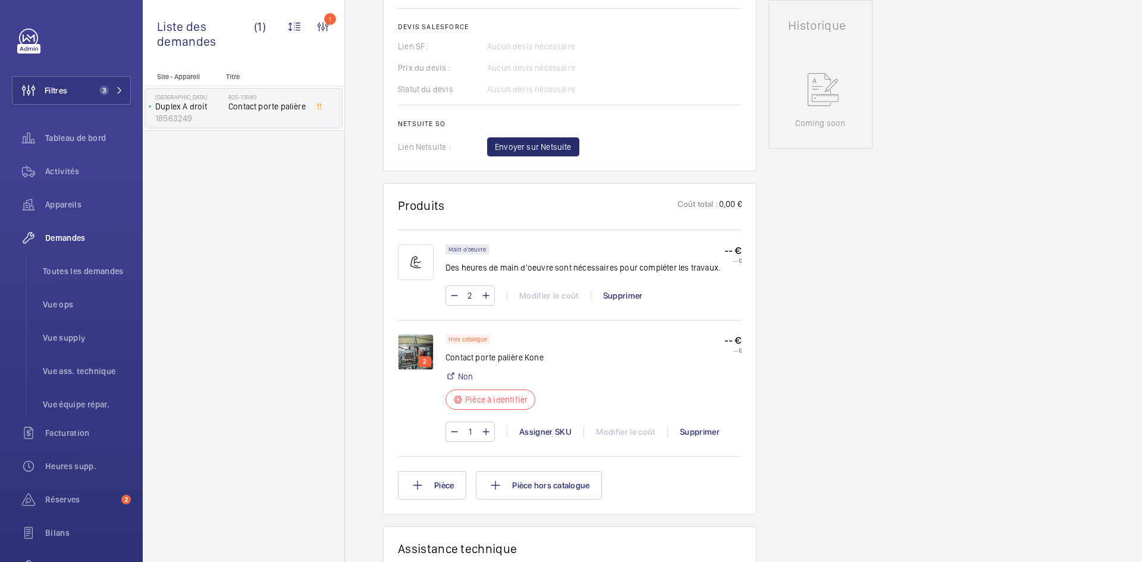
click at [412, 340] on img at bounding box center [416, 352] width 36 height 36
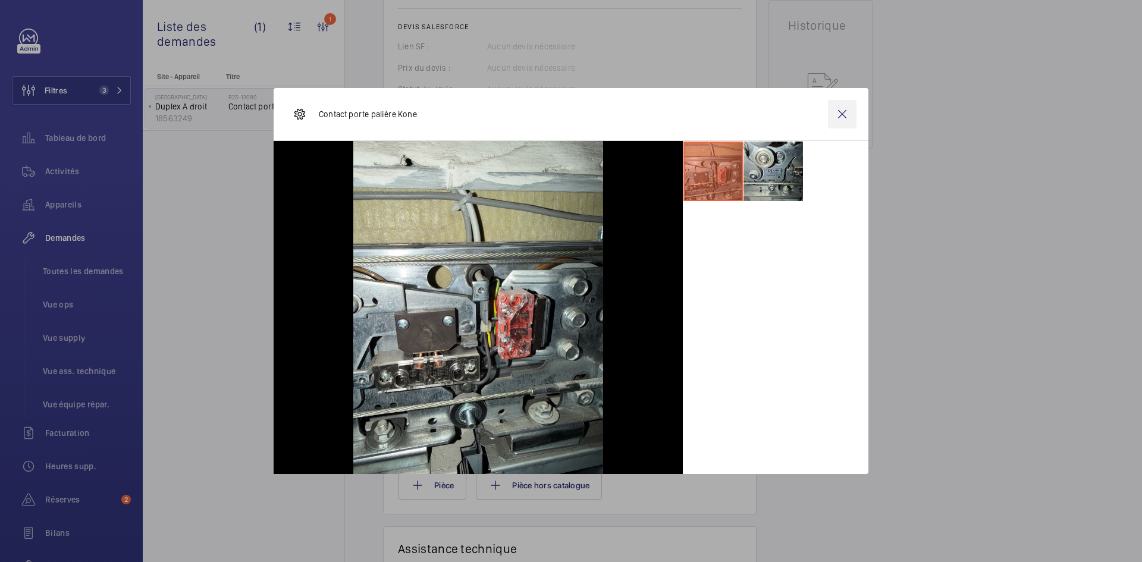
click at [837, 118] on wm-front-icon-button at bounding box center [842, 114] width 29 height 29
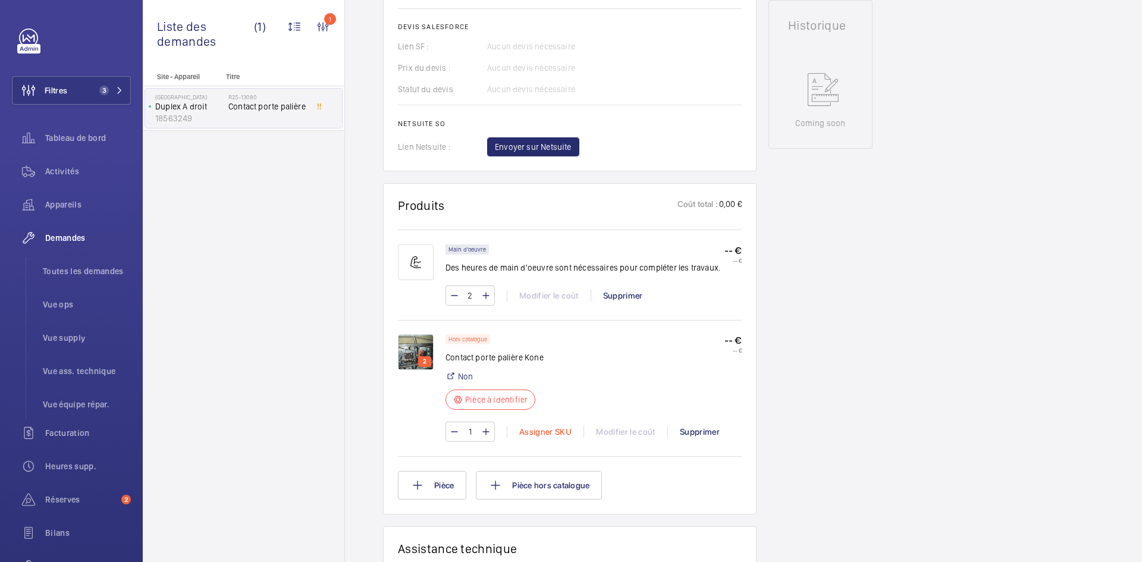
click at [541, 426] on div "Assigner SKU" at bounding box center [545, 432] width 77 height 12
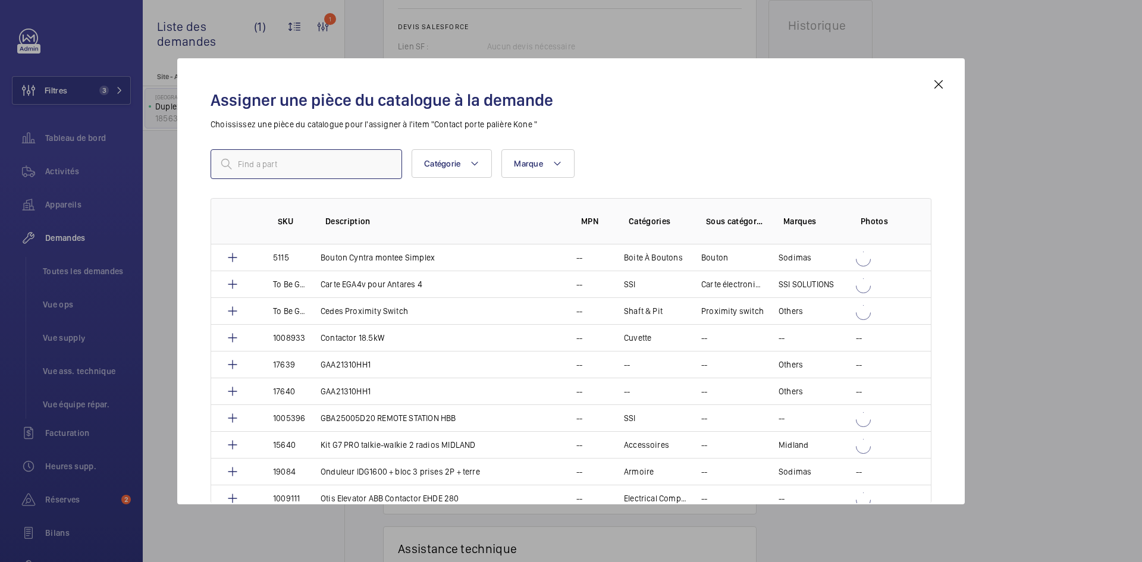
click at [308, 161] on input "text" at bounding box center [307, 164] width 192 height 30
paste input "1010432"
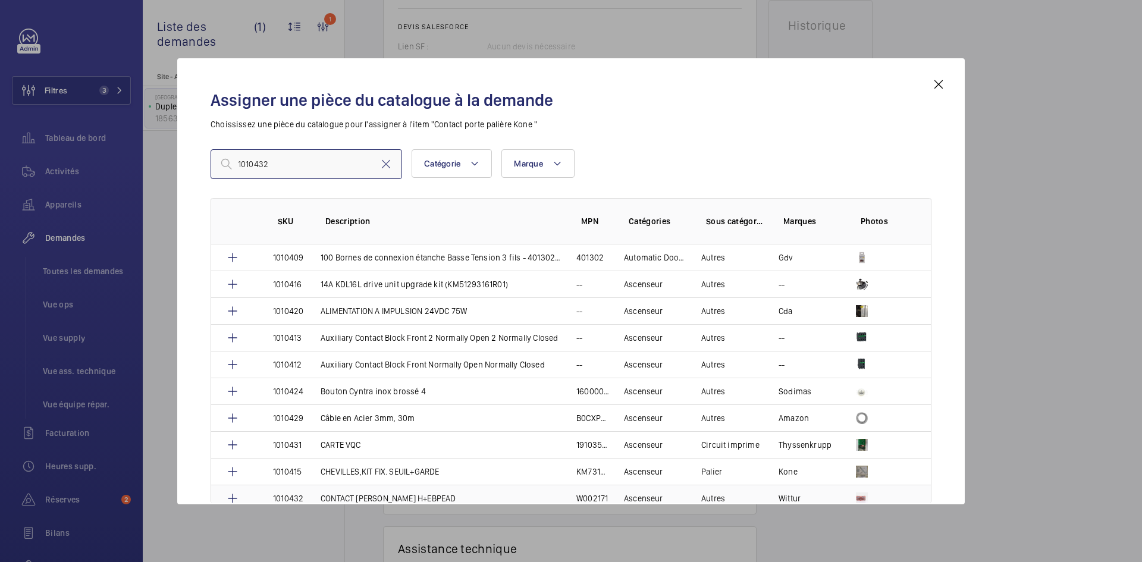
type input "1010432"
click at [301, 497] on p "1010432" at bounding box center [288, 499] width 30 height 12
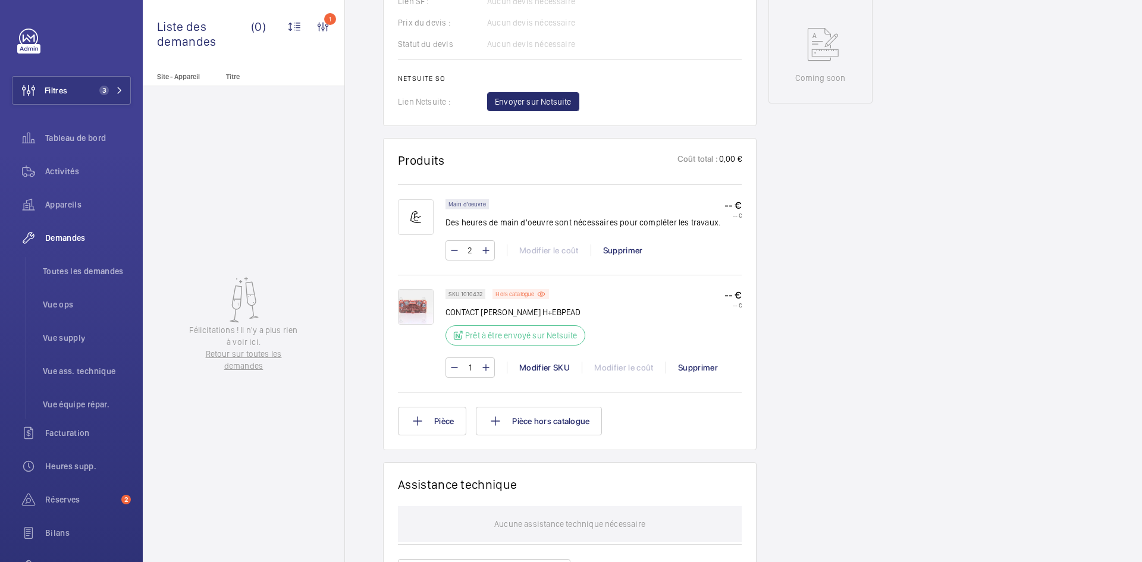
scroll to position [595, 0]
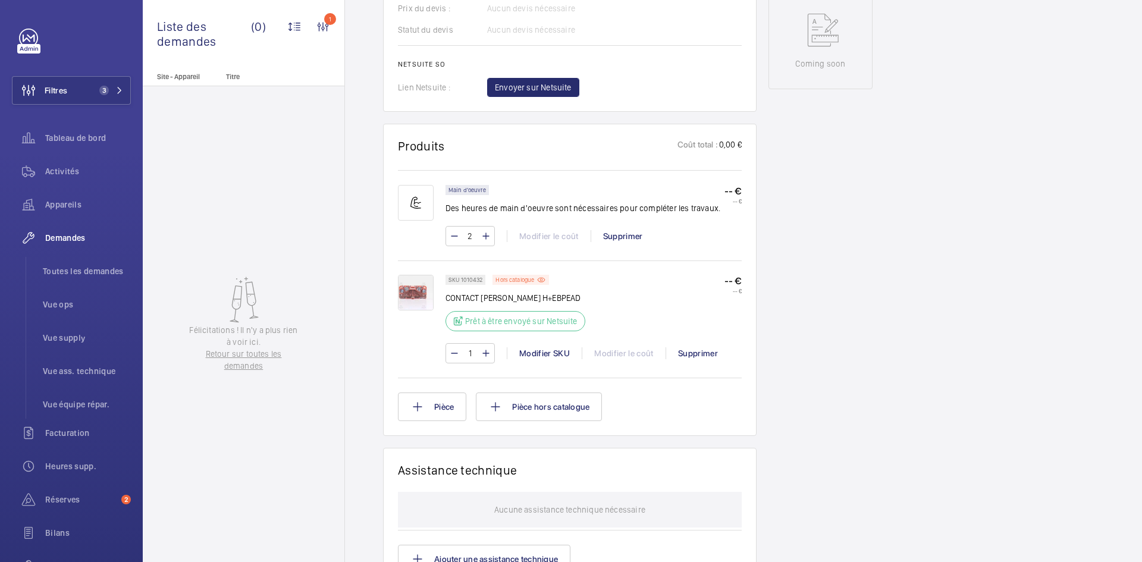
click at [418, 283] on img at bounding box center [416, 293] width 36 height 36
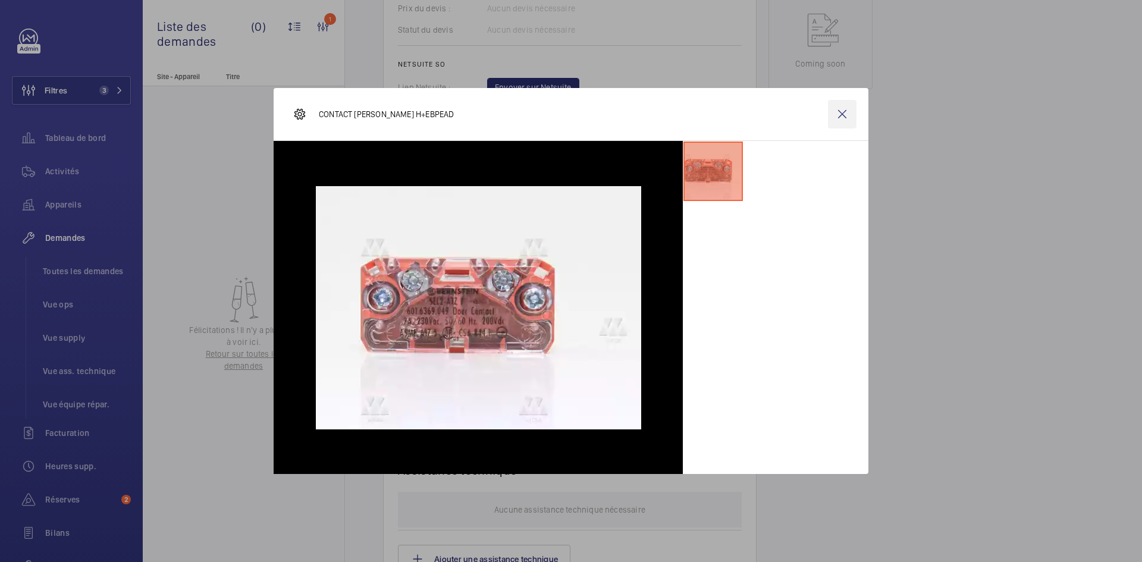
click at [843, 111] on wm-front-icon-button at bounding box center [842, 114] width 29 height 29
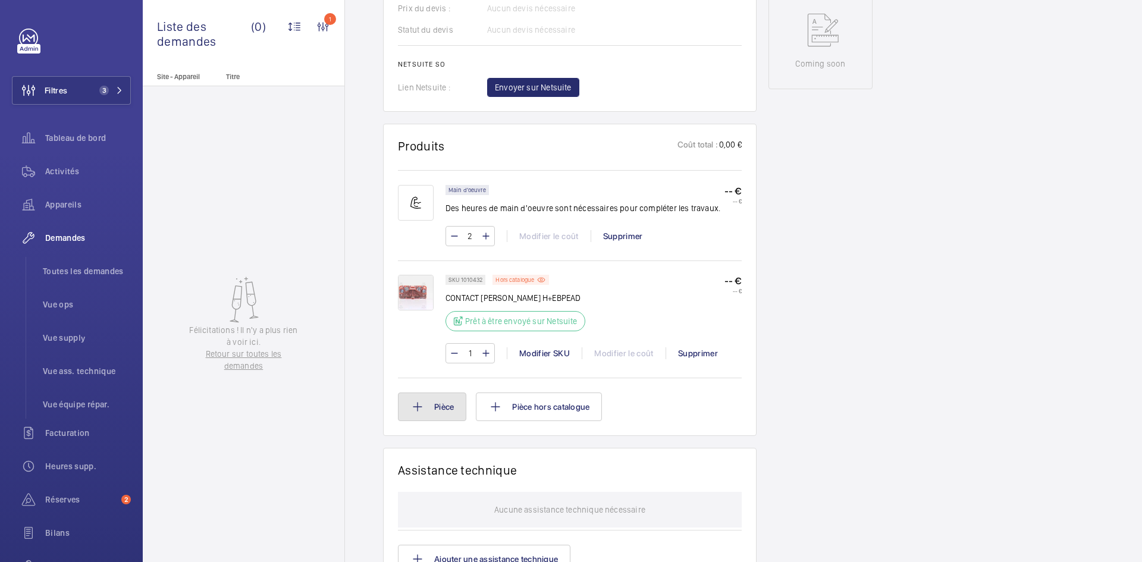
click at [442, 411] on button "Pièce" at bounding box center [432, 407] width 68 height 29
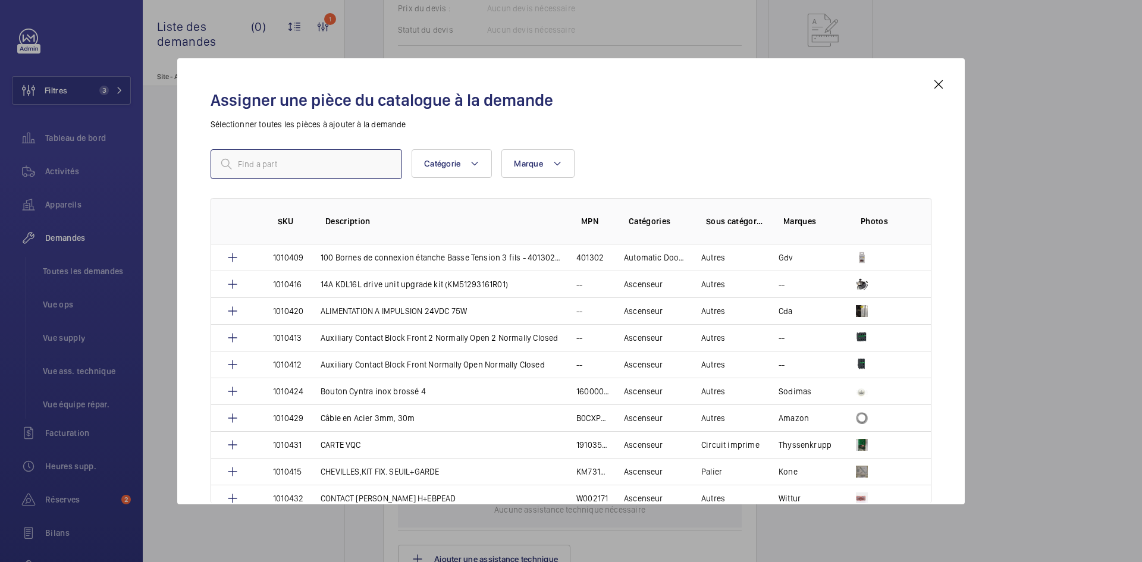
click at [314, 168] on input "text" at bounding box center [307, 164] width 192 height 30
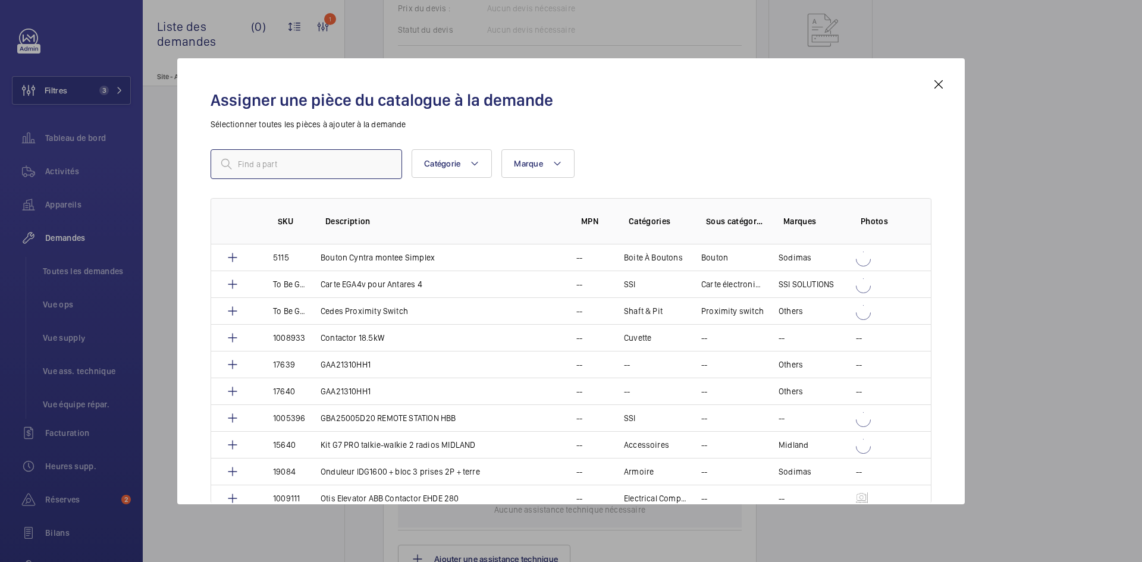
paste input "1010433"
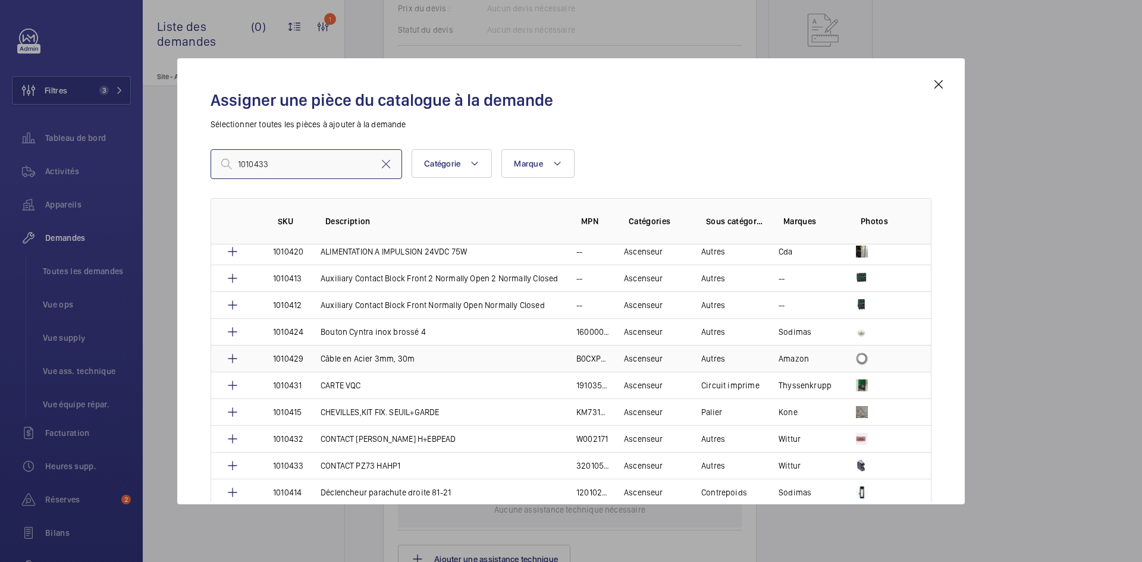
scroll to position [119, 0]
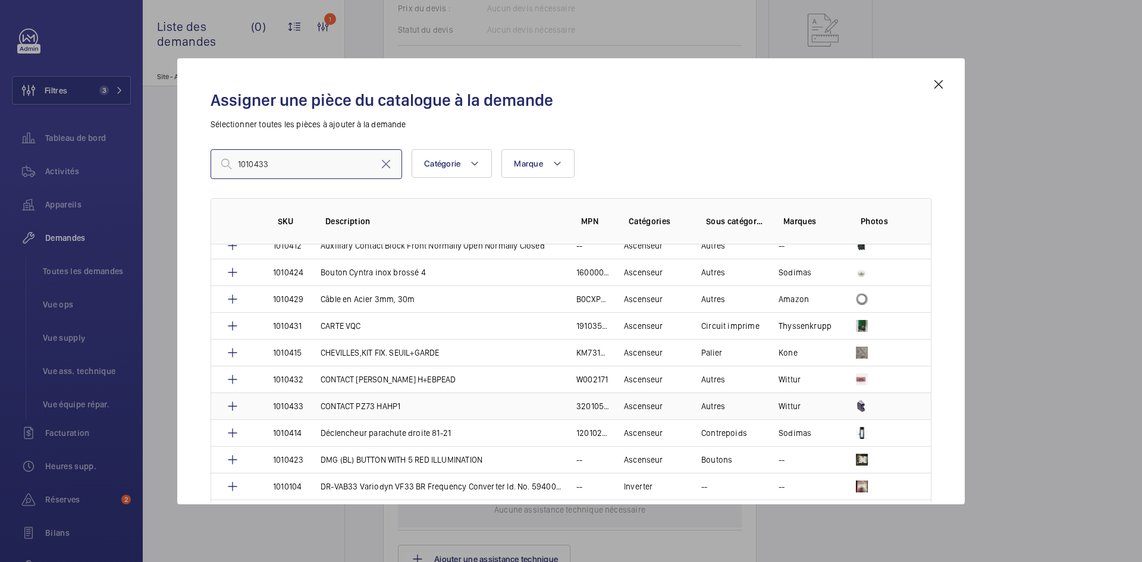
type input "1010433"
click at [311, 404] on td "CONTACT PZ73 HAHP1" at bounding box center [434, 406] width 256 height 27
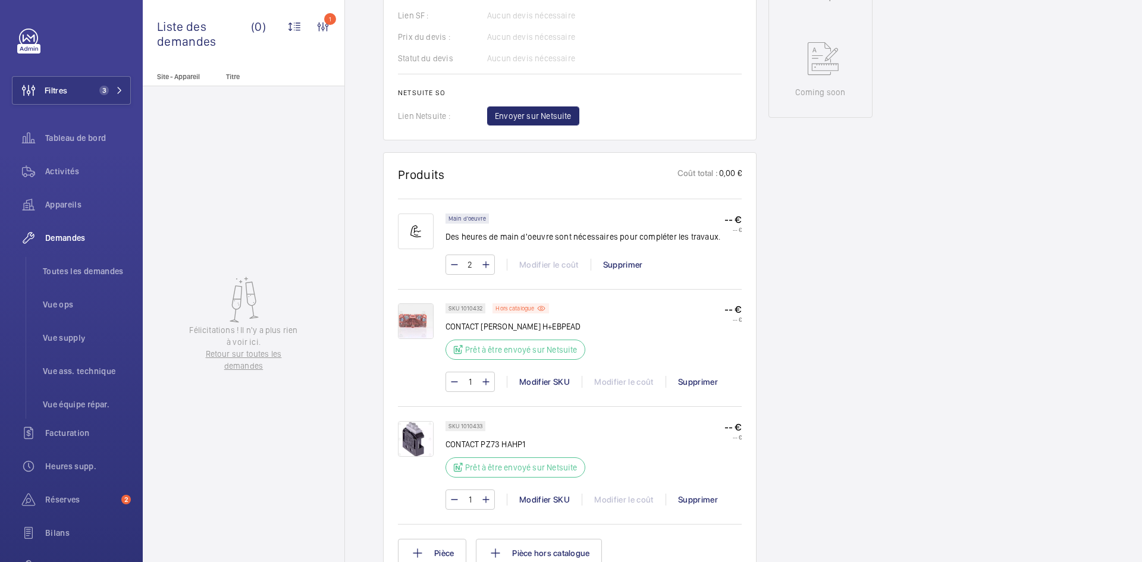
scroll to position [583, 0]
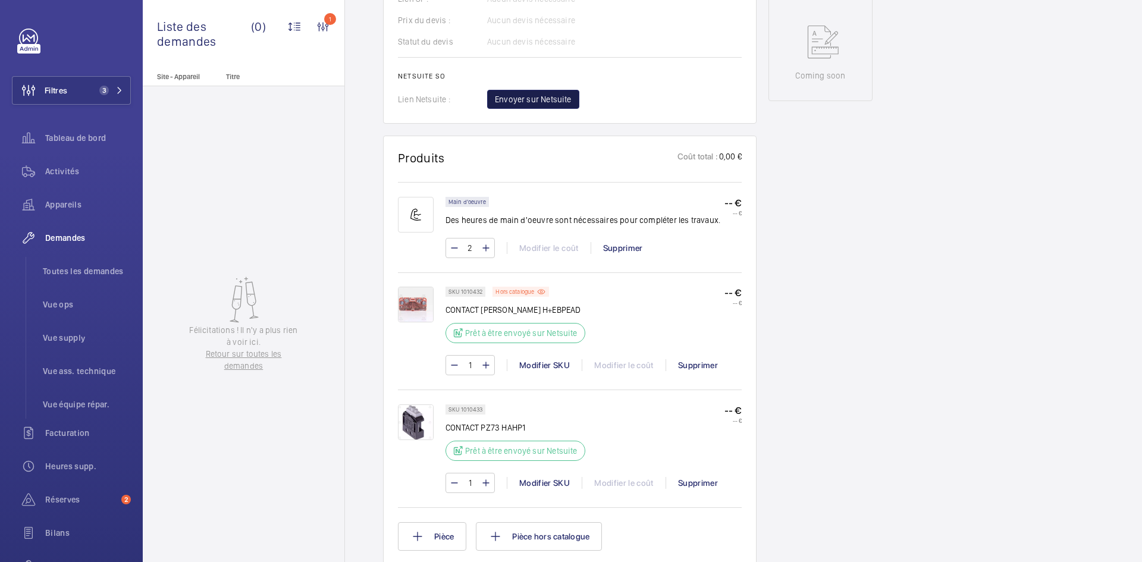
click at [559, 104] on span "Envoyer sur Netsuite" at bounding box center [533, 99] width 77 height 12
drag, startPoint x: 483, startPoint y: 409, endPoint x: 464, endPoint y: 406, distance: 18.7
click at [458, 409] on div "SKU 1010433" at bounding box center [466, 410] width 40 height 10
copy p "1010433"
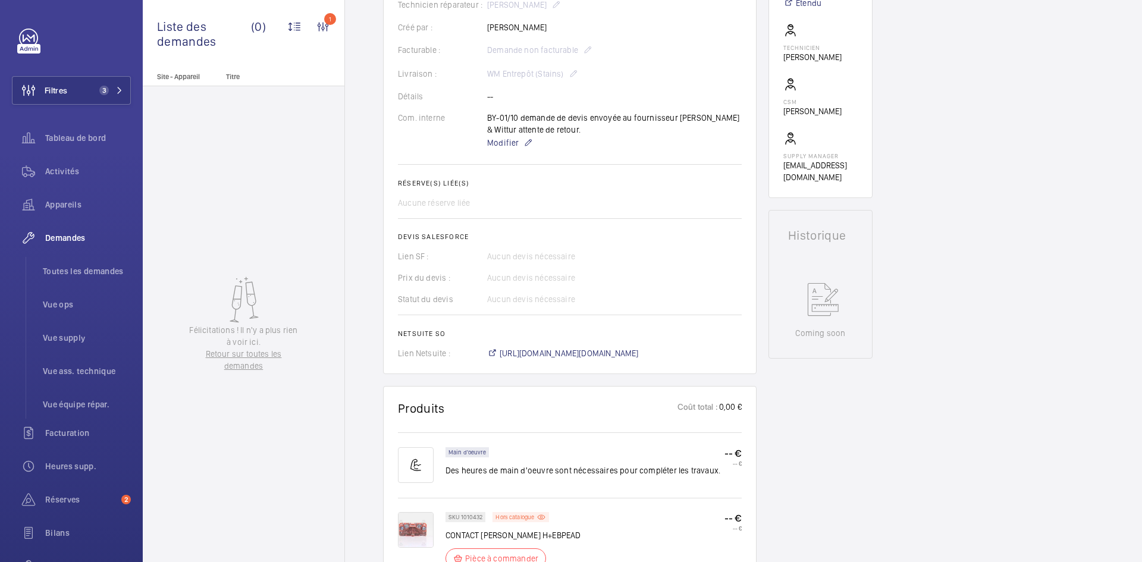
scroll to position [357, 0]
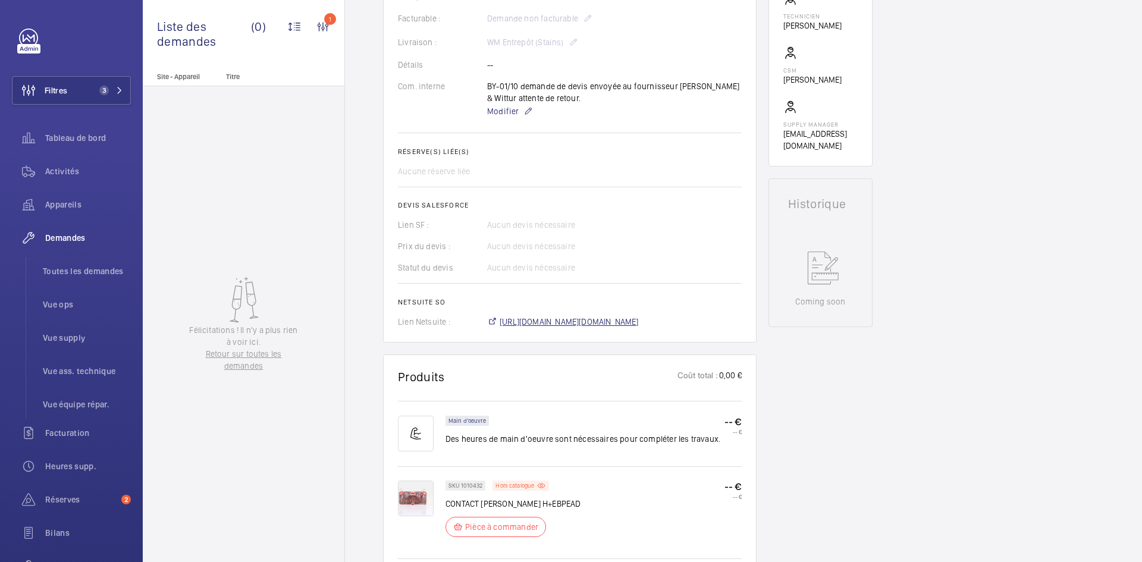
click at [603, 323] on span "https://6461500.app.netsuite.com/app/accounting/transactions/salesord.nl?id=306…" at bounding box center [569, 322] width 139 height 12
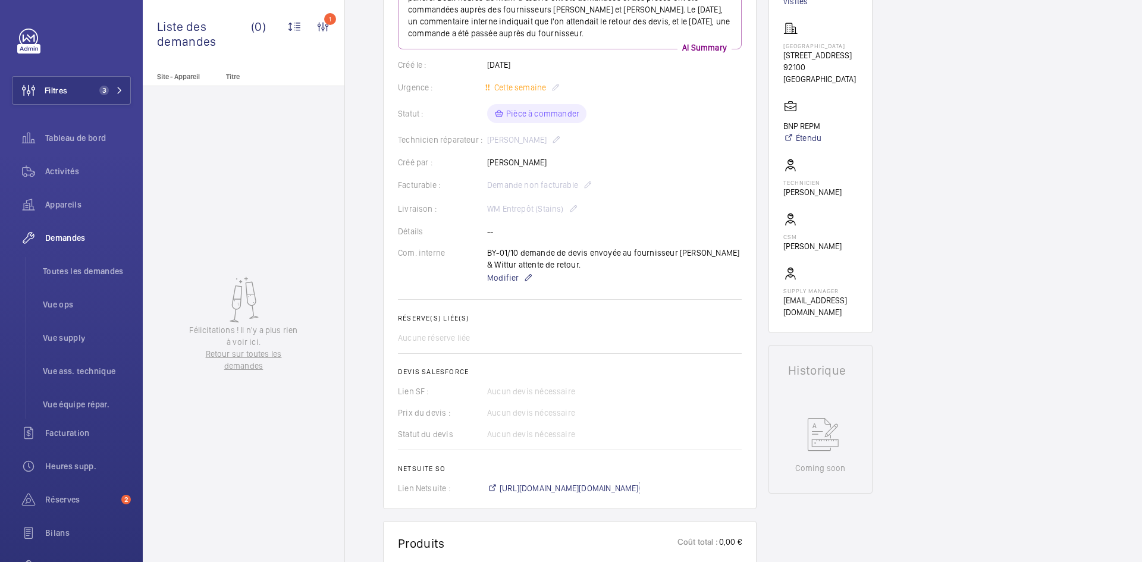
scroll to position [179, 0]
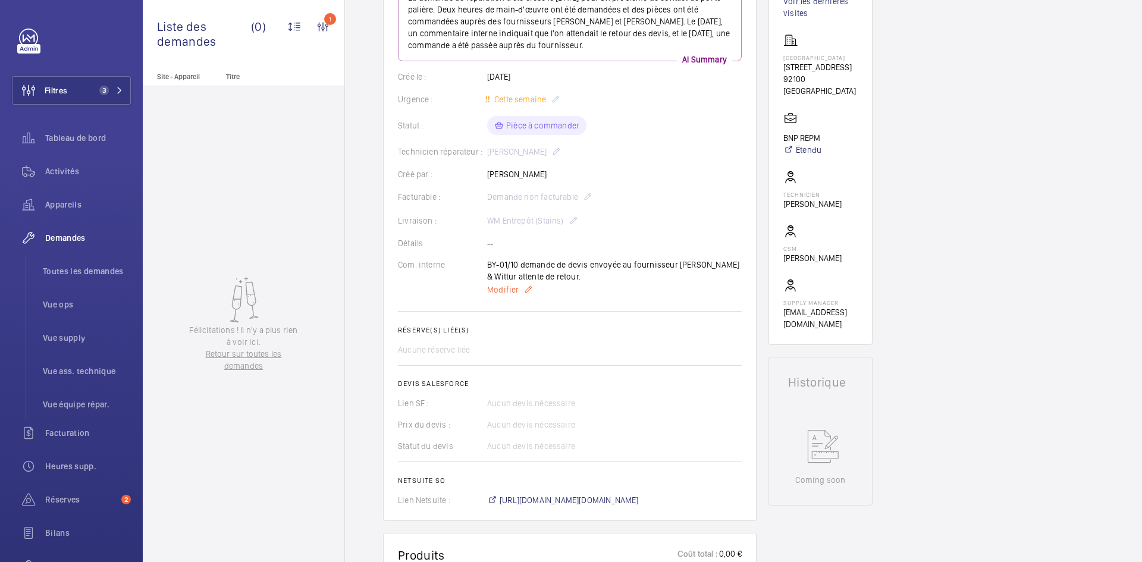
click at [515, 293] on span "Modifier" at bounding box center [503, 290] width 32 height 12
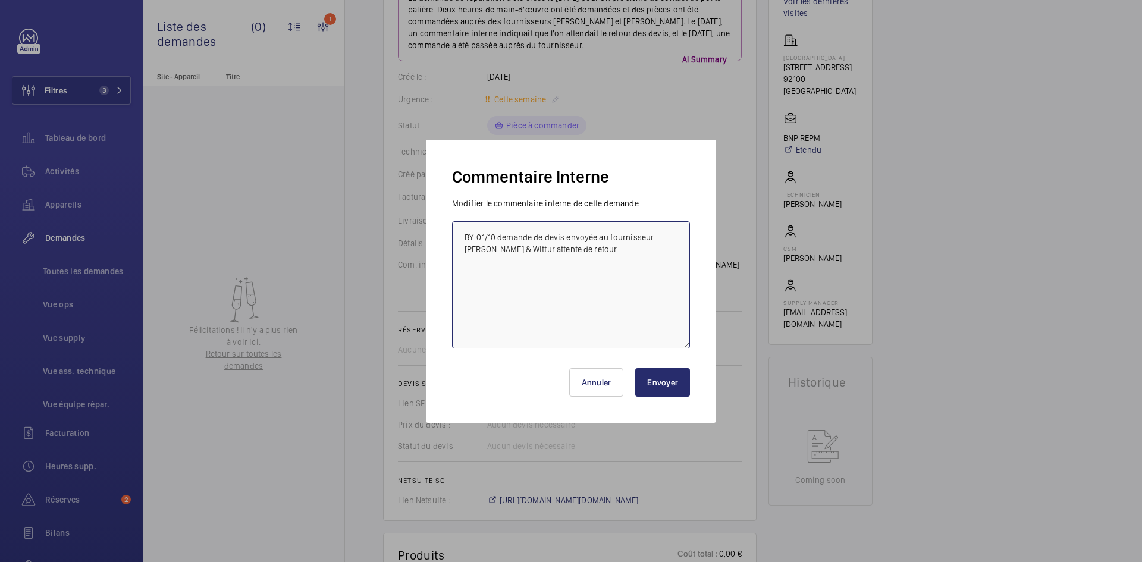
click at [462, 239] on textarea "BY-01/10 demande de devis envoyée au fournisseur Prokodis & Wittur attente de r…" at bounding box center [571, 284] width 238 height 127
paste textarea "BY-03/10 commande effectuer chez le fournisseur WIttur via l'email livraison pr…"
type textarea "BY-03/10 commande effectuer chez le fournisseur WIttur via l'email livraison pr…"
click at [655, 378] on button "Envoyer" at bounding box center [662, 382] width 55 height 29
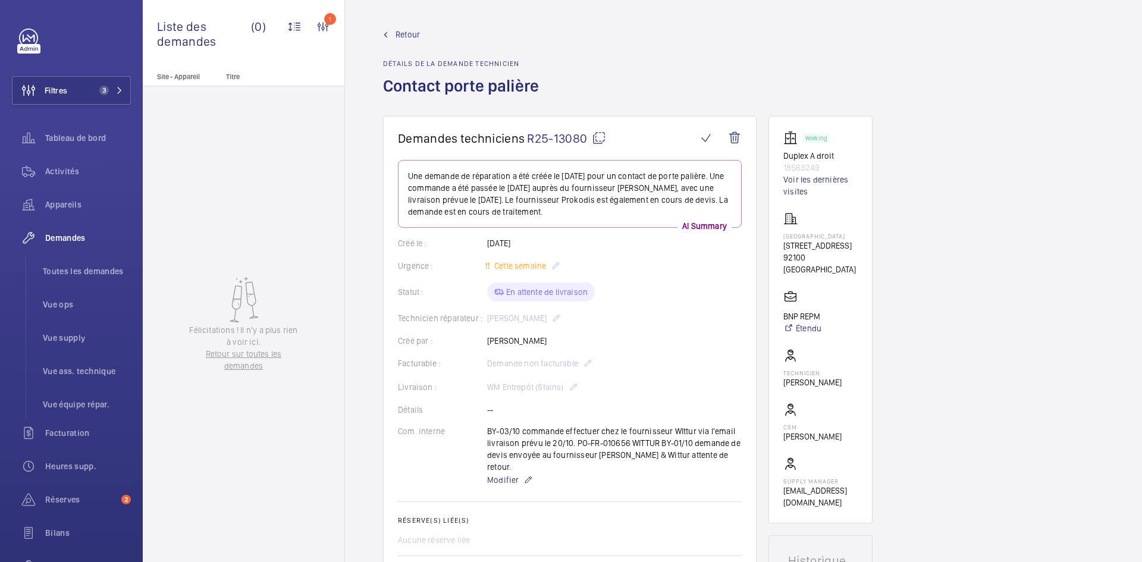
click at [399, 39] on span "Retour" at bounding box center [408, 35] width 24 height 12
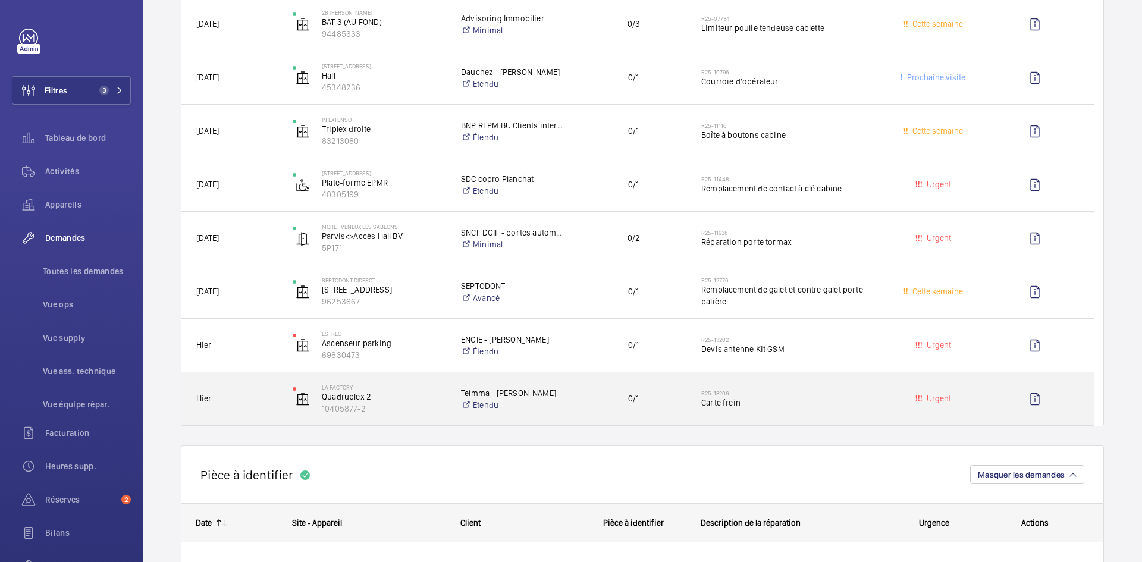
scroll to position [238, 0]
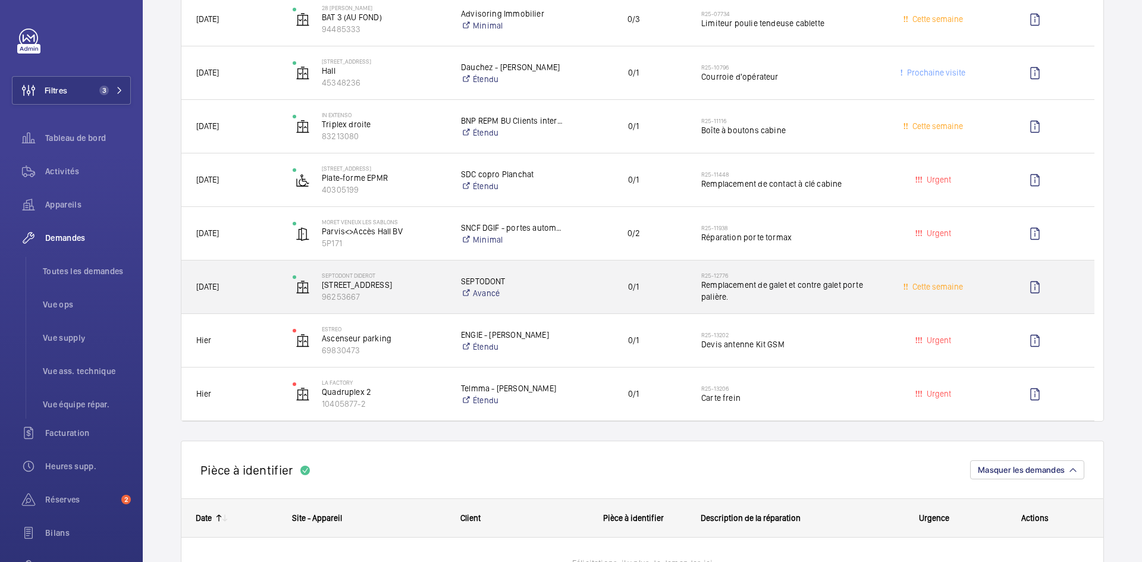
click at [263, 293] on div "24/09/2025" at bounding box center [229, 286] width 95 height 37
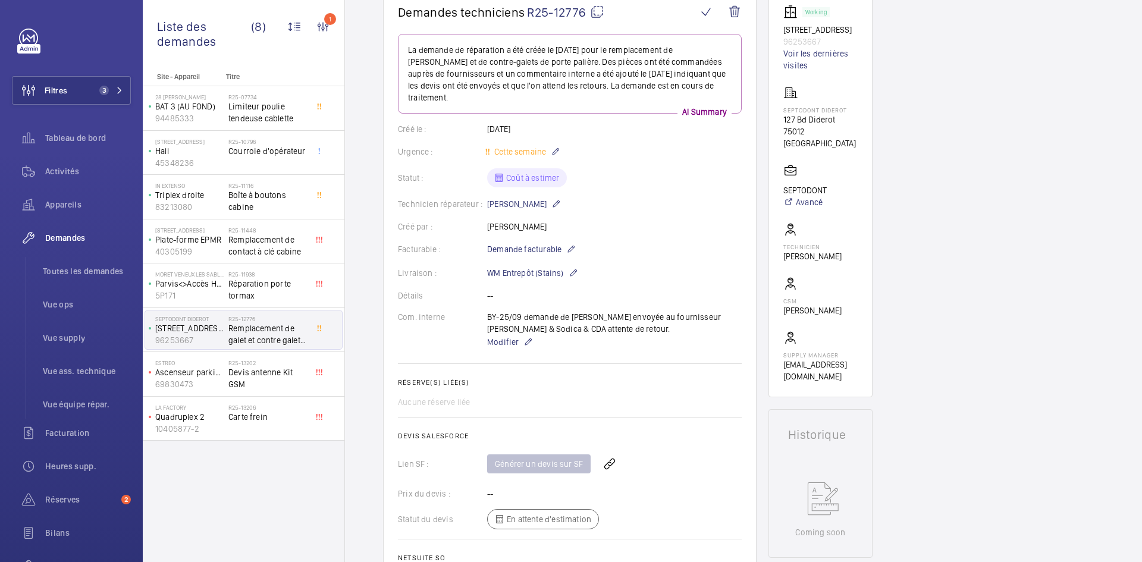
scroll to position [60, 0]
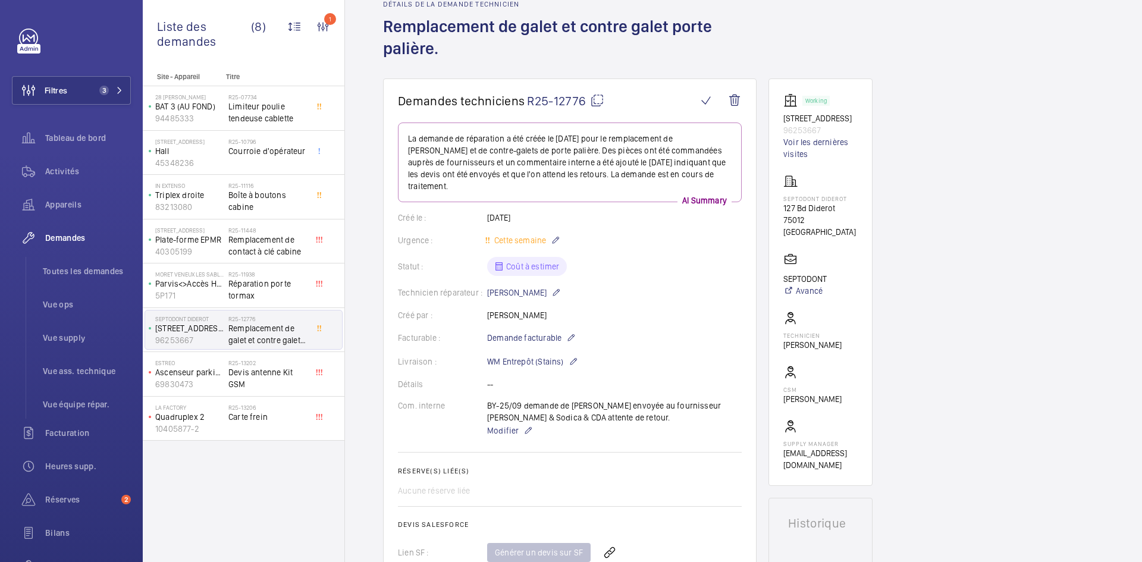
click at [597, 96] on mat-icon at bounding box center [597, 100] width 14 height 14
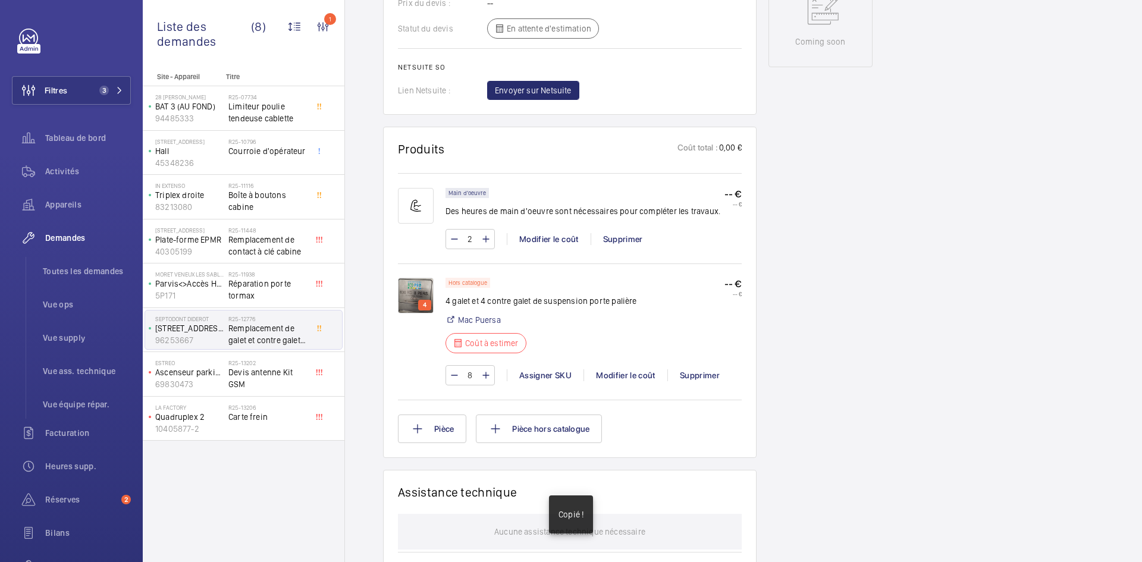
scroll to position [655, 0]
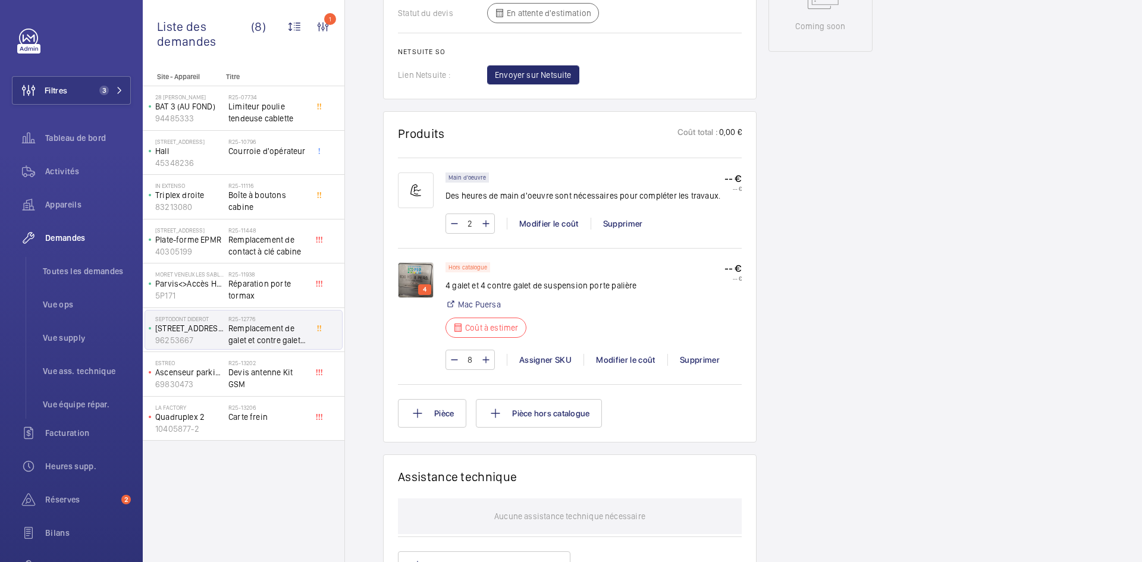
click at [417, 273] on img at bounding box center [416, 280] width 36 height 36
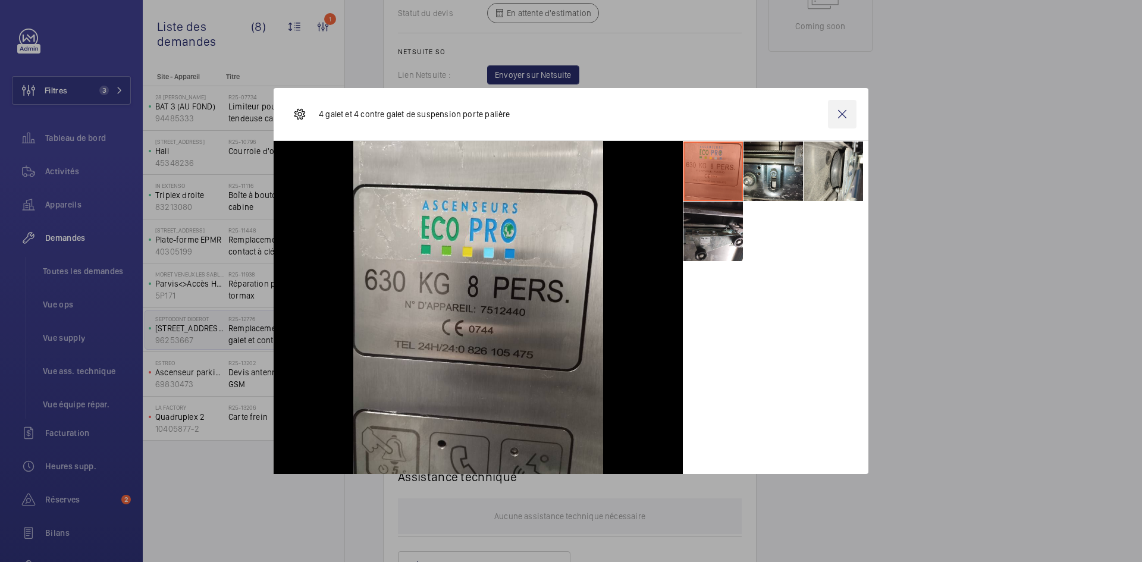
click at [843, 107] on wm-front-icon-button at bounding box center [842, 114] width 29 height 29
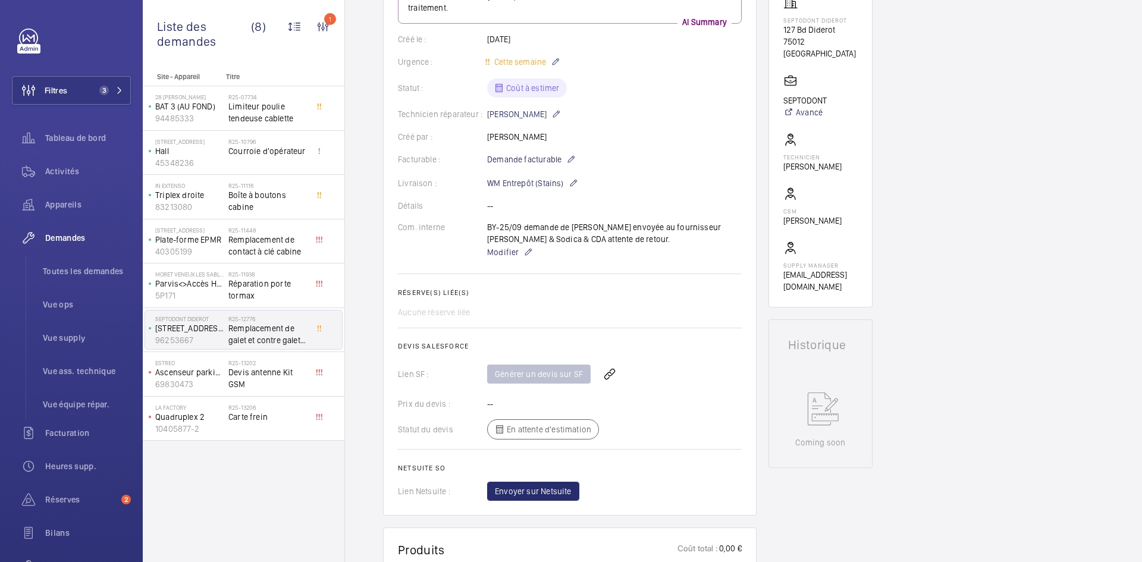
scroll to position [0, 0]
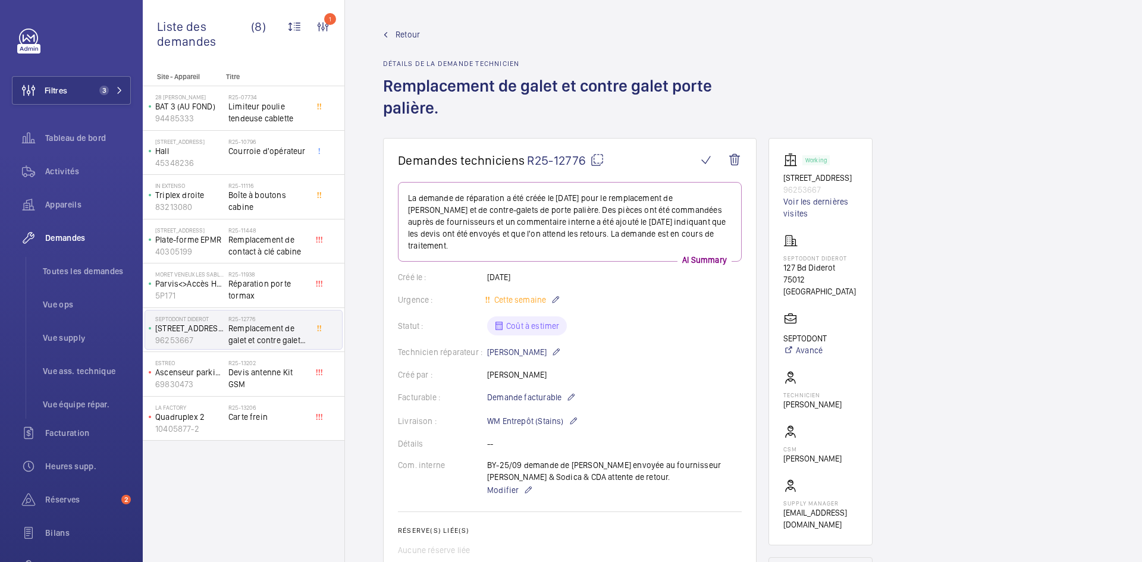
click at [596, 155] on mat-icon at bounding box center [597, 160] width 14 height 14
drag, startPoint x: 829, startPoint y: 298, endPoint x: 773, endPoint y: 270, distance: 62.5
click at [773, 270] on wm-front-card "Working 127 boulevard Diderot 96253667 Voir les dernières visites Septodont DID…" at bounding box center [821, 342] width 104 height 408
copy div "Septodont DIDEROT 127 Bd Diderot 75012 PARIS"
click at [260, 377] on span "Devis antenne Kit GSM" at bounding box center [267, 379] width 79 height 24
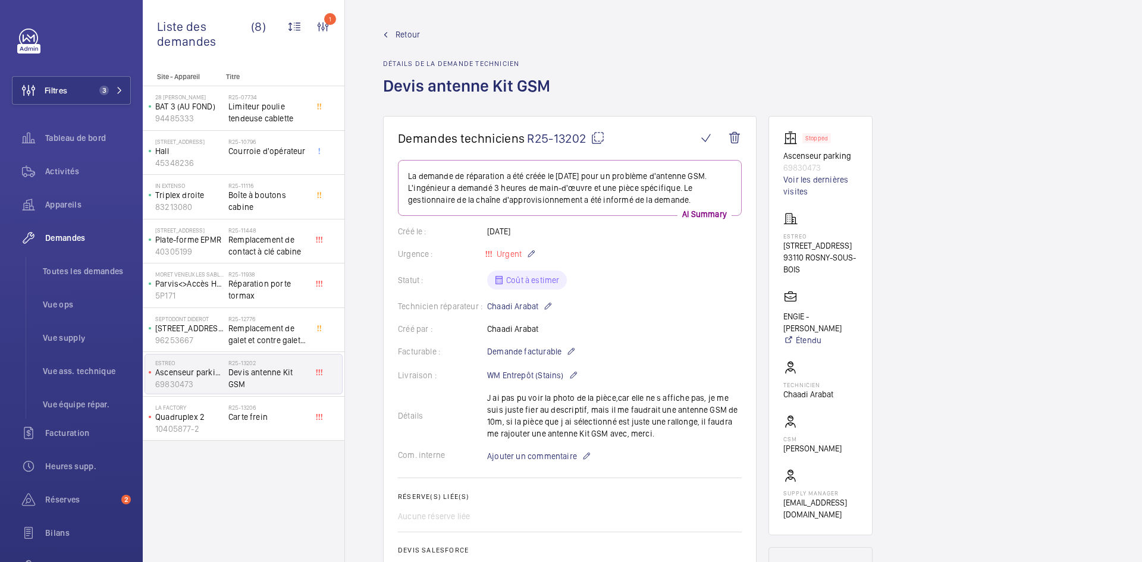
click at [406, 36] on span "Retour" at bounding box center [408, 35] width 24 height 12
click at [407, 29] on span "Retour" at bounding box center [408, 35] width 24 height 12
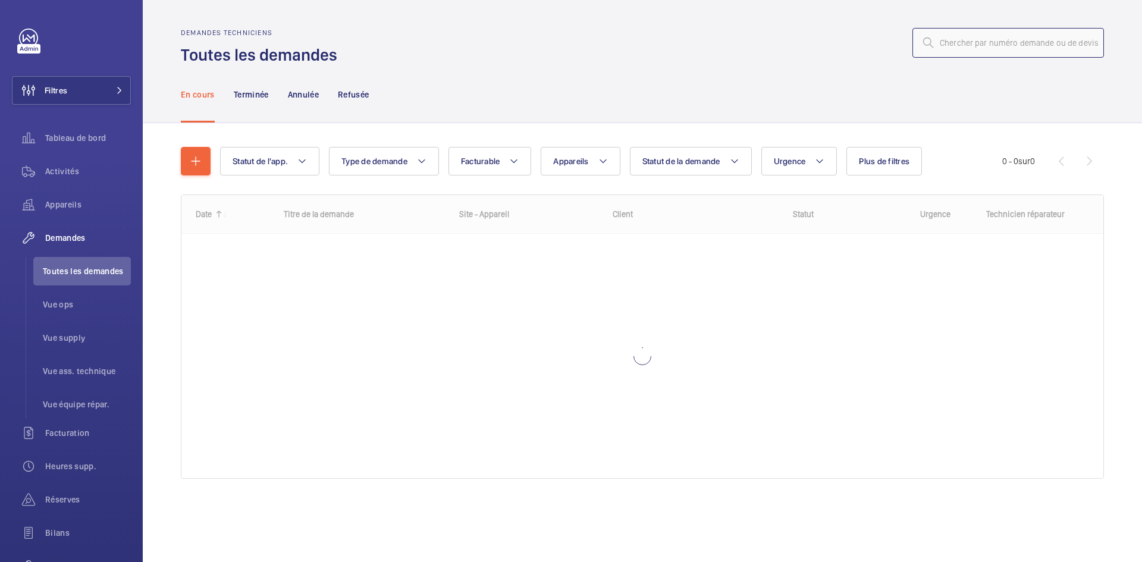
click at [980, 42] on input "text" at bounding box center [1009, 43] width 192 height 30
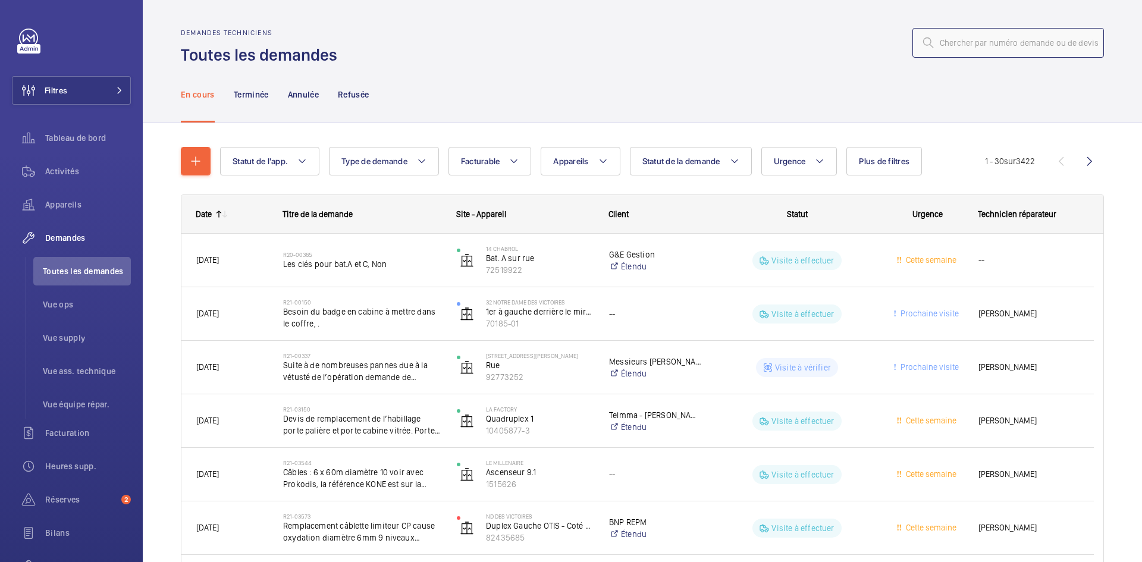
paste input "R25-12124"
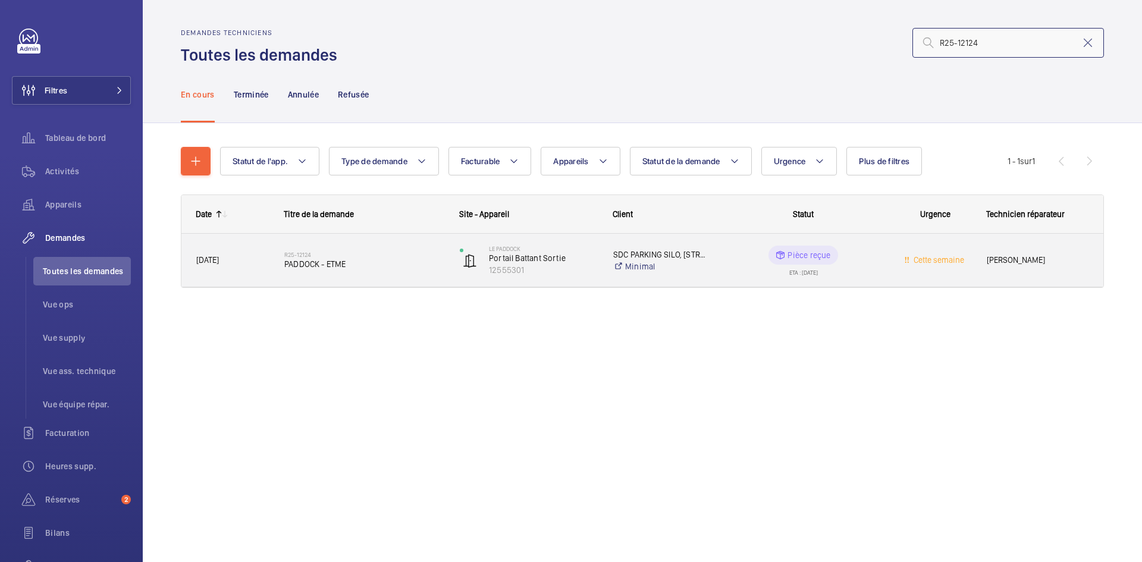
type input "R25-12124"
click at [256, 261] on span "11/09/2025" at bounding box center [232, 260] width 73 height 14
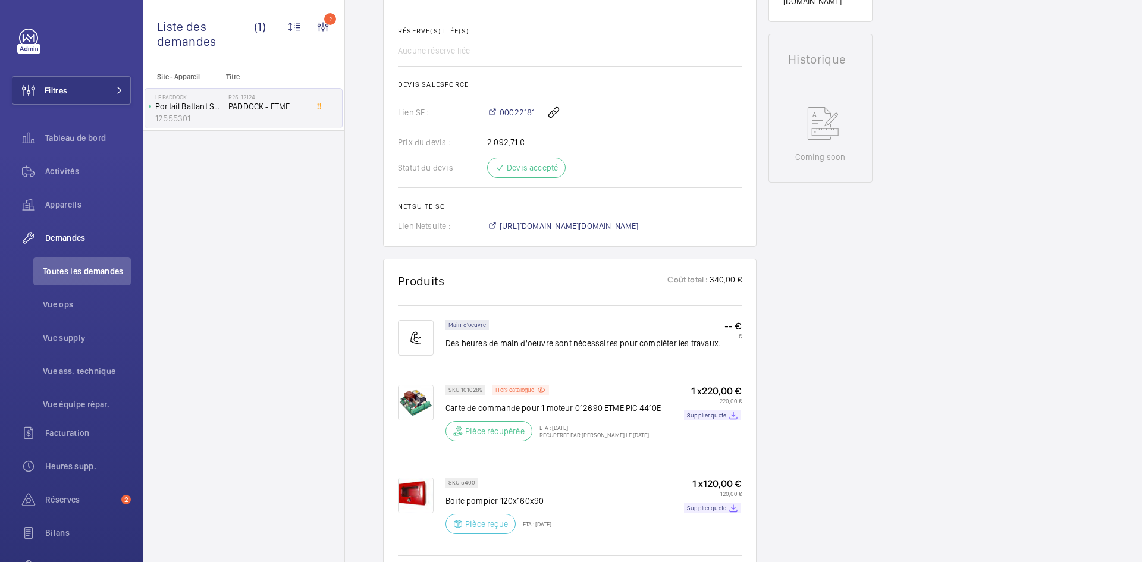
scroll to position [595, 0]
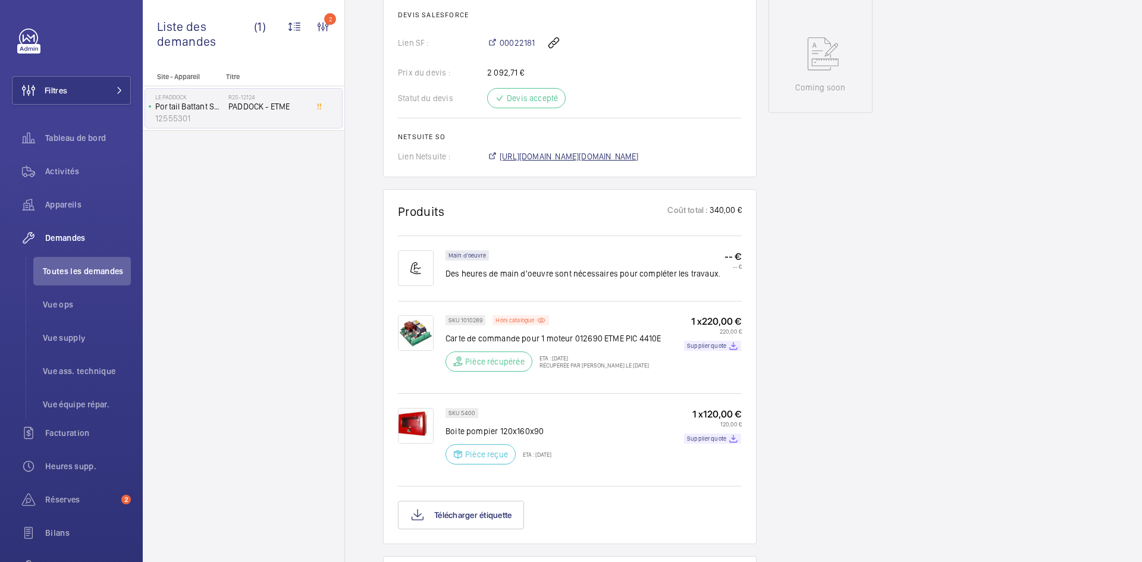
click at [611, 162] on span "https://6461500.app.netsuite.com/app/accounting/transactions/salesord.nl?id=301…" at bounding box center [569, 157] width 139 height 12
click at [417, 351] on img at bounding box center [416, 333] width 36 height 36
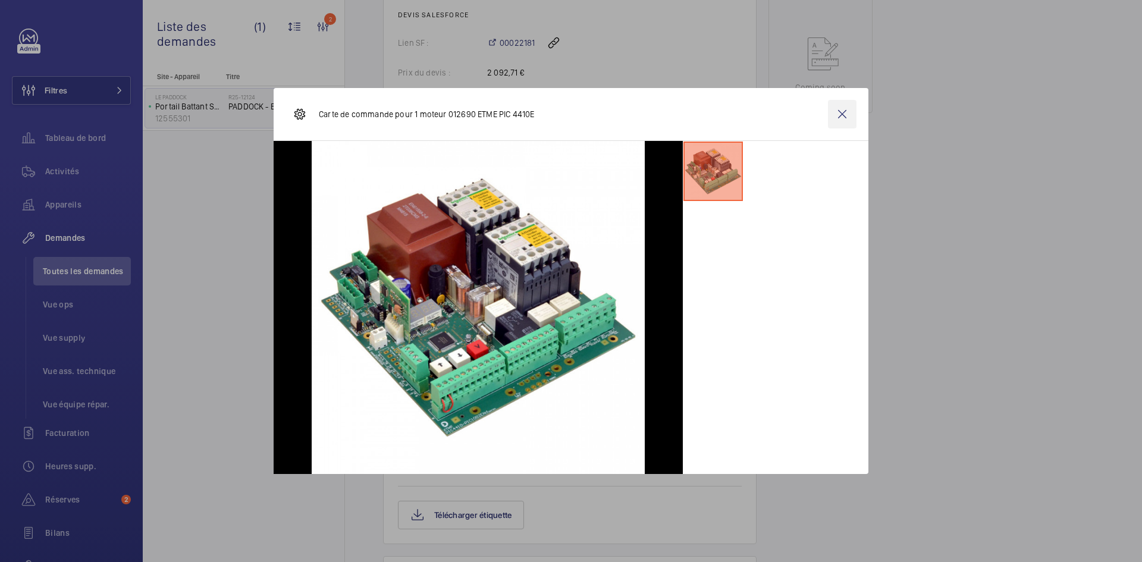
click at [842, 109] on wm-front-icon-button at bounding box center [842, 114] width 29 height 29
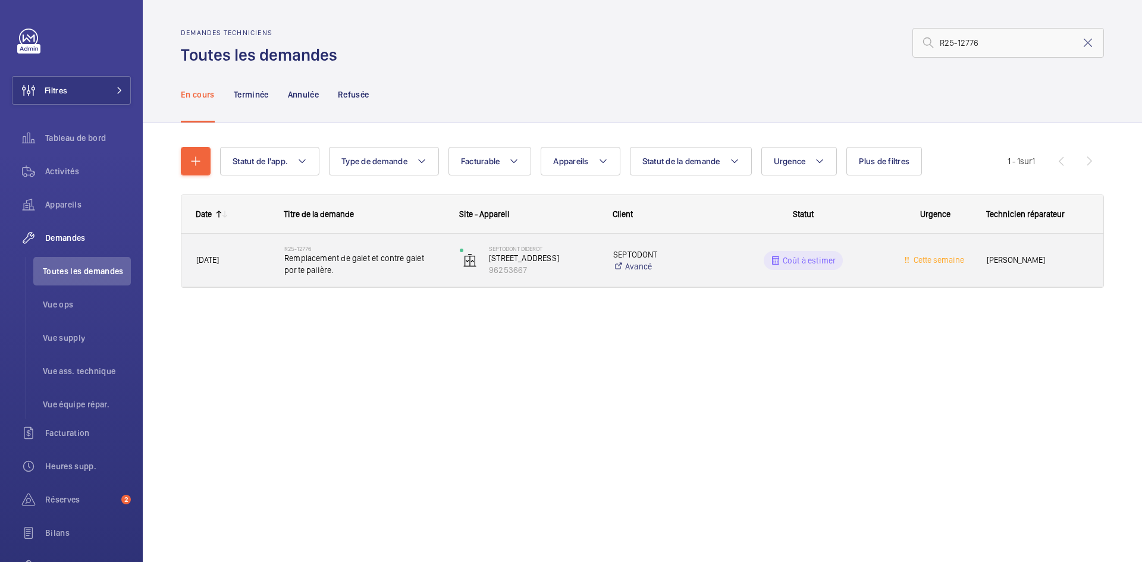
type input "R25-12776"
click at [273, 246] on div "R25-12776 Remplacement de galet et contre galet porte palière." at bounding box center [357, 261] width 174 height 54
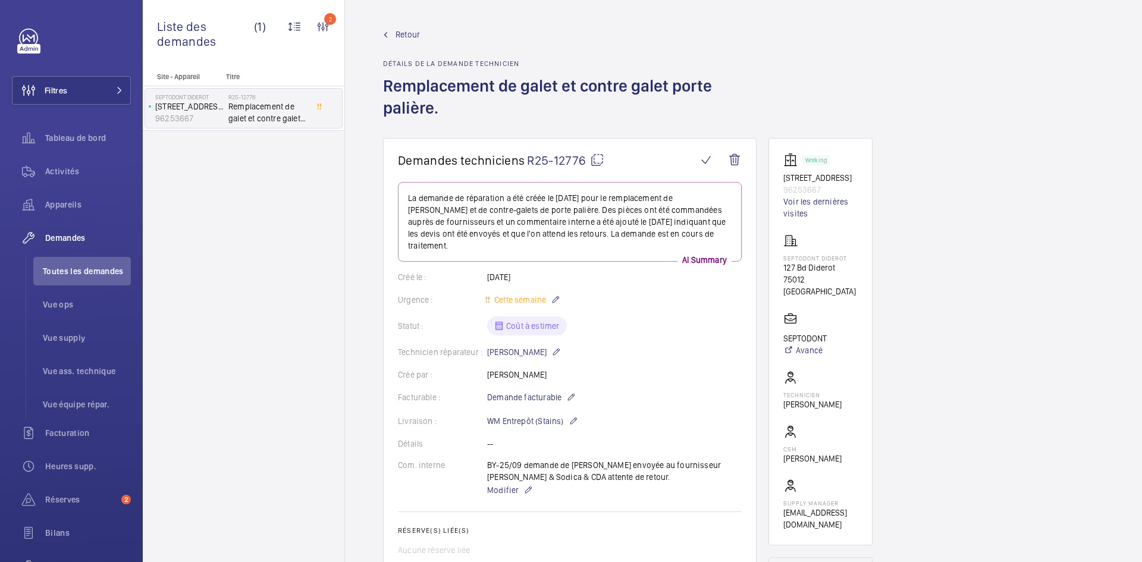
click at [602, 160] on mat-icon at bounding box center [597, 160] width 14 height 14
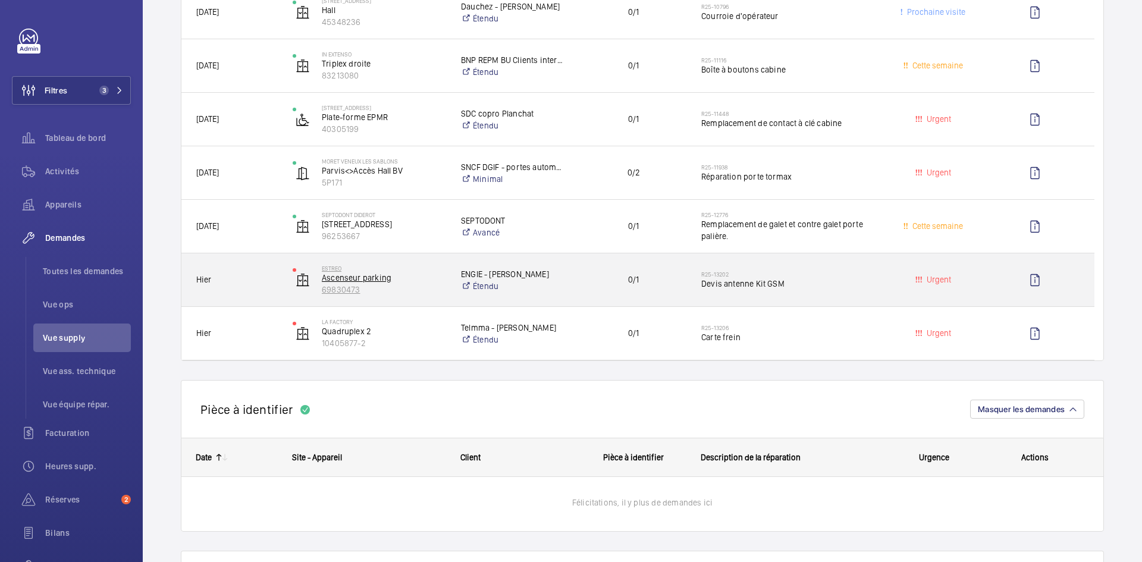
scroll to position [298, 0]
click at [259, 277] on span "Hier" at bounding box center [236, 281] width 81 height 14
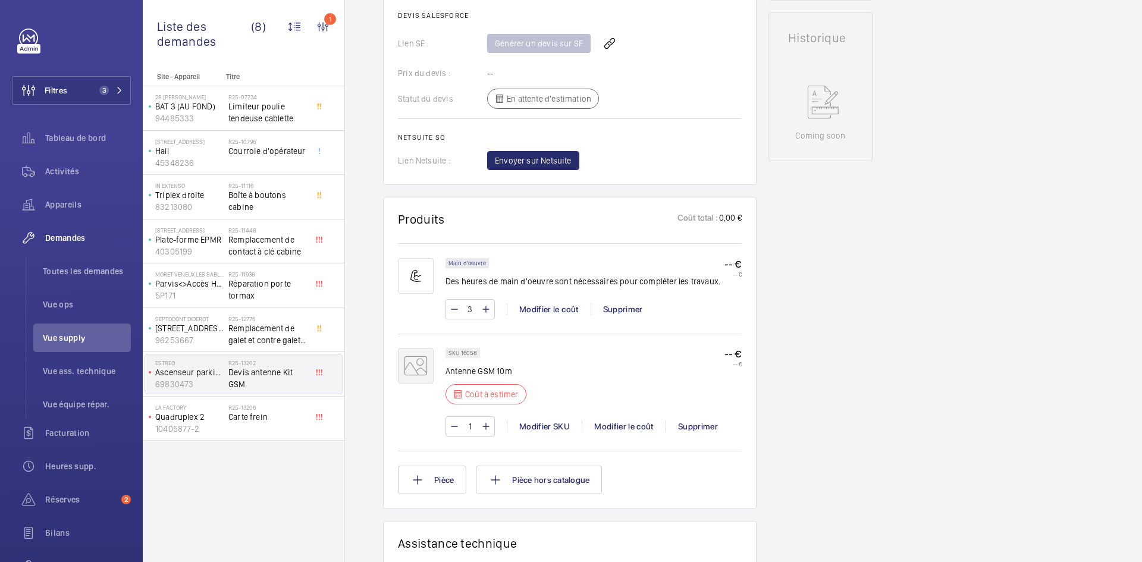
scroll to position [536, 0]
drag, startPoint x: 477, startPoint y: 352, endPoint x: 461, endPoint y: 352, distance: 16.1
click at [461, 352] on p "SKU 16058" at bounding box center [463, 352] width 29 height 4
copy p "16058"
drag, startPoint x: 493, startPoint y: 371, endPoint x: 447, endPoint y: 373, distance: 45.9
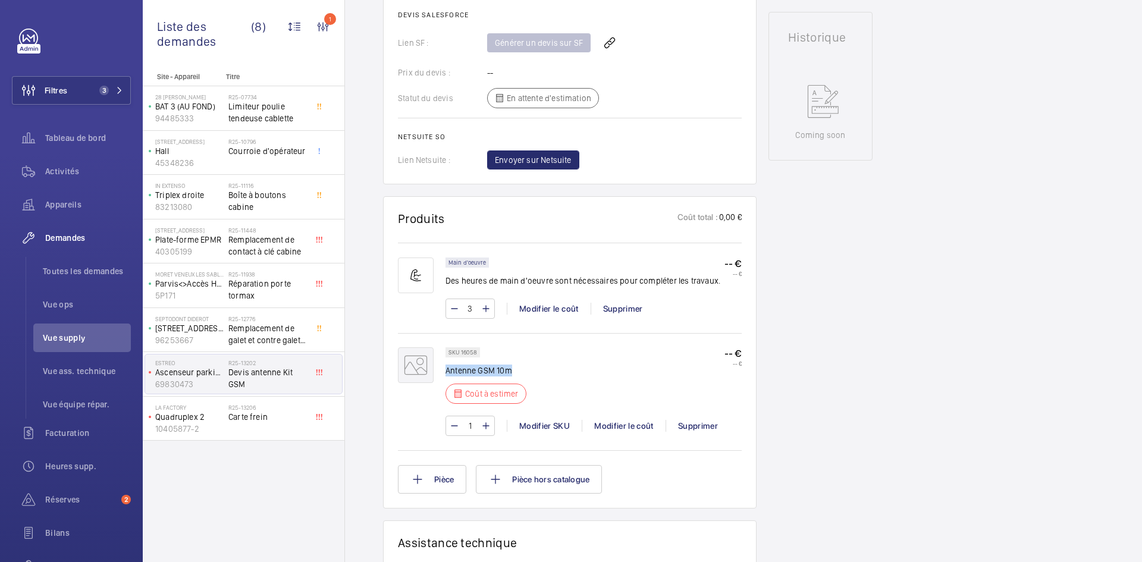
click at [447, 373] on p "Antenne GSM 10m" at bounding box center [486, 371] width 81 height 12
drag, startPoint x: 477, startPoint y: 350, endPoint x: 461, endPoint y: 352, distance: 16.8
click at [461, 352] on div "SKU 16058" at bounding box center [463, 352] width 35 height 10
copy p "16058"
drag, startPoint x: 512, startPoint y: 371, endPoint x: 446, endPoint y: 374, distance: 66.7
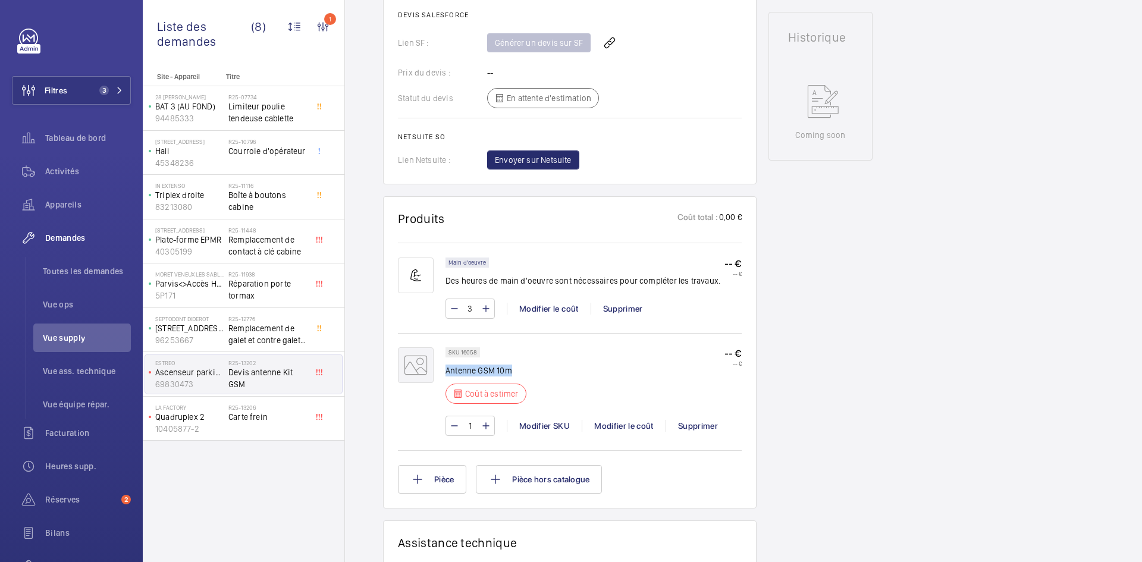
click at [446, 374] on p "Antenne GSM 10m" at bounding box center [486, 371] width 81 height 12
copy p "Antenne GSM 10m"
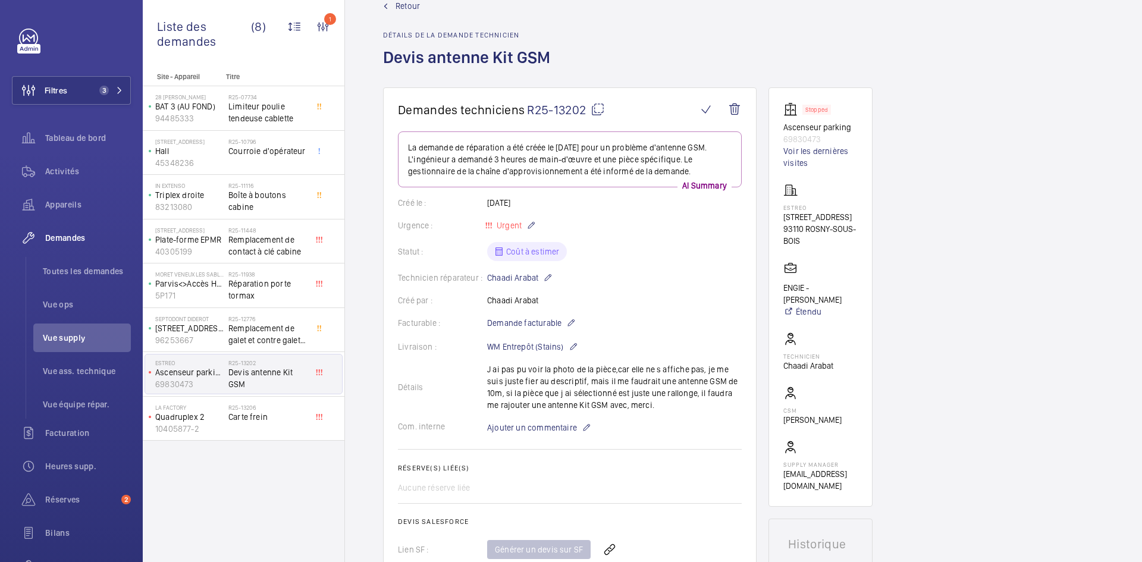
scroll to position [0, 0]
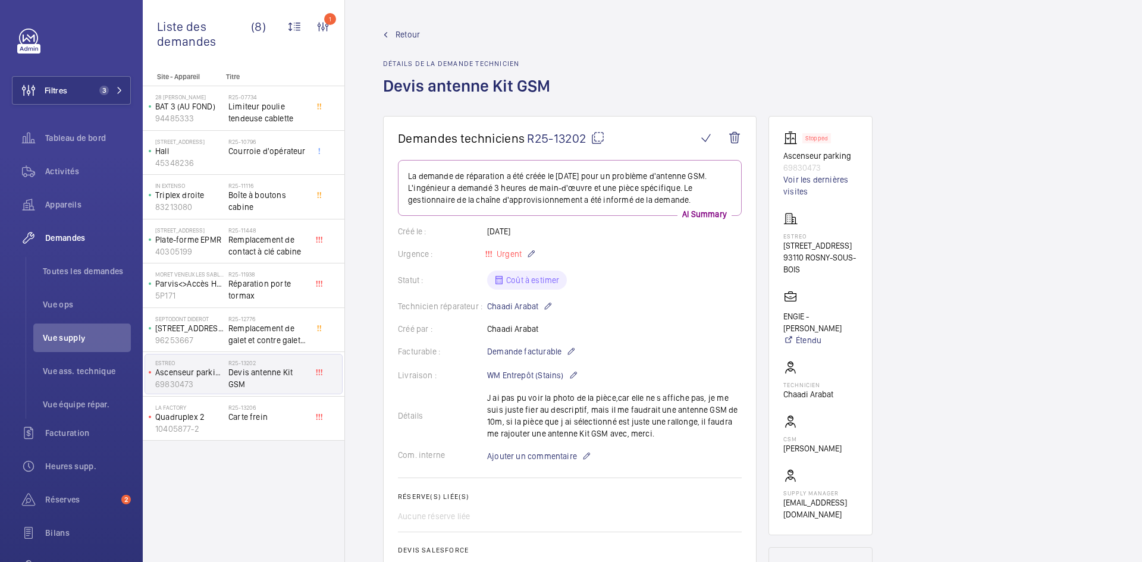
click at [408, 35] on span "Retour" at bounding box center [408, 35] width 24 height 12
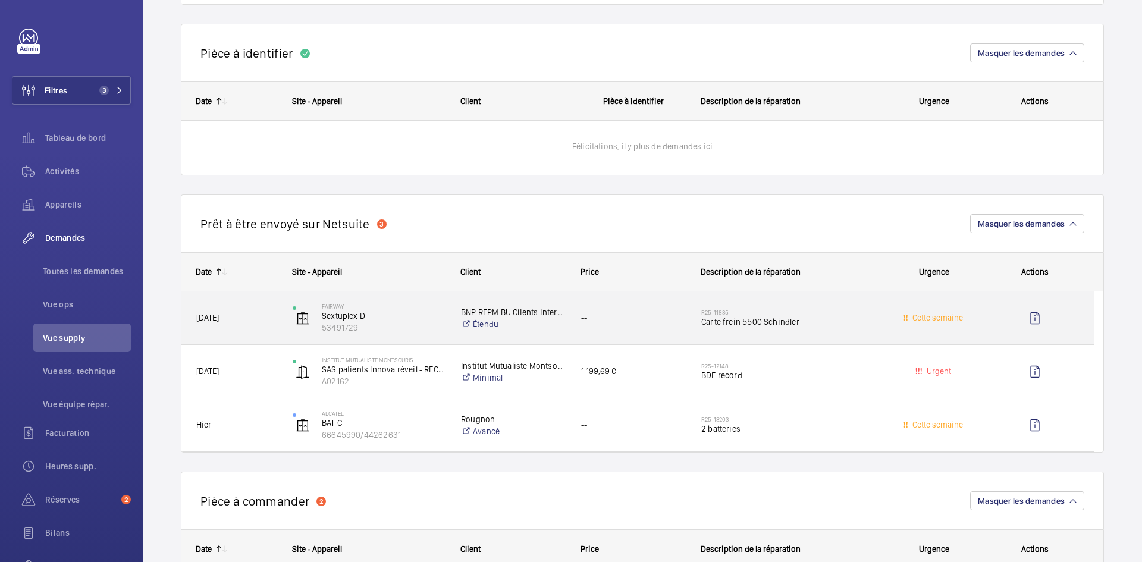
scroll to position [655, 0]
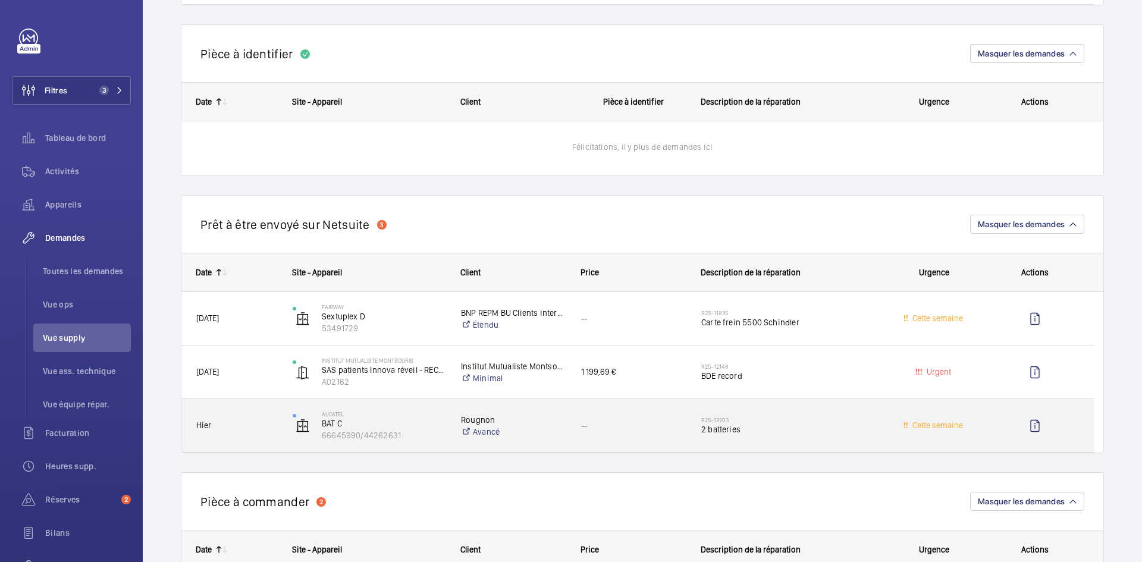
click at [261, 412] on div "Hier" at bounding box center [229, 425] width 95 height 37
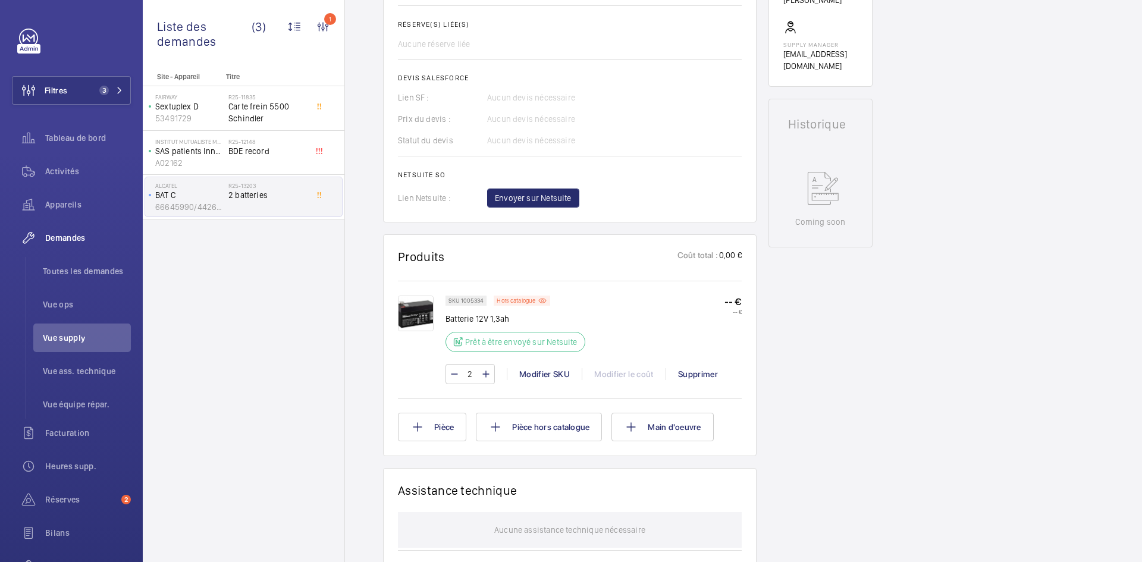
scroll to position [476, 0]
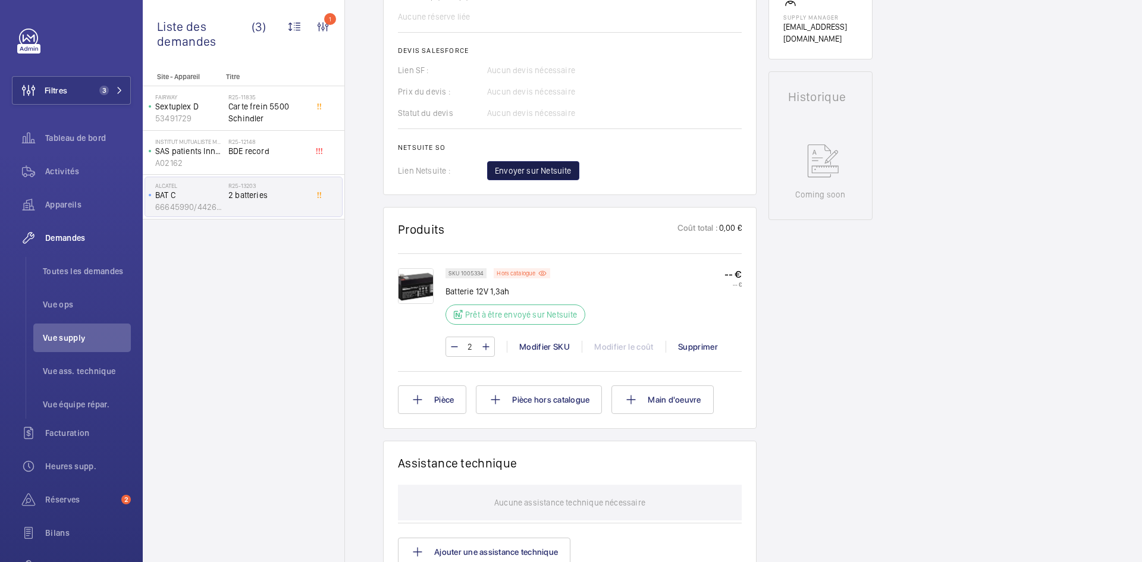
click at [562, 171] on span "Envoyer sur Netsuite" at bounding box center [533, 171] width 77 height 12
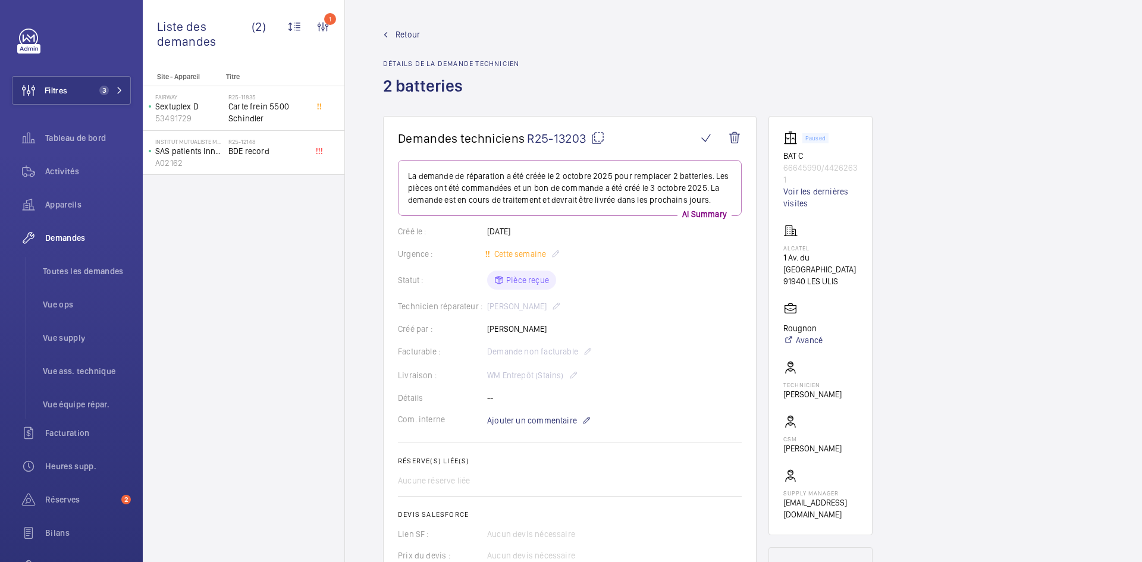
click at [403, 39] on span "Retour" at bounding box center [408, 35] width 24 height 12
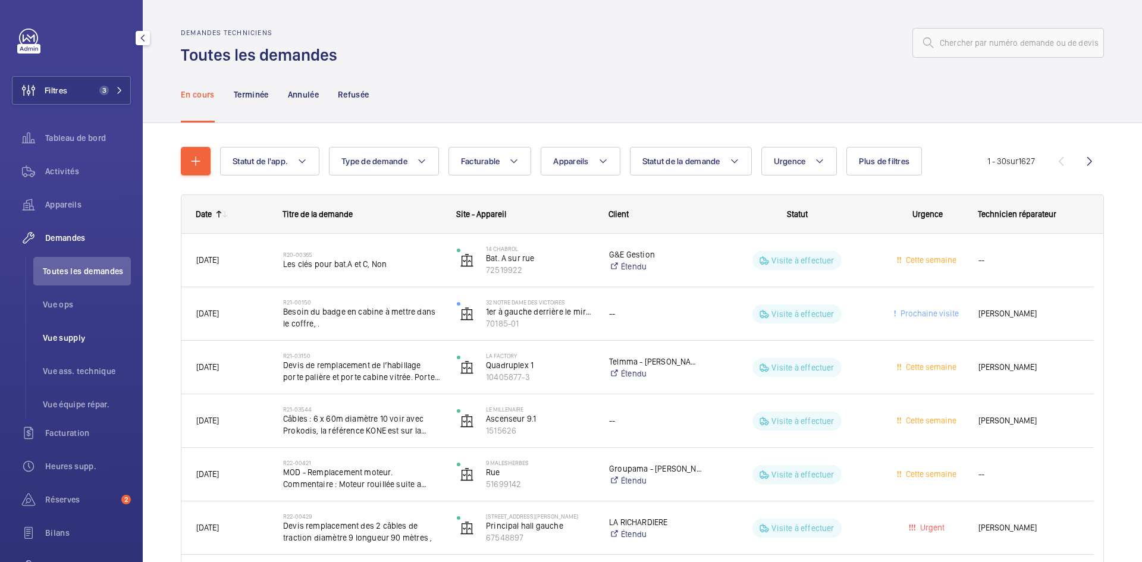
click at [74, 333] on span "Vue supply" at bounding box center [87, 338] width 88 height 12
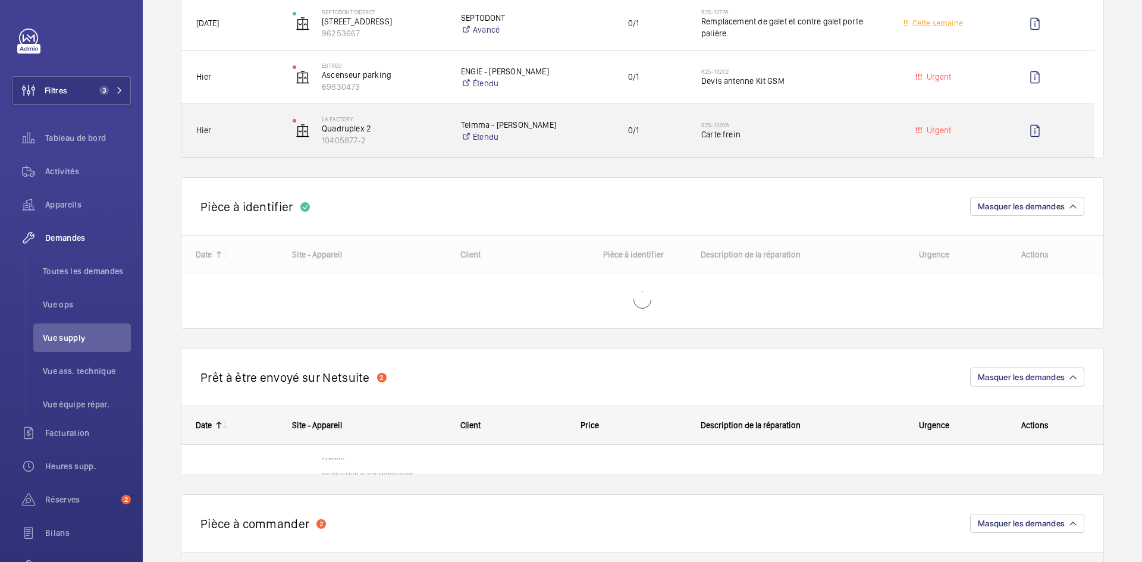
scroll to position [536, 0]
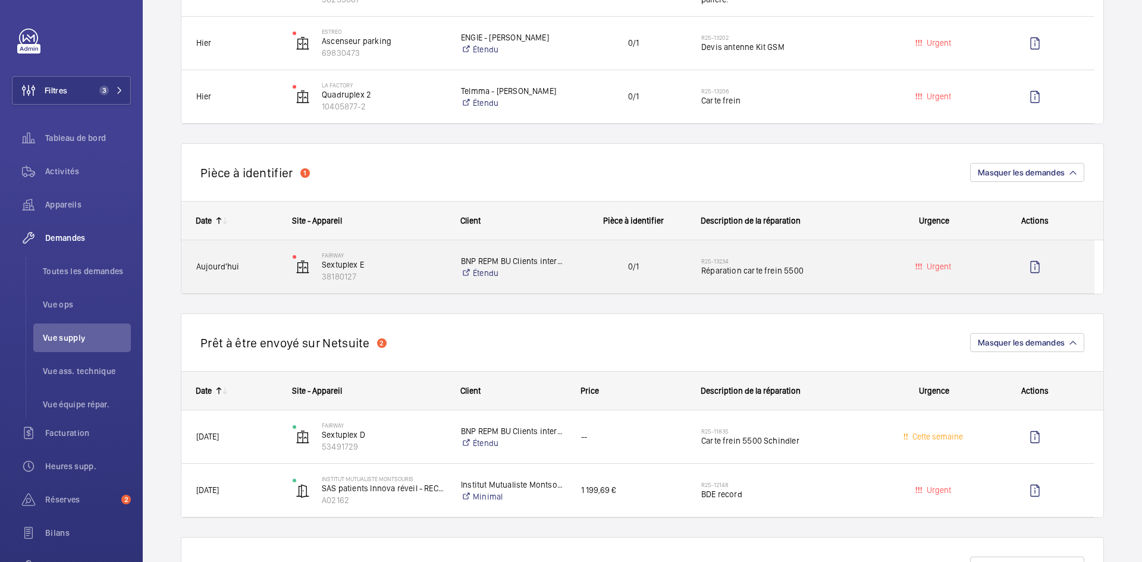
click at [274, 264] on span "Aujourd'hui" at bounding box center [236, 267] width 81 height 14
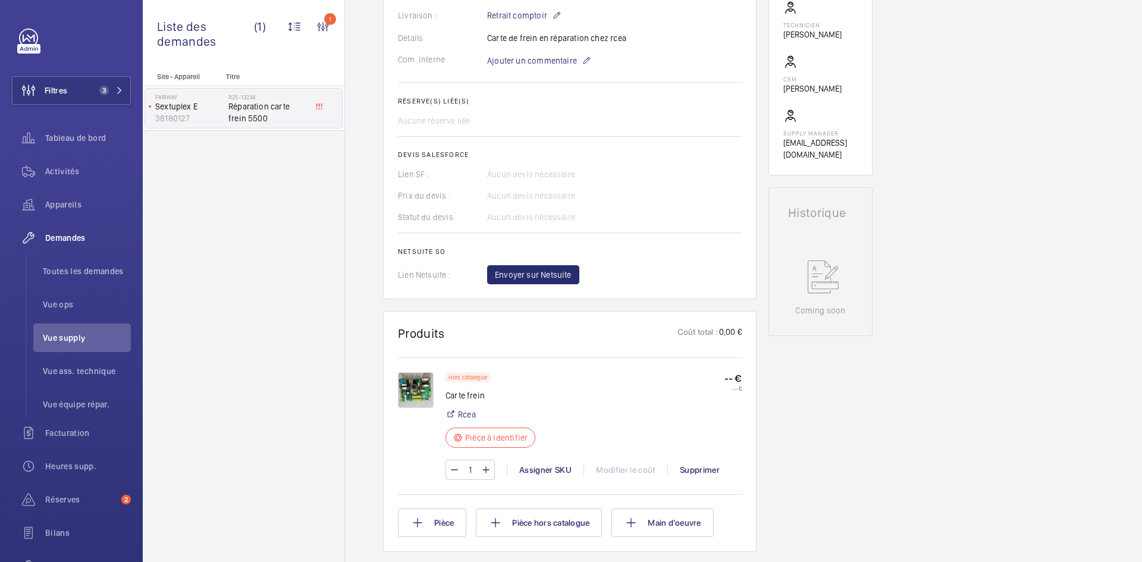
scroll to position [476, 0]
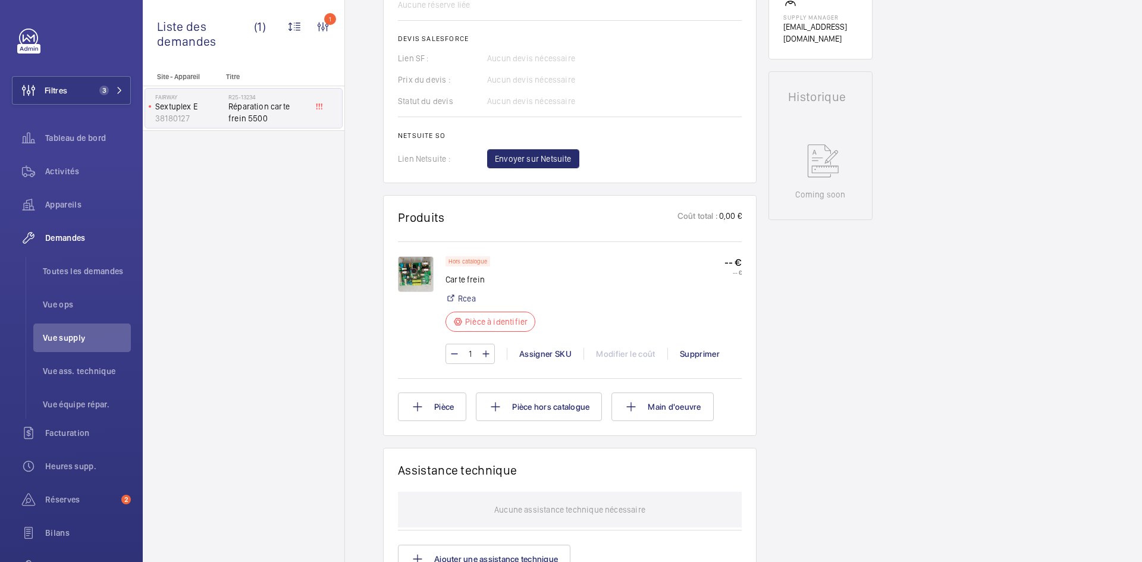
click at [405, 277] on img at bounding box center [416, 274] width 36 height 36
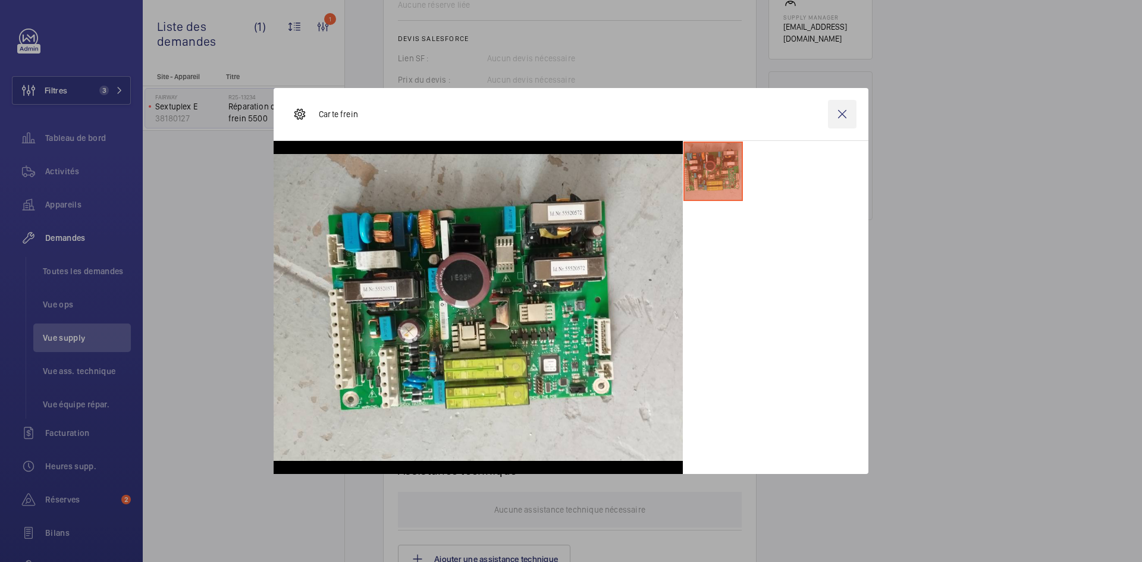
click at [846, 114] on wm-front-icon-button at bounding box center [842, 114] width 29 height 29
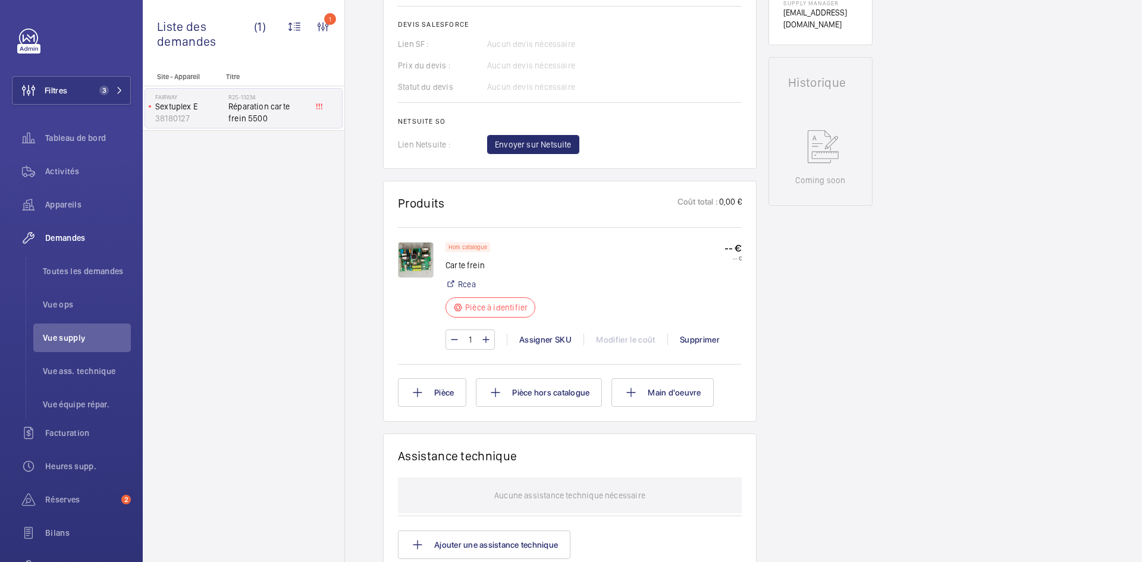
scroll to position [595, 0]
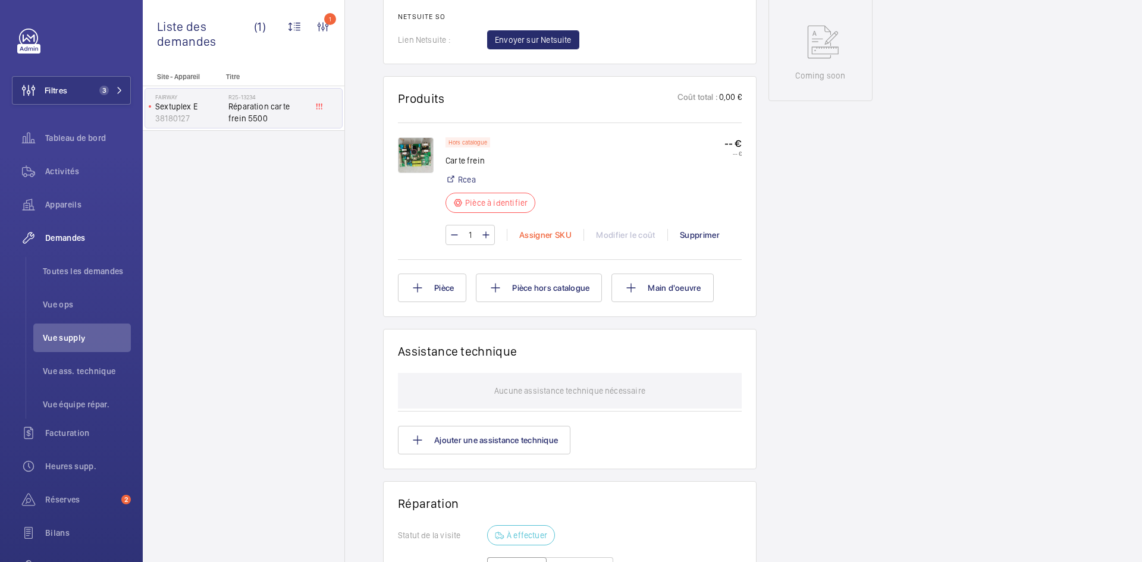
click at [556, 241] on div "Assigner SKU" at bounding box center [545, 235] width 77 height 12
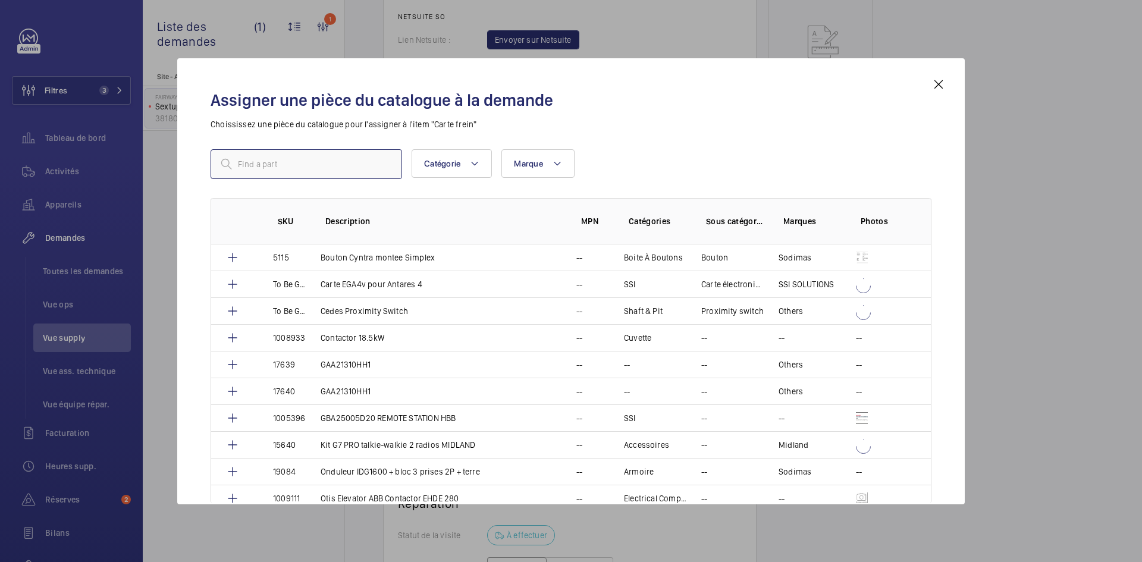
click at [333, 161] on input "text" at bounding box center [307, 164] width 192 height 30
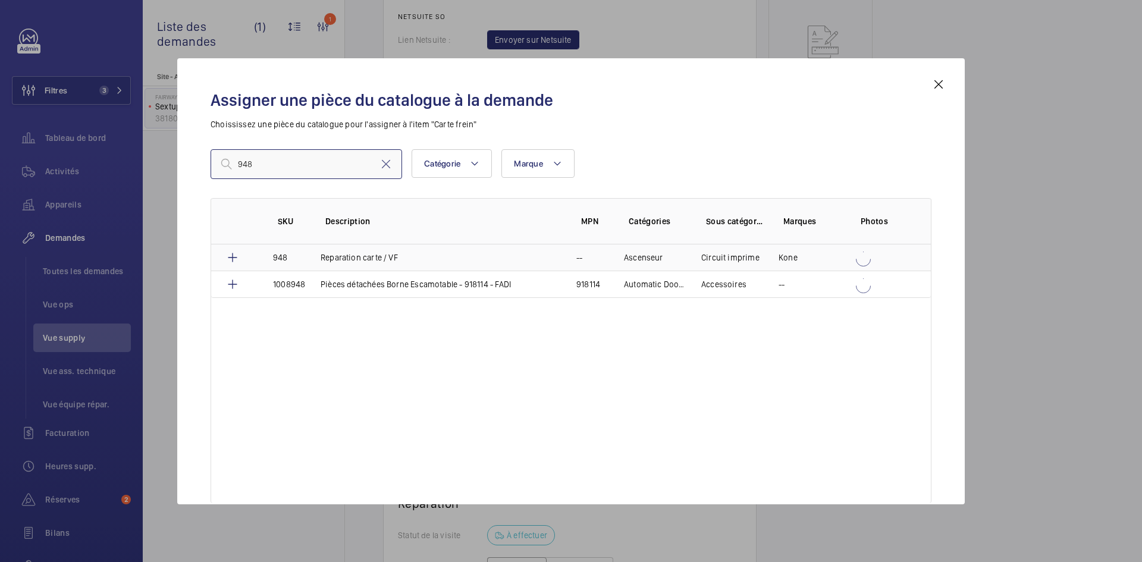
type input "948"
click at [267, 258] on td "948" at bounding box center [283, 258] width 48 height 26
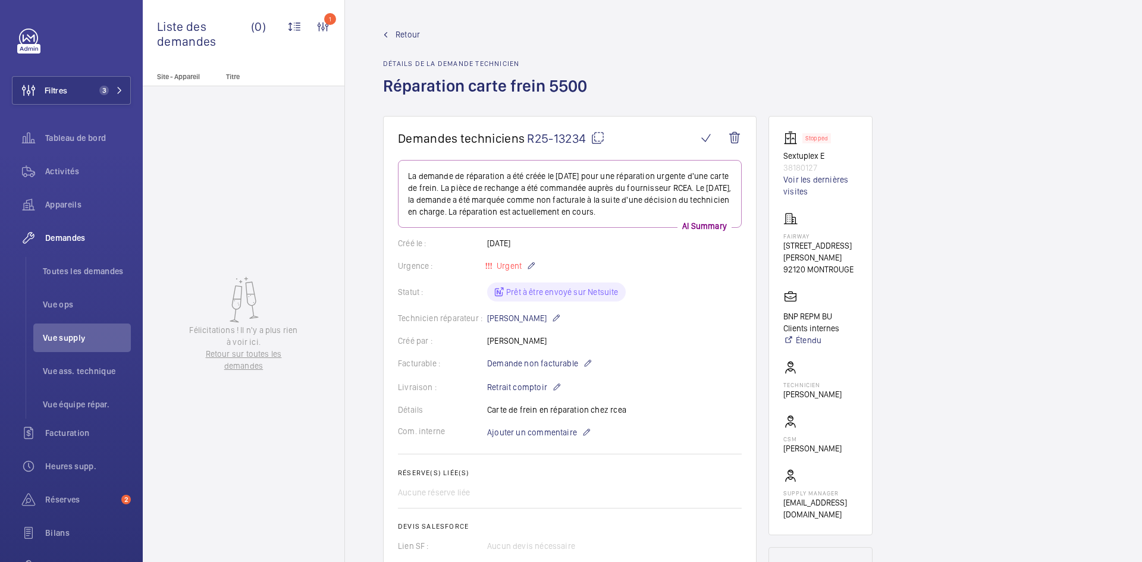
click at [411, 36] on span "Retour" at bounding box center [408, 35] width 24 height 12
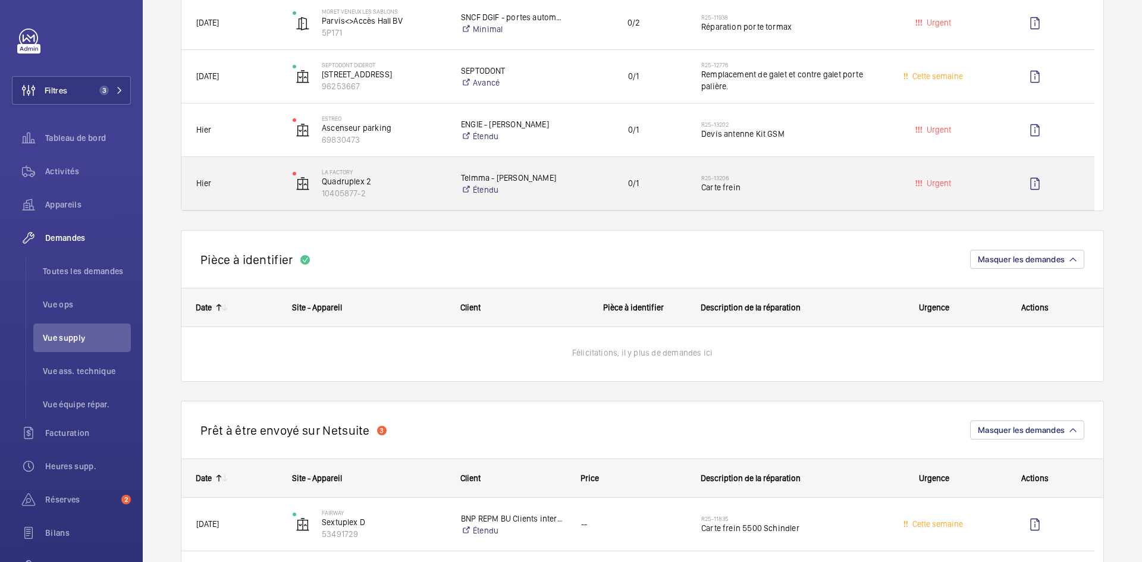
scroll to position [298, 0]
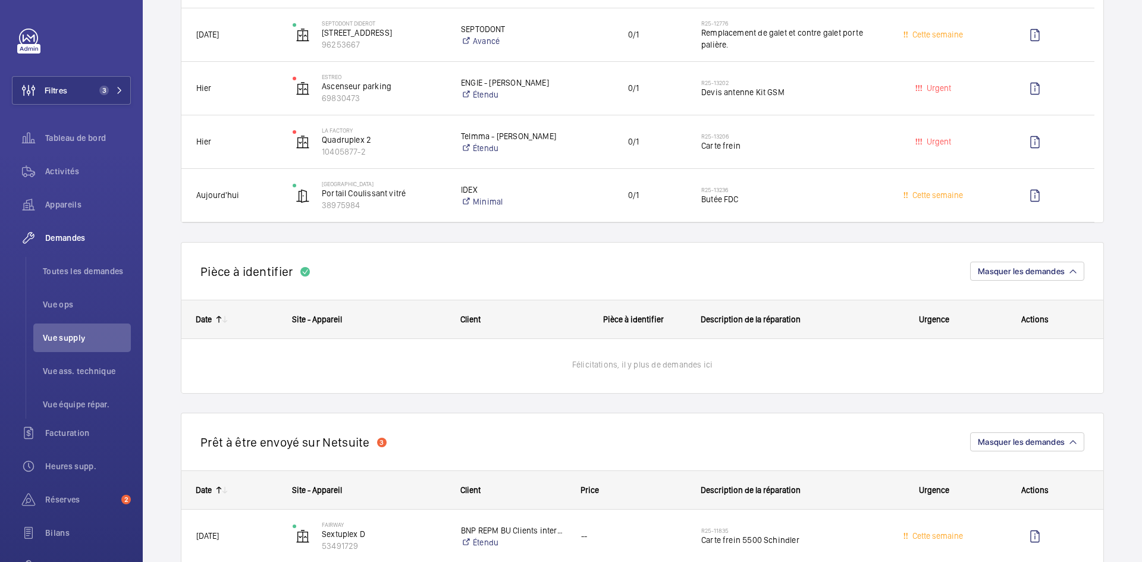
scroll to position [476, 0]
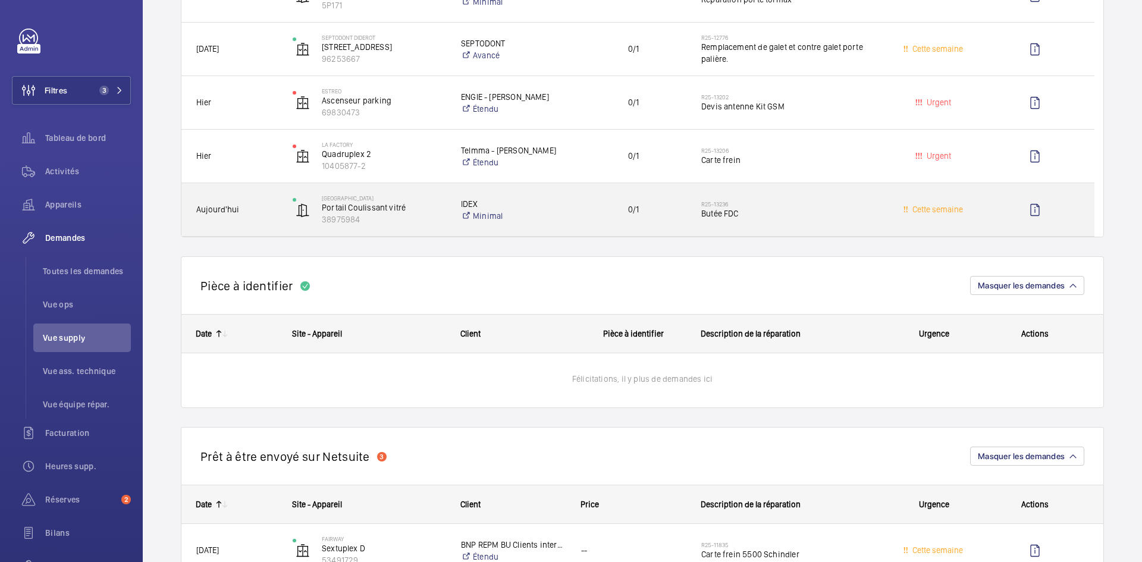
click at [253, 220] on div "Aujourd'hui" at bounding box center [229, 209] width 95 height 37
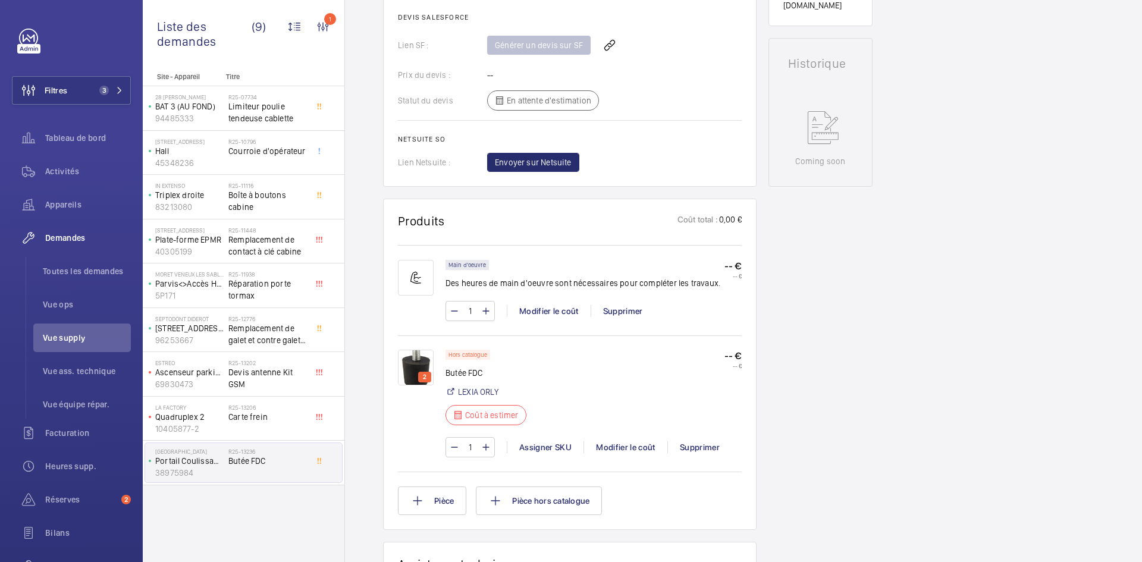
scroll to position [536, 0]
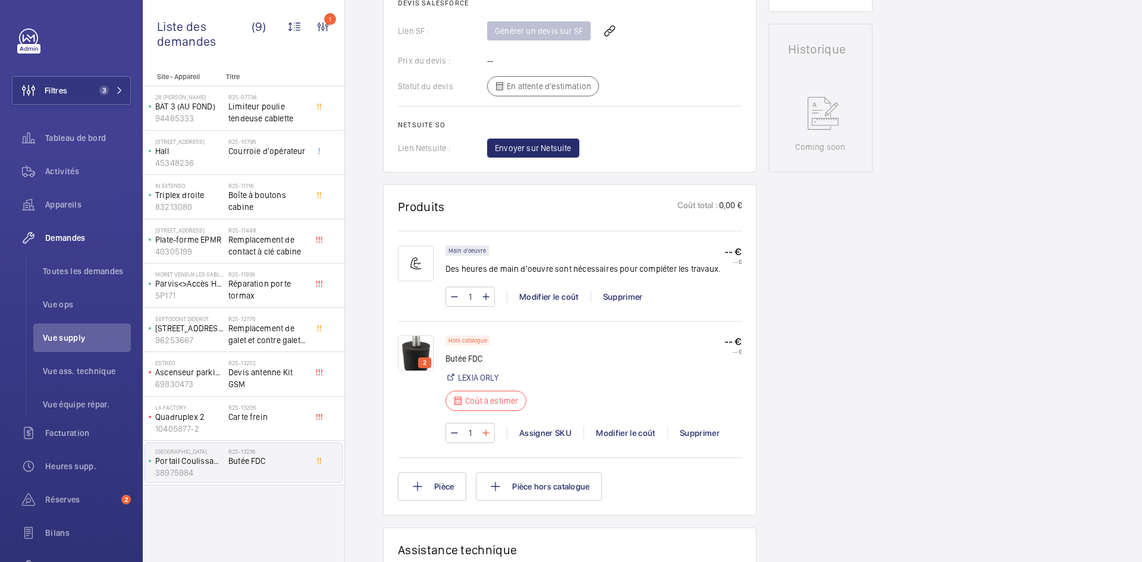
click at [490, 426] on mat-icon at bounding box center [486, 433] width 10 height 14
type input "2"
click at [428, 341] on img at bounding box center [416, 354] width 36 height 36
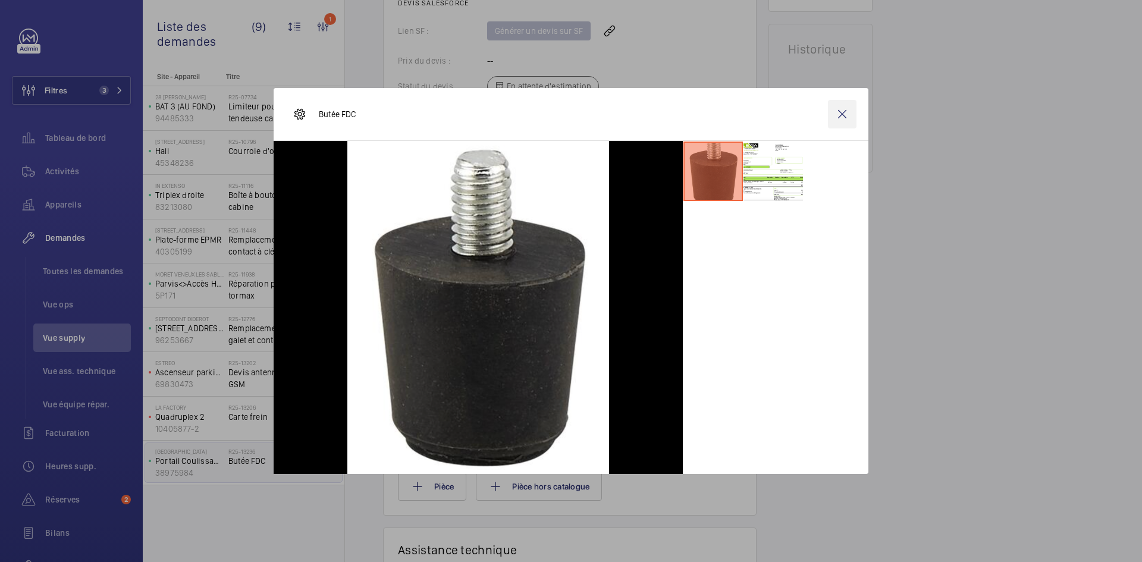
click at [843, 108] on wm-front-icon-button at bounding box center [842, 114] width 29 height 29
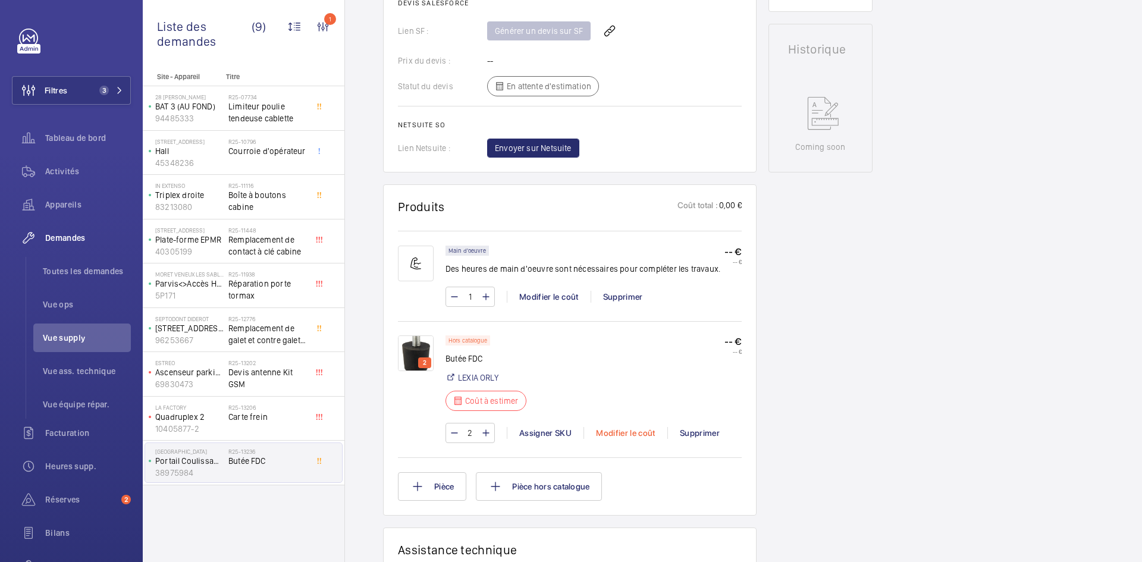
click at [644, 427] on div "Modifier le coût" at bounding box center [626, 433] width 84 height 12
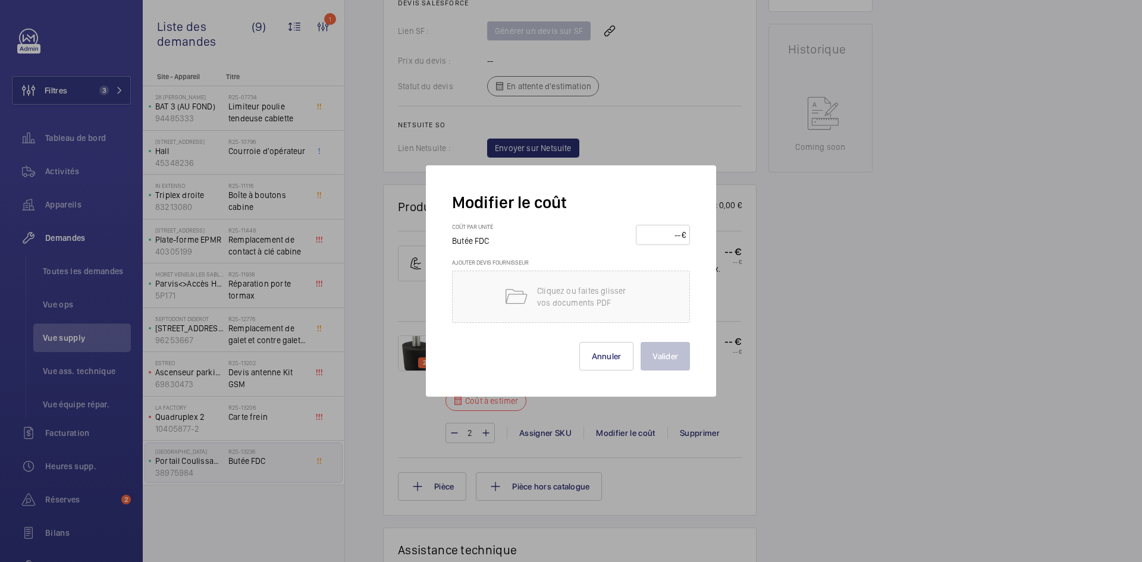
click at [655, 233] on input "number" at bounding box center [661, 235] width 42 height 19
type input "30"
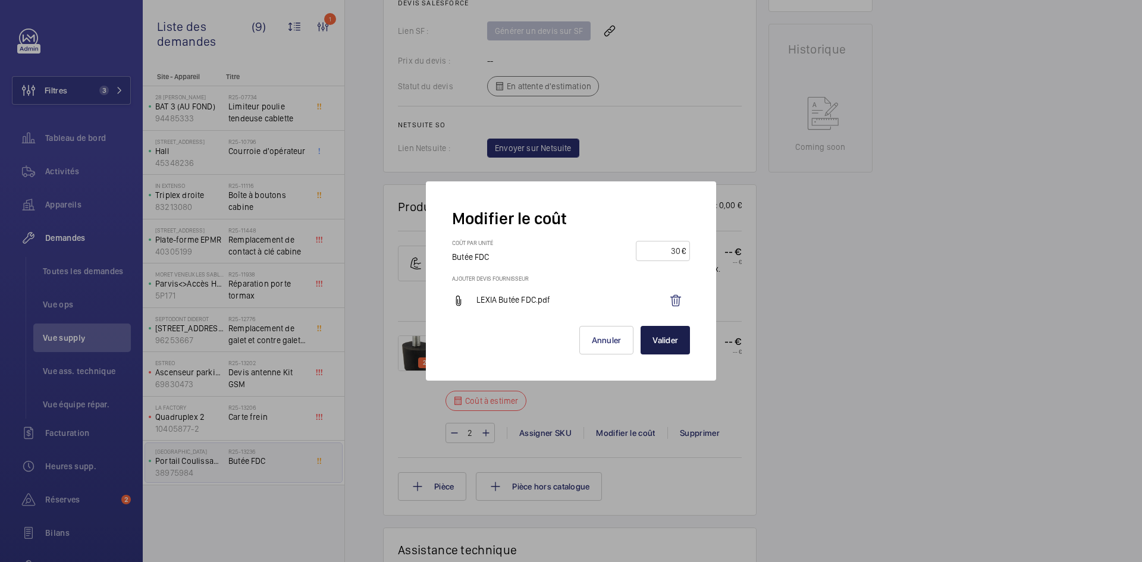
click at [681, 339] on button "Valider" at bounding box center [665, 340] width 49 height 29
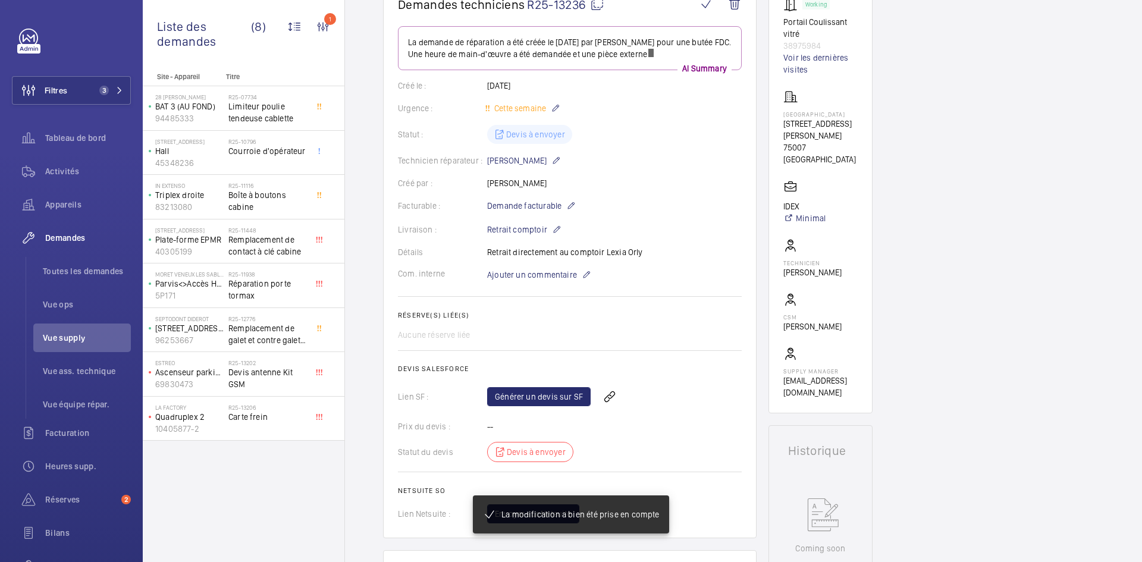
scroll to position [0, 0]
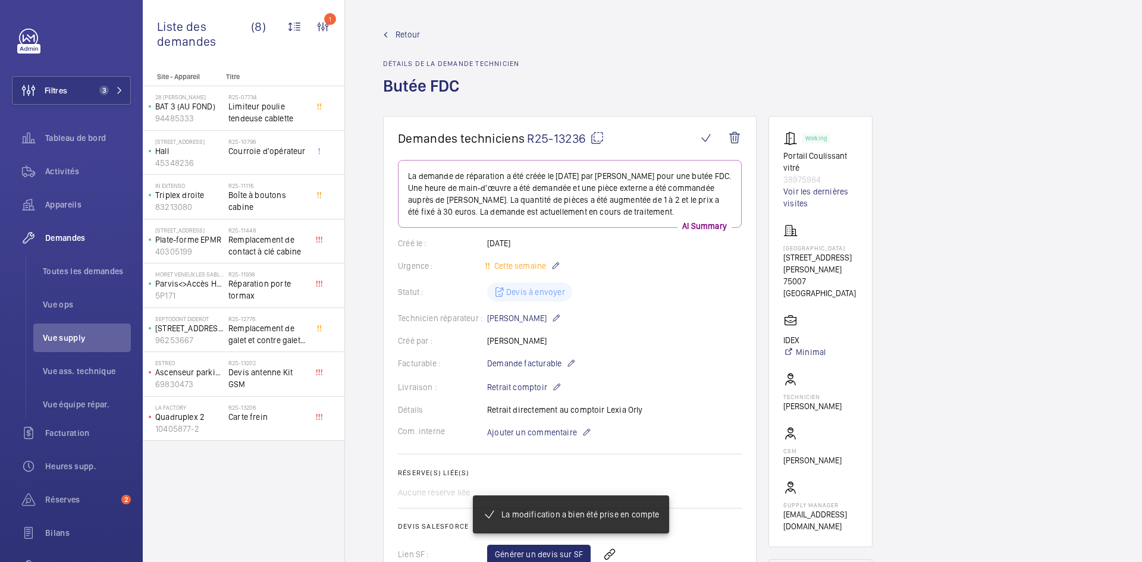
click at [408, 34] on span "Retour" at bounding box center [408, 35] width 24 height 12
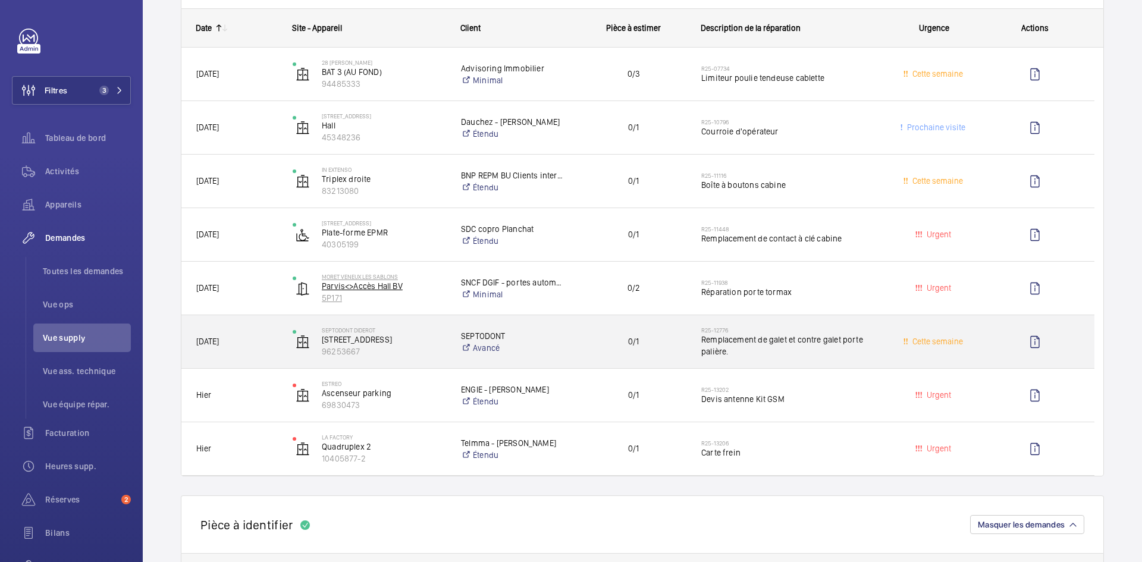
scroll to position [179, 0]
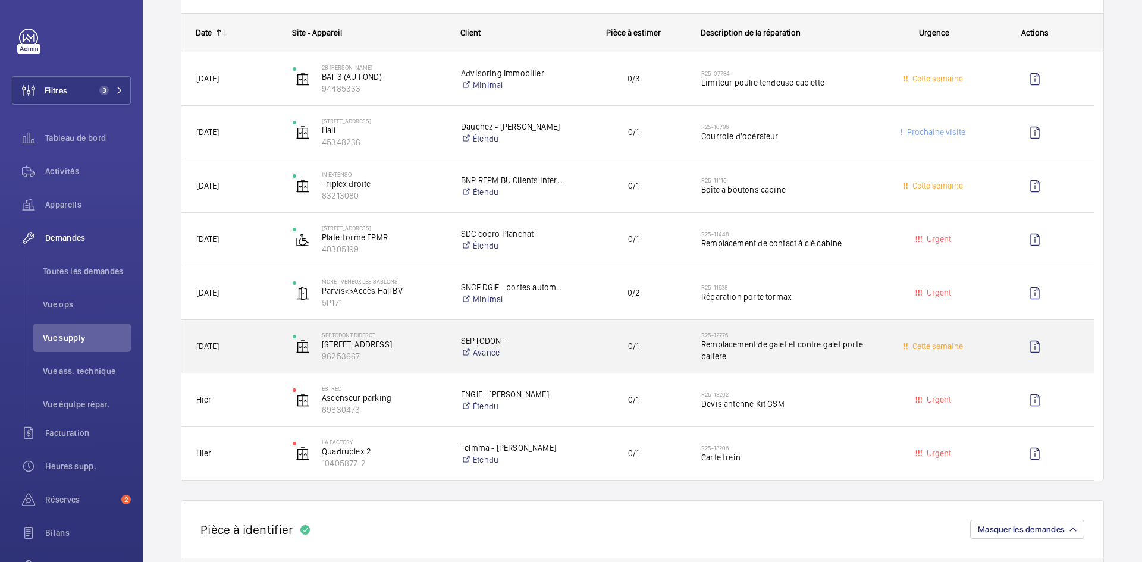
click at [268, 337] on div "[DATE]" at bounding box center [229, 346] width 95 height 37
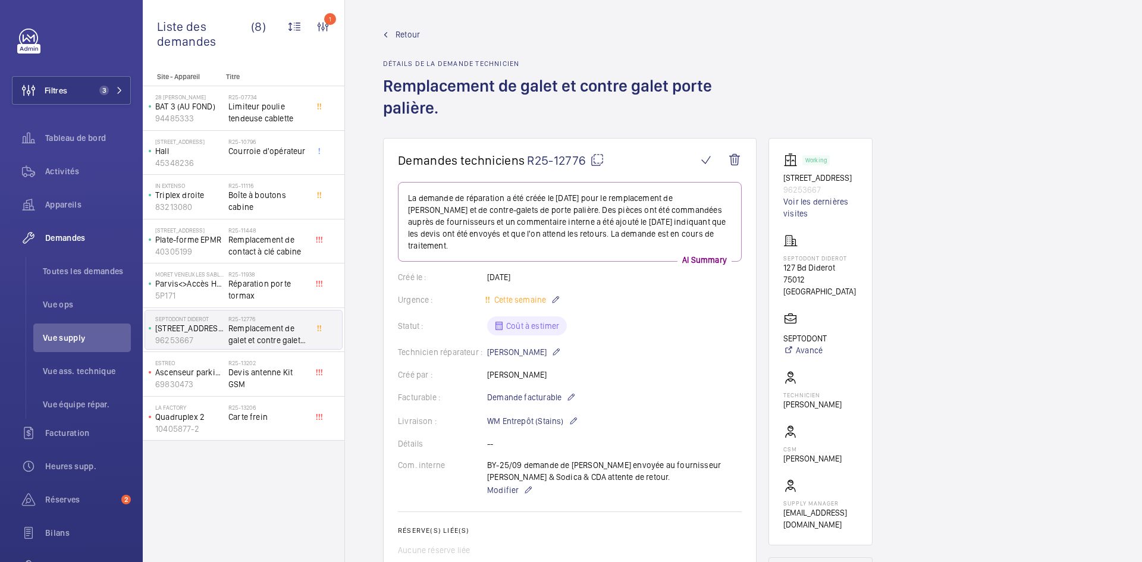
click at [405, 32] on span "Retour" at bounding box center [408, 35] width 24 height 12
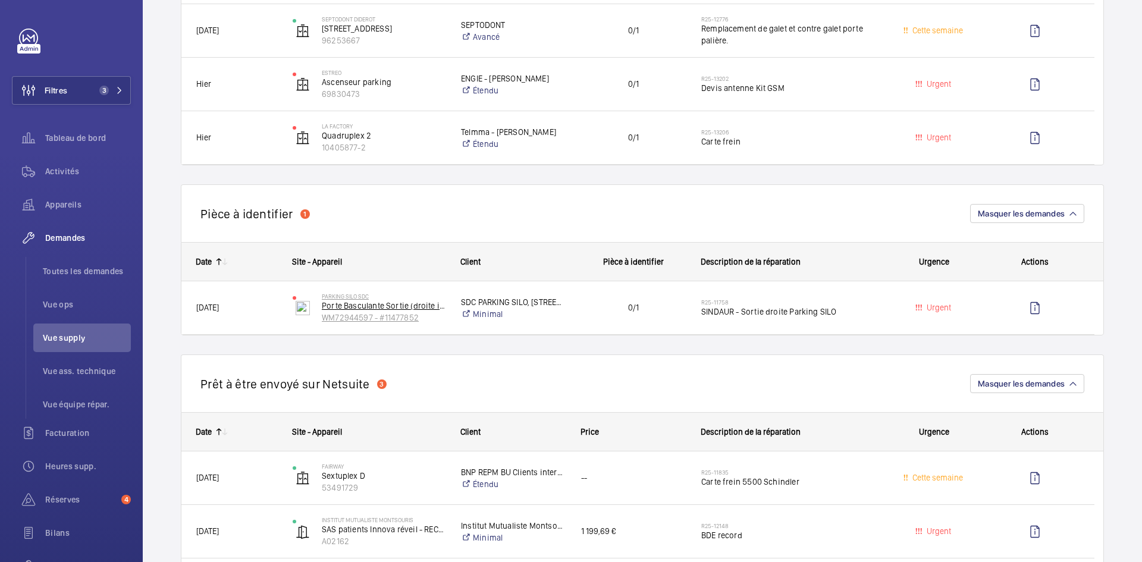
scroll to position [595, 0]
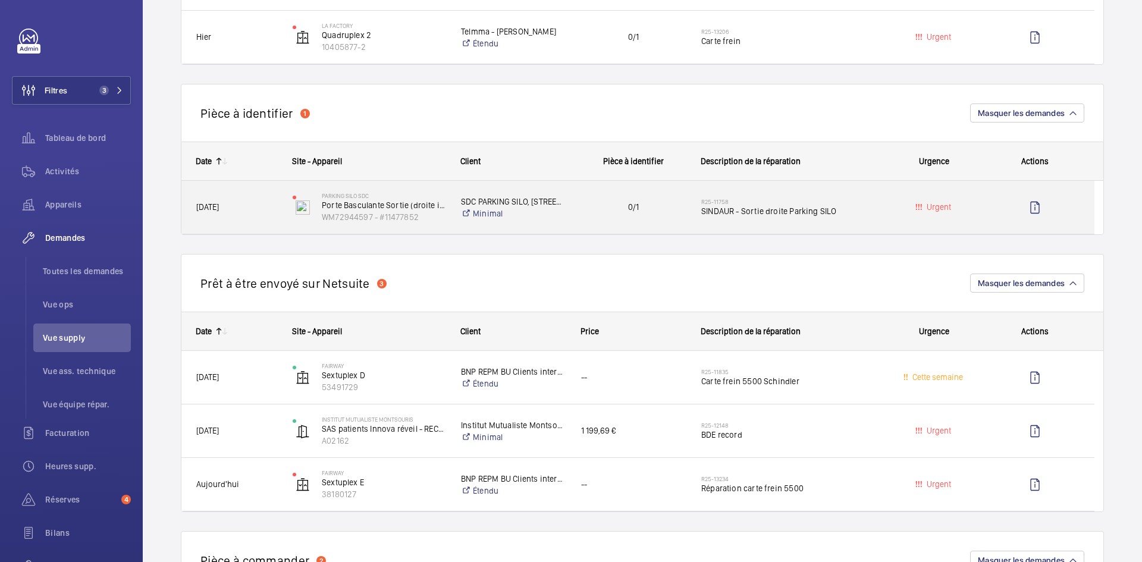
click at [264, 212] on span "[DATE]" at bounding box center [236, 208] width 81 height 14
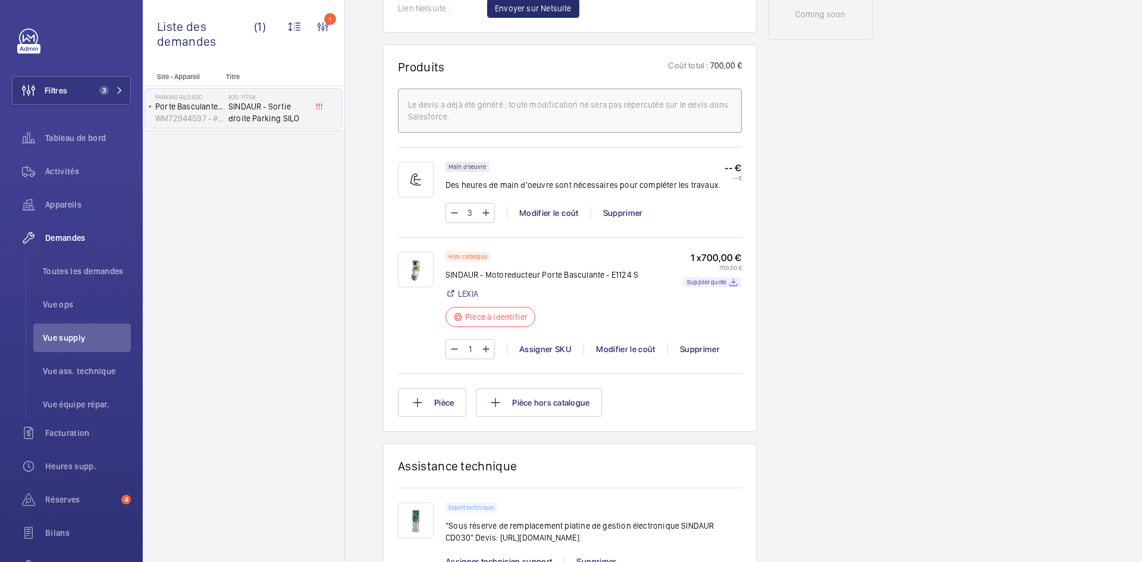
scroll to position [702, 0]
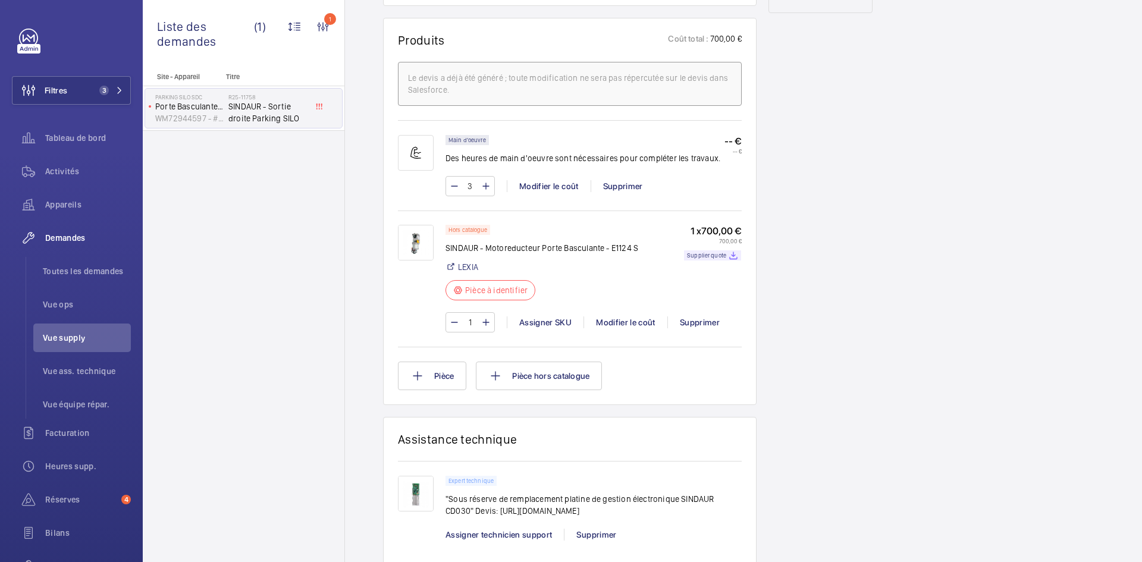
click at [421, 261] on img at bounding box center [416, 243] width 36 height 36
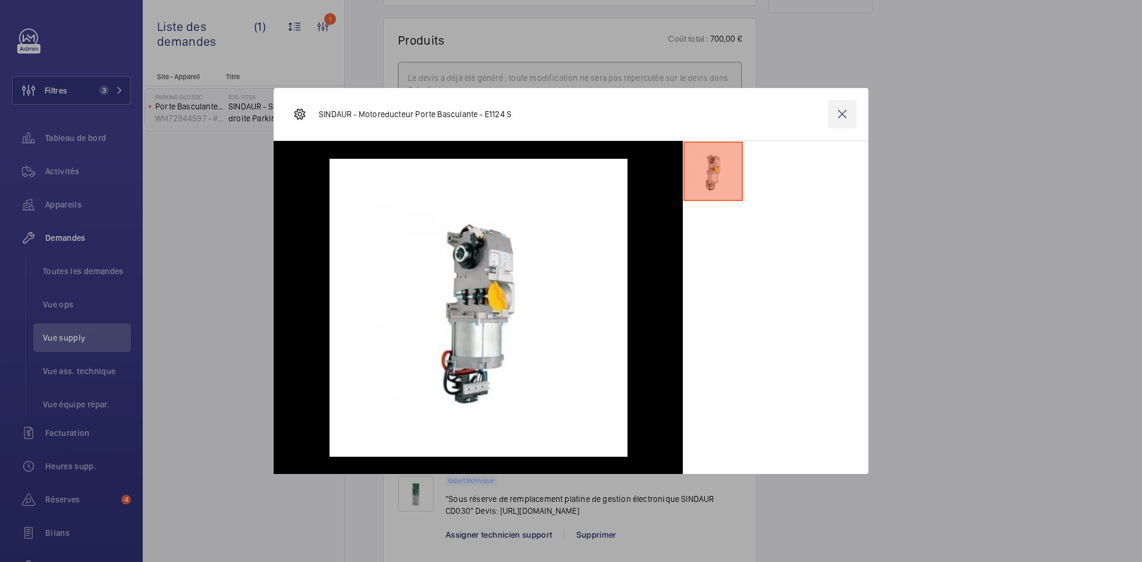
click at [843, 108] on wm-front-icon-button at bounding box center [842, 114] width 29 height 29
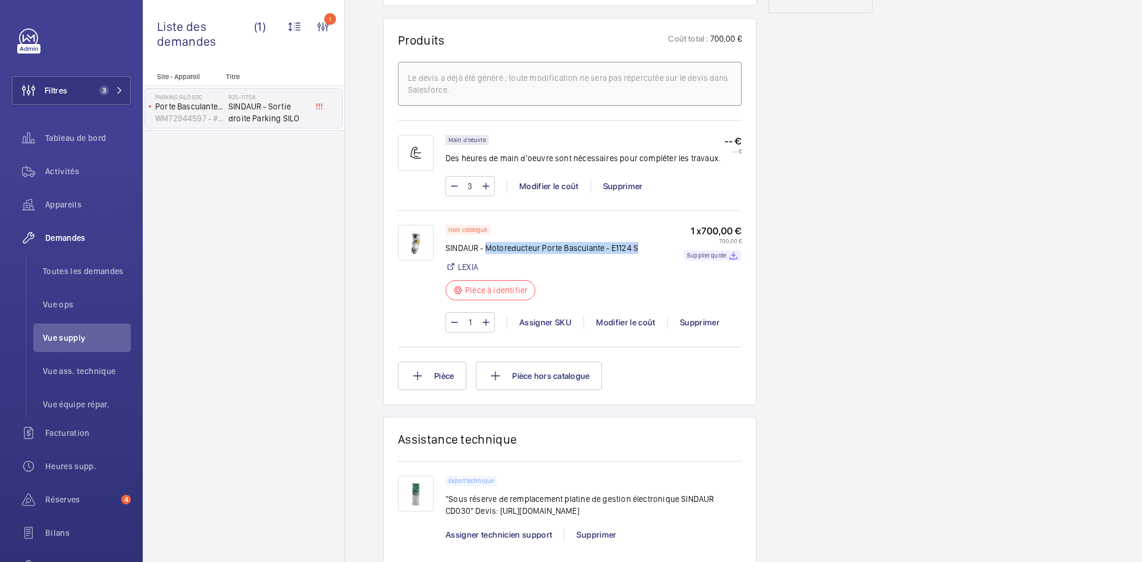
drag, startPoint x: 640, startPoint y: 270, endPoint x: 489, endPoint y: 273, distance: 150.6
click at [487, 273] on div "Hors catalogue SINDAUR - Motoreducteur Porte Basculante - E1124 S LEXIA Pièce à…" at bounding box center [594, 266] width 296 height 83
copy p "Motoreducteur Porte Basculante - E1124 S"
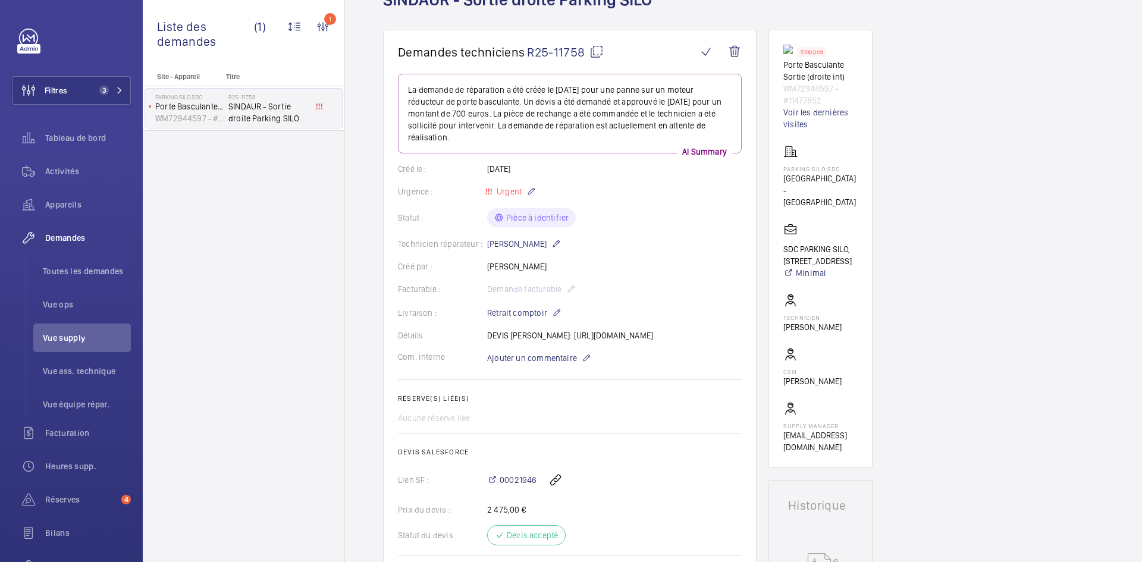
scroll to position [0, 0]
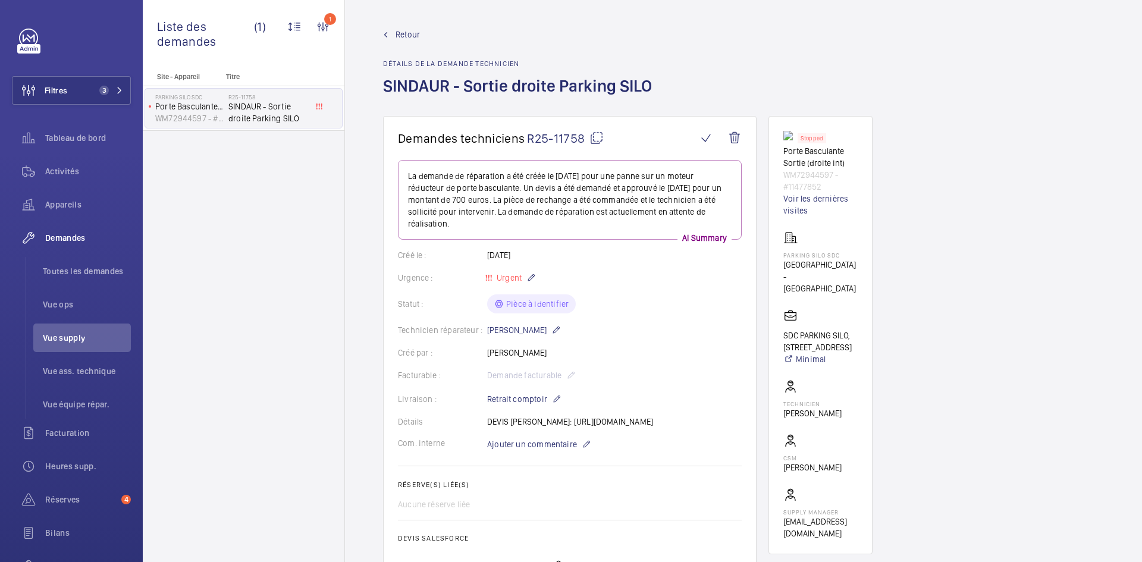
click at [598, 136] on mat-icon at bounding box center [597, 138] width 14 height 14
copy p "Motoreducteur Porte Basculante - E1124 S"
drag, startPoint x: 487, startPoint y: 432, endPoint x: 537, endPoint y: 447, distance: 52.9
click at [508, 428] on div "Détails DEVIS Lexia Argenteuil: https://drive.google.com/file/d/1p3Vzk5eqiBo_--…" at bounding box center [570, 422] width 344 height 12
drag, startPoint x: 649, startPoint y: 447, endPoint x: 494, endPoint y: 437, distance: 154.4
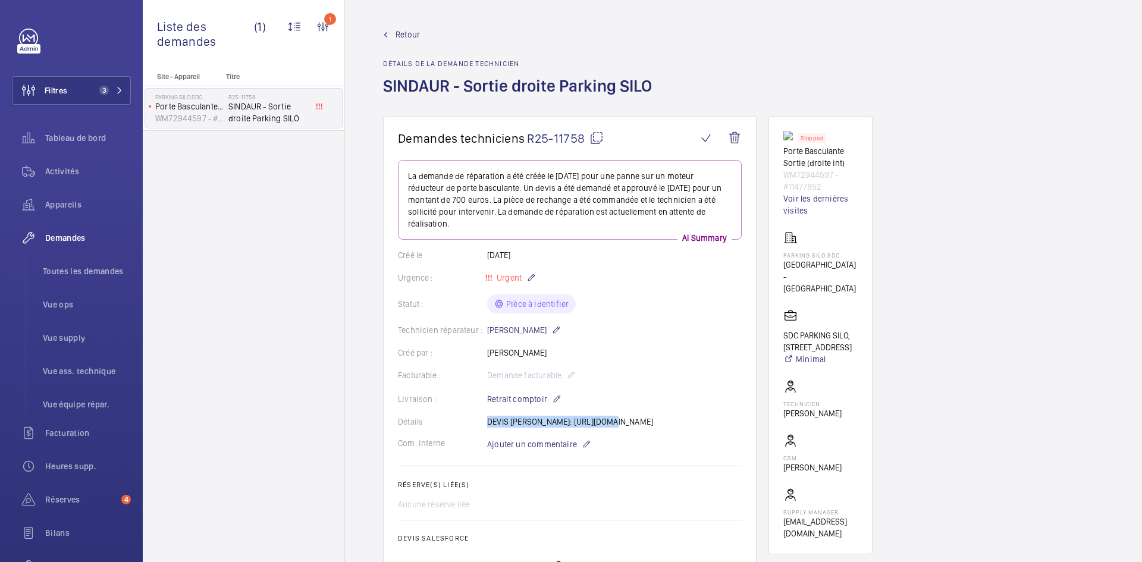
click at [490, 428] on div "Détails DEVIS Lexia Argenteuil: https://drive.google.com/file/d/1p3Vzk5eqiBo_--…" at bounding box center [570, 422] width 344 height 12
copy p "https://drive.google.com/file/d/1p3Vzk5eqiBo_--gahedOt0yaHD3cJDBP/view?usp=driv…"
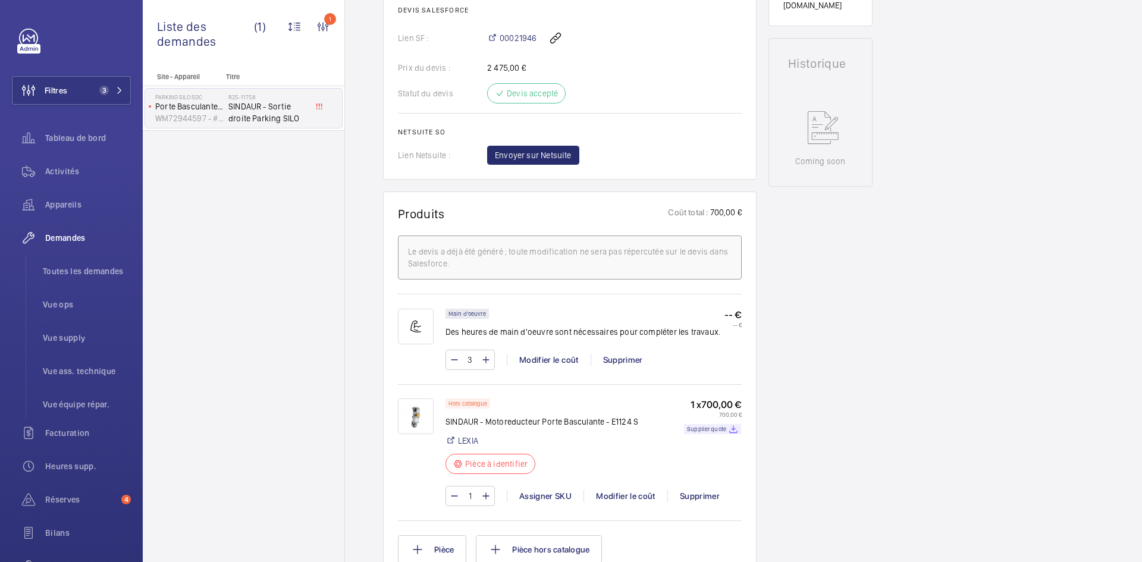
scroll to position [655, 0]
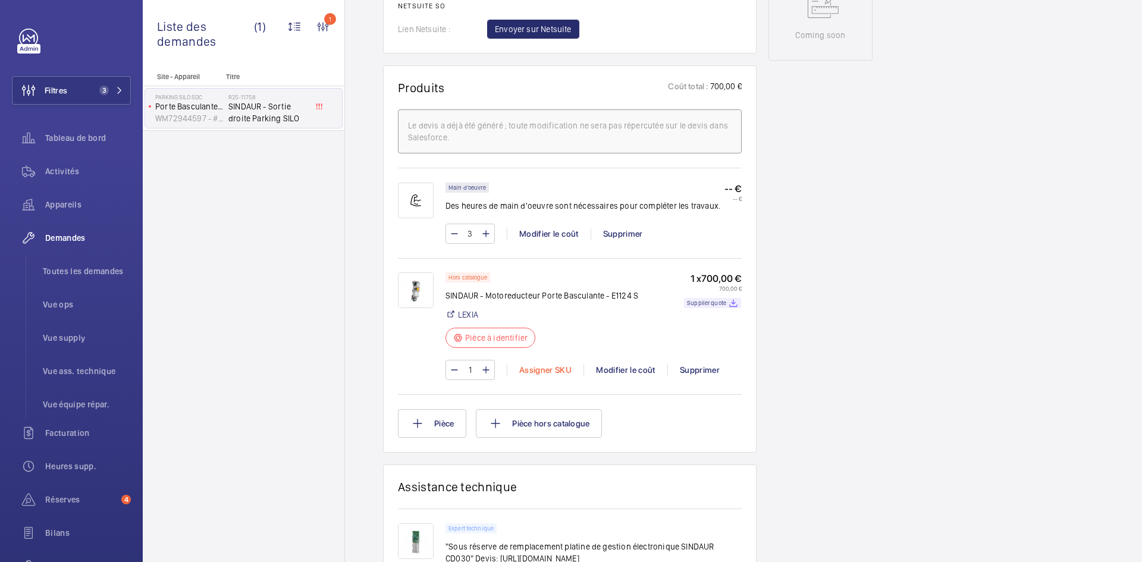
click at [553, 376] on div "Assigner SKU" at bounding box center [545, 370] width 77 height 12
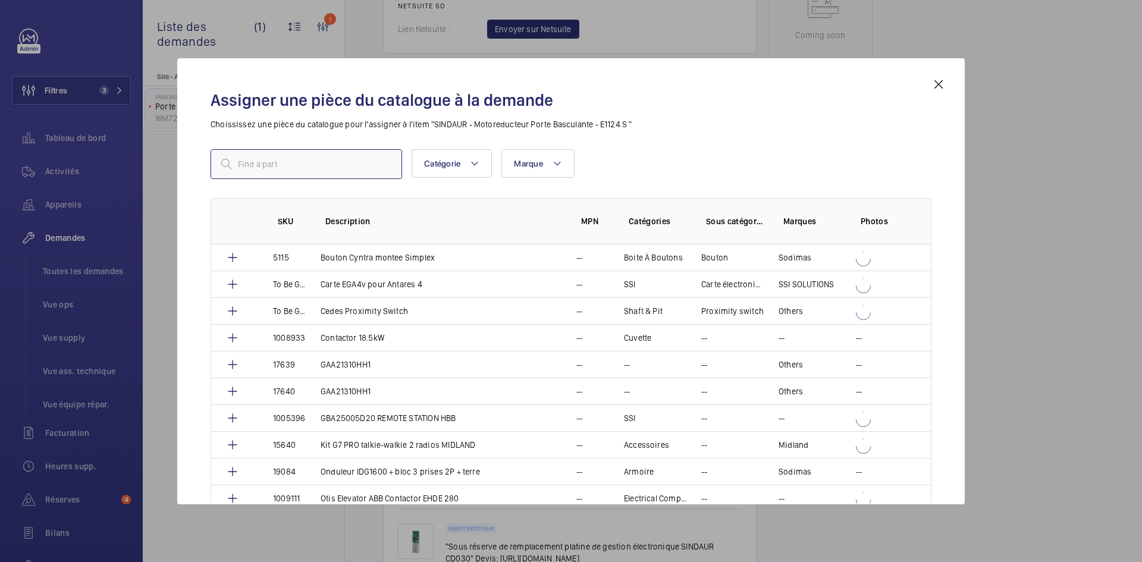
click at [309, 176] on input "text" at bounding box center [307, 164] width 192 height 30
paste input "1010435"
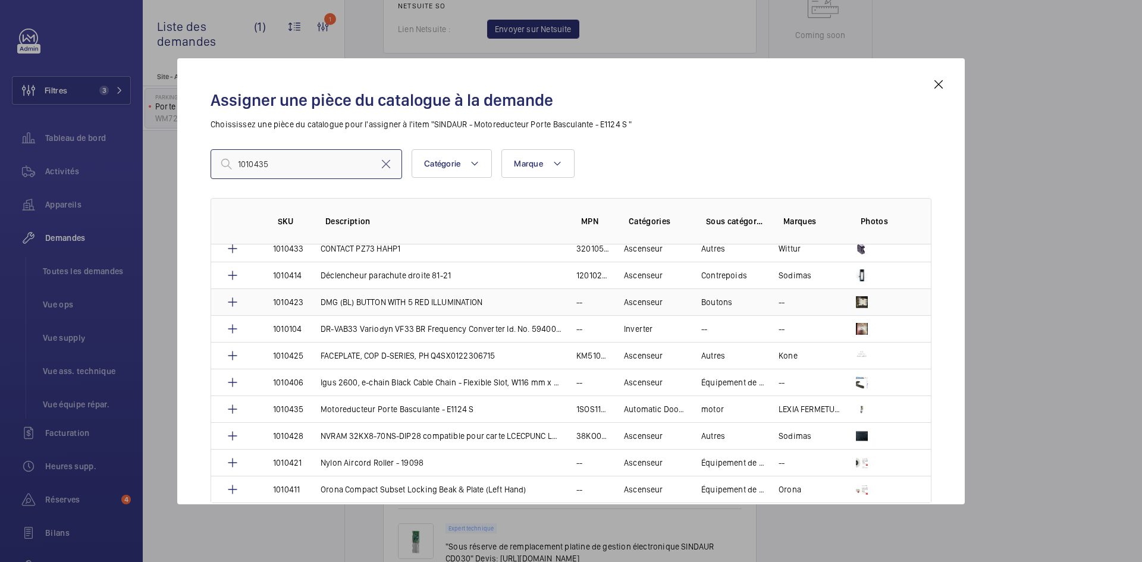
scroll to position [298, 0]
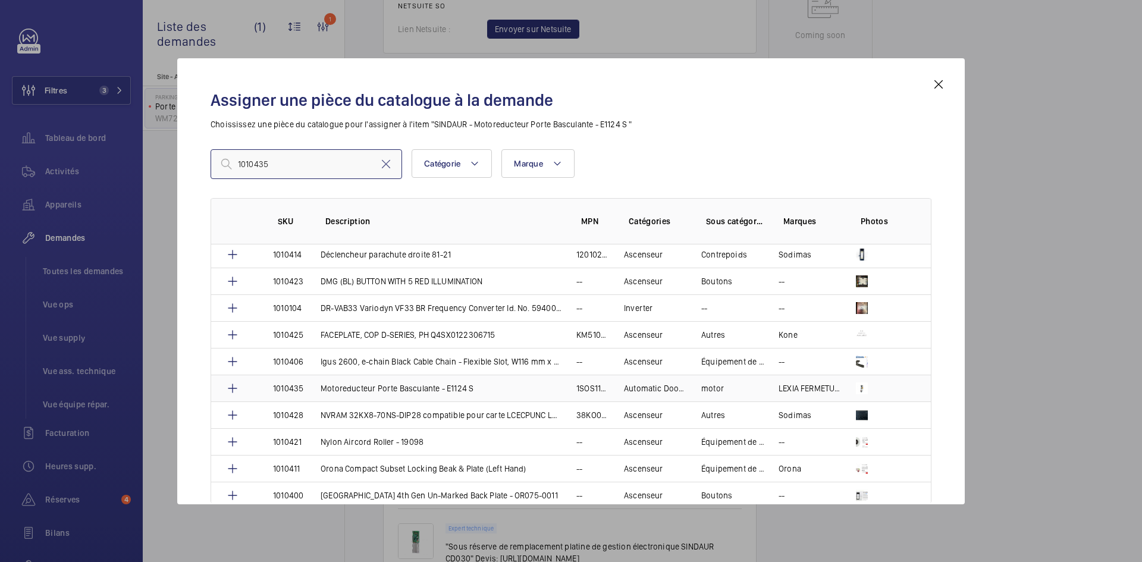
type input "1010435"
click at [303, 385] on p "1010435" at bounding box center [288, 389] width 30 height 12
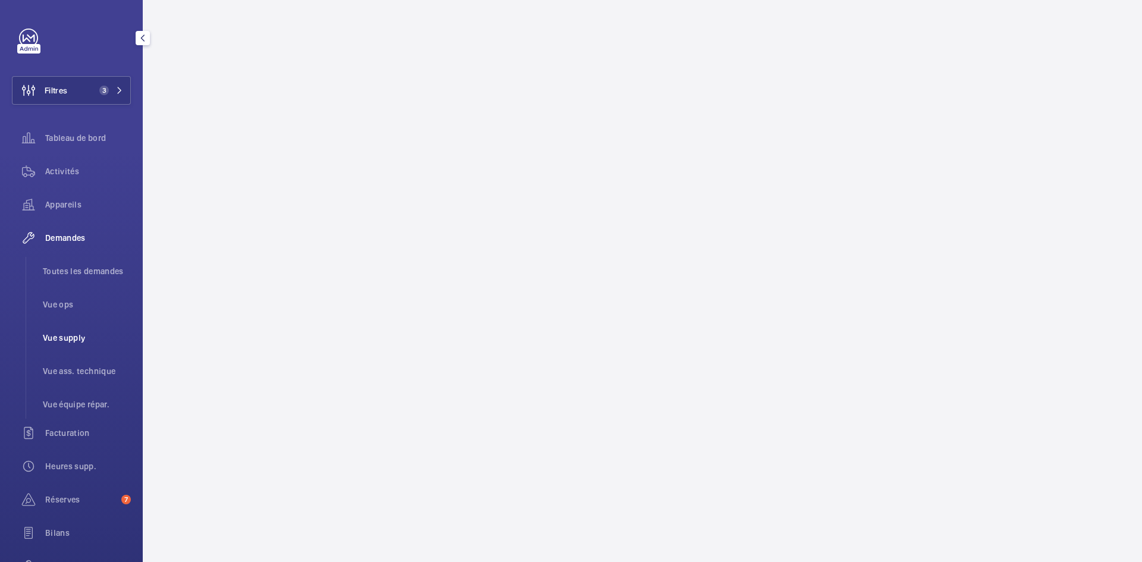
click at [73, 335] on span "Vue supply" at bounding box center [87, 338] width 88 height 12
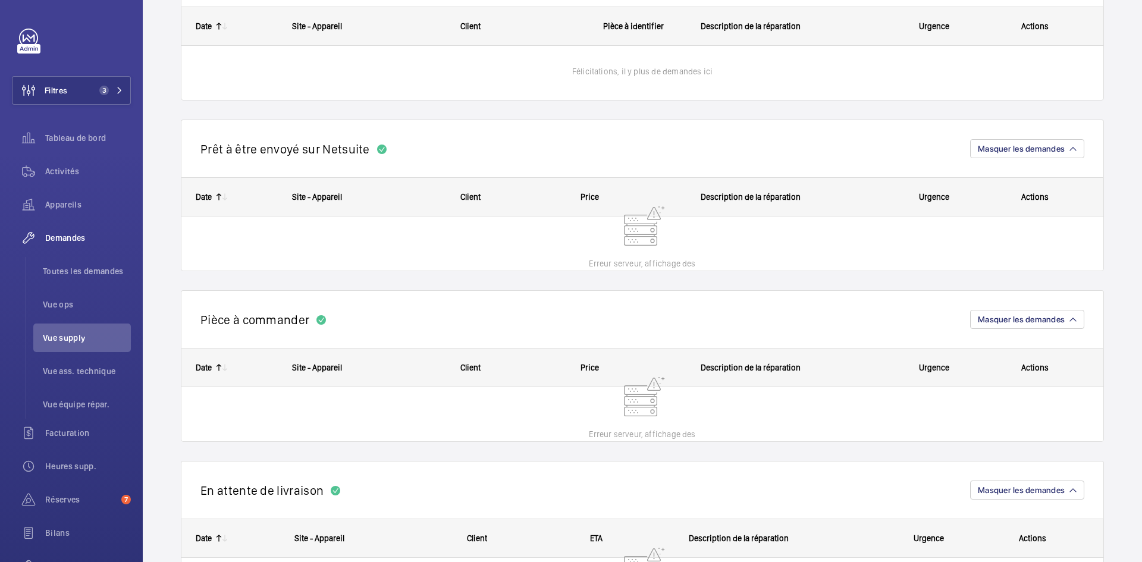
scroll to position [357, 0]
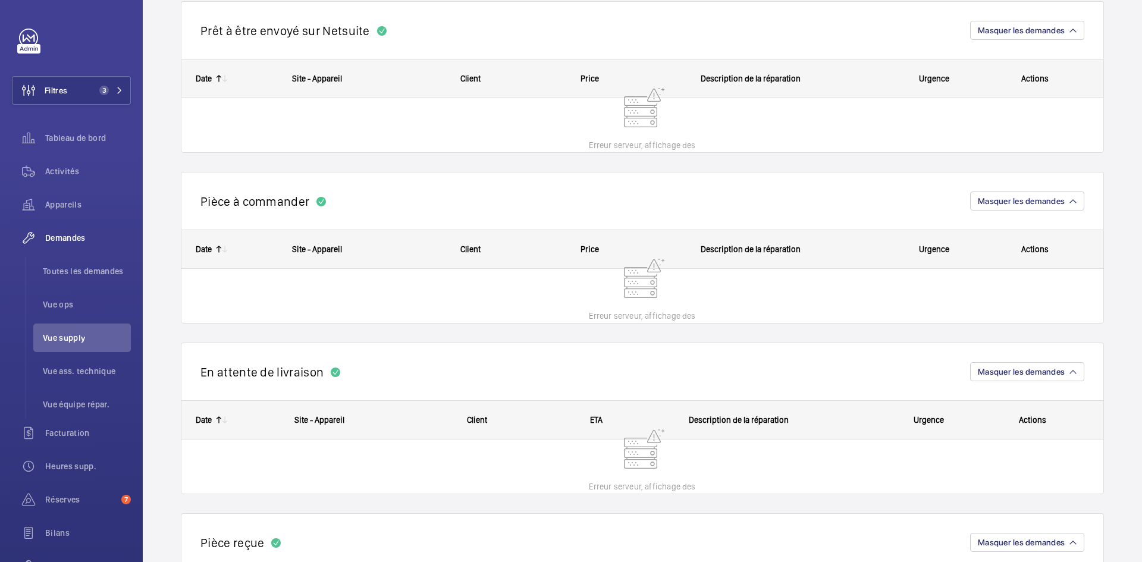
scroll to position [476, 0]
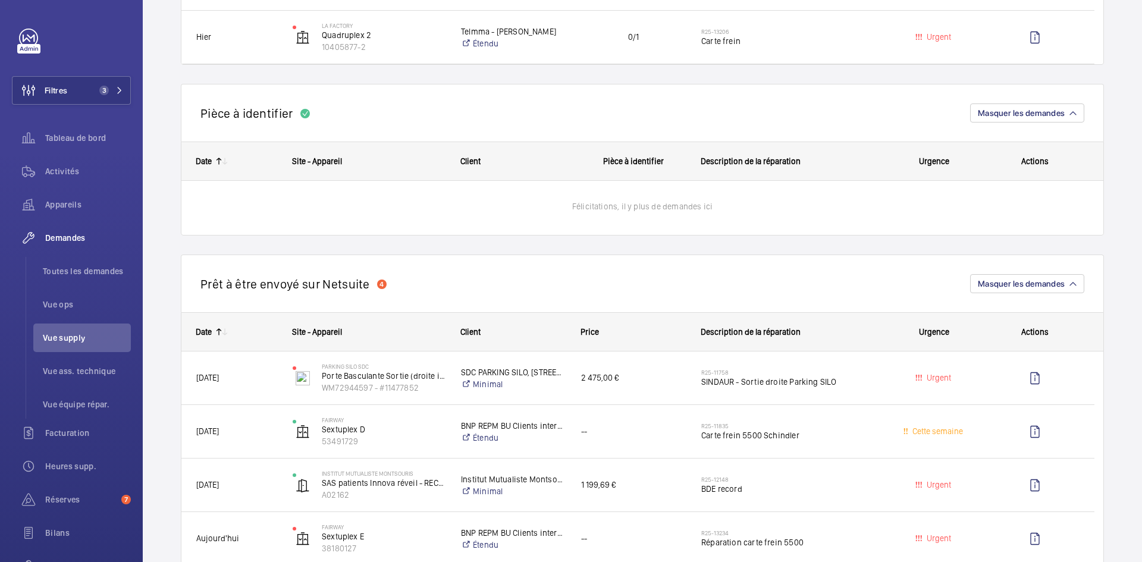
scroll to position [714, 0]
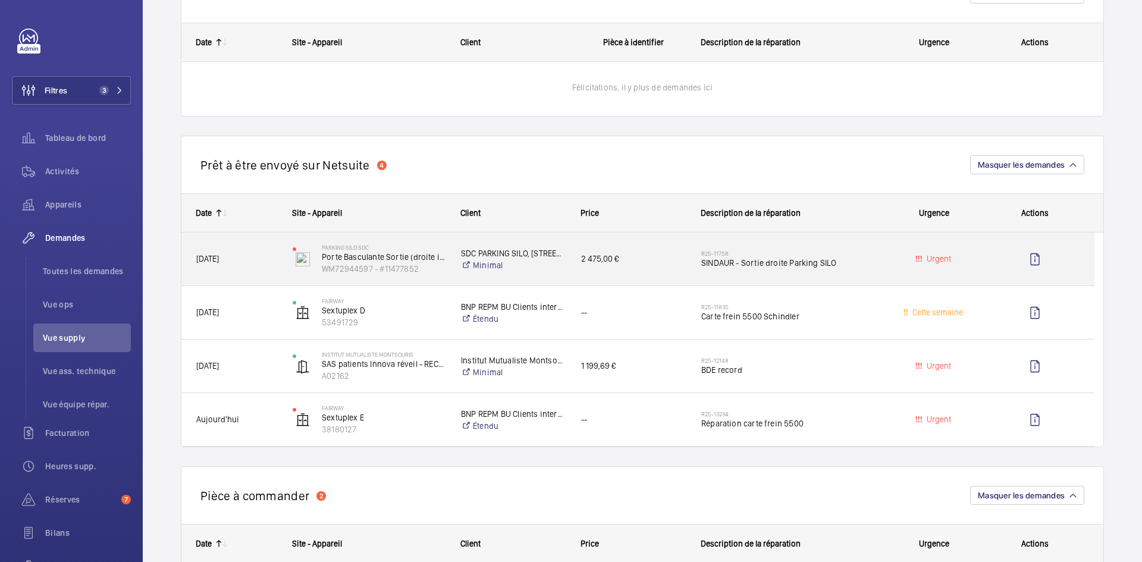
click at [262, 254] on span "[DATE]" at bounding box center [236, 259] width 81 height 14
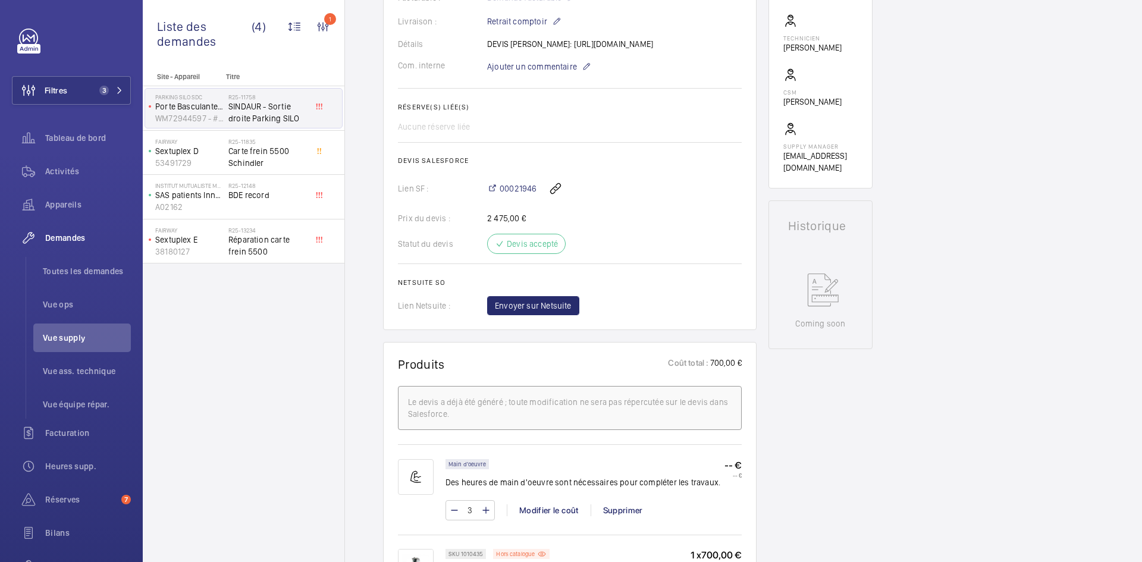
scroll to position [571, 0]
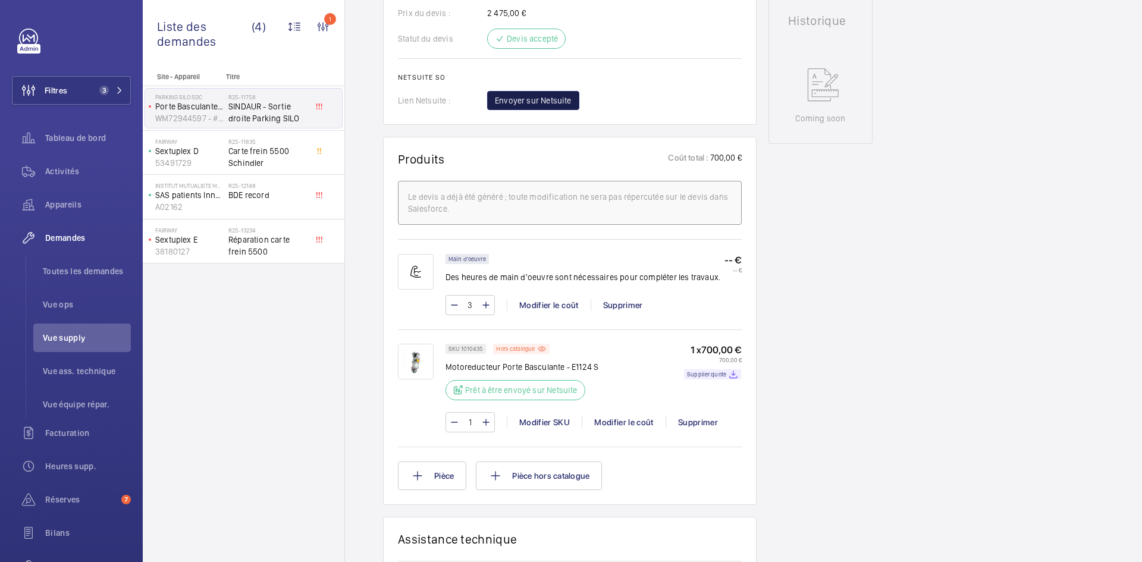
click at [558, 107] on span "Envoyer sur Netsuite" at bounding box center [533, 101] width 77 height 12
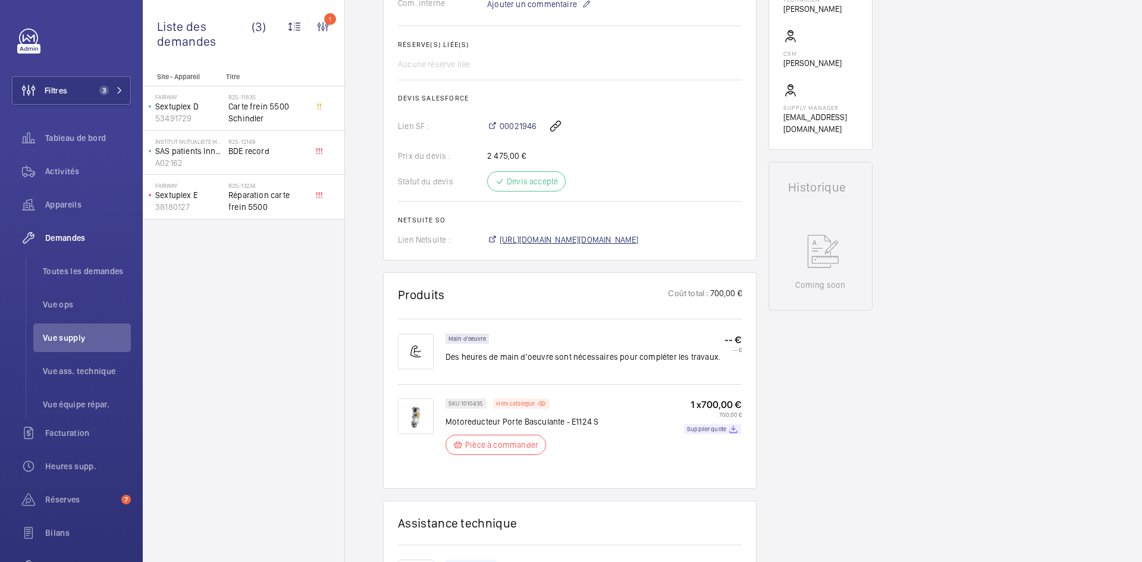
scroll to position [417, 0]
click at [607, 246] on span "[URL][DOMAIN_NAME][DOMAIN_NAME]" at bounding box center [569, 240] width 139 height 12
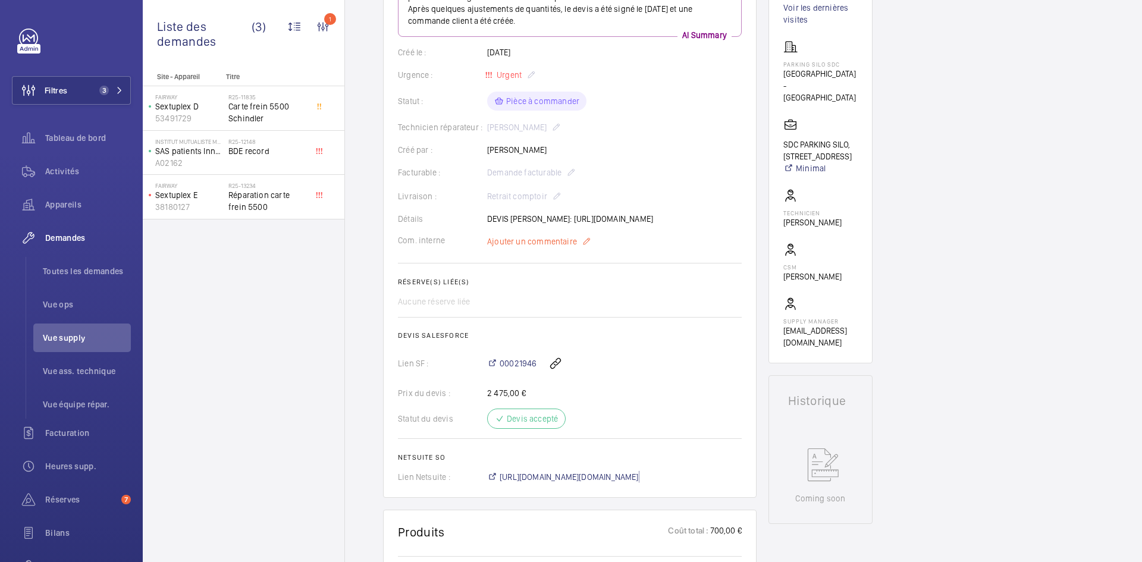
scroll to position [190, 0]
click at [527, 248] on span "Ajouter un commentaire" at bounding box center [532, 242] width 90 height 12
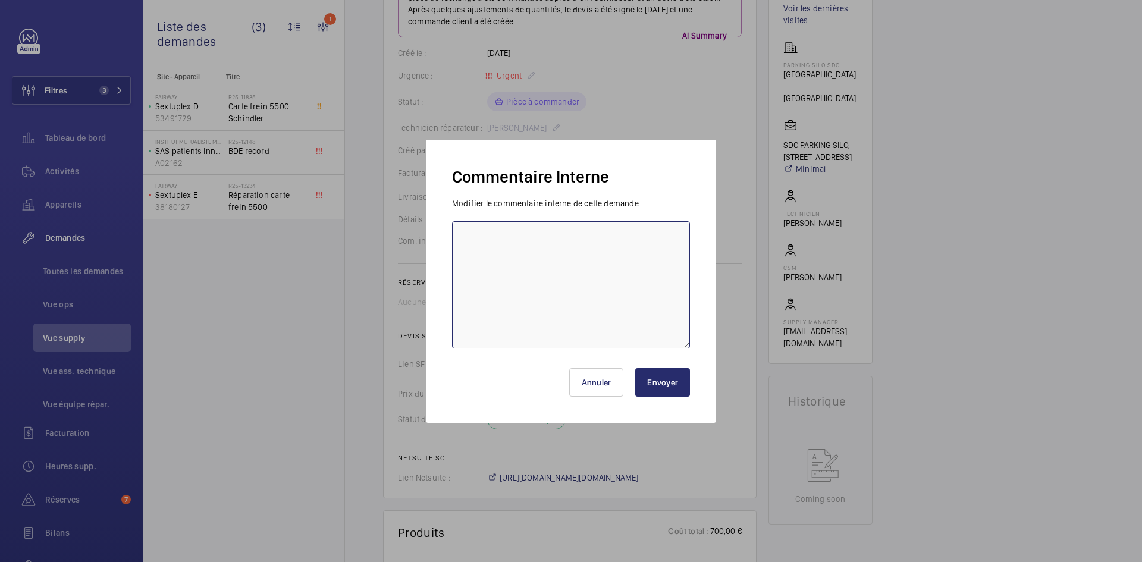
click at [520, 238] on textarea at bounding box center [571, 284] width 238 height 127
paste textarea "BY-03/10 commande effectuer chez le fournisseur Lexia via l'email livraison pré…"
type textarea "BY-03/10 commande effectuer chez le fournisseur Lexia via l'email livraison pré…"
click at [671, 387] on button "Envoyer" at bounding box center [662, 382] width 55 height 29
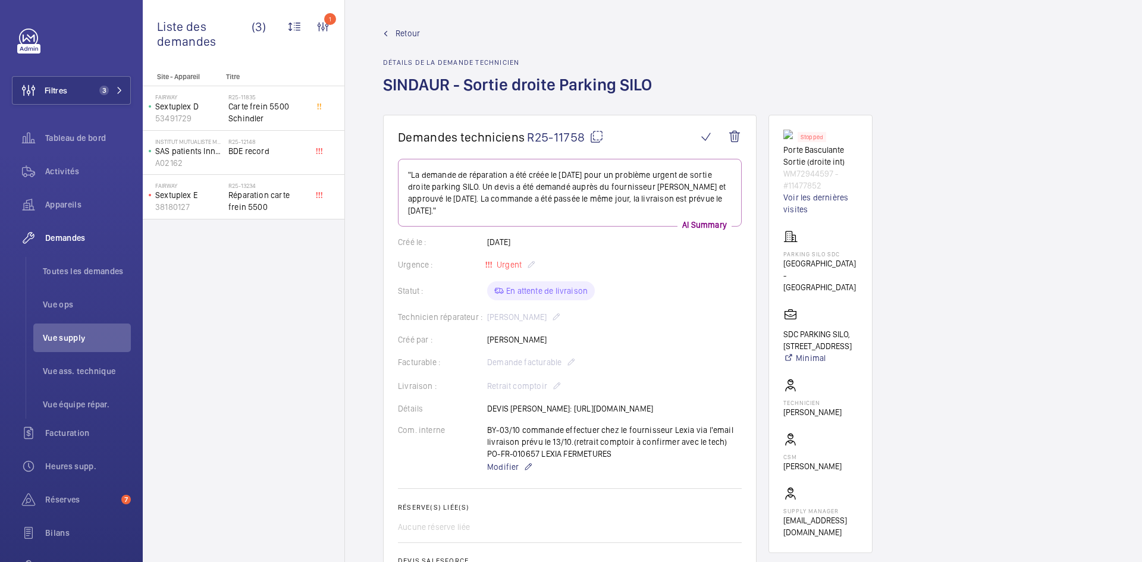
scroll to position [0, 0]
click at [597, 136] on mat-icon at bounding box center [597, 138] width 14 height 14
click at [596, 135] on mat-icon at bounding box center [597, 138] width 14 height 14
click at [701, 52] on div "Retour Détails de la demande technicien SINDAUR - Sortie droite Parking SILO" at bounding box center [743, 72] width 721 height 87
click at [408, 36] on span "Retour" at bounding box center [408, 35] width 24 height 12
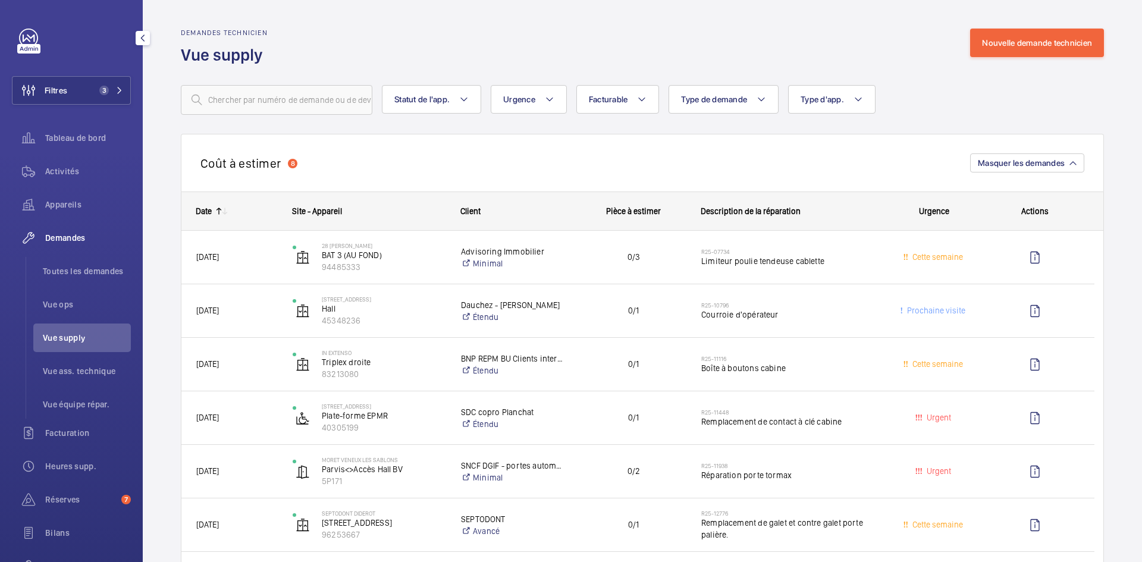
click at [72, 335] on span "Vue supply" at bounding box center [87, 338] width 88 height 12
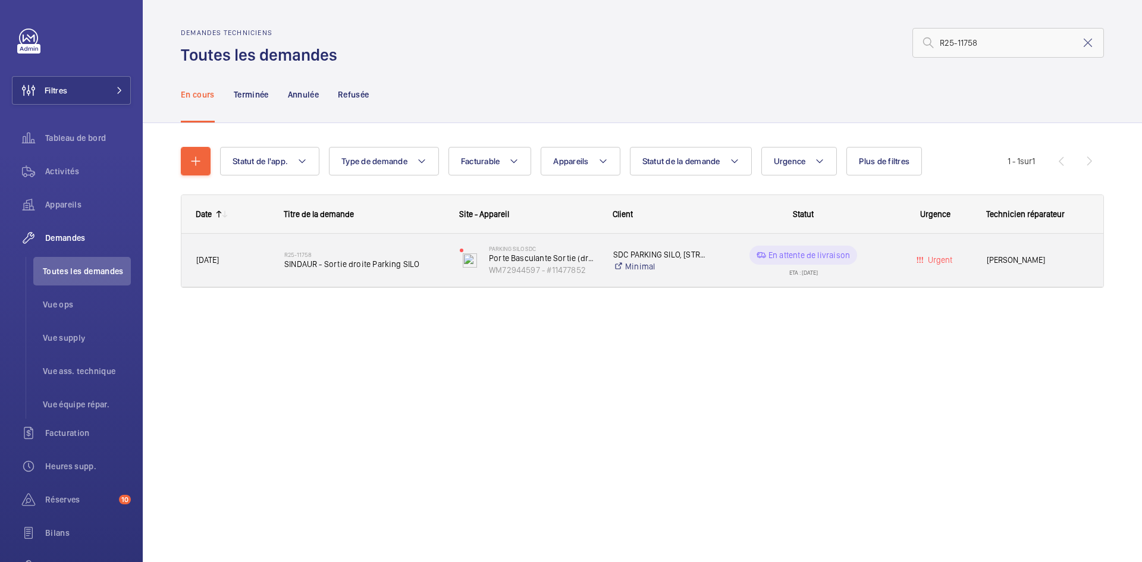
type input "R25-11758"
click at [262, 255] on span "[DATE]" at bounding box center [232, 260] width 73 height 14
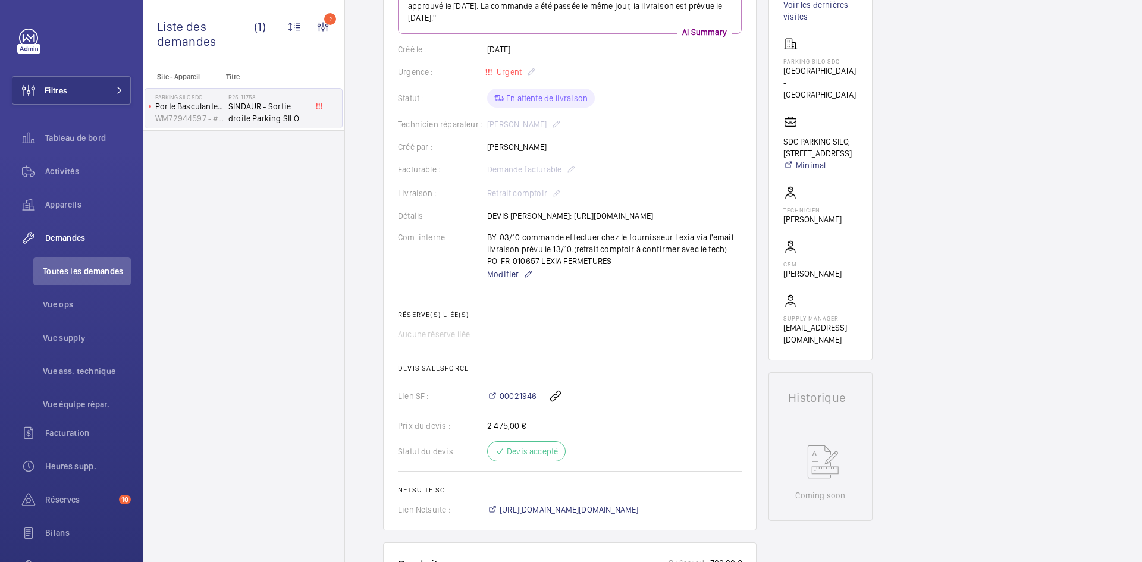
scroll to position [357, 0]
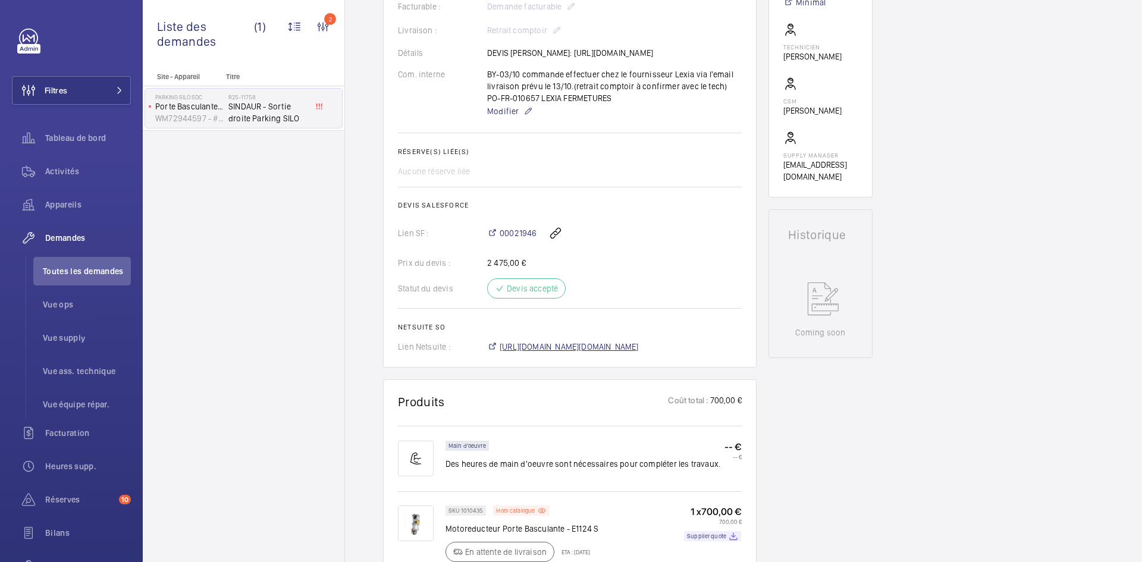
click at [580, 353] on span "[URL][DOMAIN_NAME][DOMAIN_NAME]" at bounding box center [569, 347] width 139 height 12
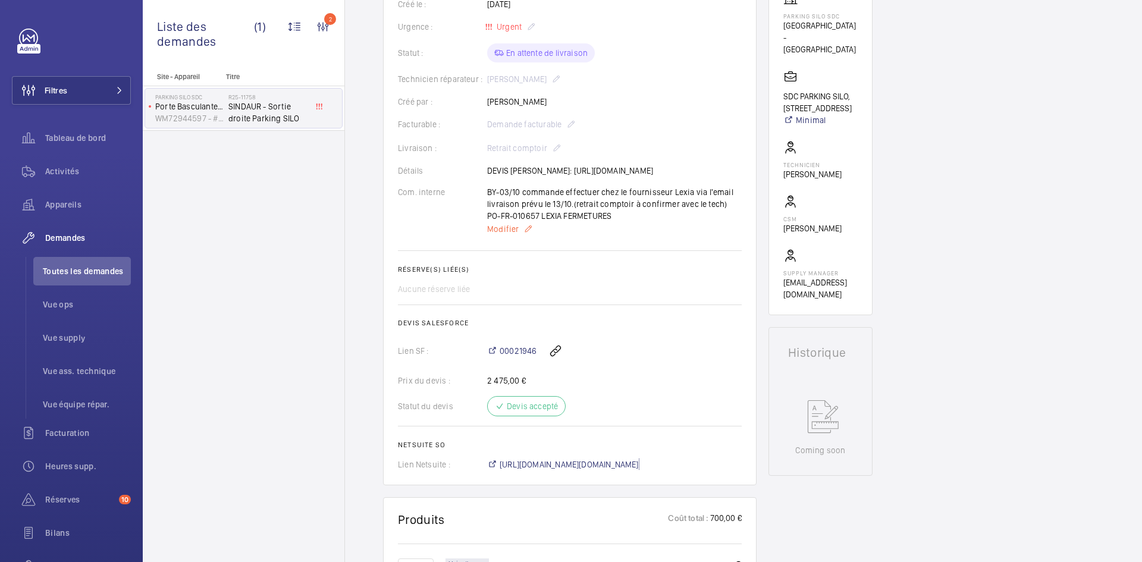
scroll to position [238, 0]
click at [503, 236] on span "Modifier" at bounding box center [503, 230] width 32 height 12
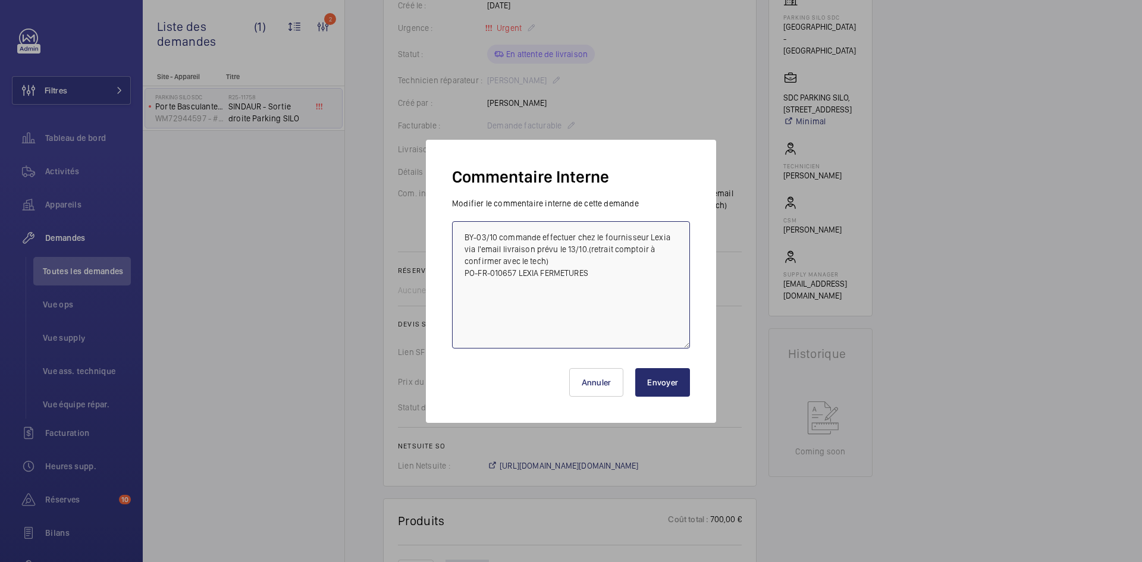
click at [572, 246] on textarea "BY-03/10 commande effectuer chez le fournisseur Lexia via l'email livraison pré…" at bounding box center [571, 284] width 238 height 127
type textarea "BY-03/10 commande effectuer chez le fournisseur Lexia via l'email livraison pré…"
click at [662, 384] on button "Envoyer" at bounding box center [662, 382] width 55 height 29
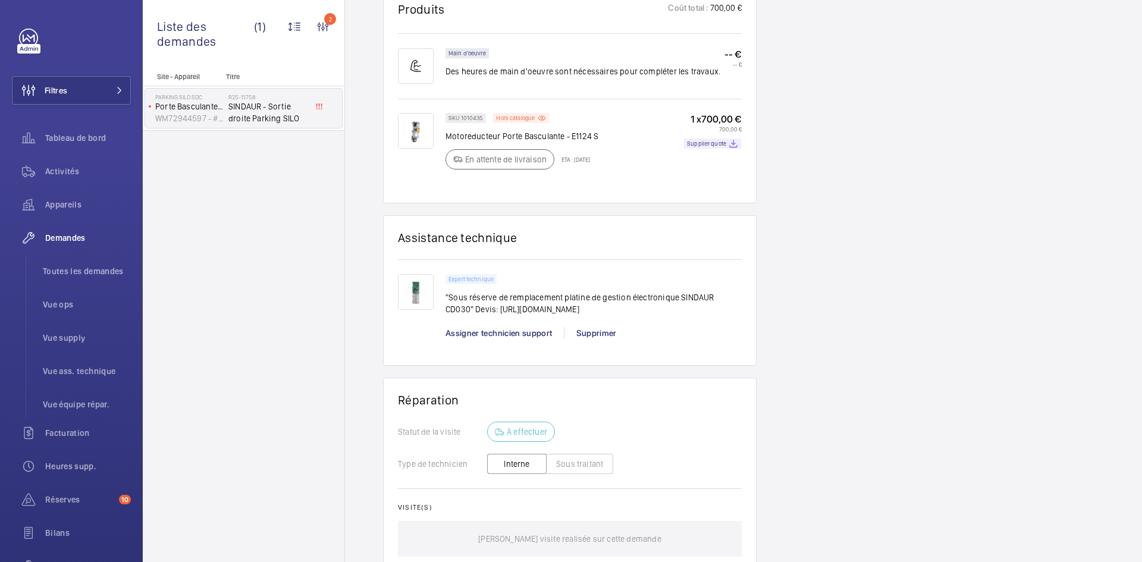
scroll to position [750, 0]
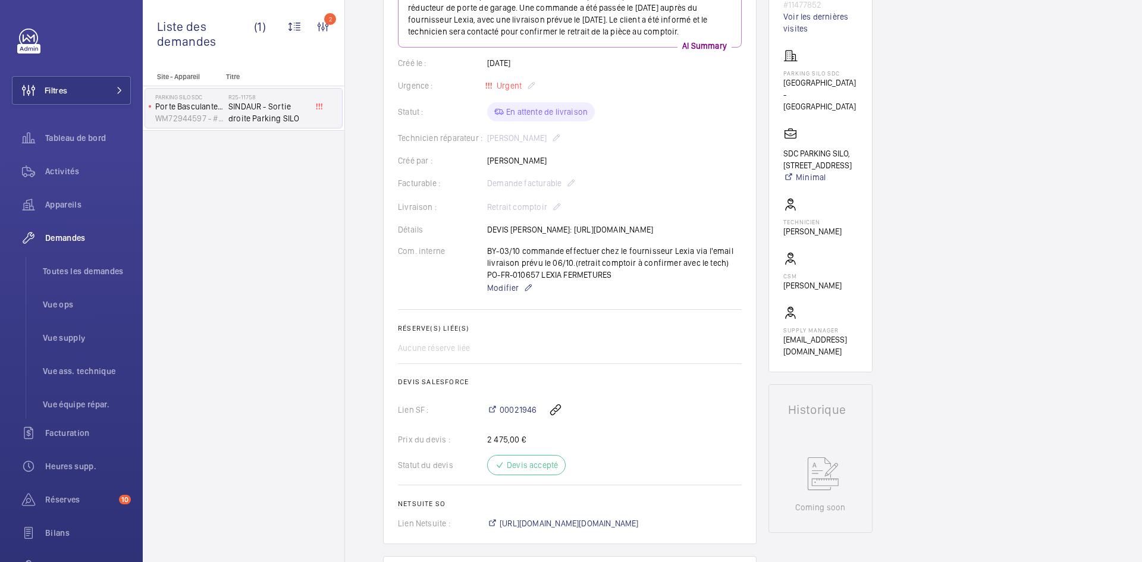
scroll to position [155, 0]
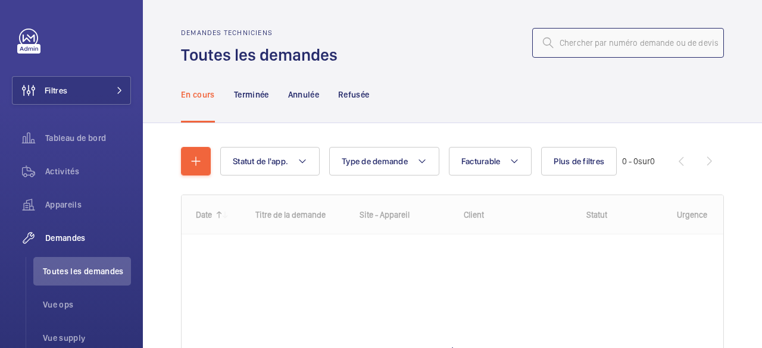
click at [627, 42] on input "text" at bounding box center [628, 43] width 192 height 30
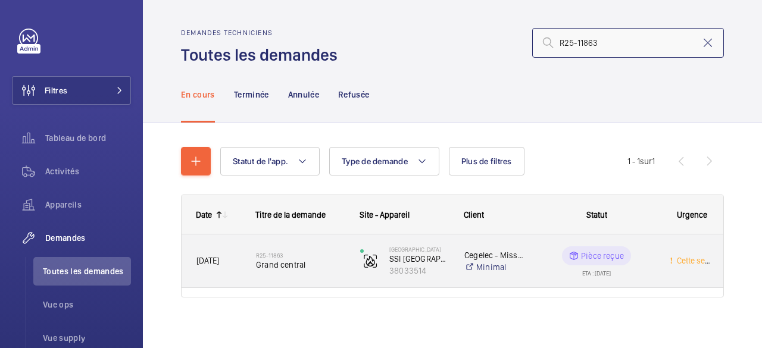
type input "R25-11863"
click at [296, 265] on span "Grand central" at bounding box center [300, 265] width 89 height 12
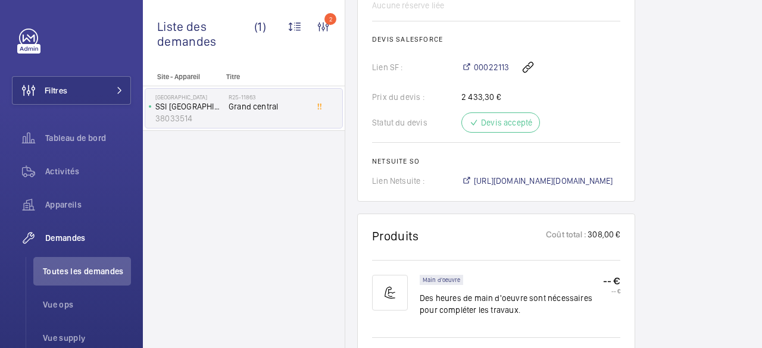
scroll to position [655, 0]
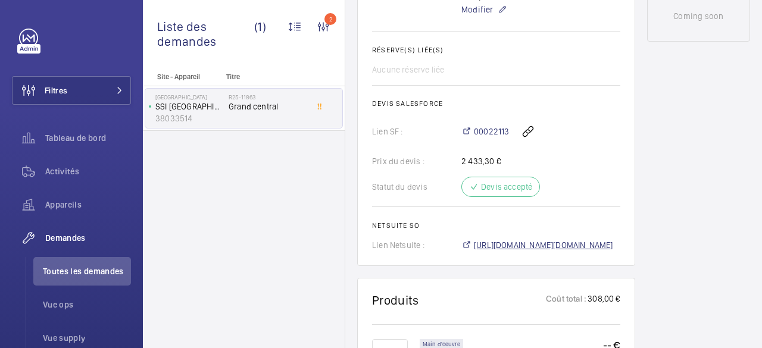
click at [560, 239] on span "[URL][DOMAIN_NAME][DOMAIN_NAME]" at bounding box center [543, 245] width 139 height 12
